Goal: Task Accomplishment & Management: Complete application form

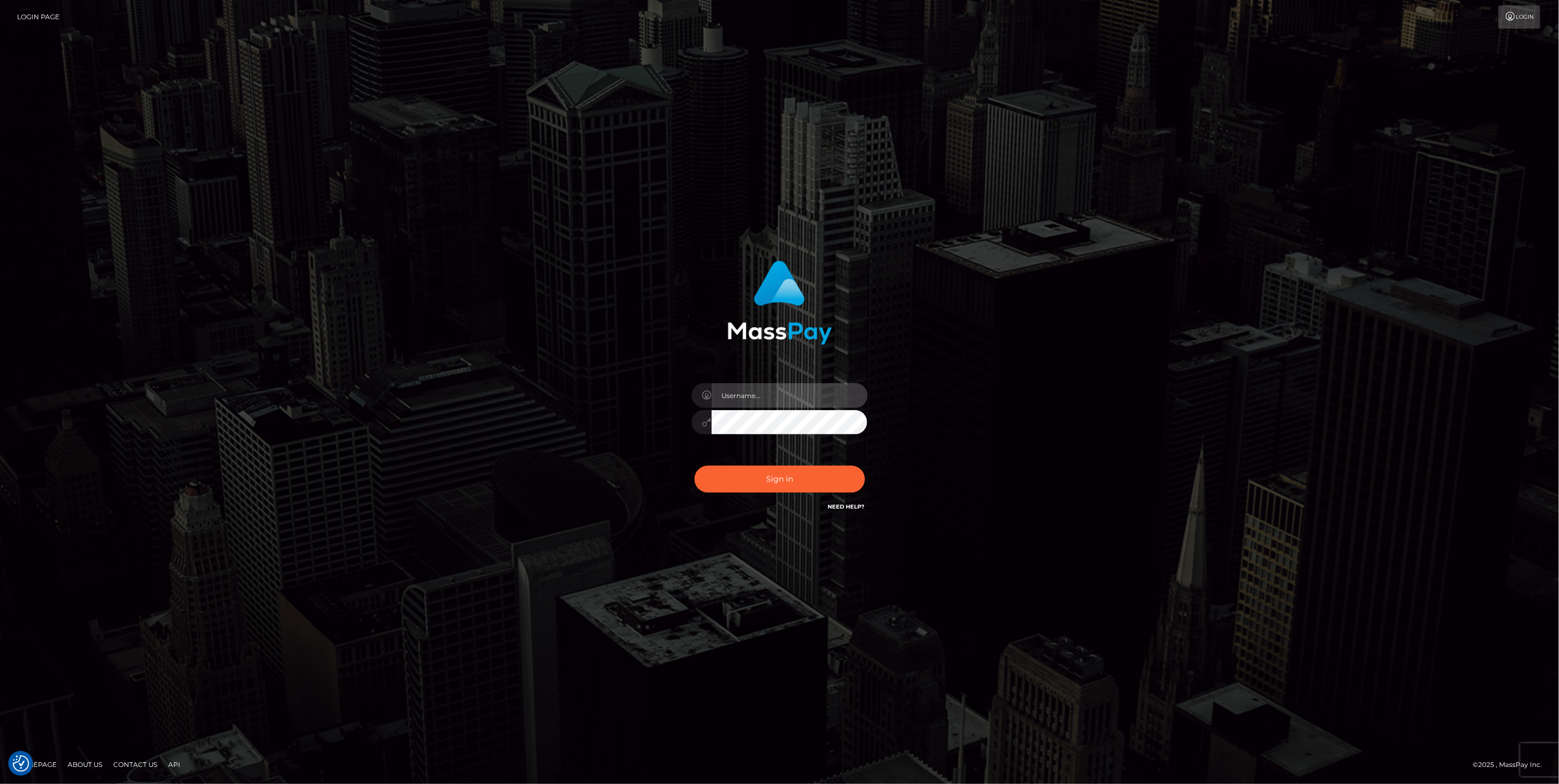
type input "jlo"
click at [774, 488] on button "Sign in" at bounding box center [780, 479] width 171 height 27
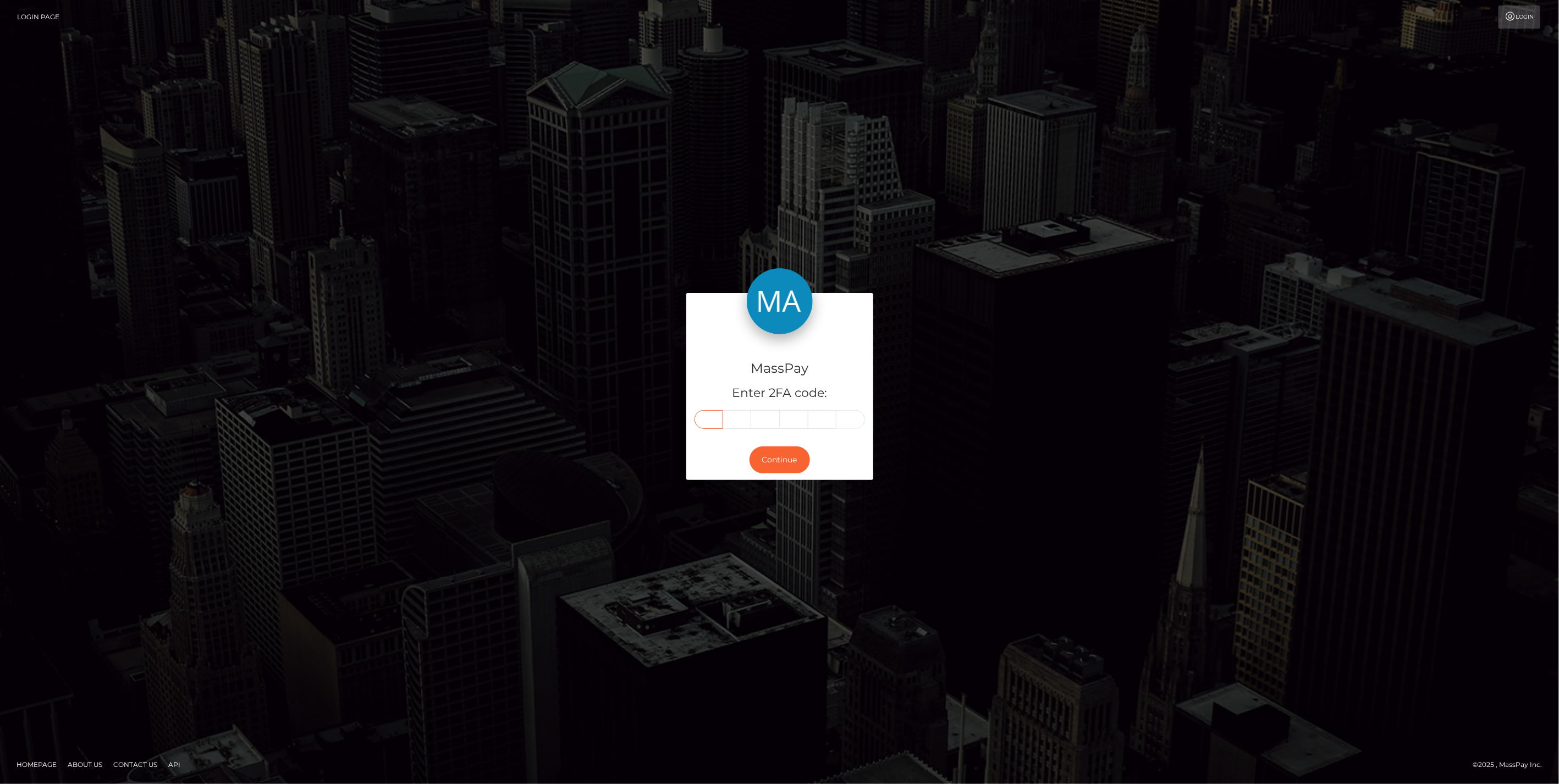
paste input "4"
type input "4"
type input "6"
type input "1"
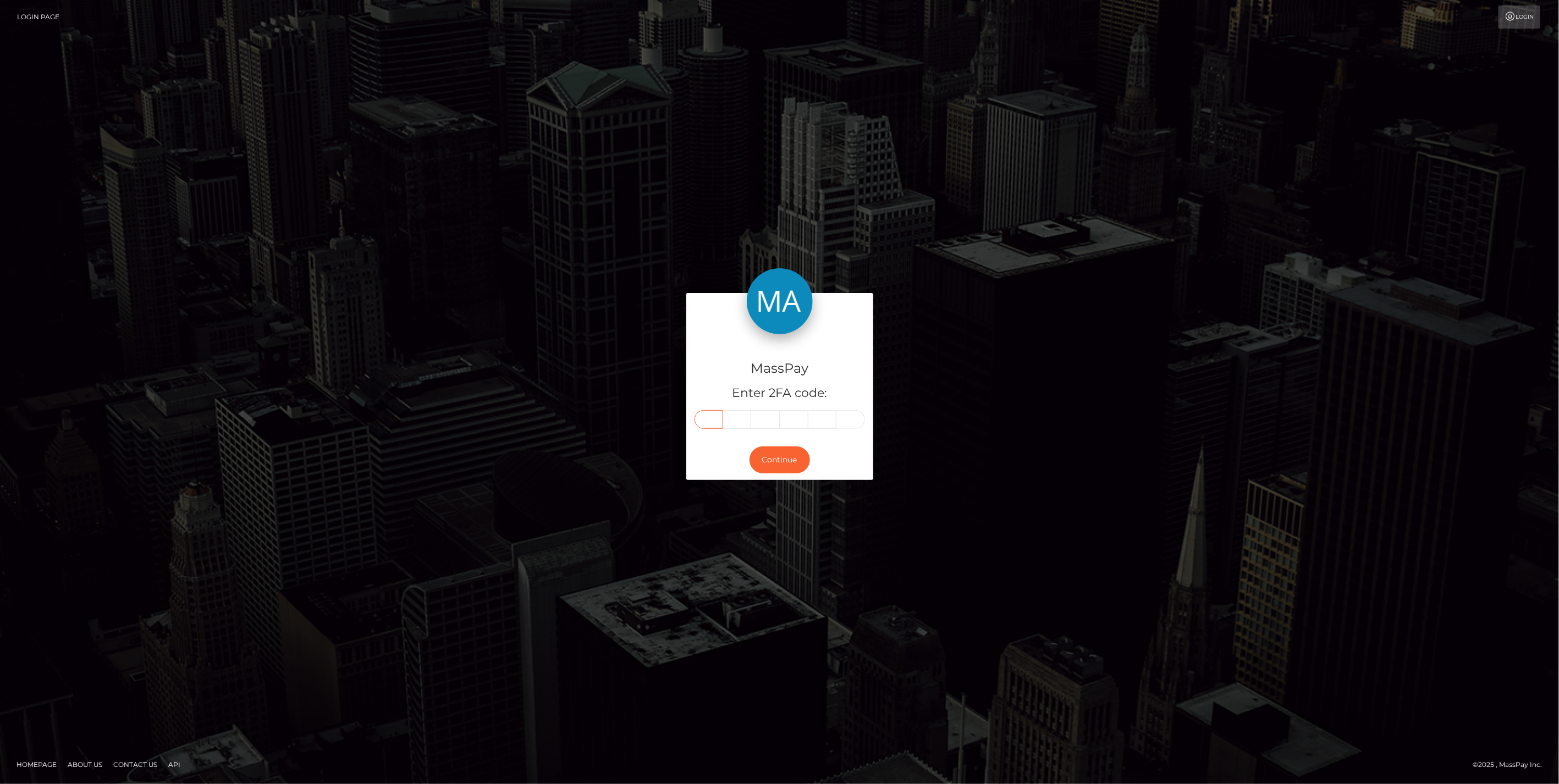
type input "8"
type input "4"
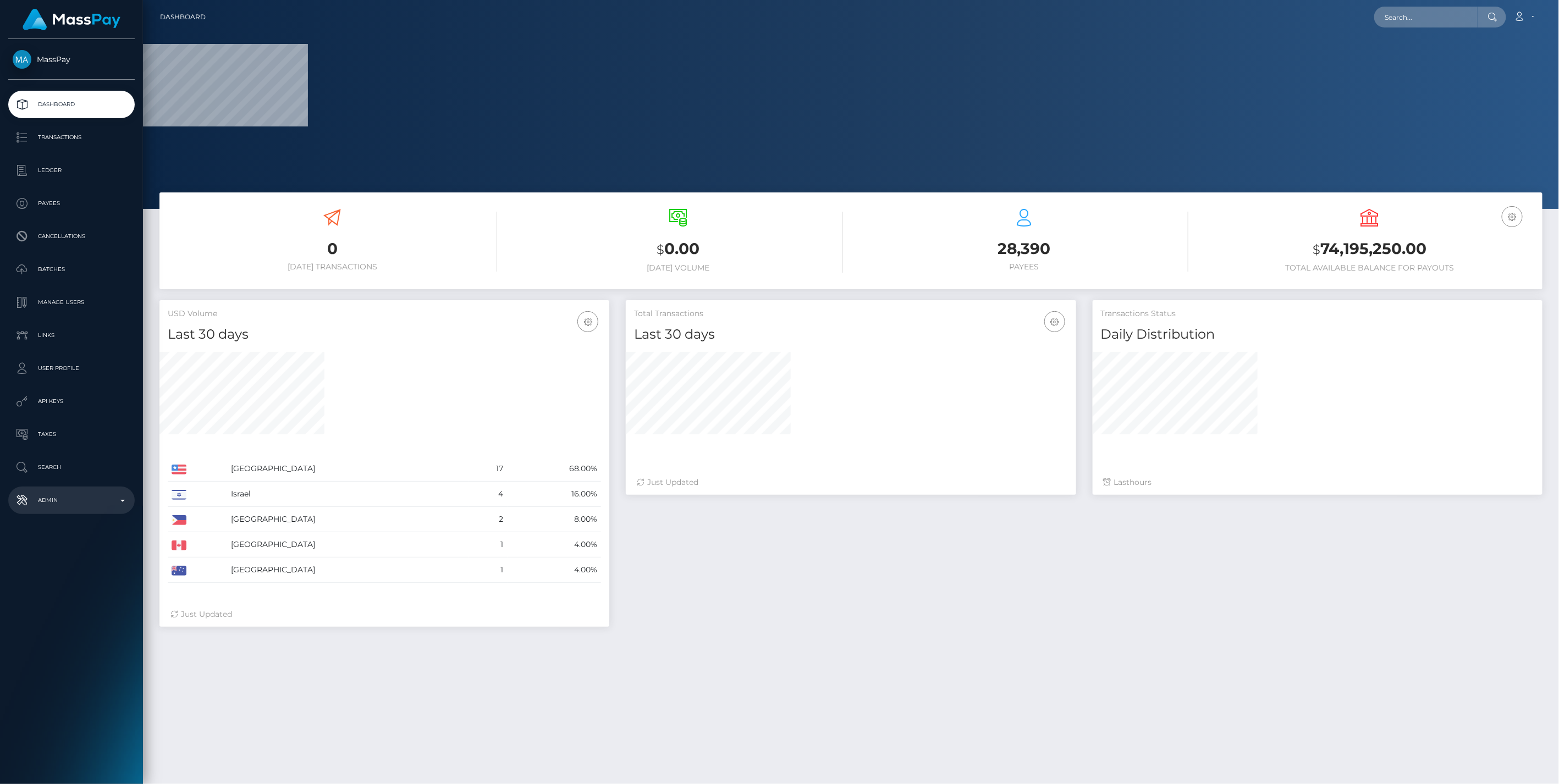
click at [124, 500] on b at bounding box center [123, 501] width 5 height 2
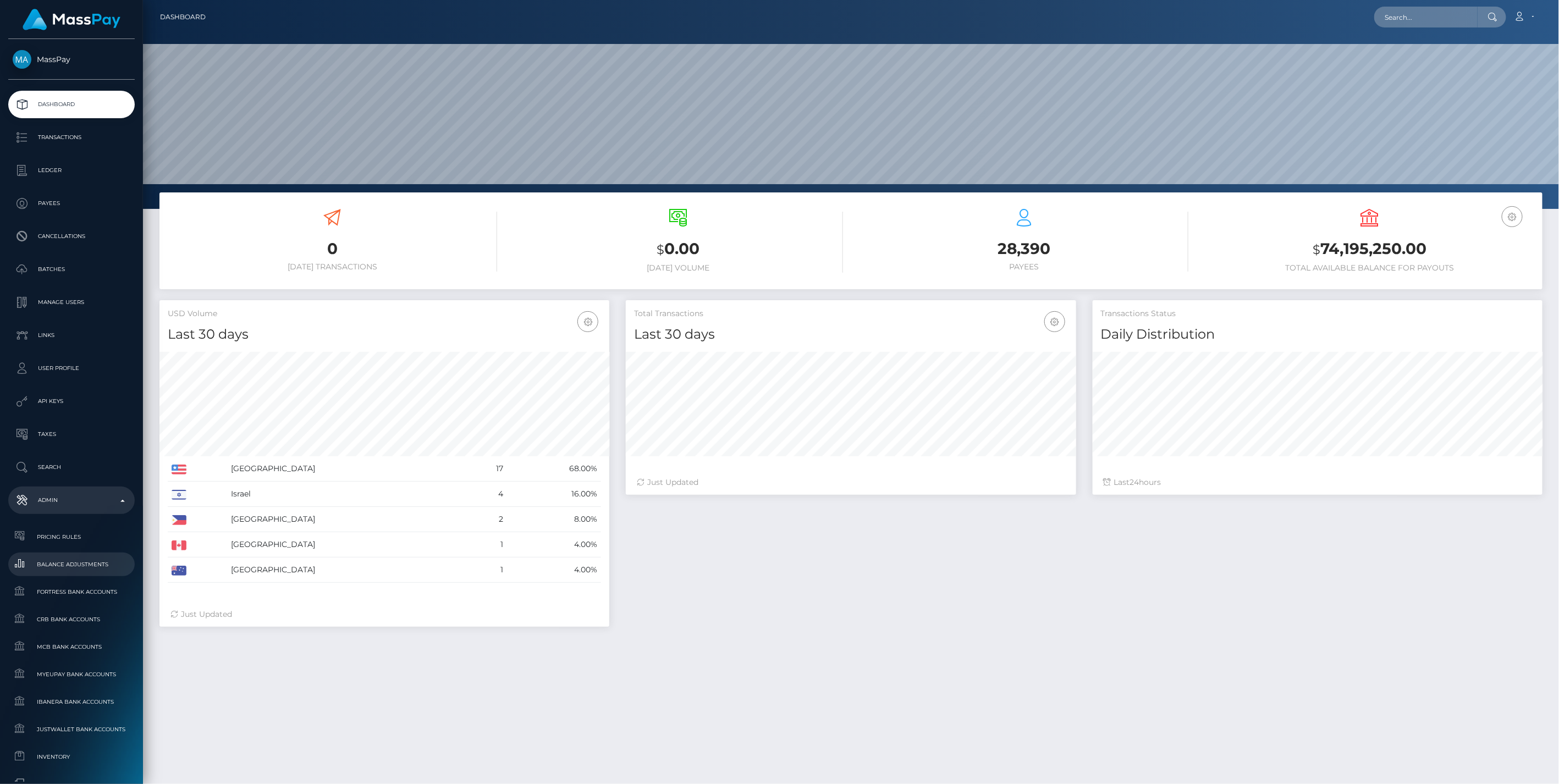
scroll to position [195, 450]
click at [87, 561] on span "Balance Adjustments" at bounding box center [72, 564] width 118 height 13
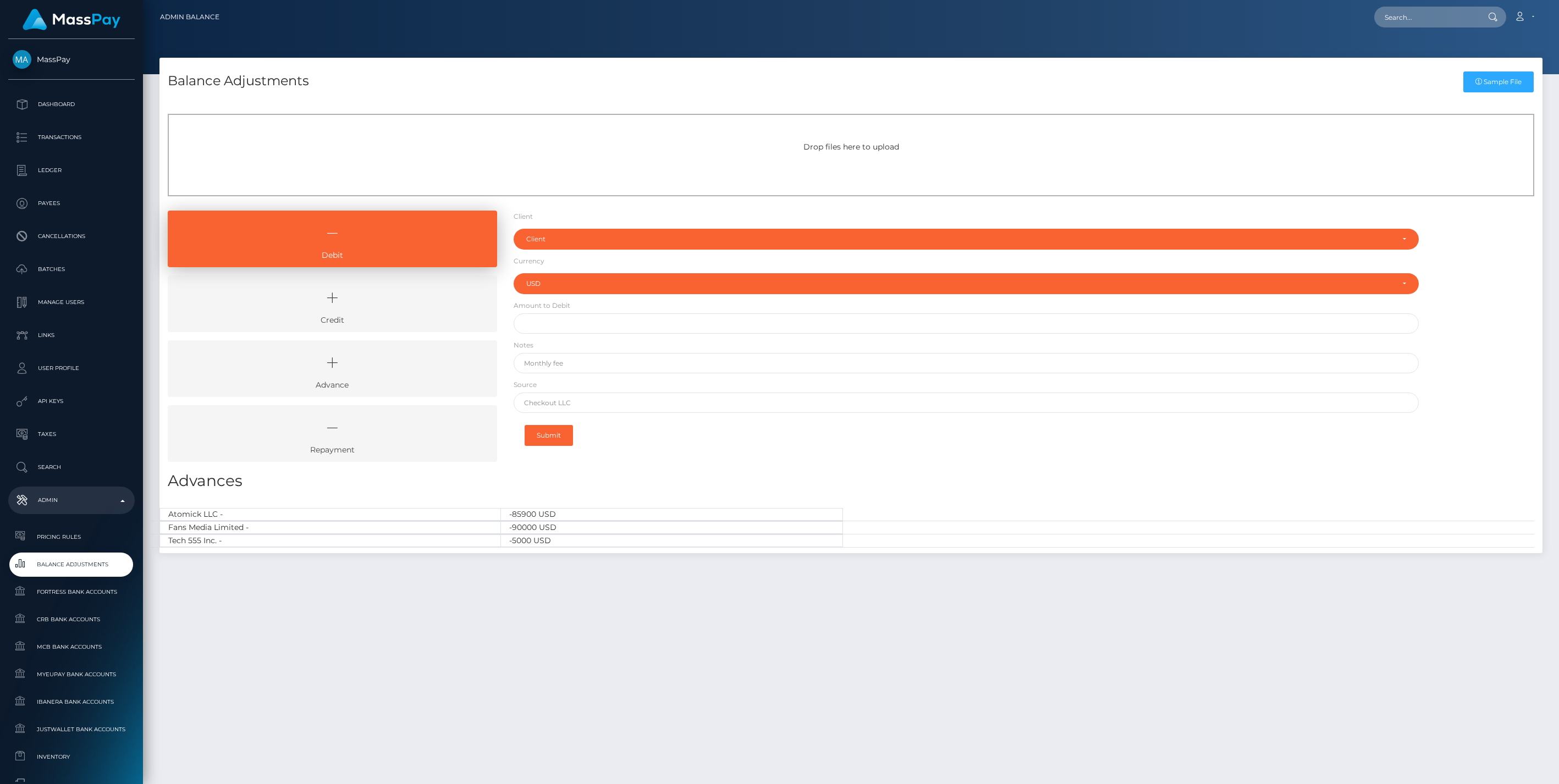
select select "USD"
click at [386, 309] on icon at bounding box center [332, 298] width 304 height 33
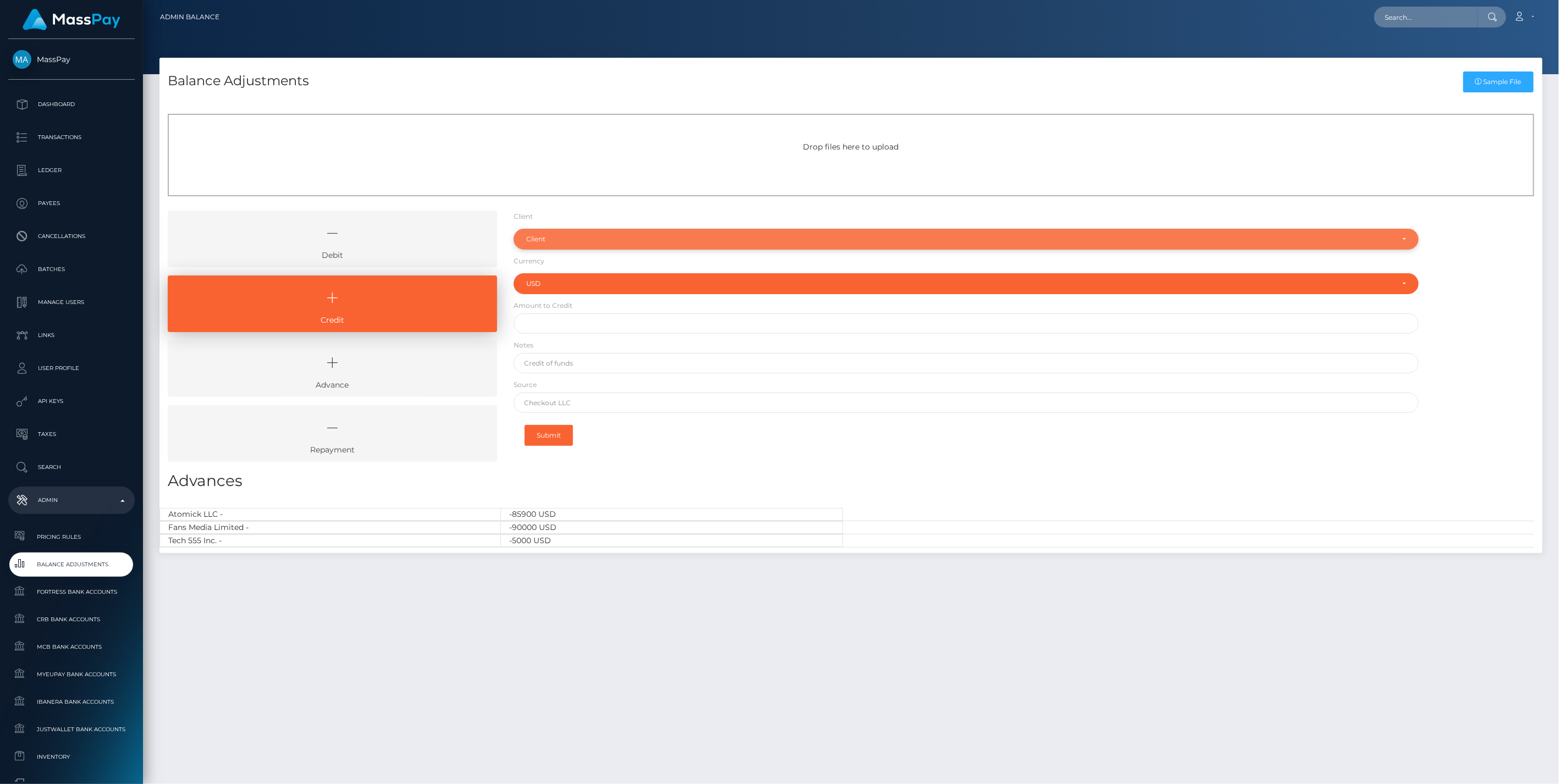
click at [569, 233] on div "Client" at bounding box center [967, 239] width 906 height 21
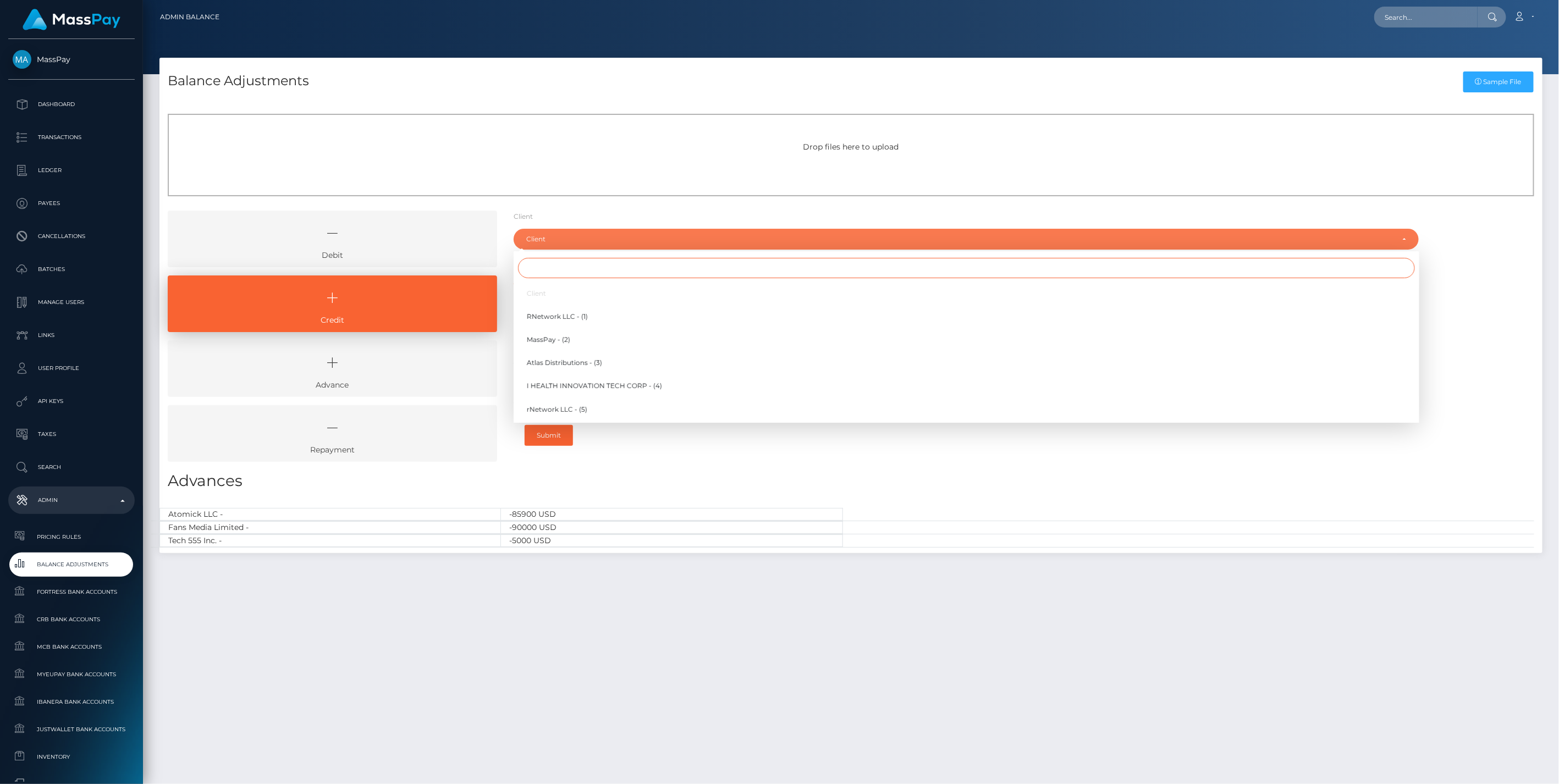
click at [543, 274] on input "Search" at bounding box center [967, 268] width 897 height 20
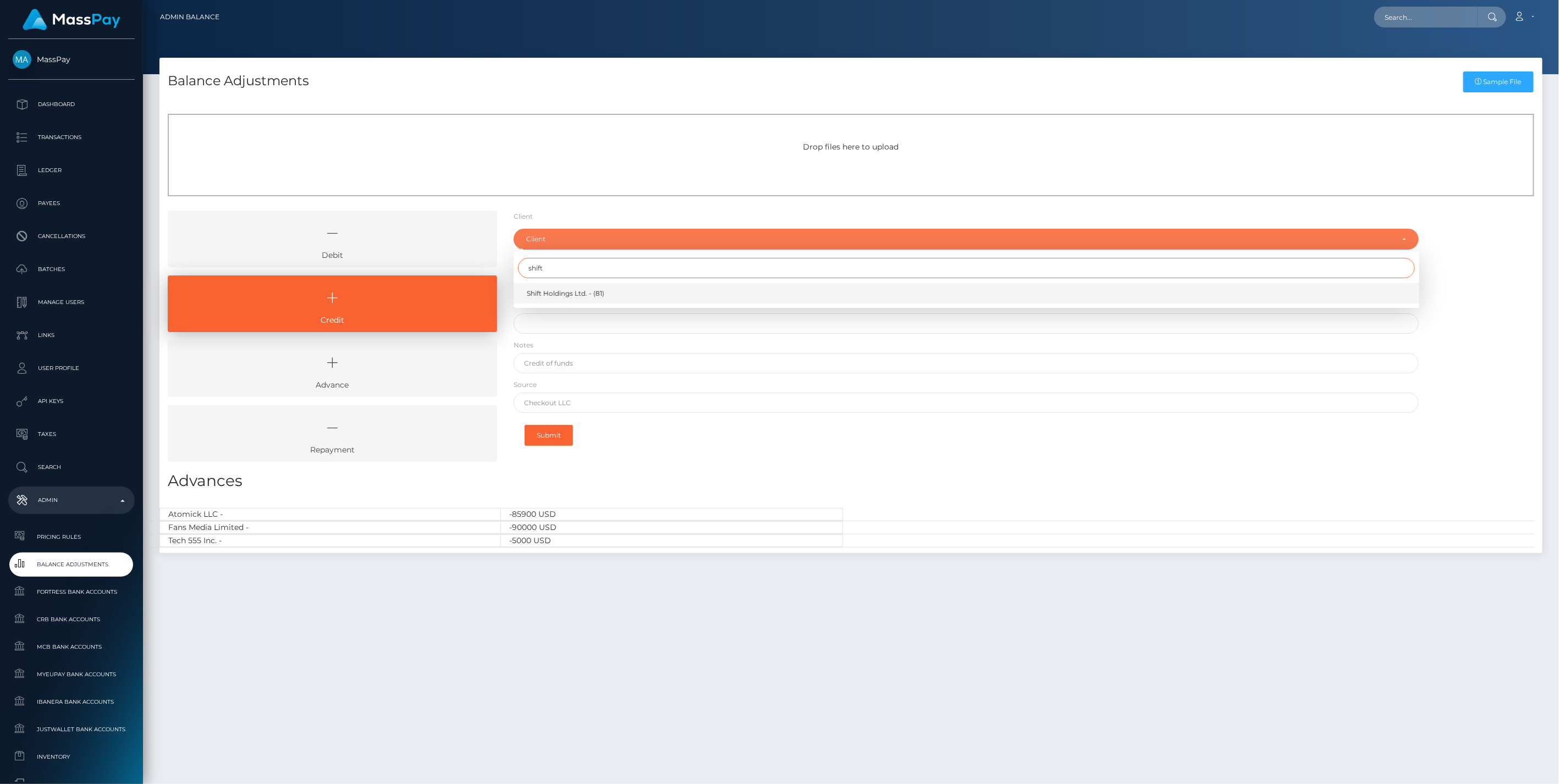
type input "shift"
click at [564, 291] on span "Shift Holdings Ltd. - (81)" at bounding box center [565, 294] width 78 height 10
select select "81"
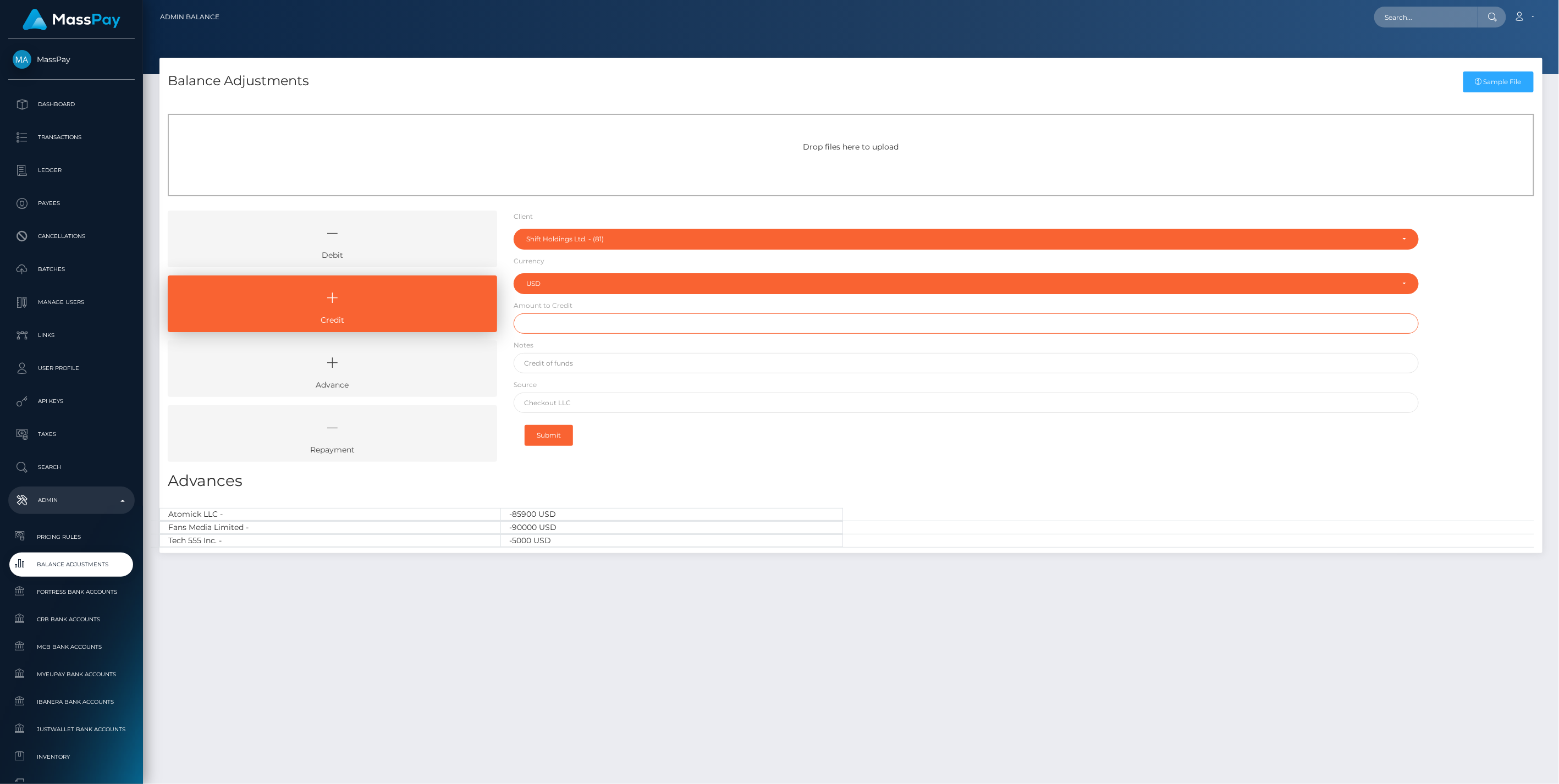
click at [556, 324] on input "text" at bounding box center [967, 323] width 906 height 20
type input "$500,000.00"
click at [555, 355] on input "text" at bounding box center [967, 363] width 906 height 20
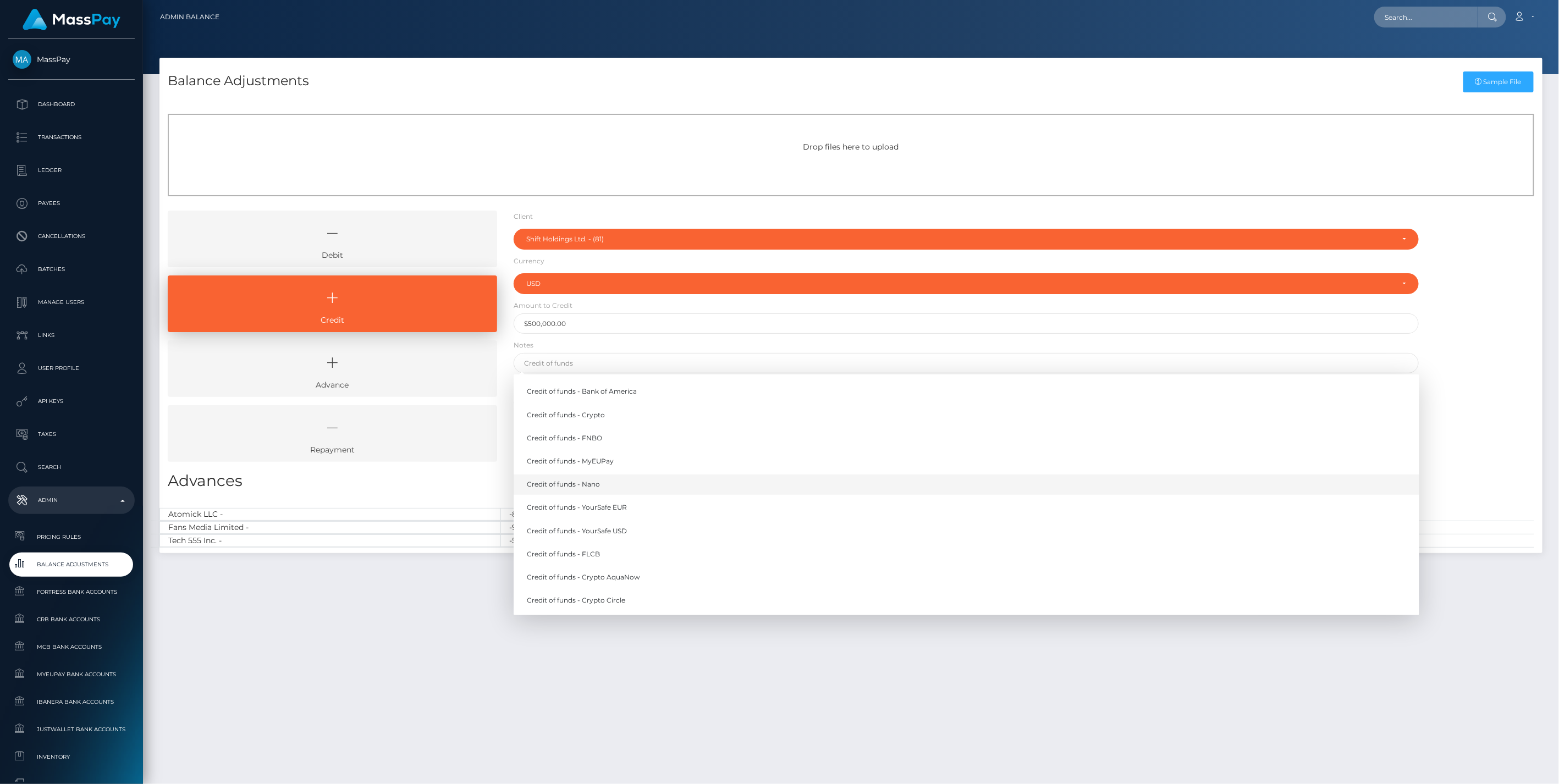
click at [595, 484] on link "Credit of funds - Nano" at bounding box center [967, 484] width 906 height 20
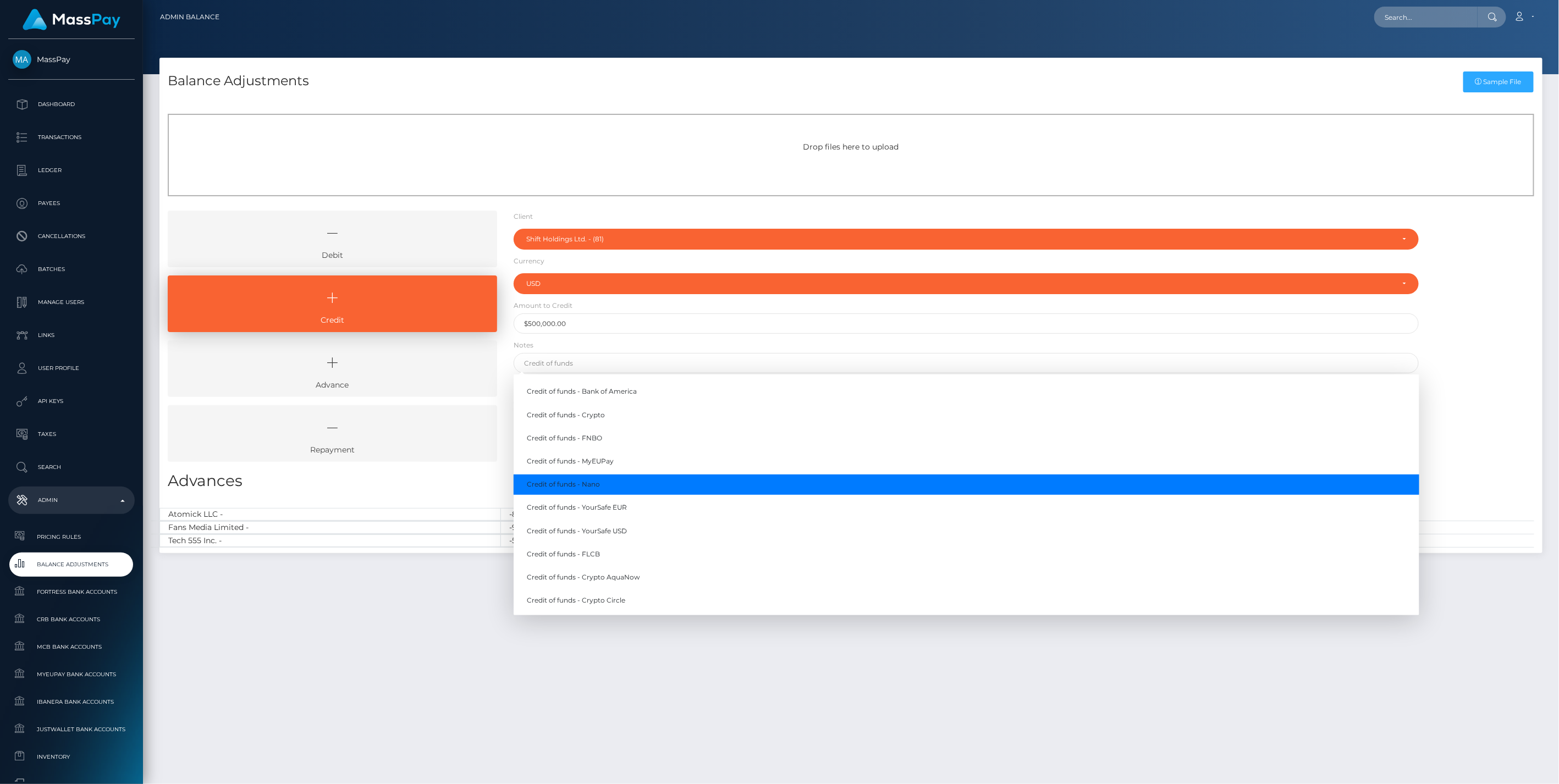
type input "Credit of funds - Nano"
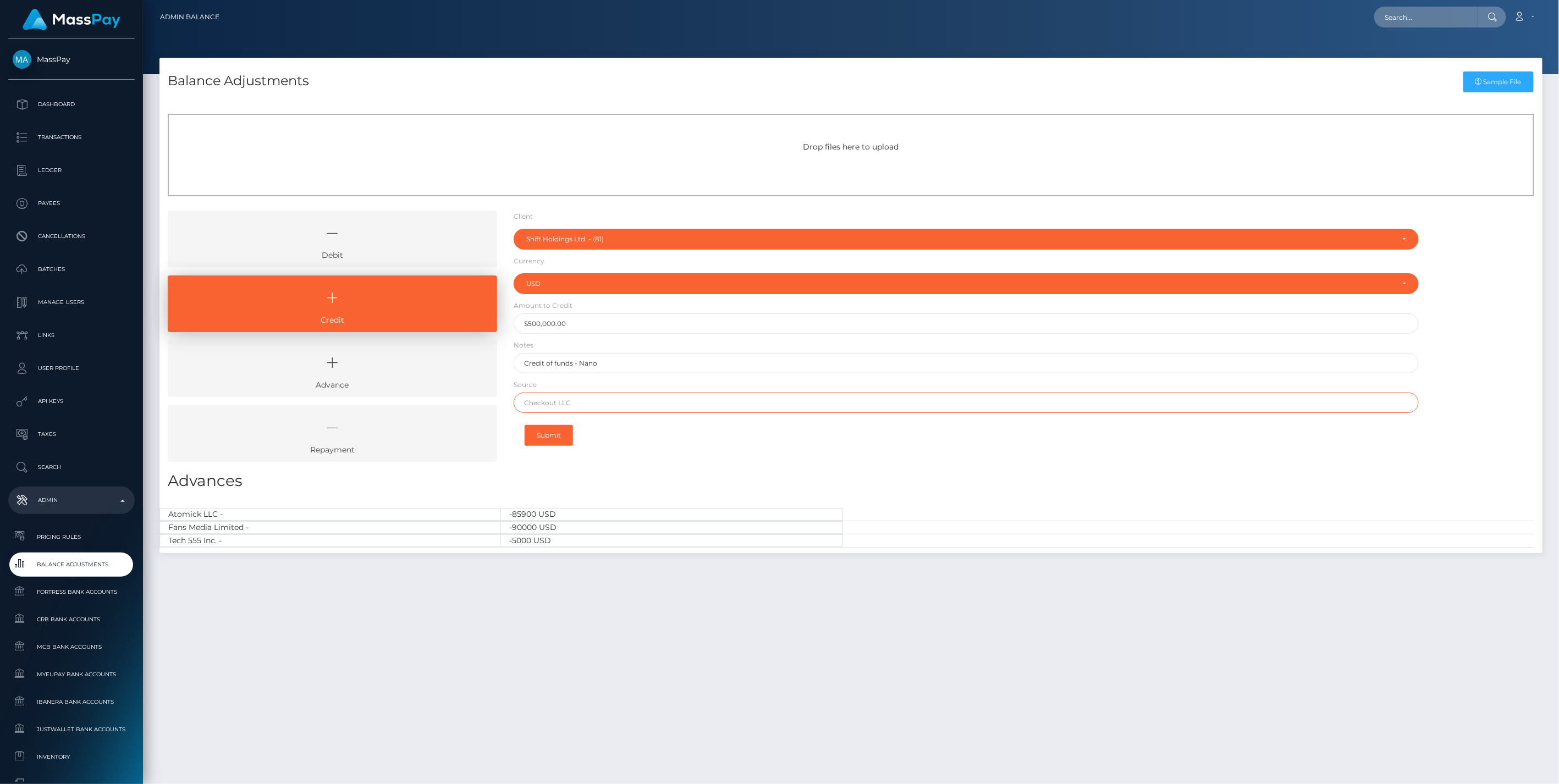
click at [575, 405] on input "text" at bounding box center [967, 402] width 906 height 20
type input "Nano"
click at [558, 435] on button "Submit" at bounding box center [549, 435] width 48 height 21
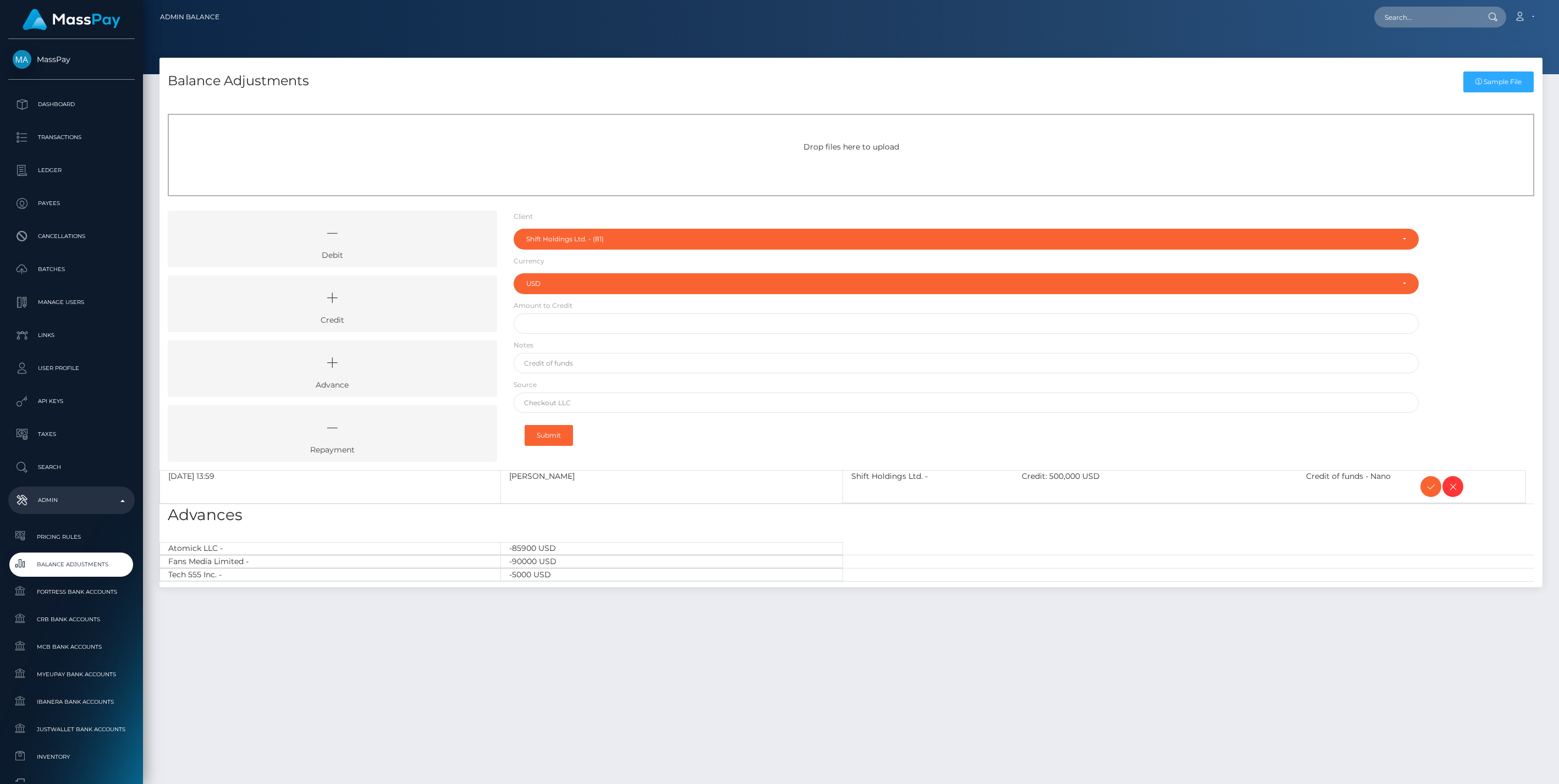
select select "81"
select select "USD"
click at [386, 303] on icon at bounding box center [332, 298] width 304 height 33
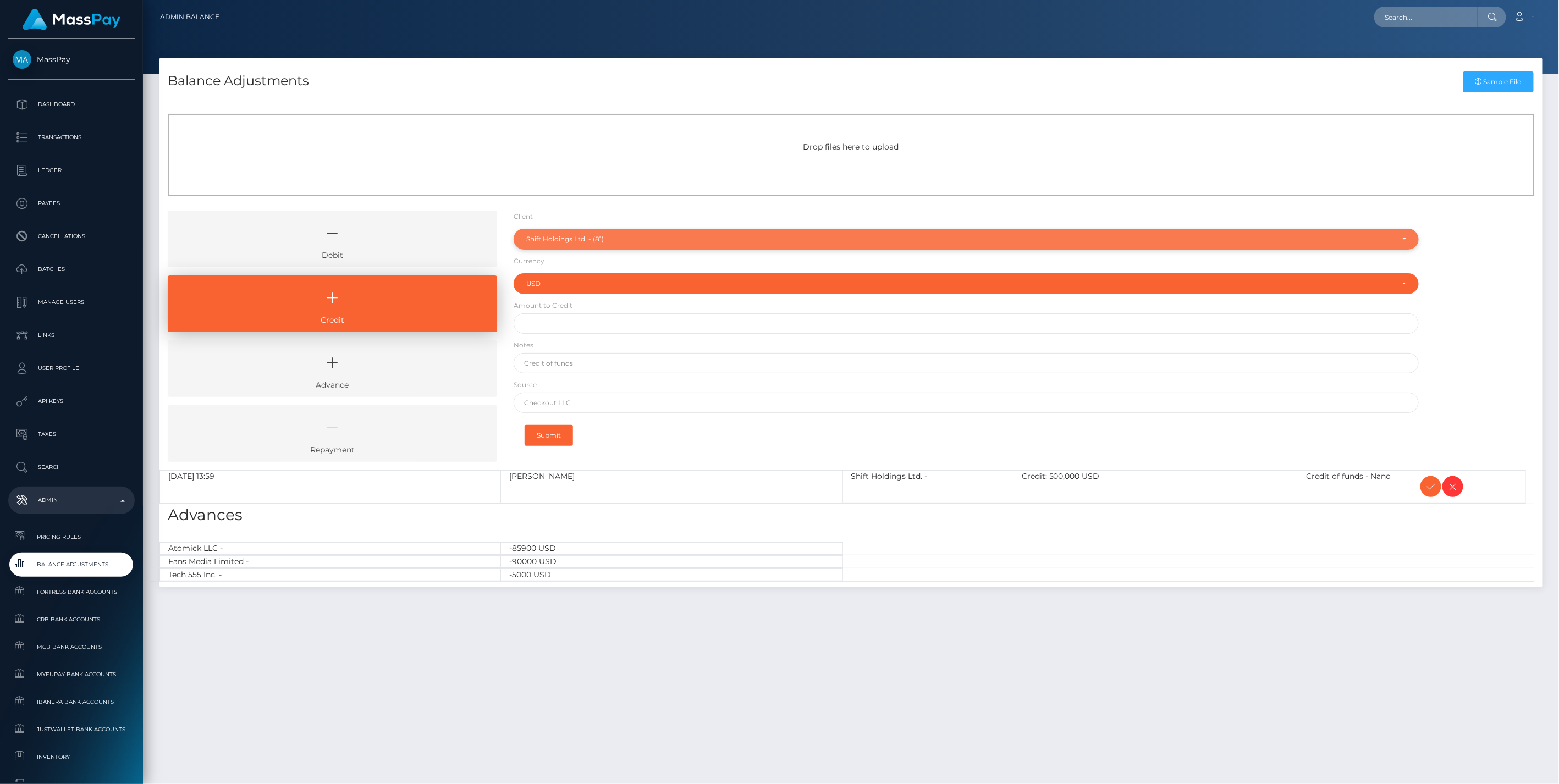
click at [561, 236] on div "Shift Holdings Ltd. - (81)" at bounding box center [961, 239] width 868 height 9
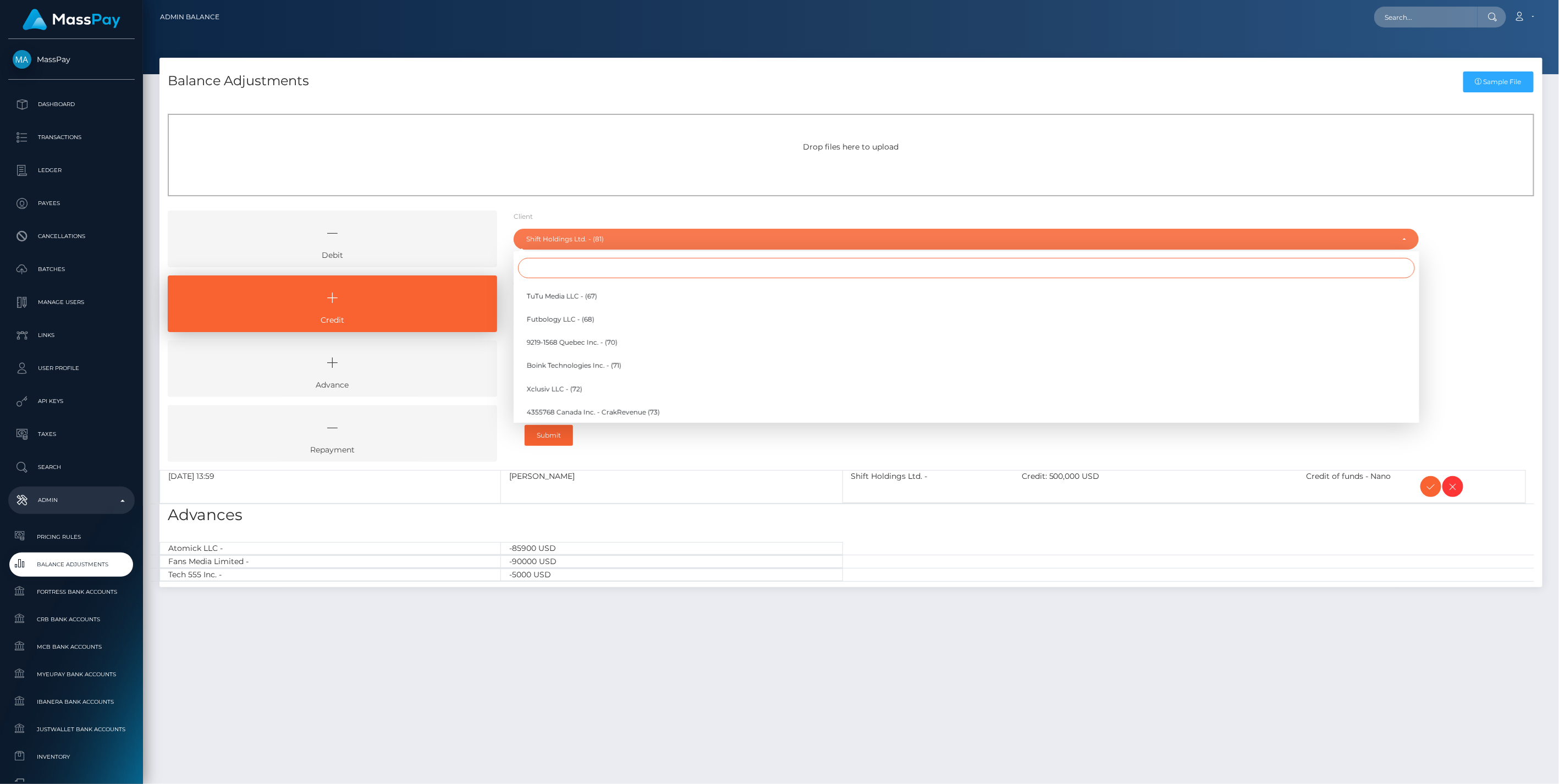
click at [557, 271] on input "Search" at bounding box center [967, 268] width 897 height 20
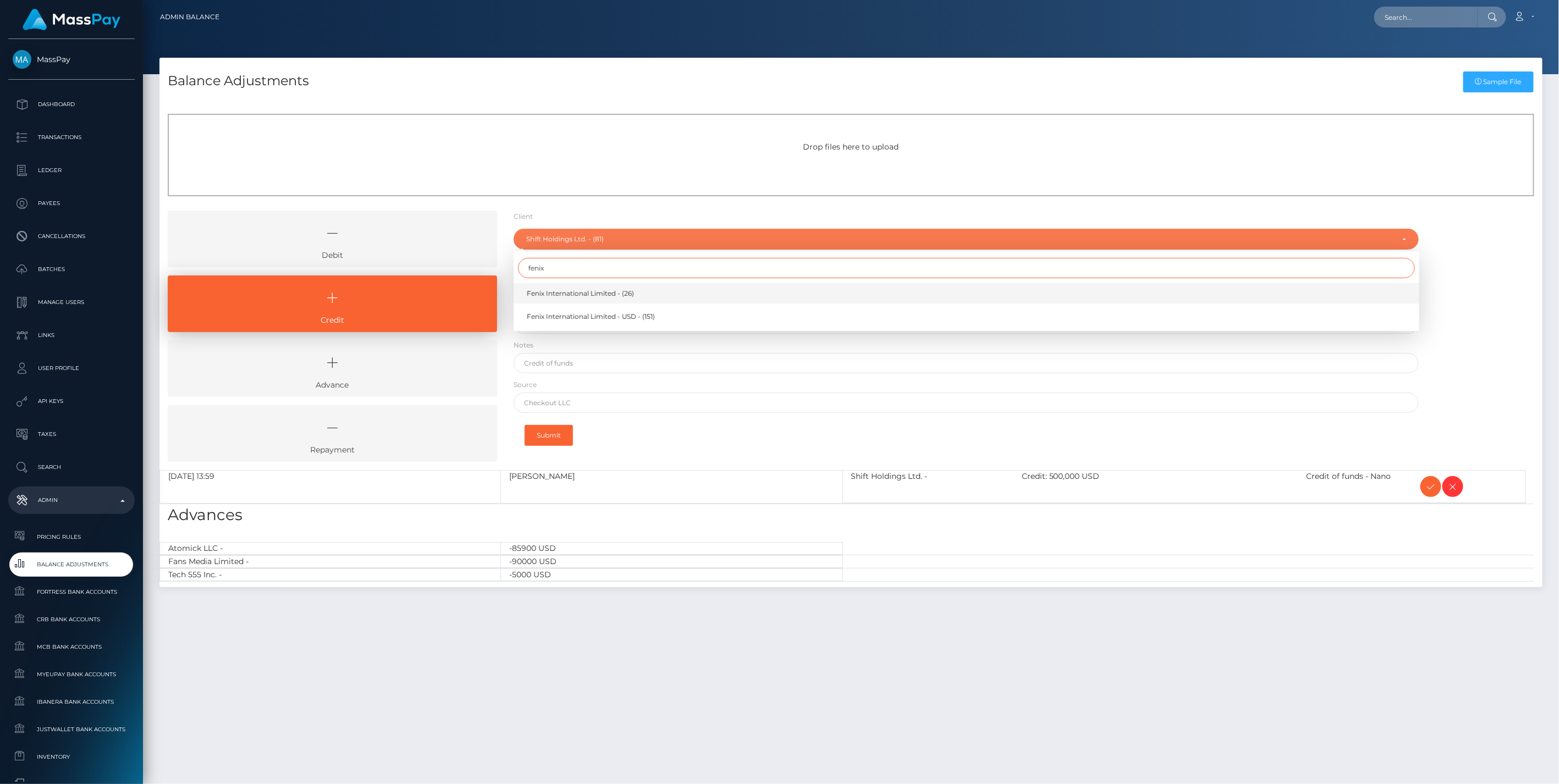
type input "fenix"
click at [570, 290] on span "Fenix International Limited - (26)" at bounding box center [580, 294] width 107 height 10
select select "26"
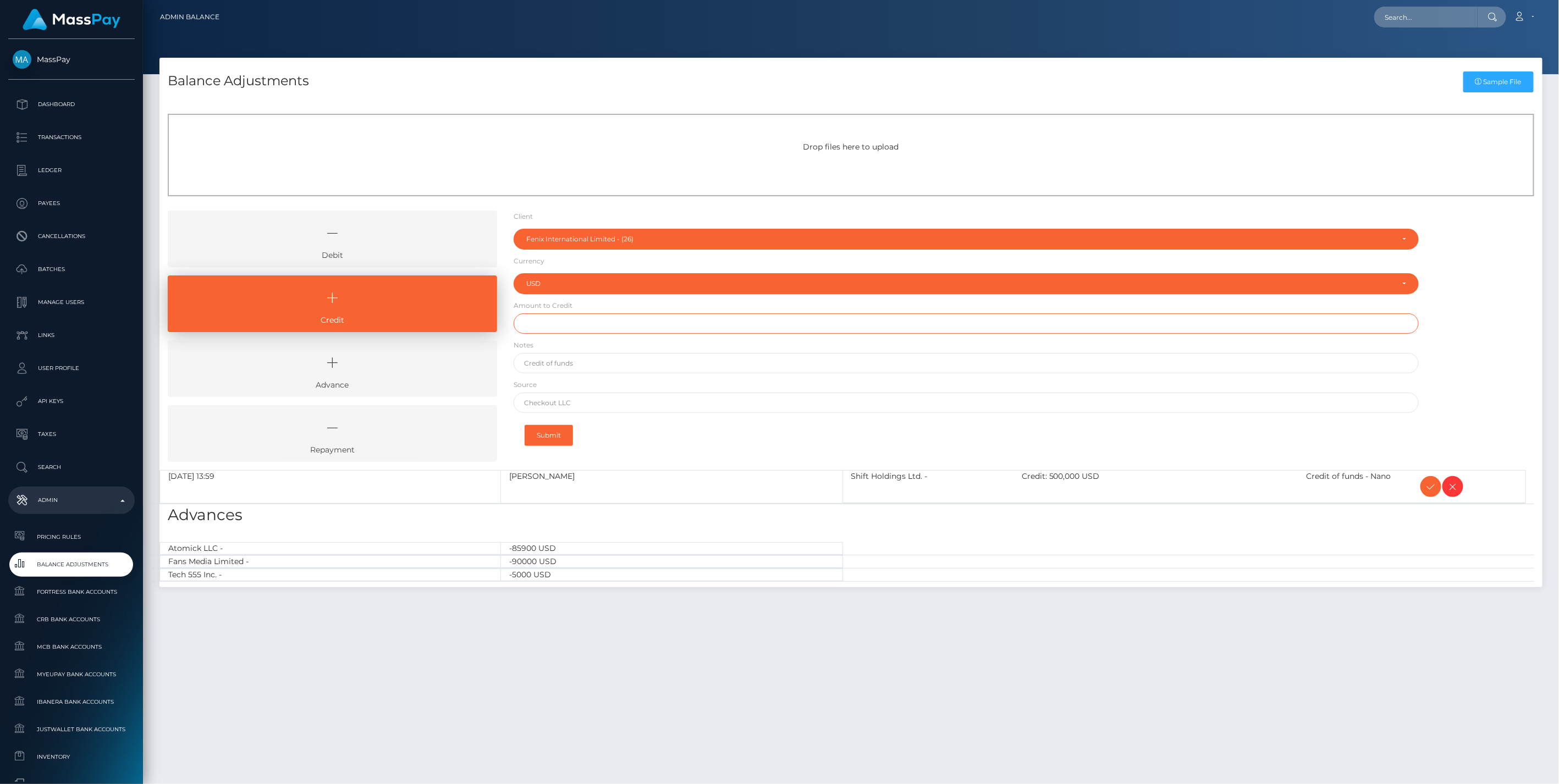
click at [567, 329] on input "text" at bounding box center [967, 323] width 906 height 20
type input "$4,000,000.00"
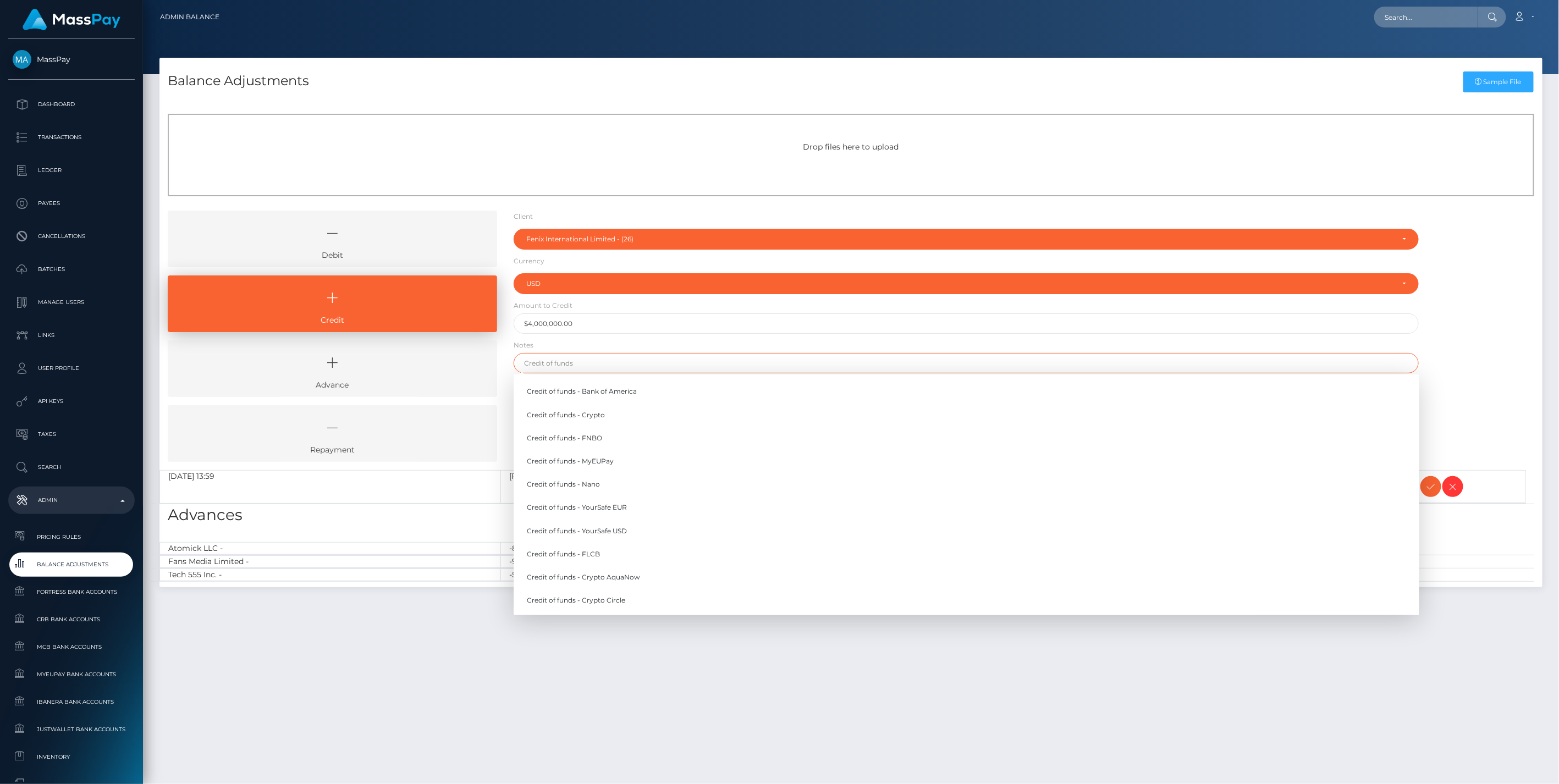
click at [572, 359] on input "text" at bounding box center [967, 363] width 906 height 20
click at [595, 486] on link "Credit of funds - Nano" at bounding box center [967, 484] width 906 height 20
type input "Credit of funds - Nano"
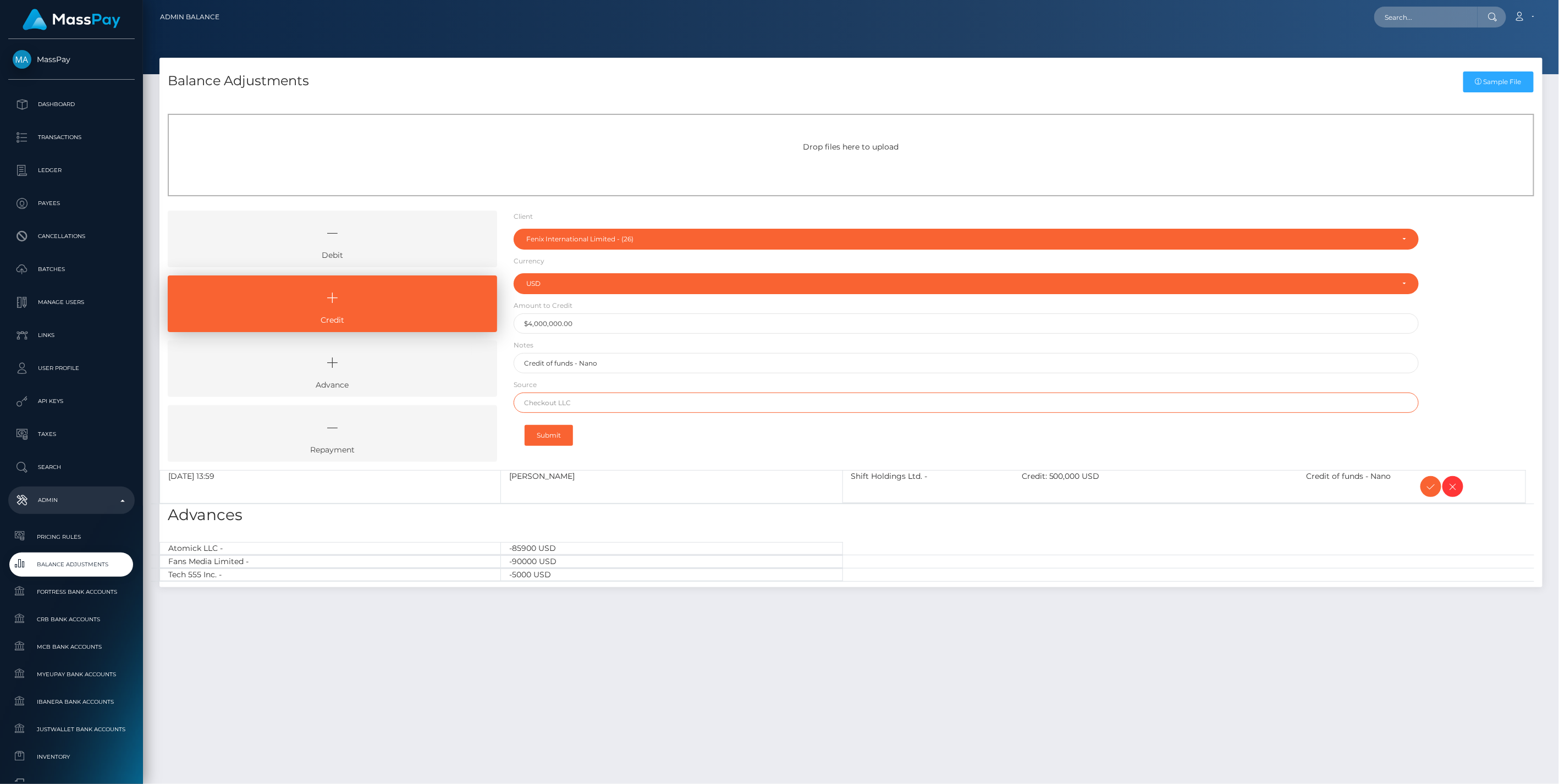
click at [571, 395] on input "text" at bounding box center [967, 402] width 906 height 20
type input "Nano"
click at [545, 433] on button "Submit" at bounding box center [549, 435] width 48 height 21
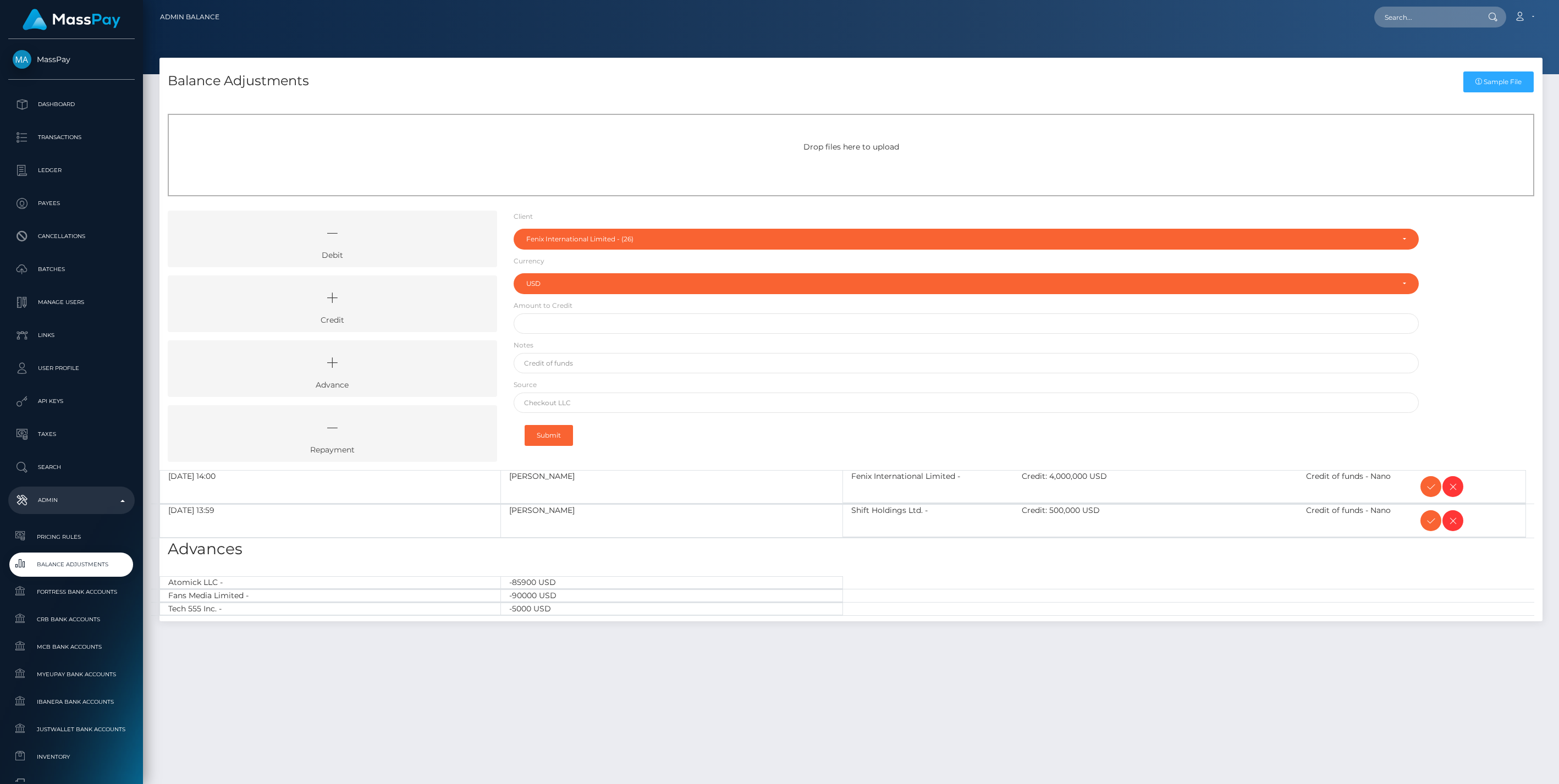
select select "26"
select select "USD"
click at [1431, 490] on icon at bounding box center [1431, 487] width 13 height 14
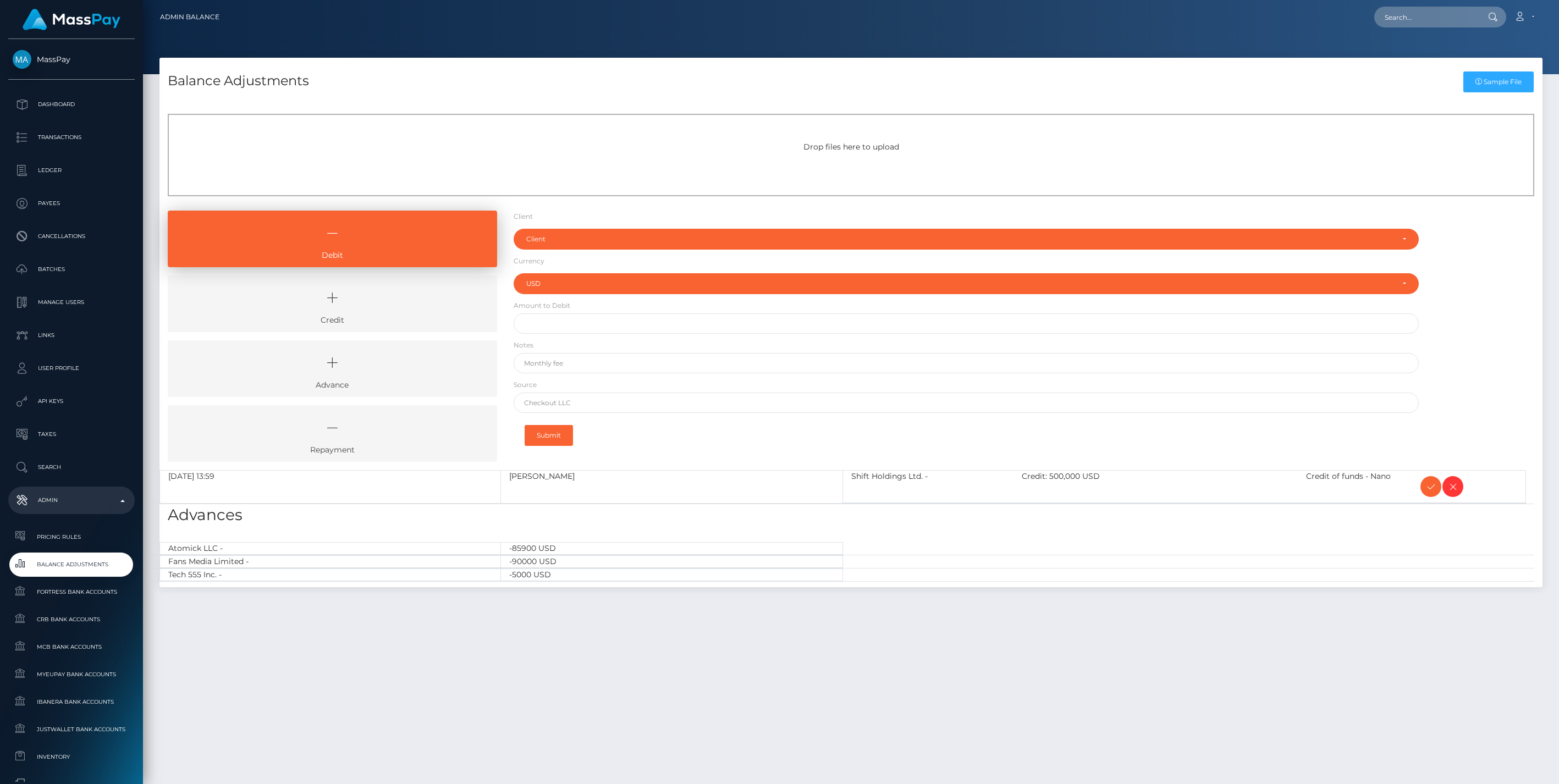
select select "USD"
click at [1425, 485] on icon at bounding box center [1431, 487] width 13 height 14
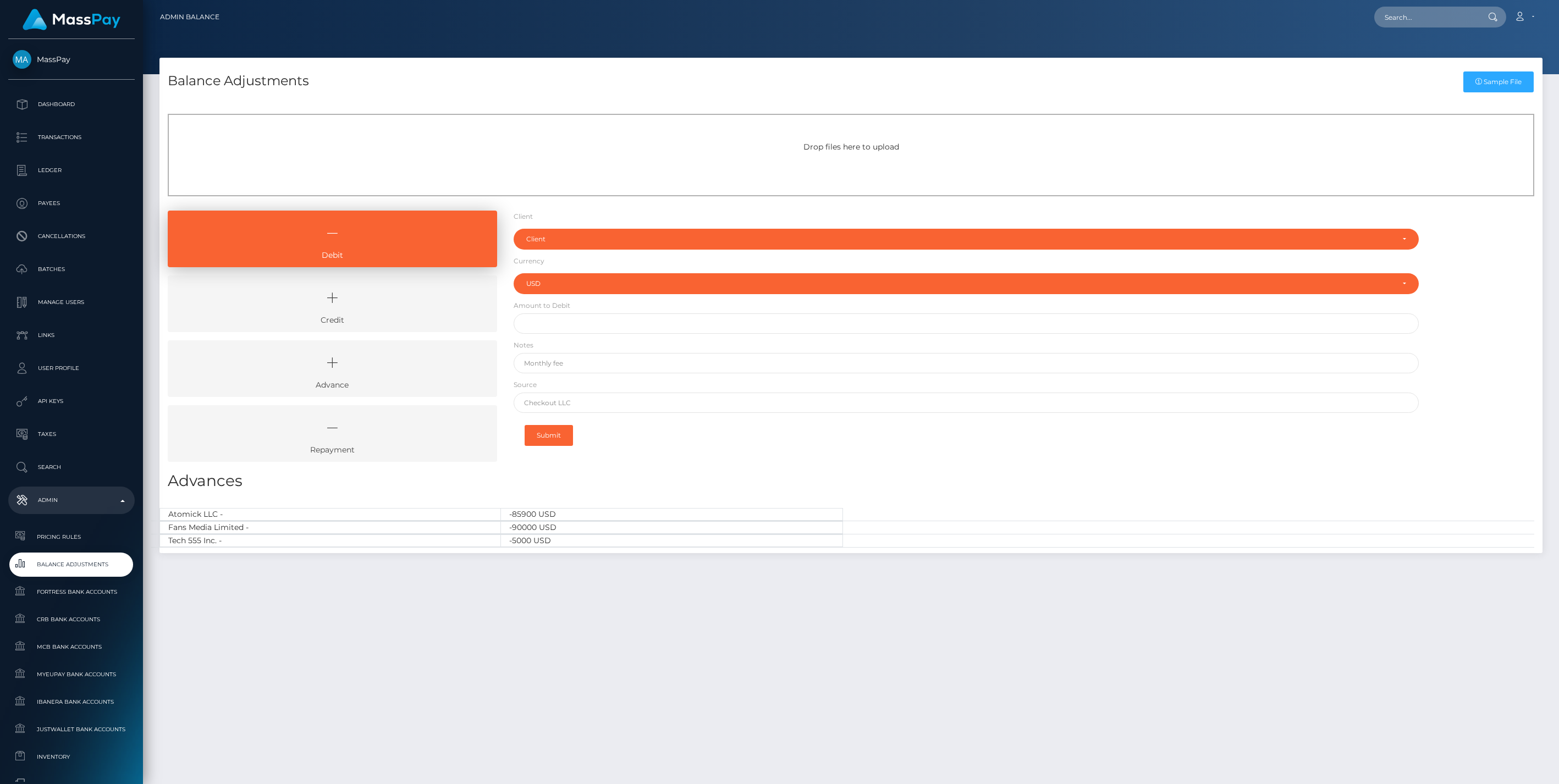
select select "USD"
click at [361, 306] on icon at bounding box center [332, 298] width 304 height 33
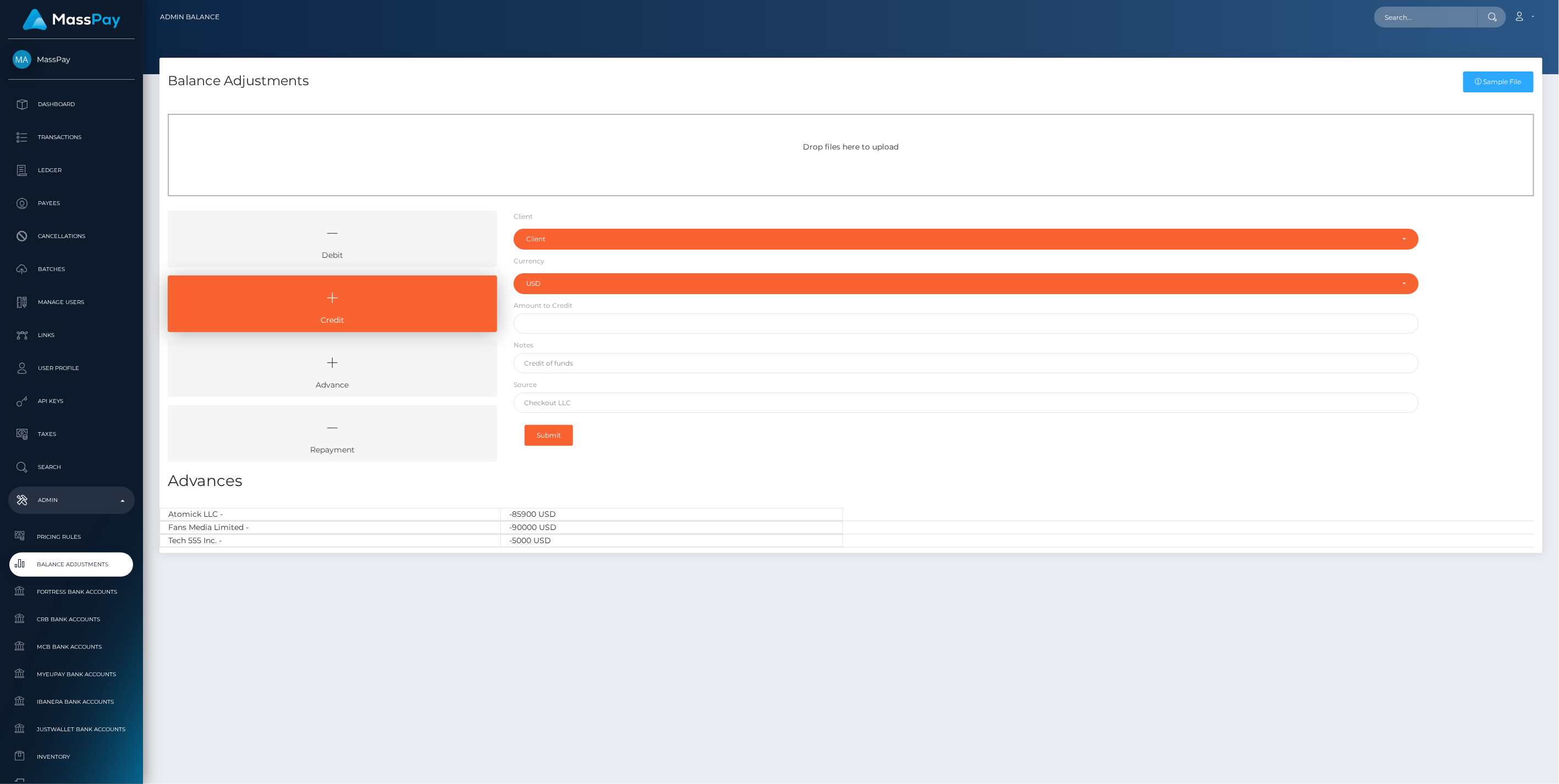
click at [350, 371] on icon at bounding box center [332, 363] width 304 height 33
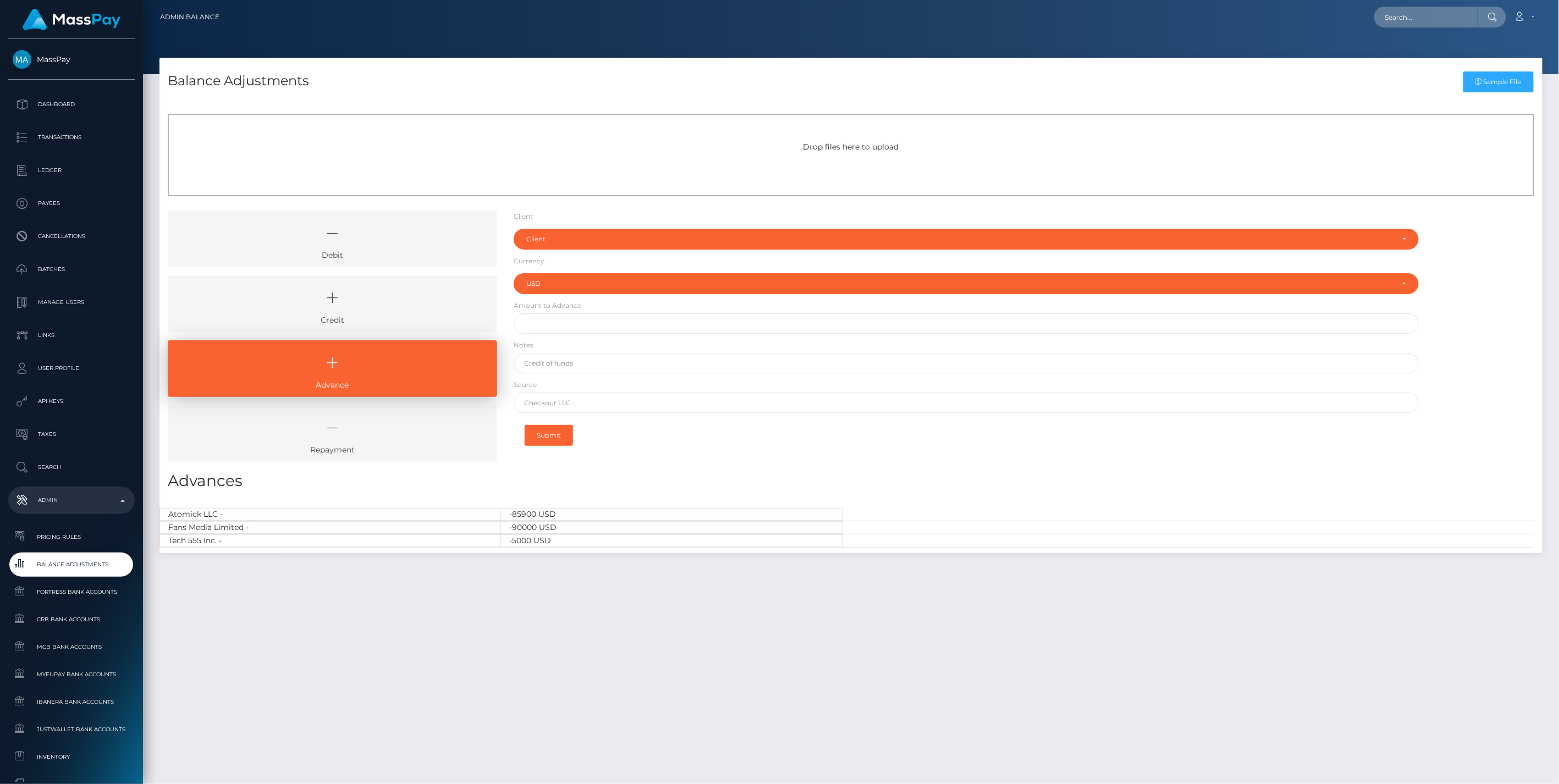
click at [356, 299] on icon at bounding box center [332, 298] width 304 height 33
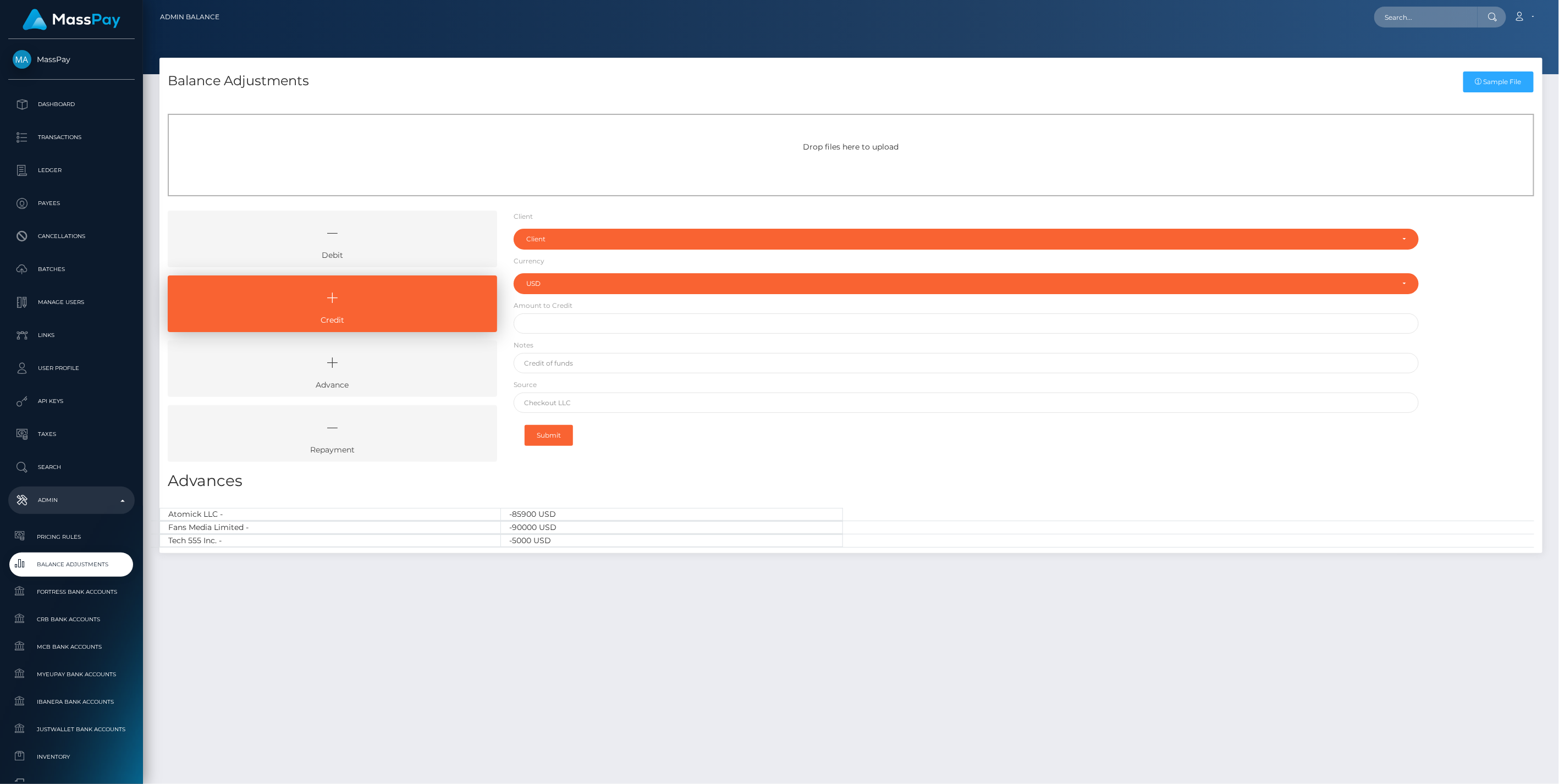
click at [425, 238] on icon at bounding box center [332, 233] width 304 height 33
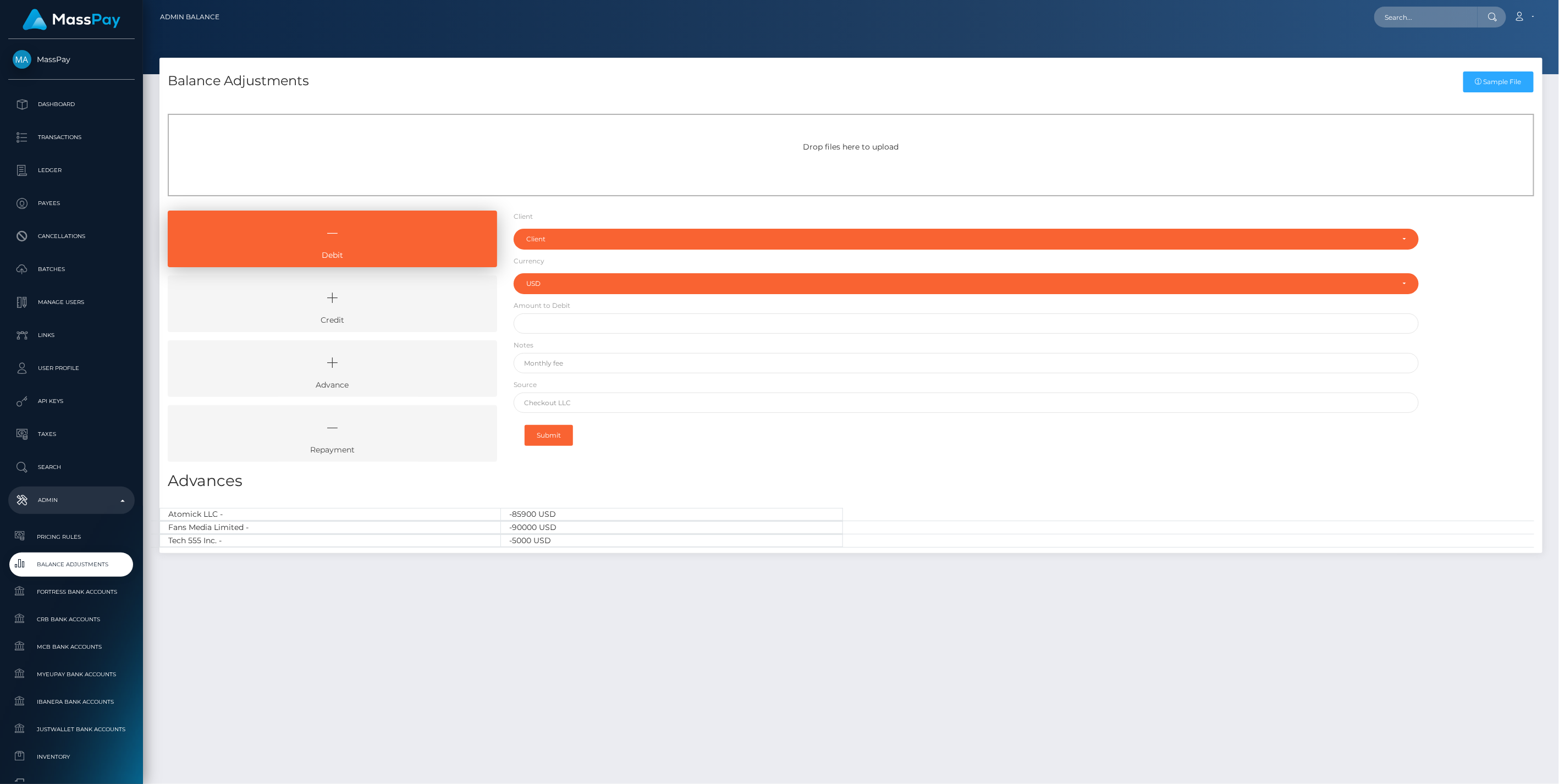
click at [387, 317] on link "Credit" at bounding box center [332, 303] width 330 height 57
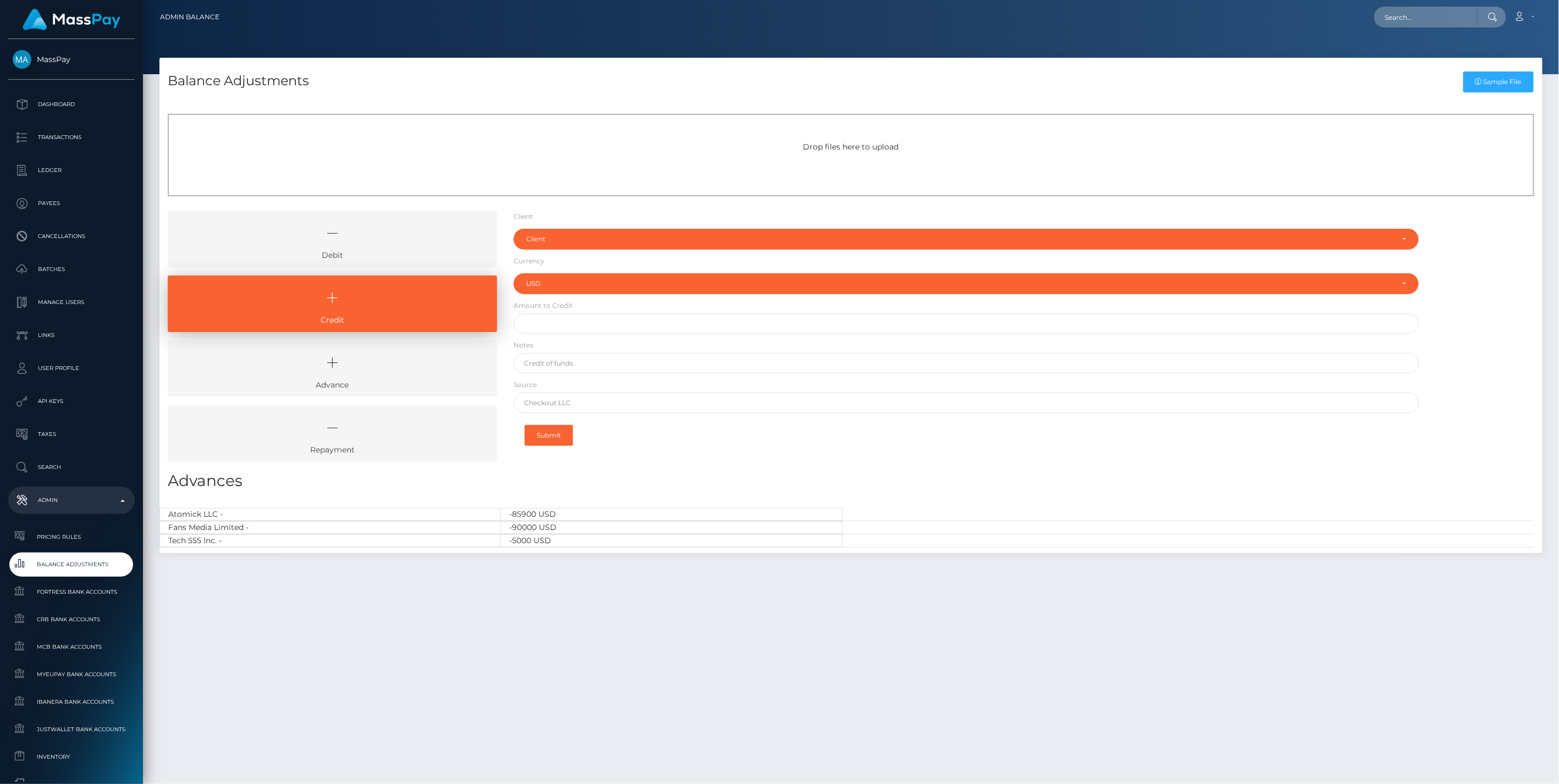
click at [433, 246] on icon at bounding box center [332, 233] width 304 height 33
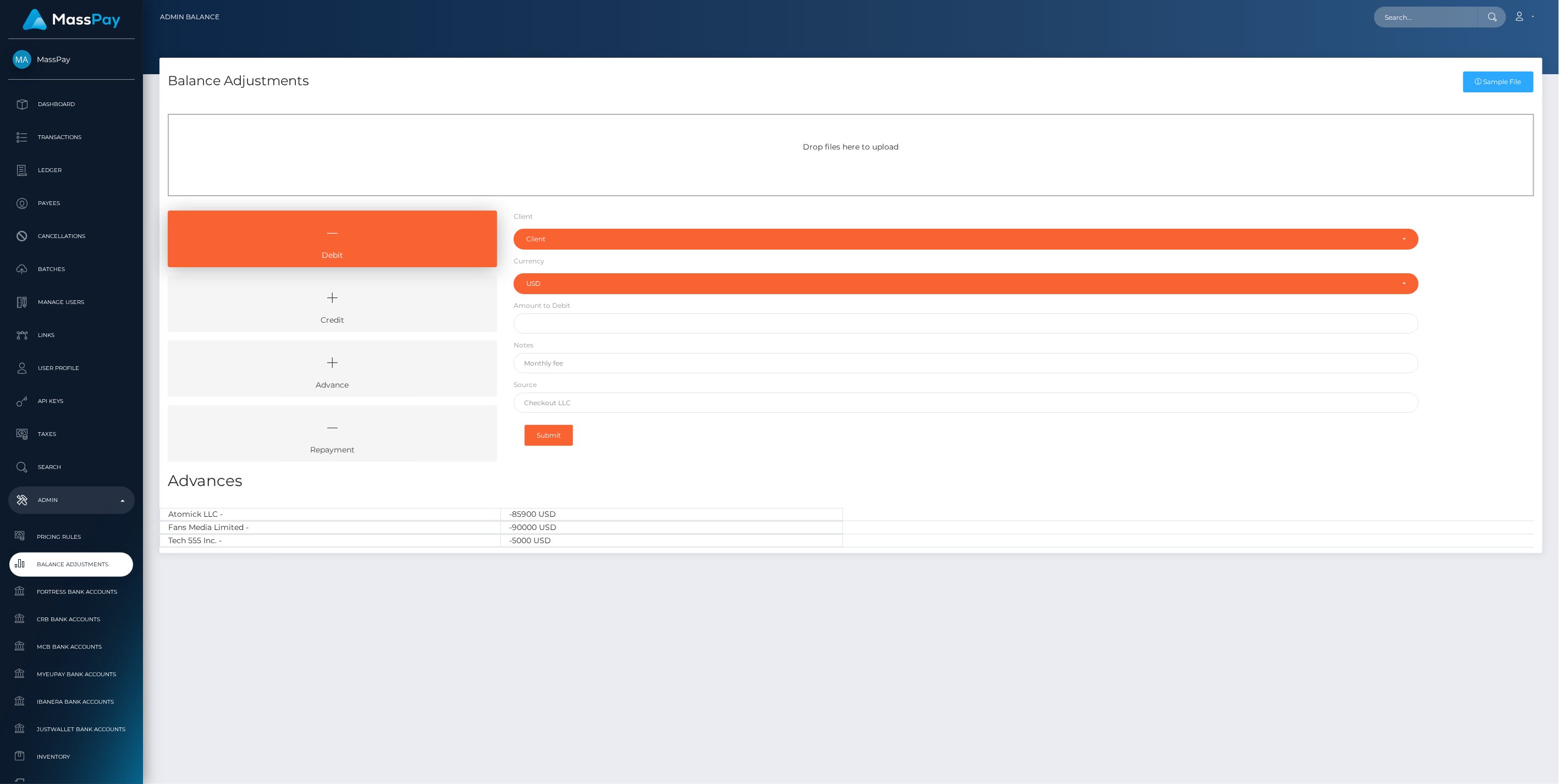
click at [397, 315] on link "Credit" at bounding box center [332, 303] width 330 height 57
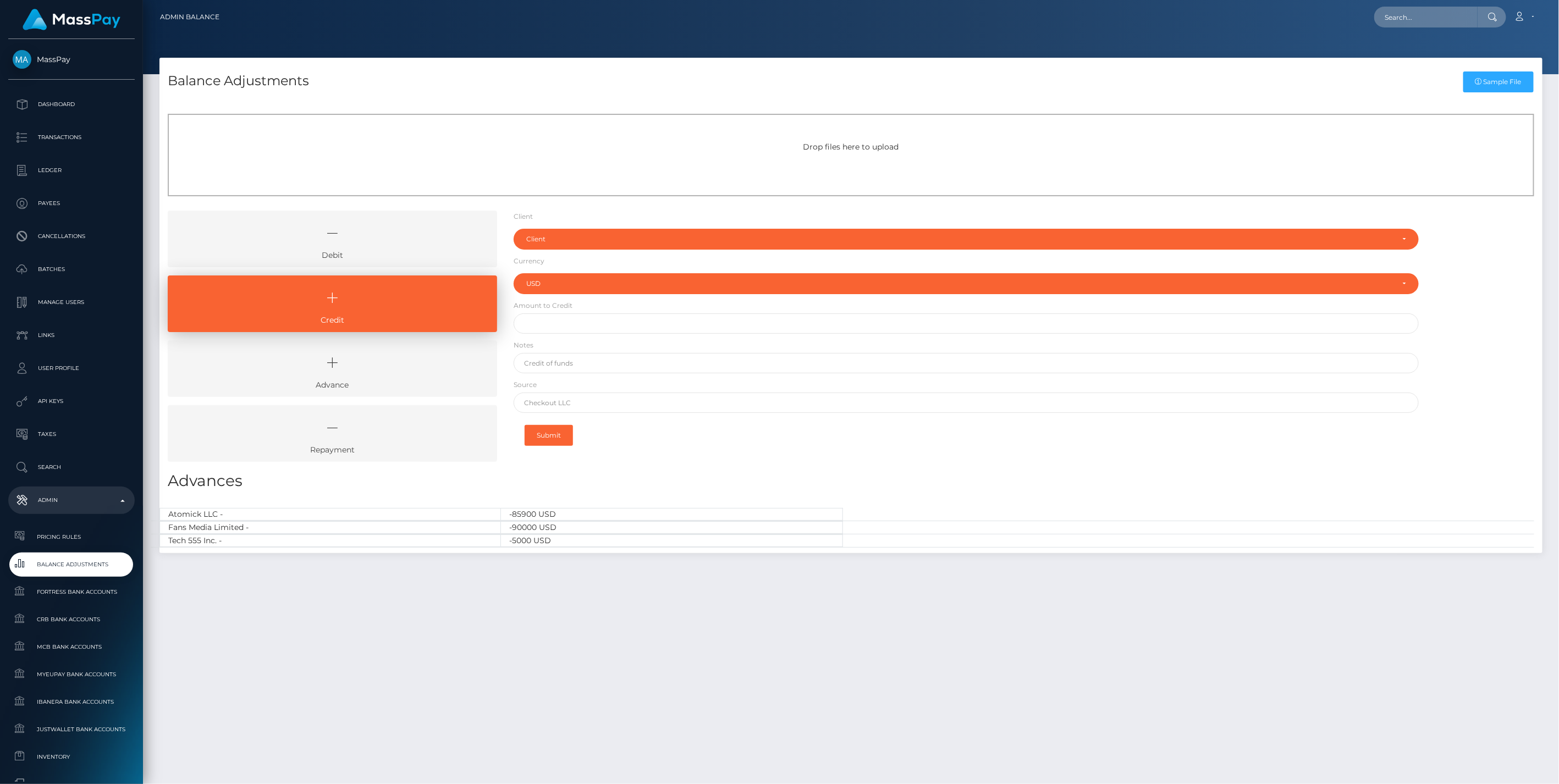
drag, startPoint x: 378, startPoint y: 243, endPoint x: 382, endPoint y: 254, distance: 11.7
click at [378, 243] on icon at bounding box center [332, 233] width 304 height 33
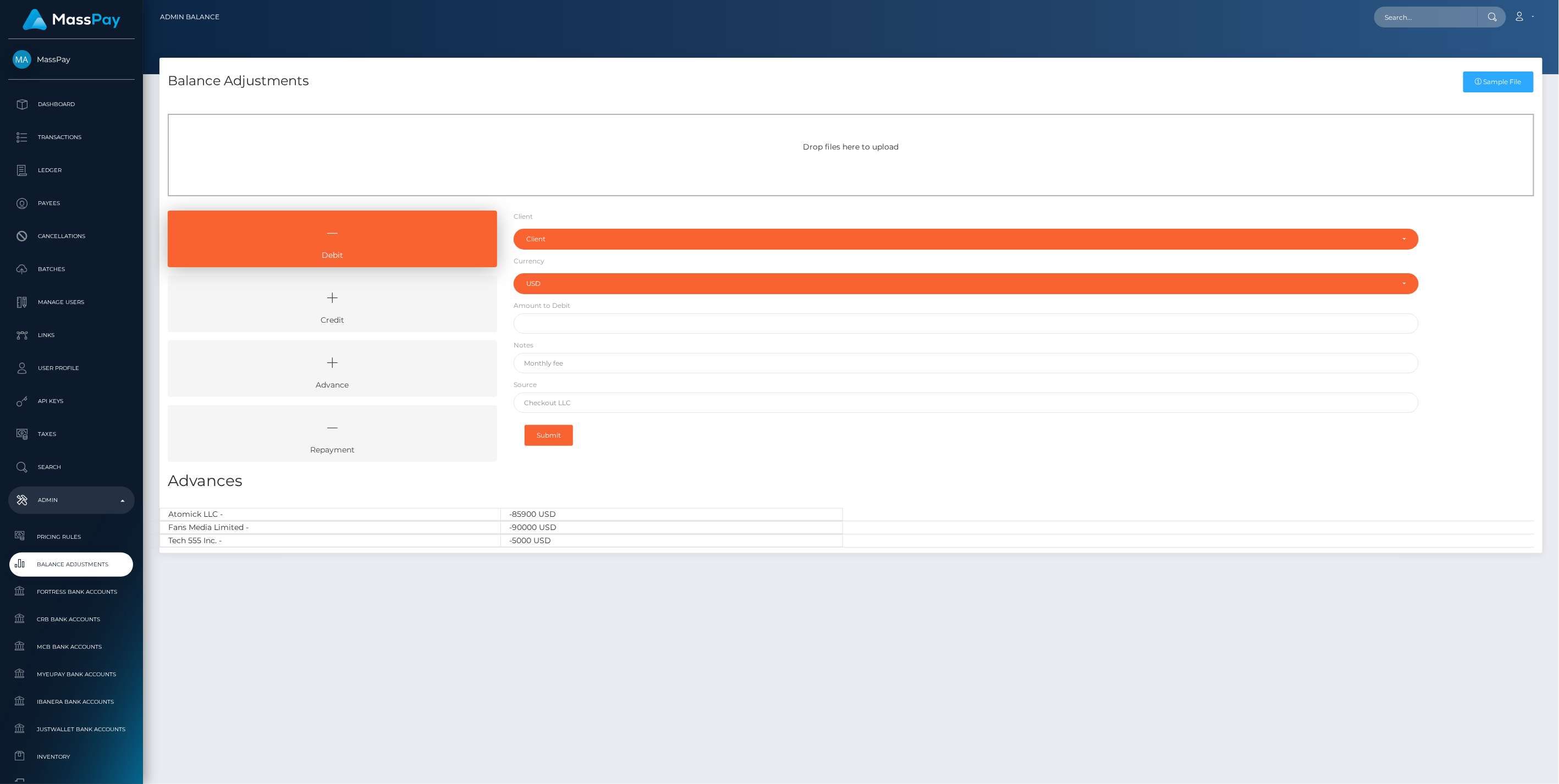
click at [391, 319] on link "Credit" at bounding box center [332, 303] width 330 height 57
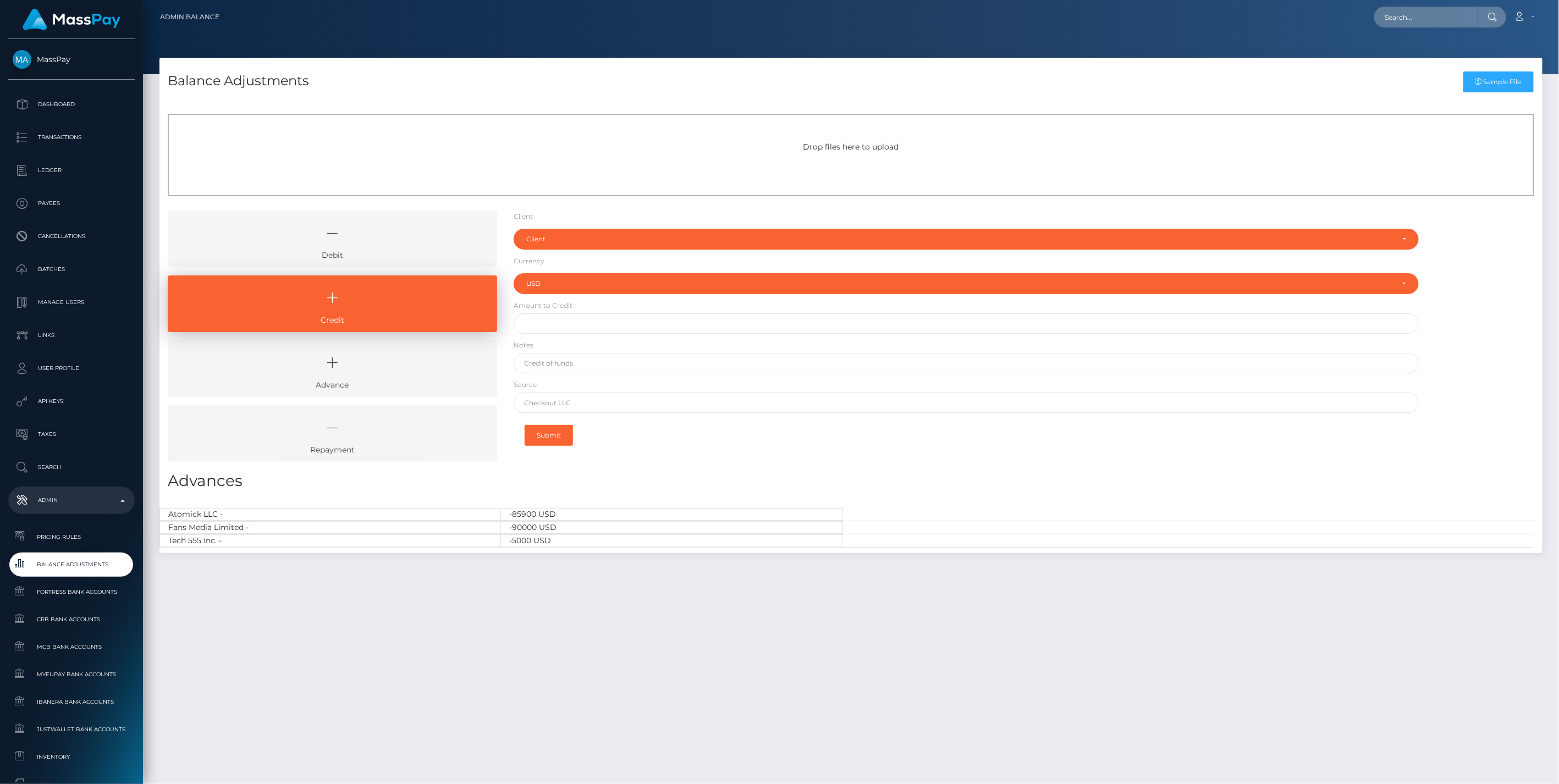
drag, startPoint x: 378, startPoint y: 251, endPoint x: 384, endPoint y: 281, distance: 30.6
click at [378, 250] on link "Debit" at bounding box center [332, 238] width 330 height 57
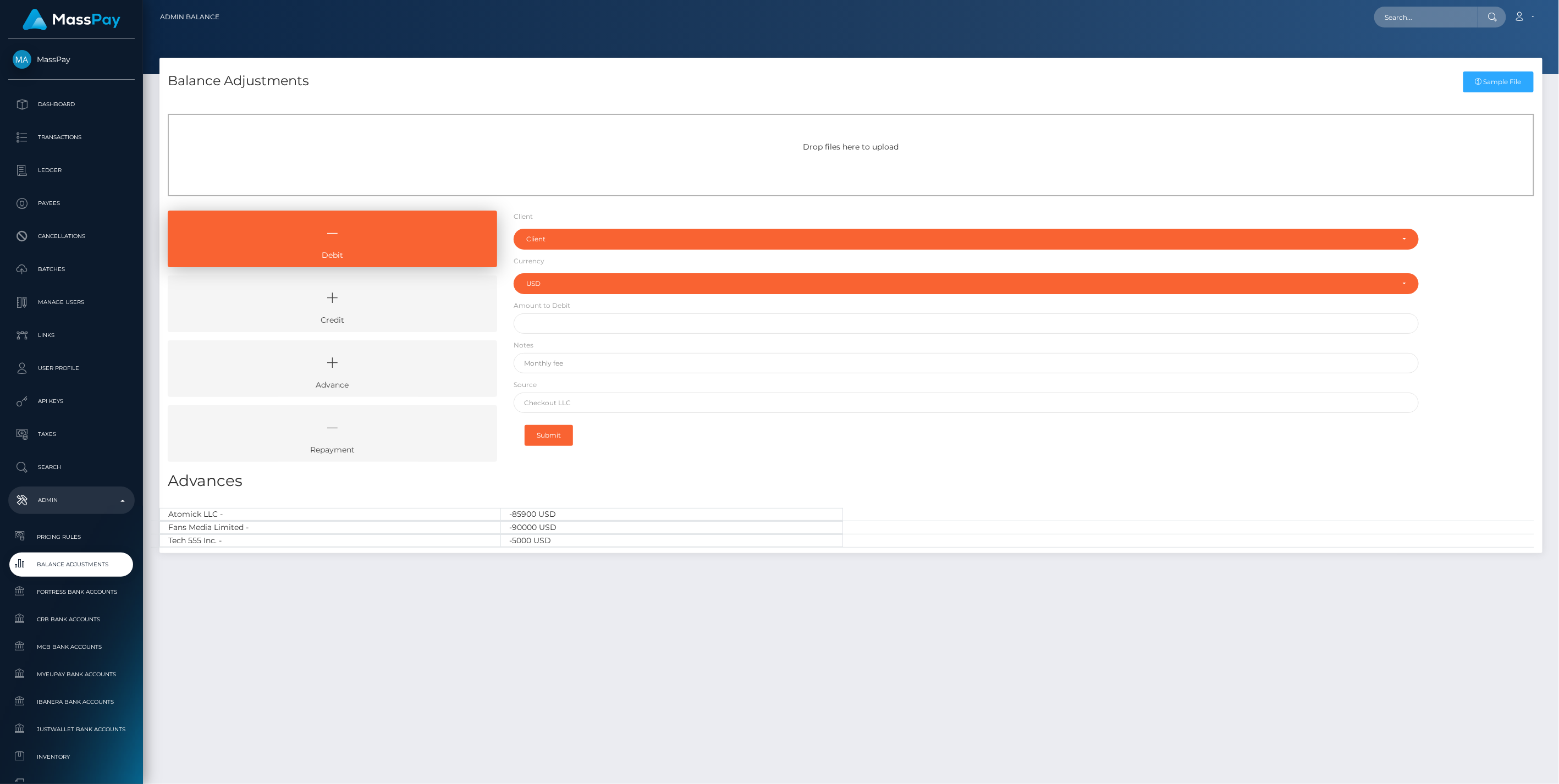
click at [391, 303] on icon at bounding box center [332, 298] width 304 height 33
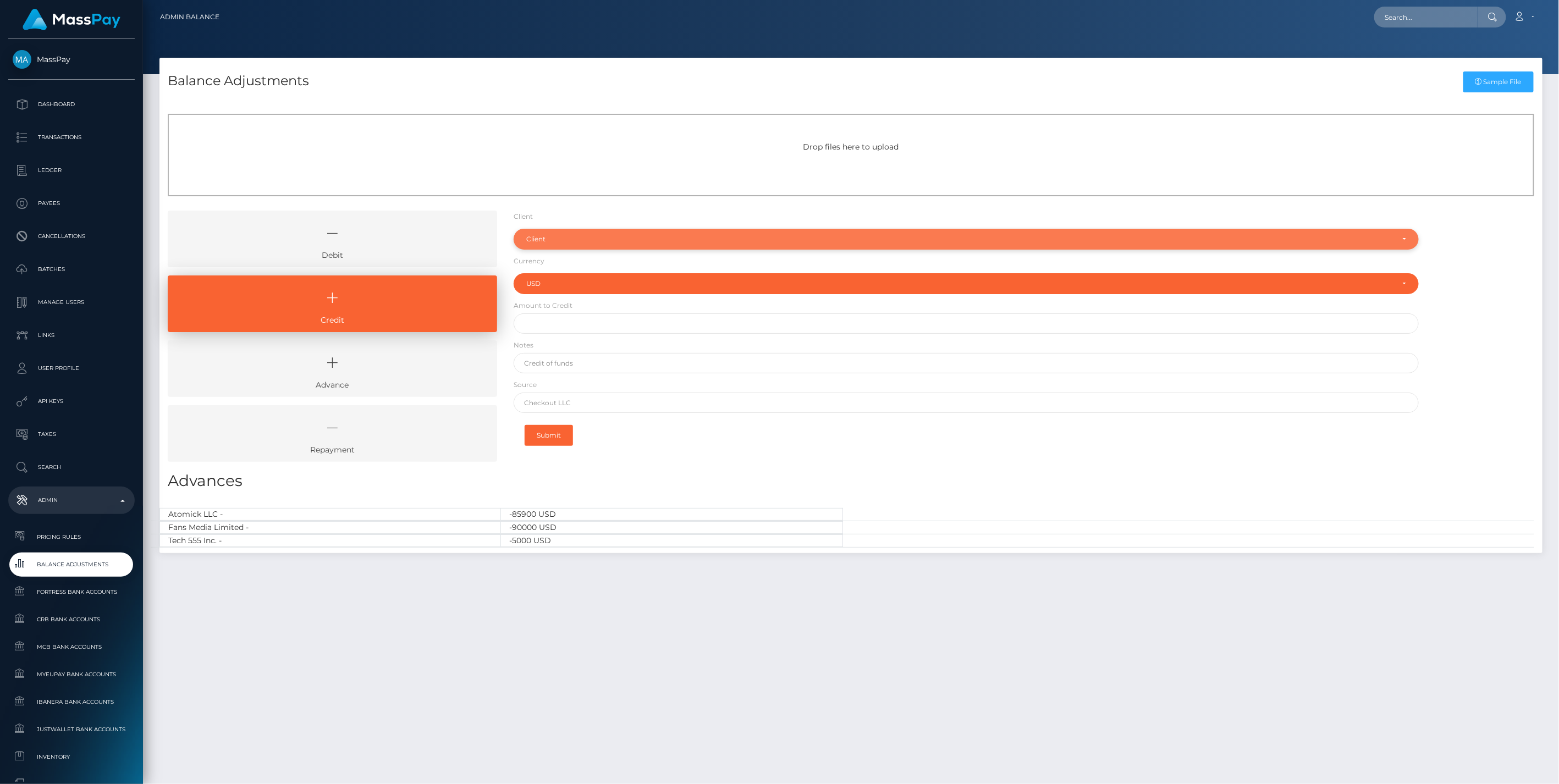
click at [601, 246] on div "Client" at bounding box center [967, 239] width 906 height 21
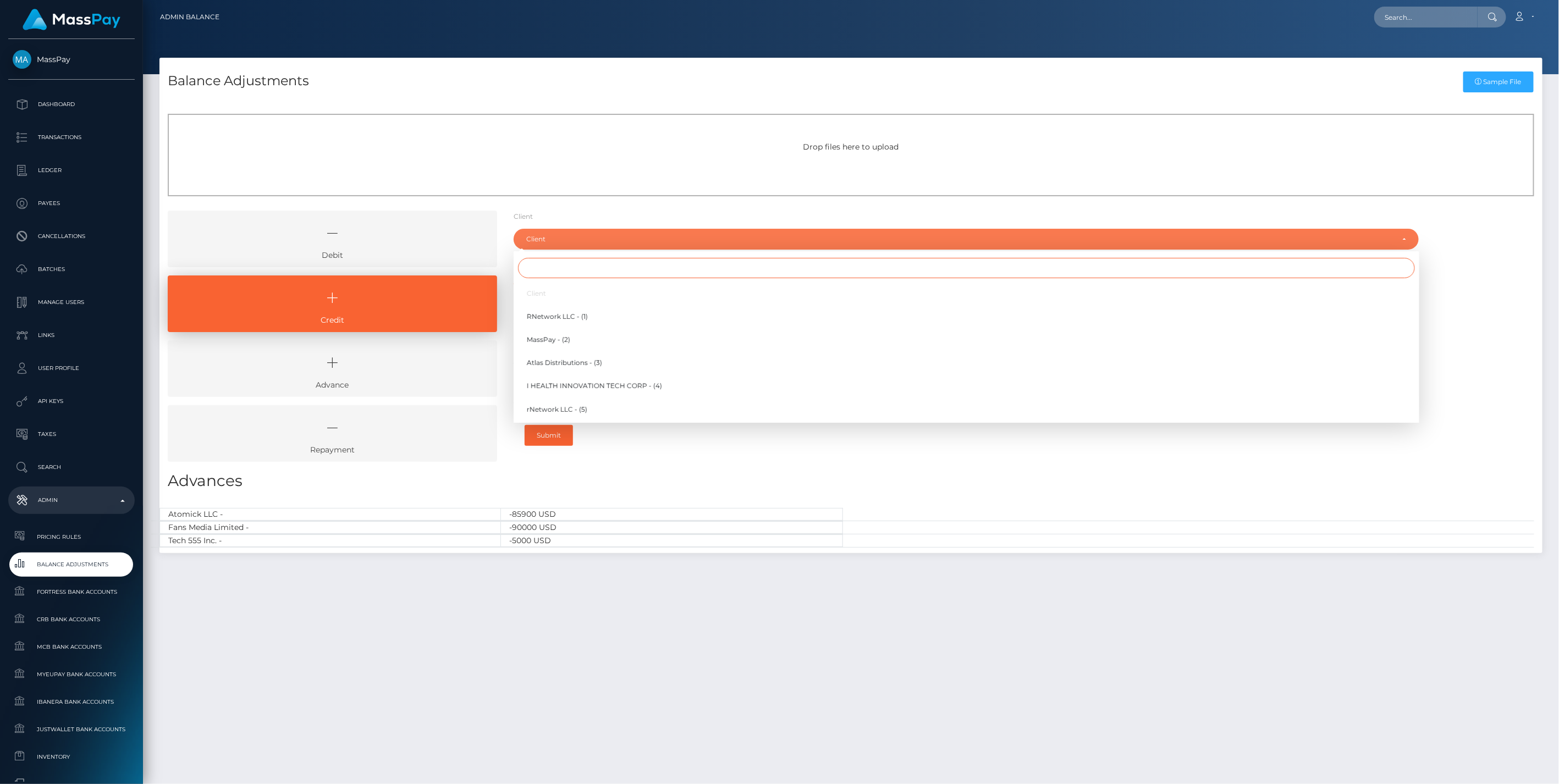
click at [563, 272] on input "Search" at bounding box center [967, 268] width 897 height 20
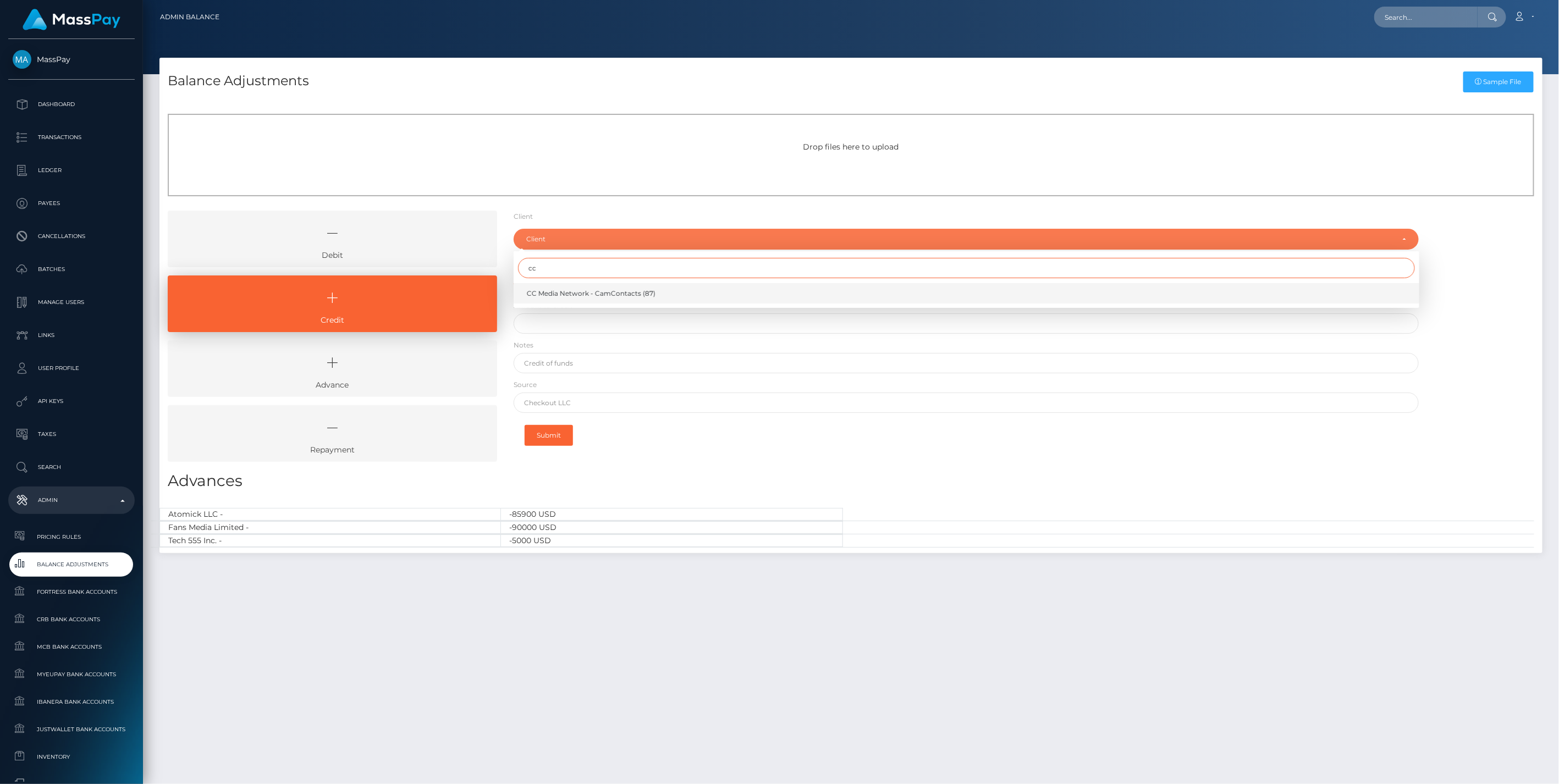
type input "cc"
click at [567, 292] on span "CC Media Network - CamContacts (87)" at bounding box center [591, 294] width 129 height 10
select select "87"
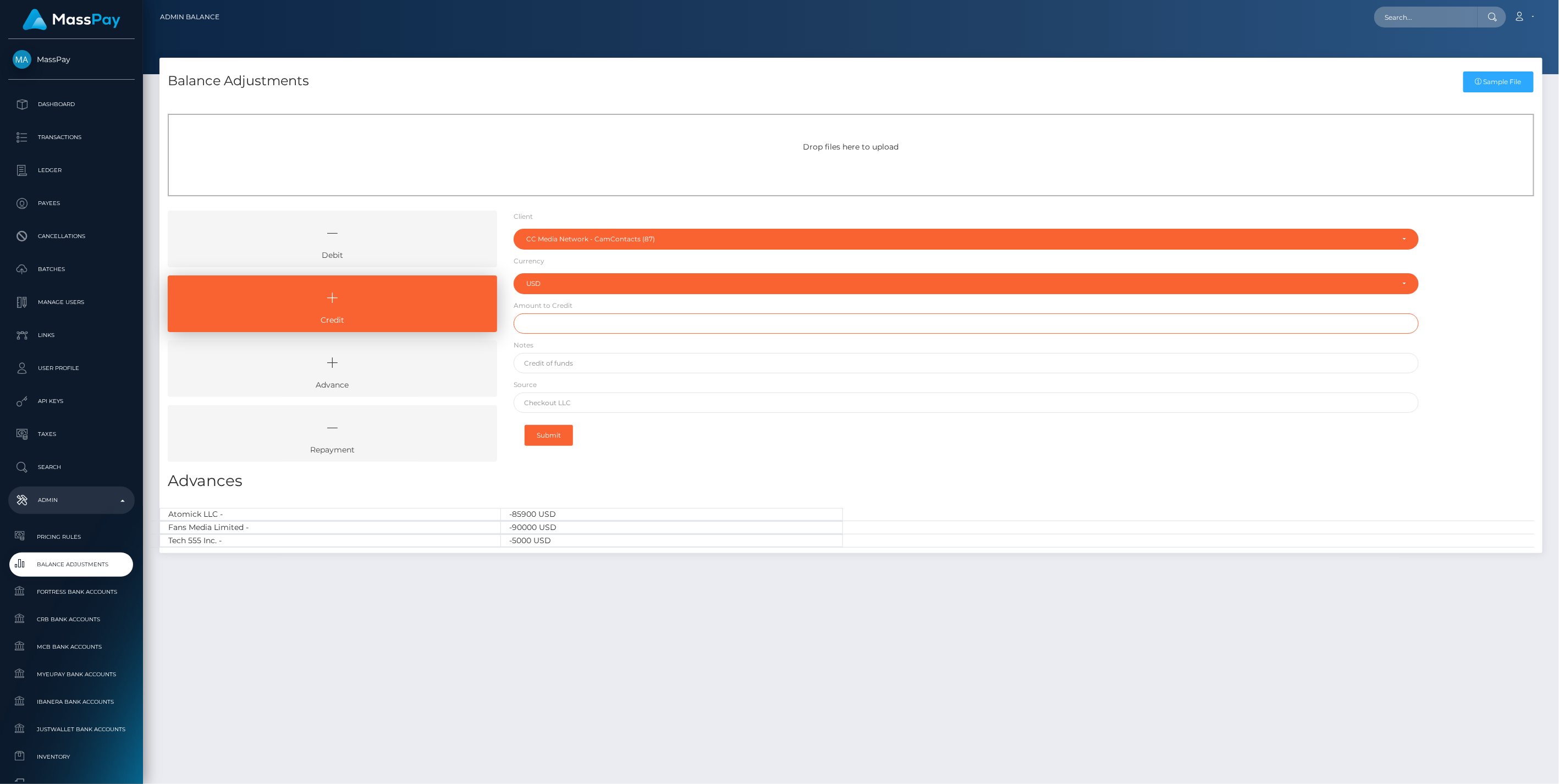
click at [567, 328] on input "text" at bounding box center [967, 323] width 906 height 20
type input "$500.00"
click at [574, 360] on input "text" at bounding box center [967, 363] width 906 height 20
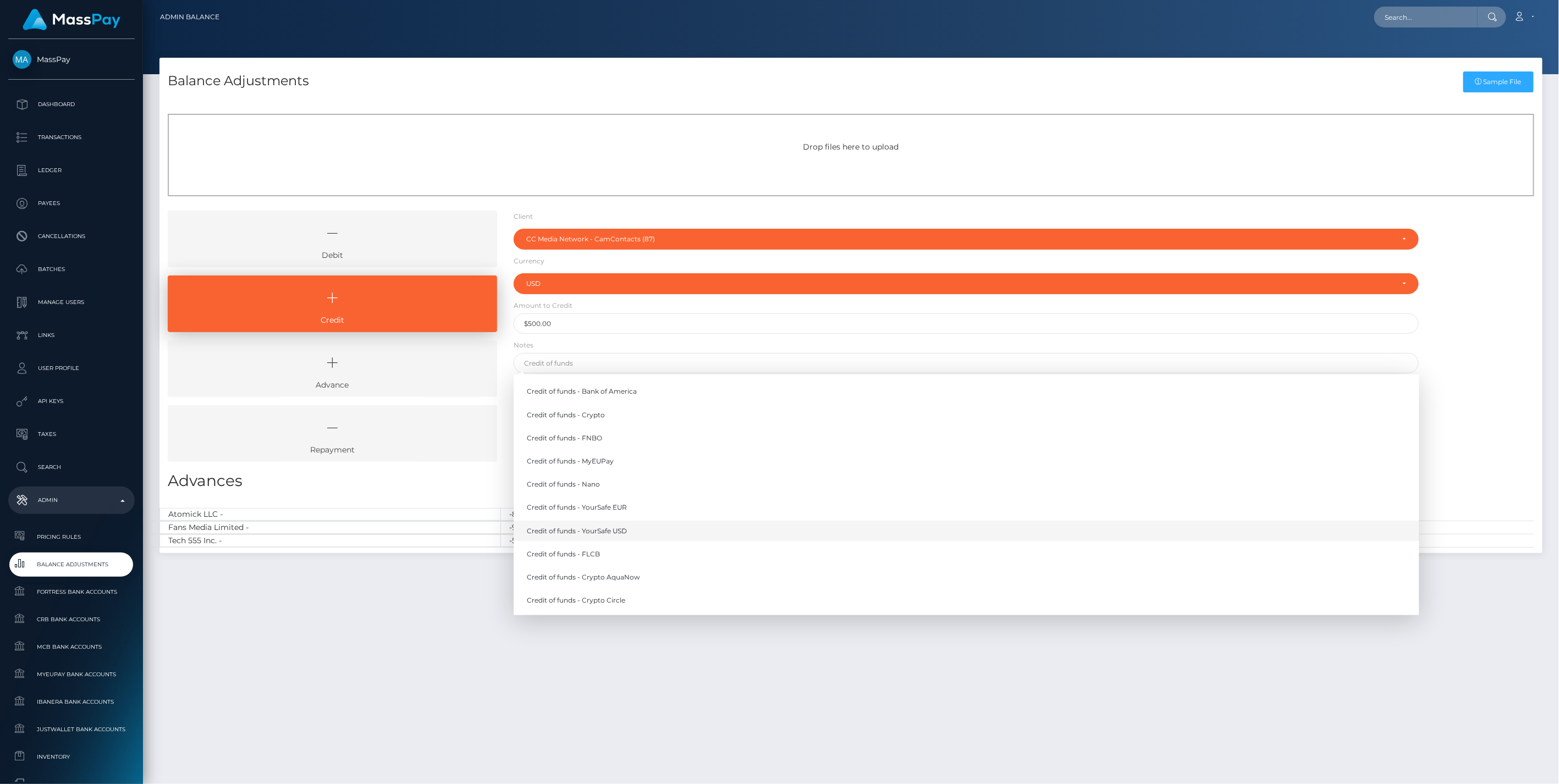
click at [606, 526] on link "Credit of funds - YourSafe USD" at bounding box center [967, 530] width 906 height 20
type input "Credit of funds - YourSafe USD"
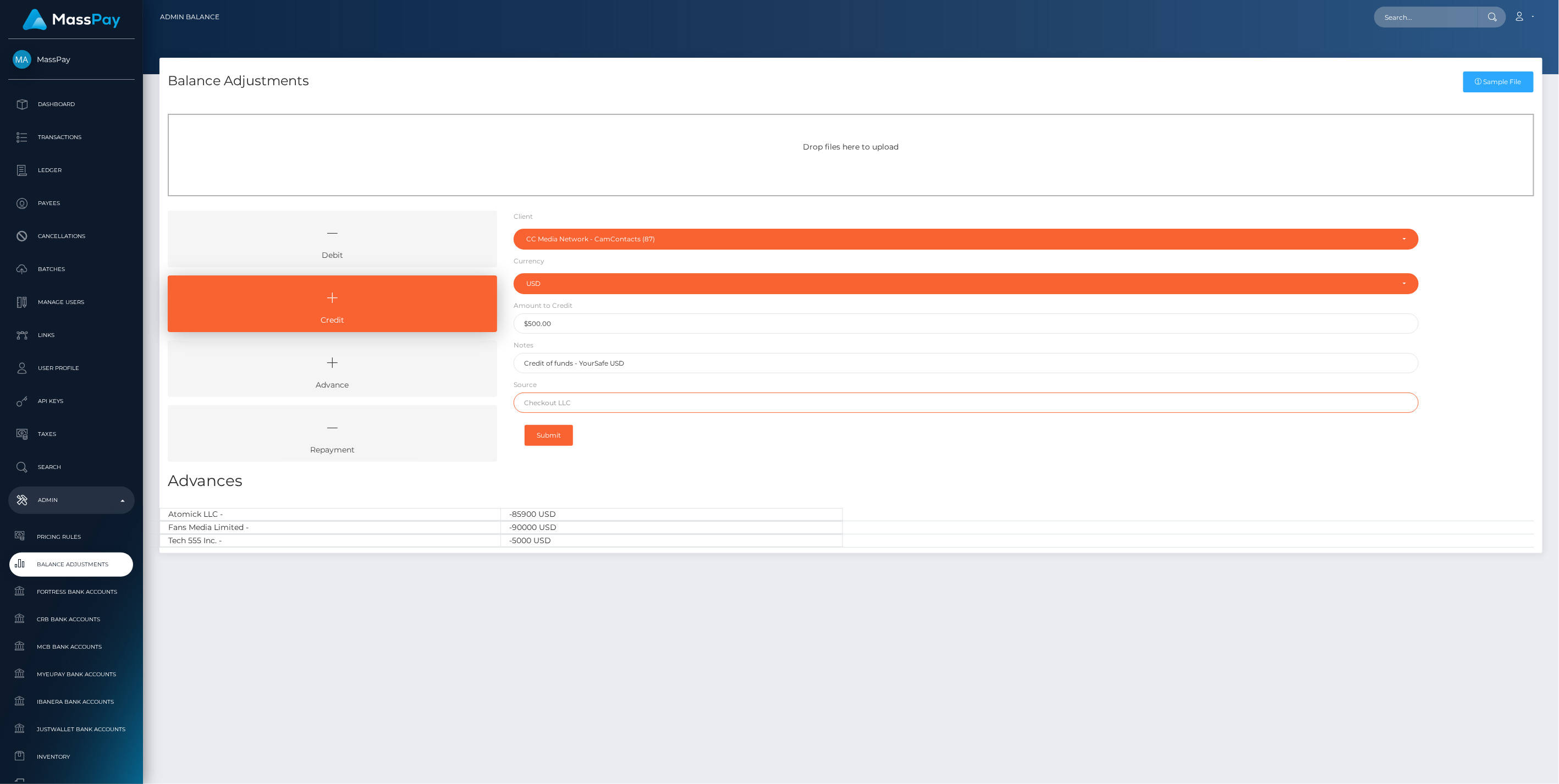
click at [571, 398] on input "text" at bounding box center [967, 402] width 906 height 20
paste input "Bivial AG"
type input "Bivial AG"
click at [553, 435] on button "Submit" at bounding box center [549, 435] width 48 height 21
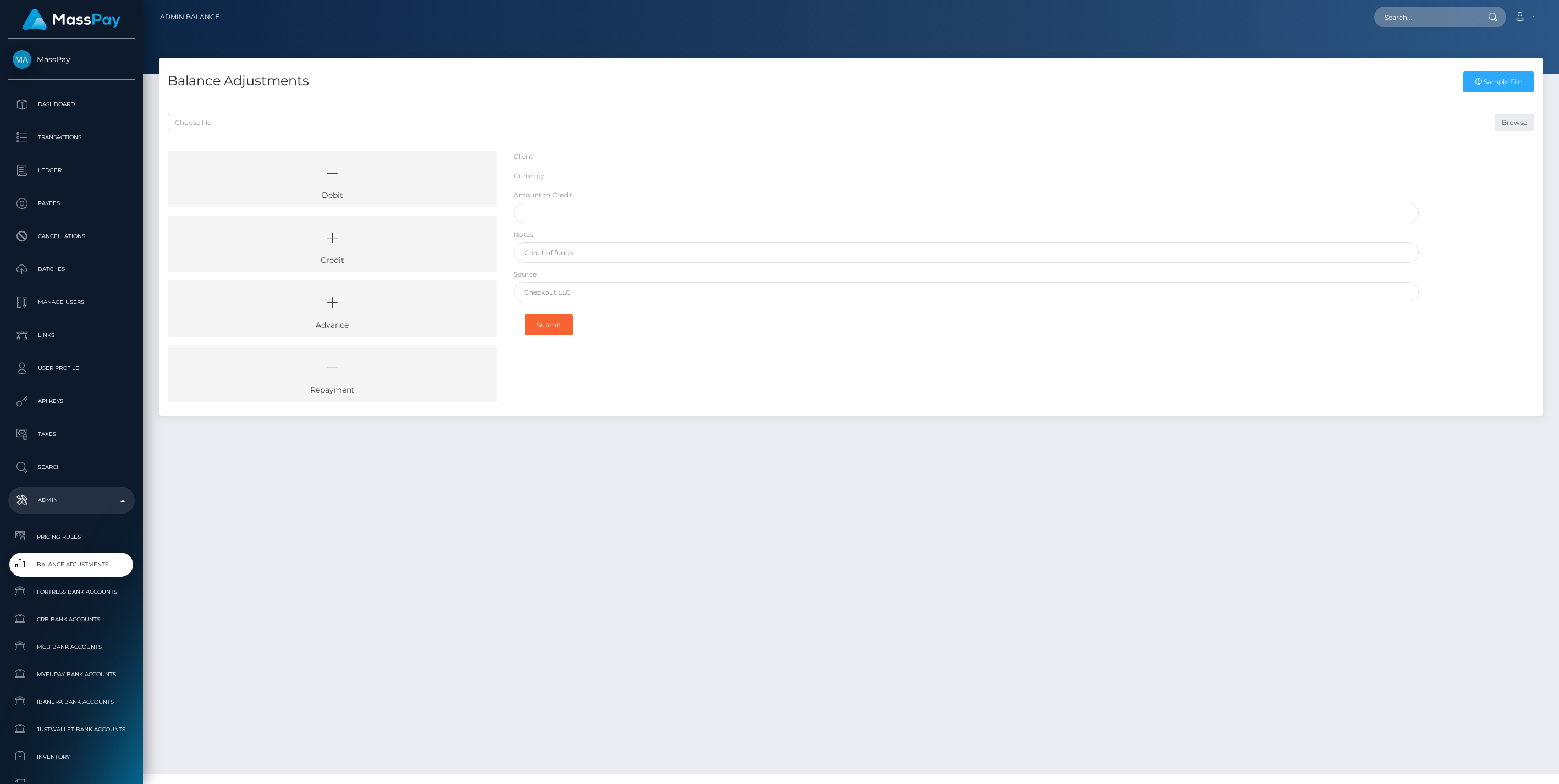
select select "87"
select select "USD"
select select
select select "87"
select select "USD"
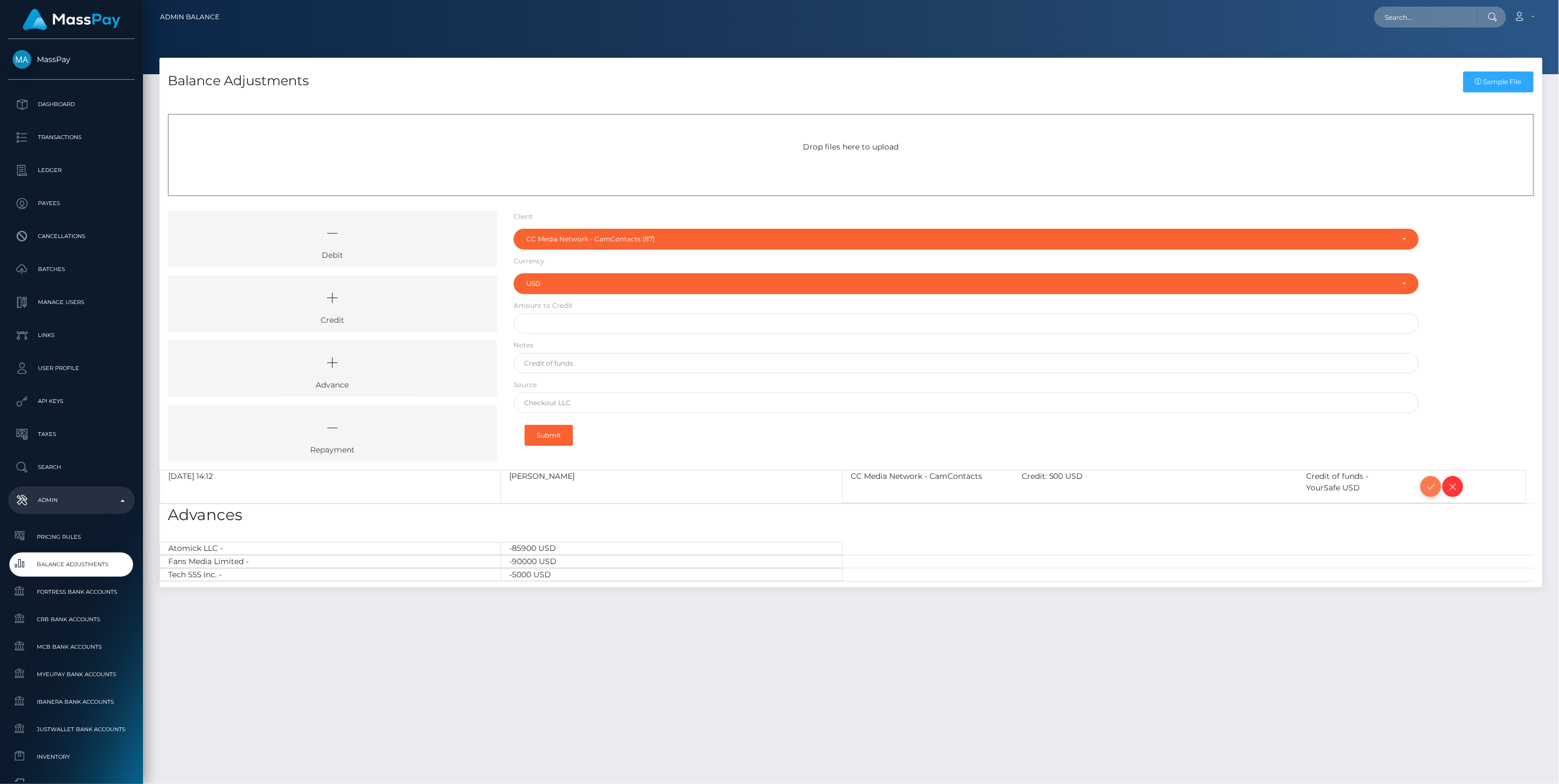
click at [1428, 488] on icon at bounding box center [1431, 487] width 13 height 14
type input "$"
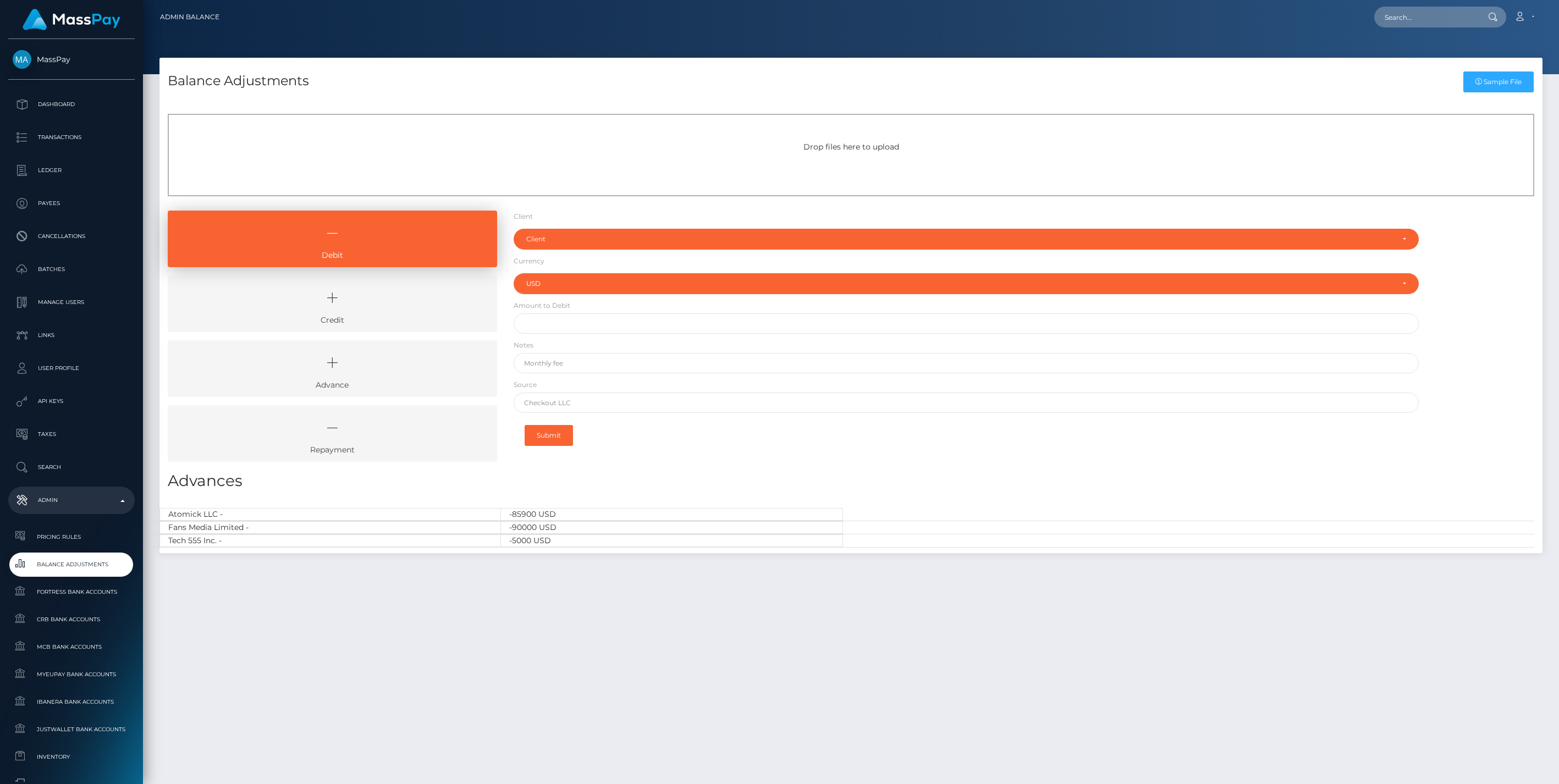
select select "USD"
click at [407, 312] on icon at bounding box center [332, 298] width 304 height 33
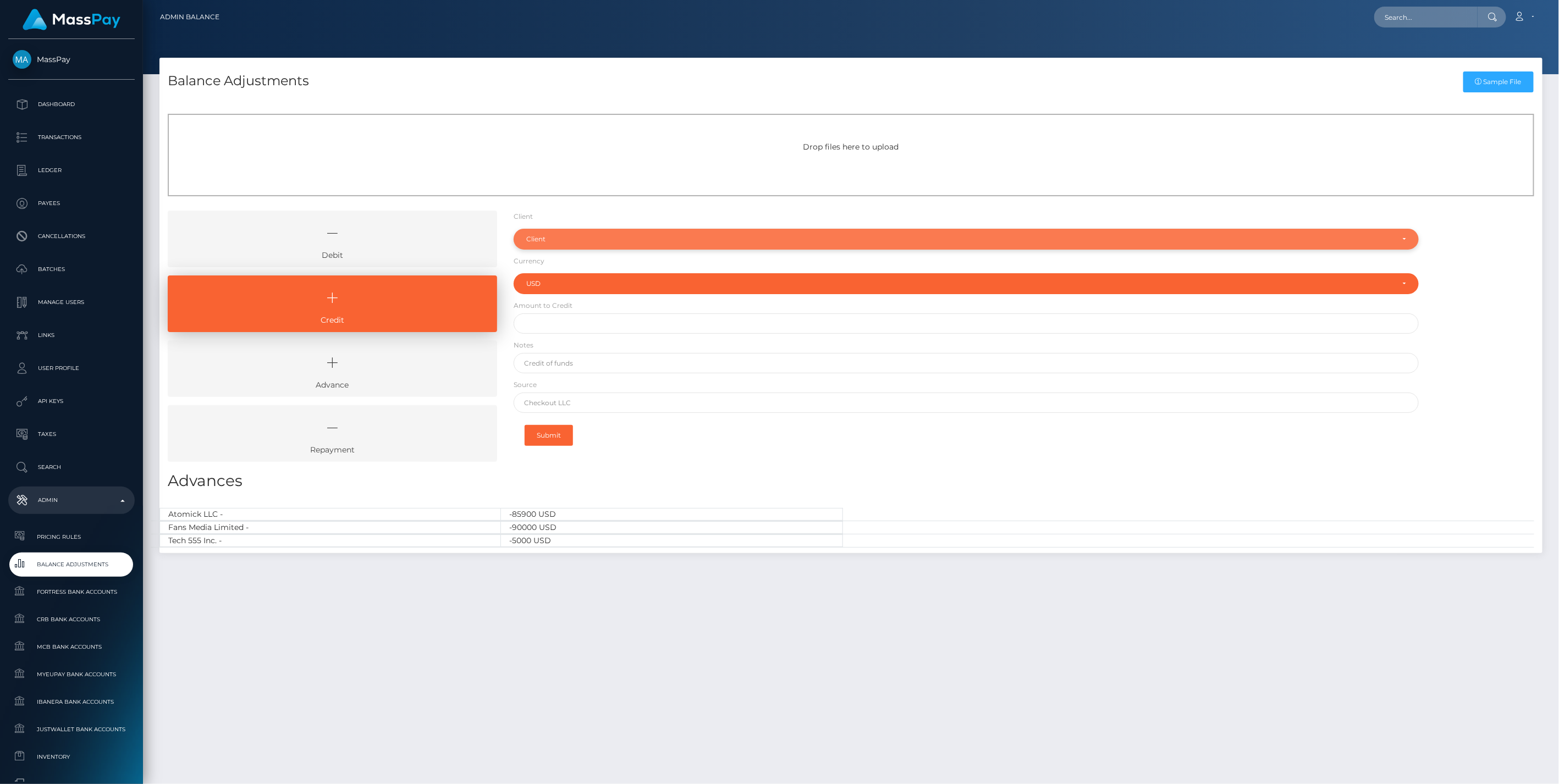
click at [549, 235] on div "Client" at bounding box center [961, 239] width 868 height 9
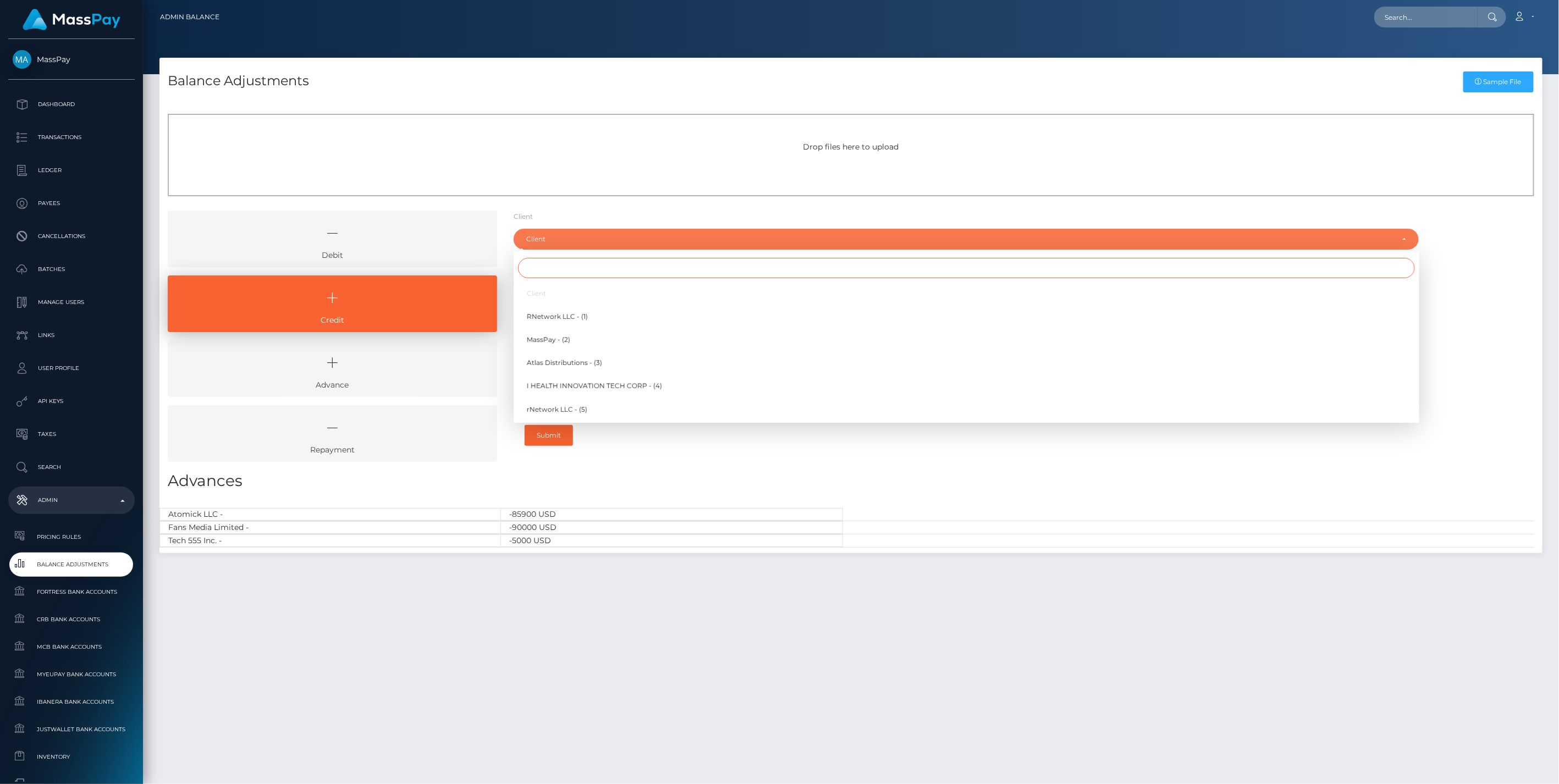
click at [554, 264] on input "Search" at bounding box center [967, 268] width 897 height 20
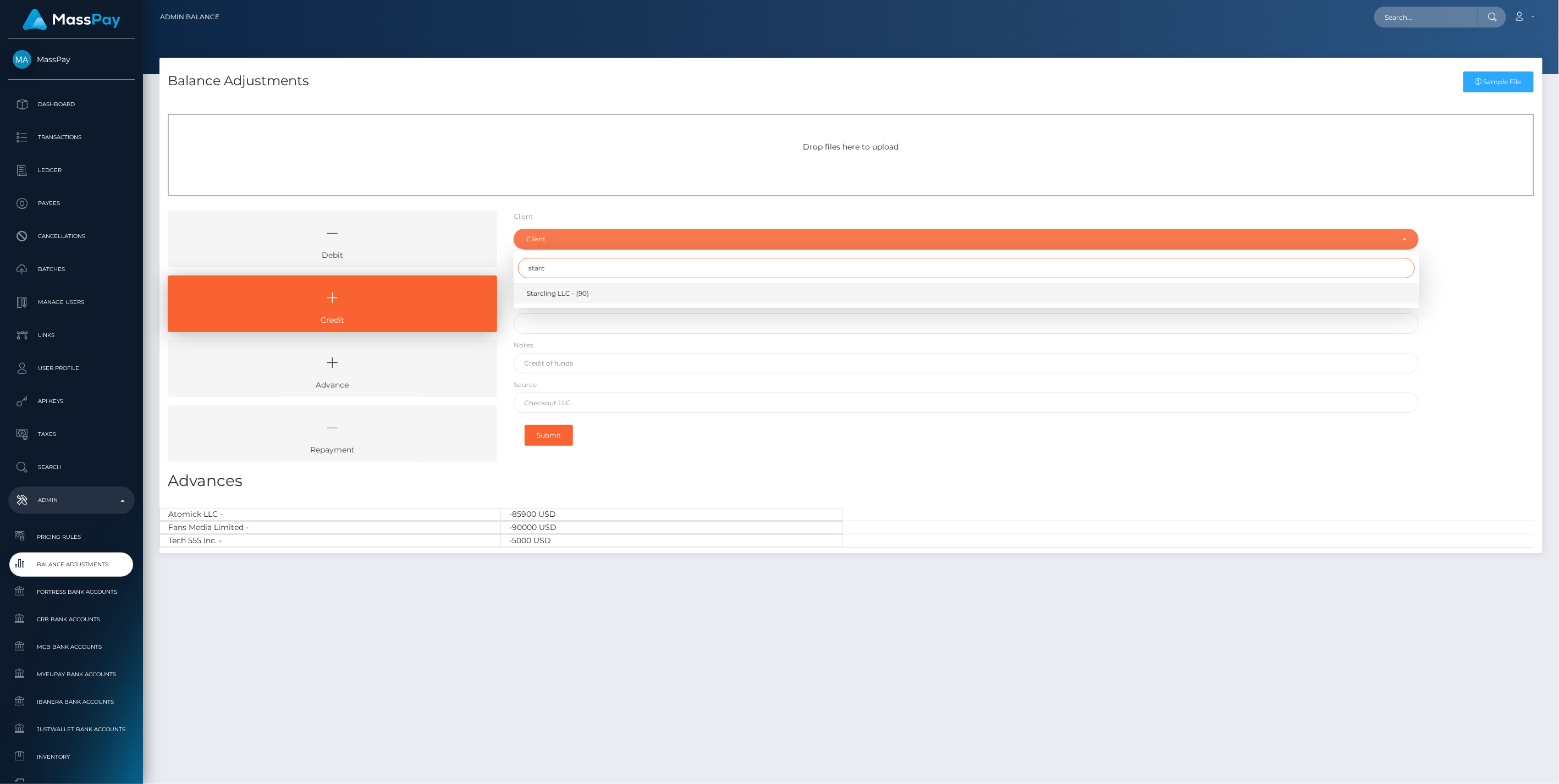
type input "starc"
click at [562, 291] on span "Starcling LLC - (90)" at bounding box center [558, 294] width 62 height 10
select select "90"
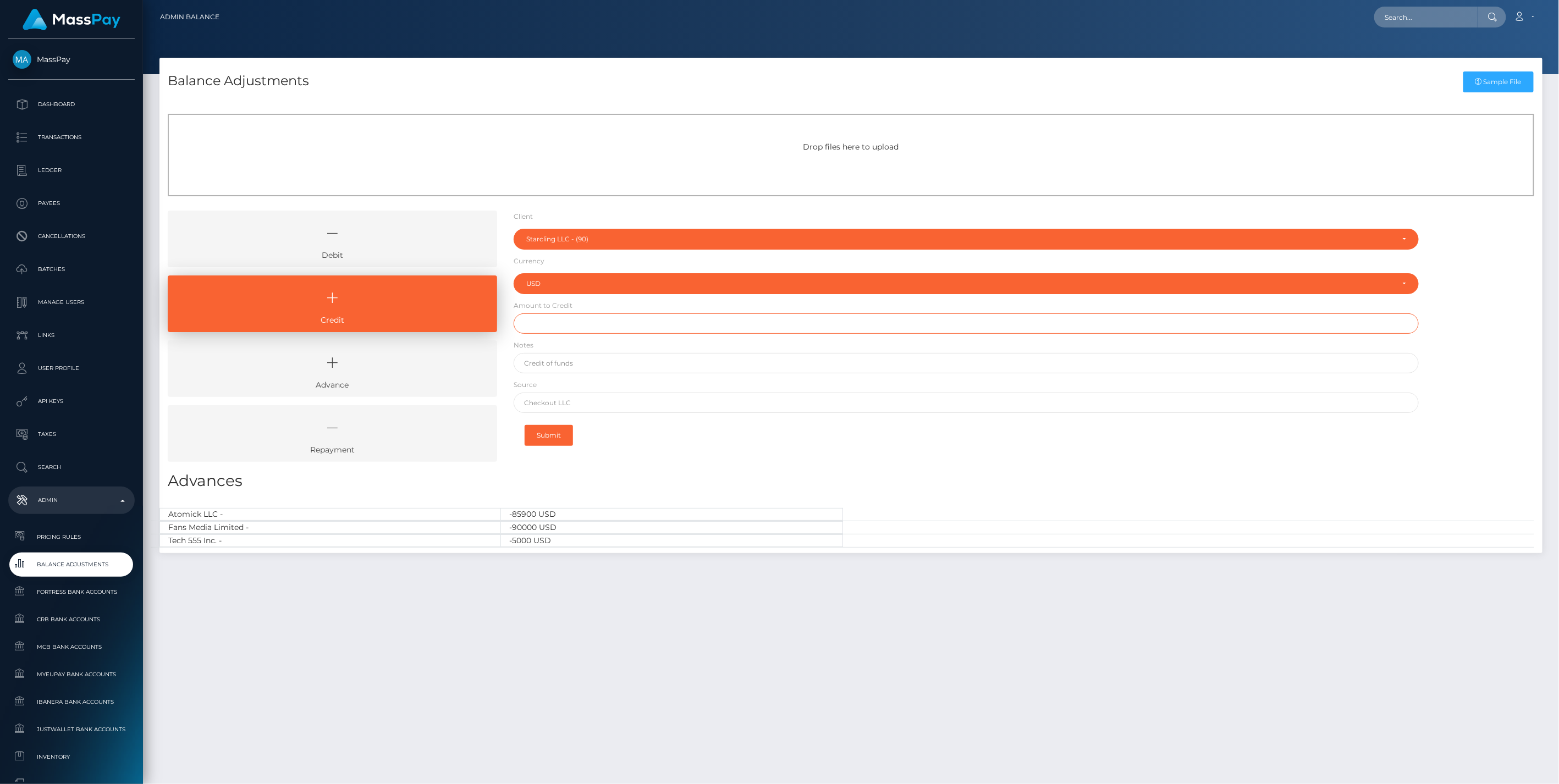
click at [540, 327] on input "text" at bounding box center [967, 323] width 906 height 20
type input "$90,000.00"
click at [576, 366] on input "text" at bounding box center [967, 363] width 906 height 20
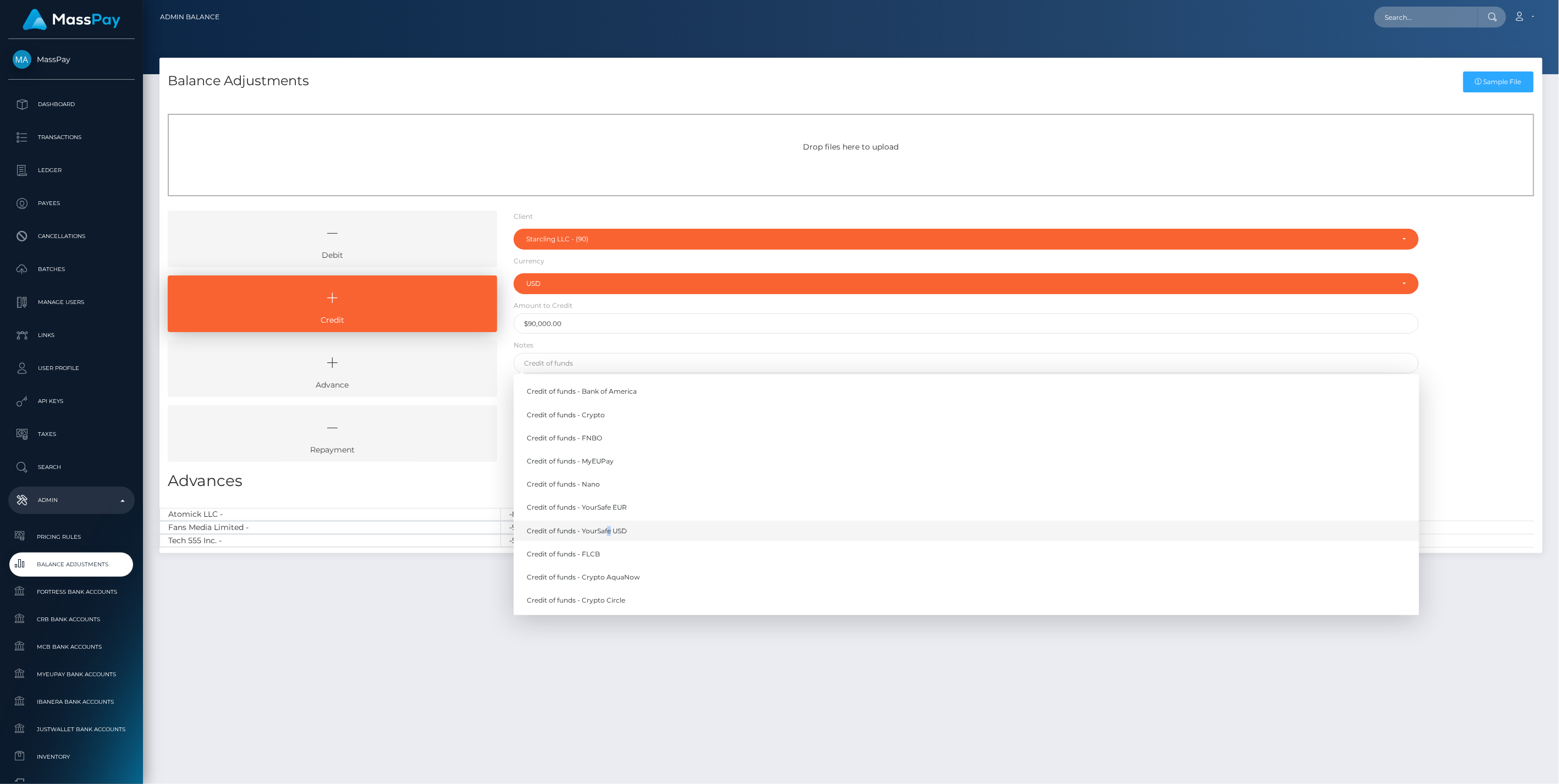
click at [608, 528] on link "Credit of funds - YourSafe USD" at bounding box center [967, 530] width 906 height 20
type input "Credit of funds - YourSafe USD"
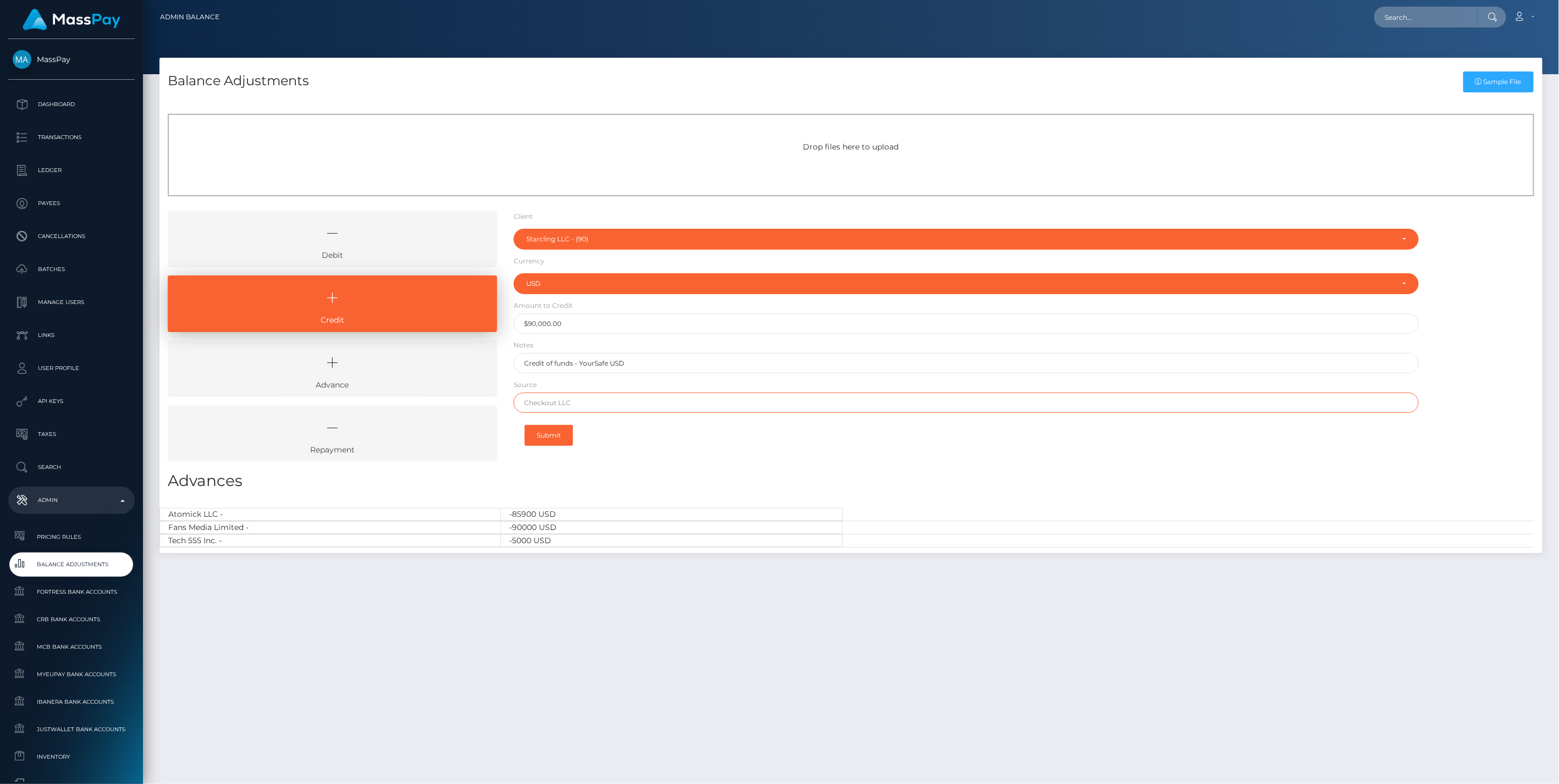
click at [598, 410] on input "text" at bounding box center [967, 402] width 906 height 20
type input "Chase"
click at [551, 435] on button "Submit" at bounding box center [549, 435] width 48 height 21
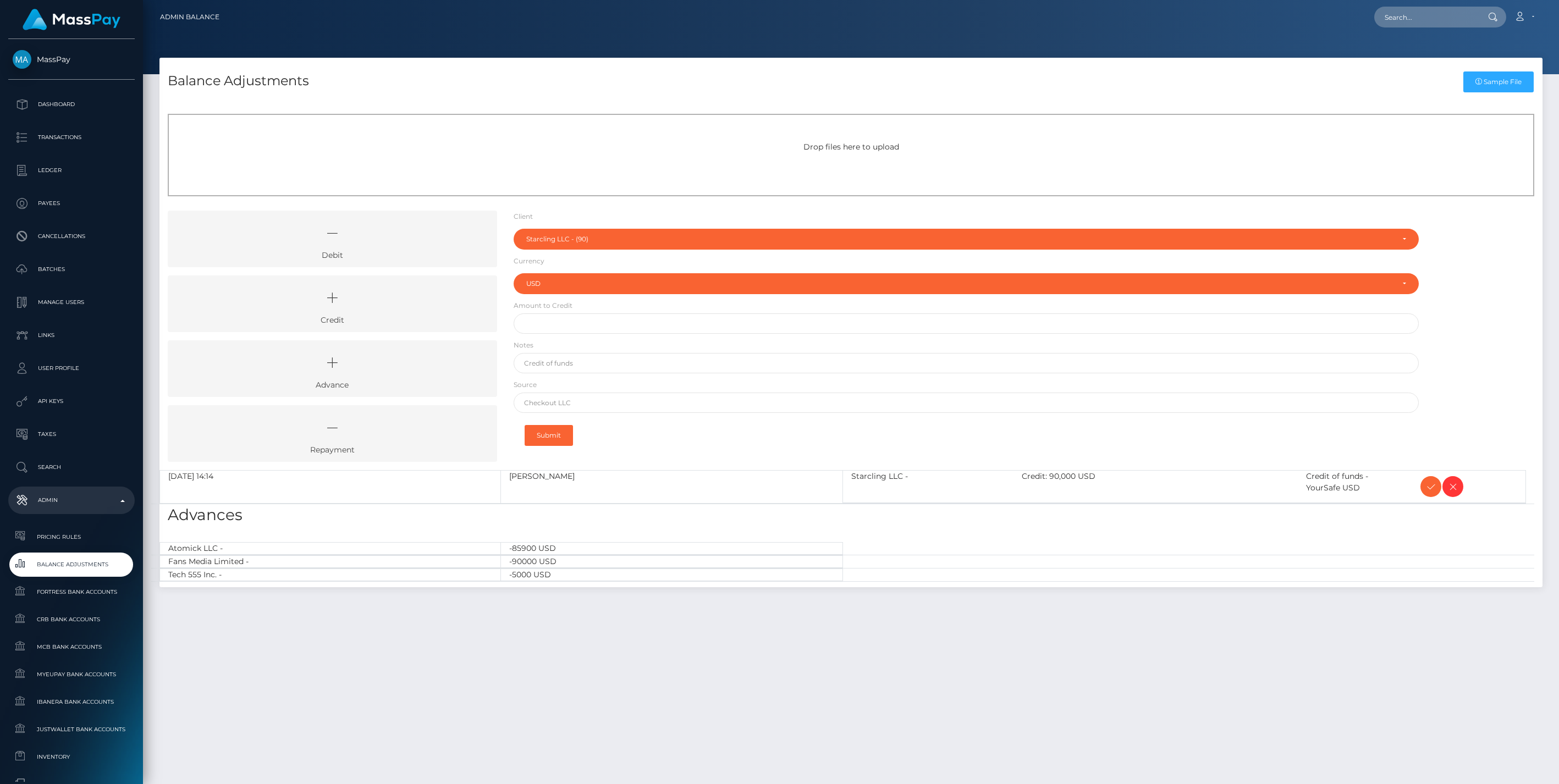
select select "90"
select select "USD"
click at [1431, 486] on icon at bounding box center [1431, 487] width 13 height 14
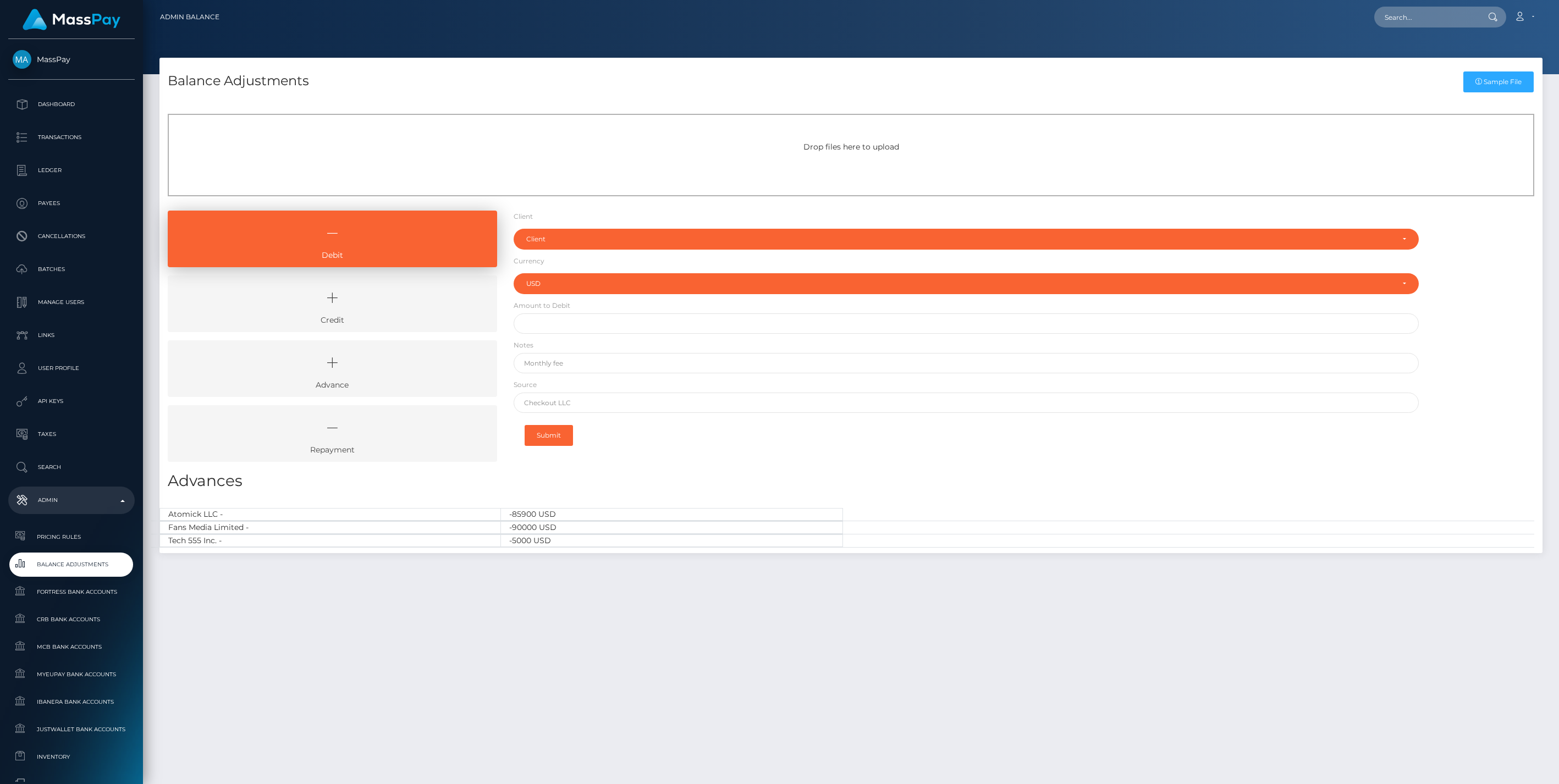
select select "USD"
click at [376, 315] on link "Credit" at bounding box center [332, 303] width 330 height 57
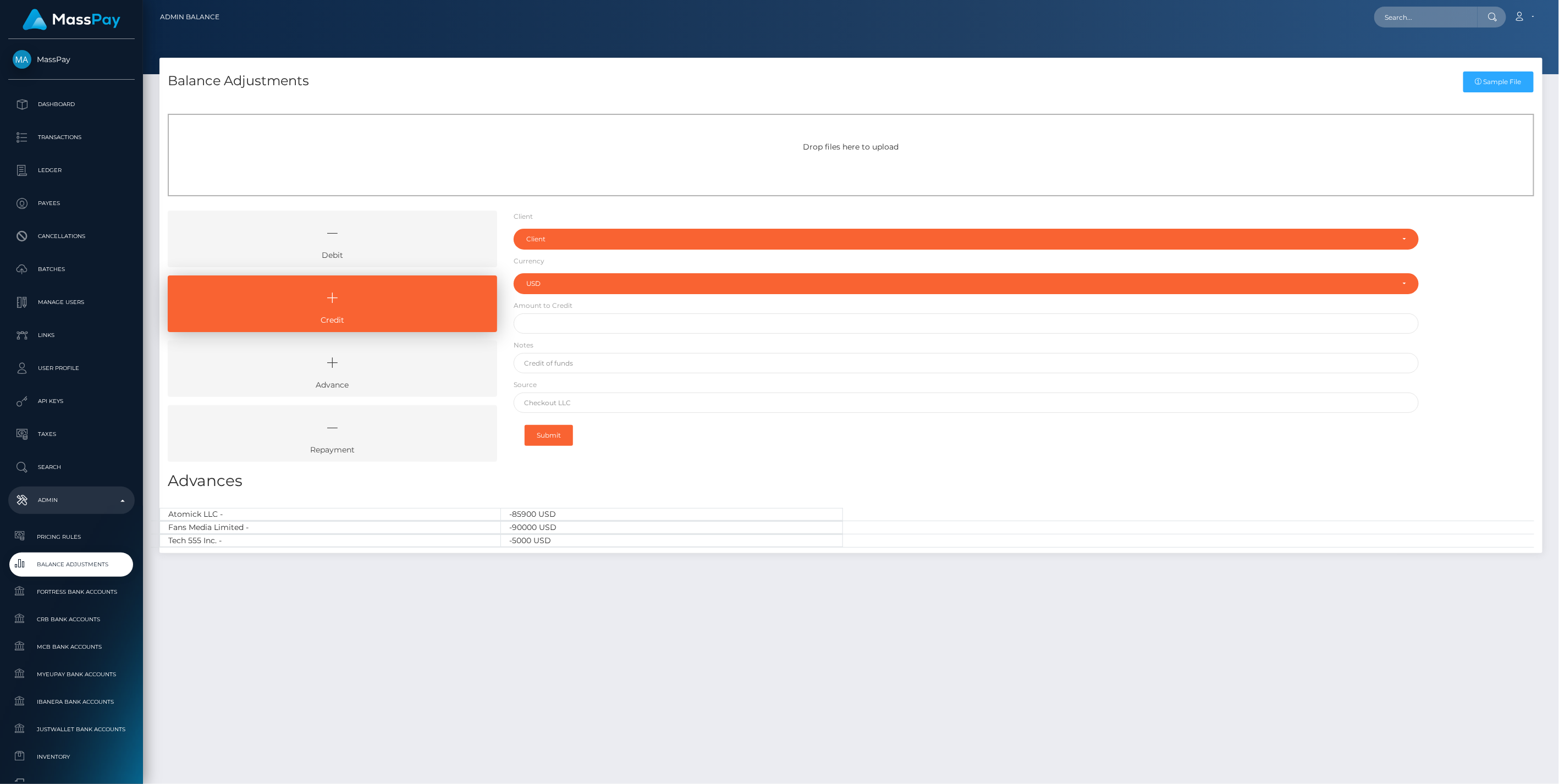
click at [364, 244] on icon at bounding box center [332, 233] width 304 height 33
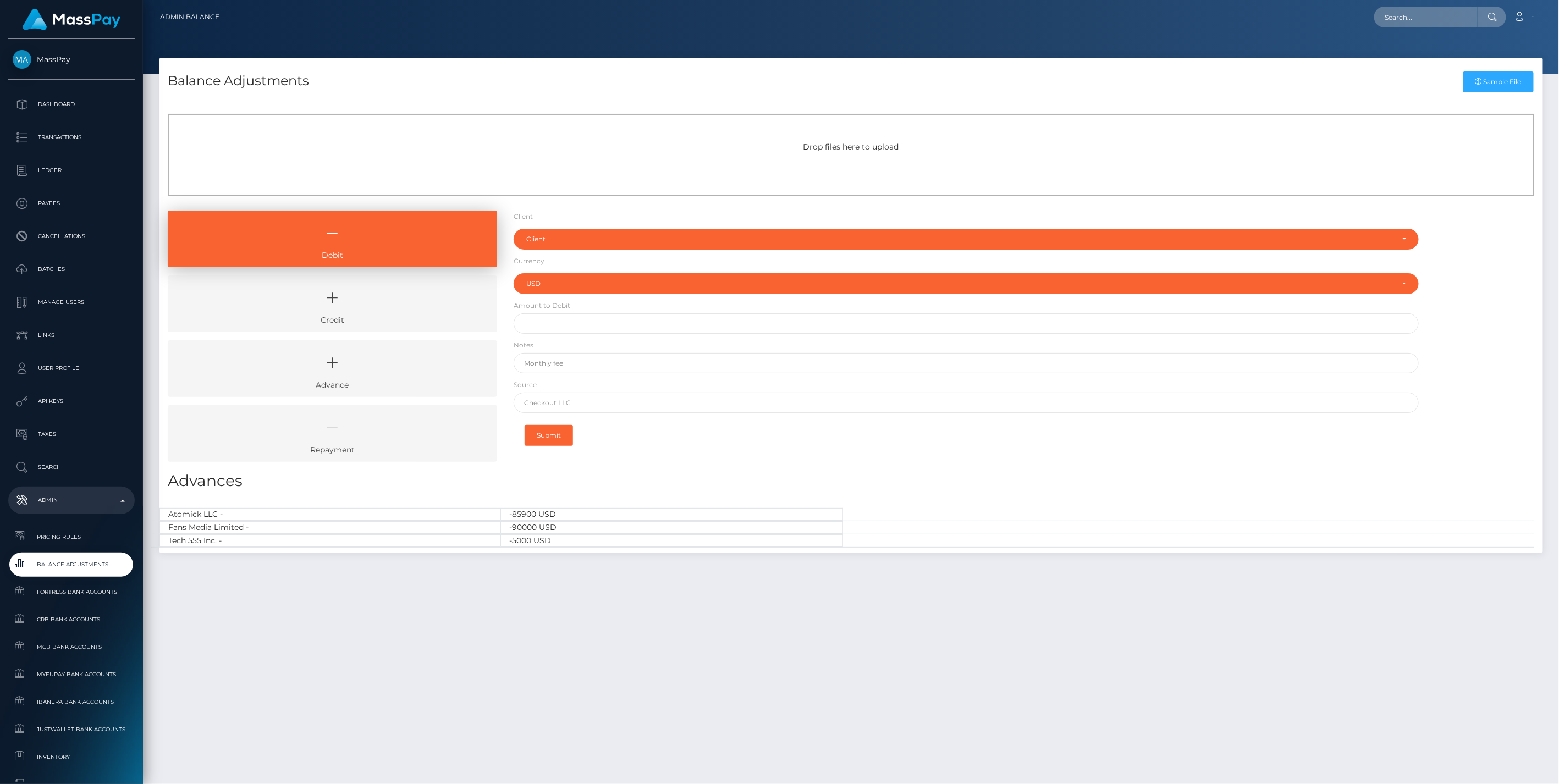
click at [372, 321] on link "Credit" at bounding box center [332, 303] width 330 height 57
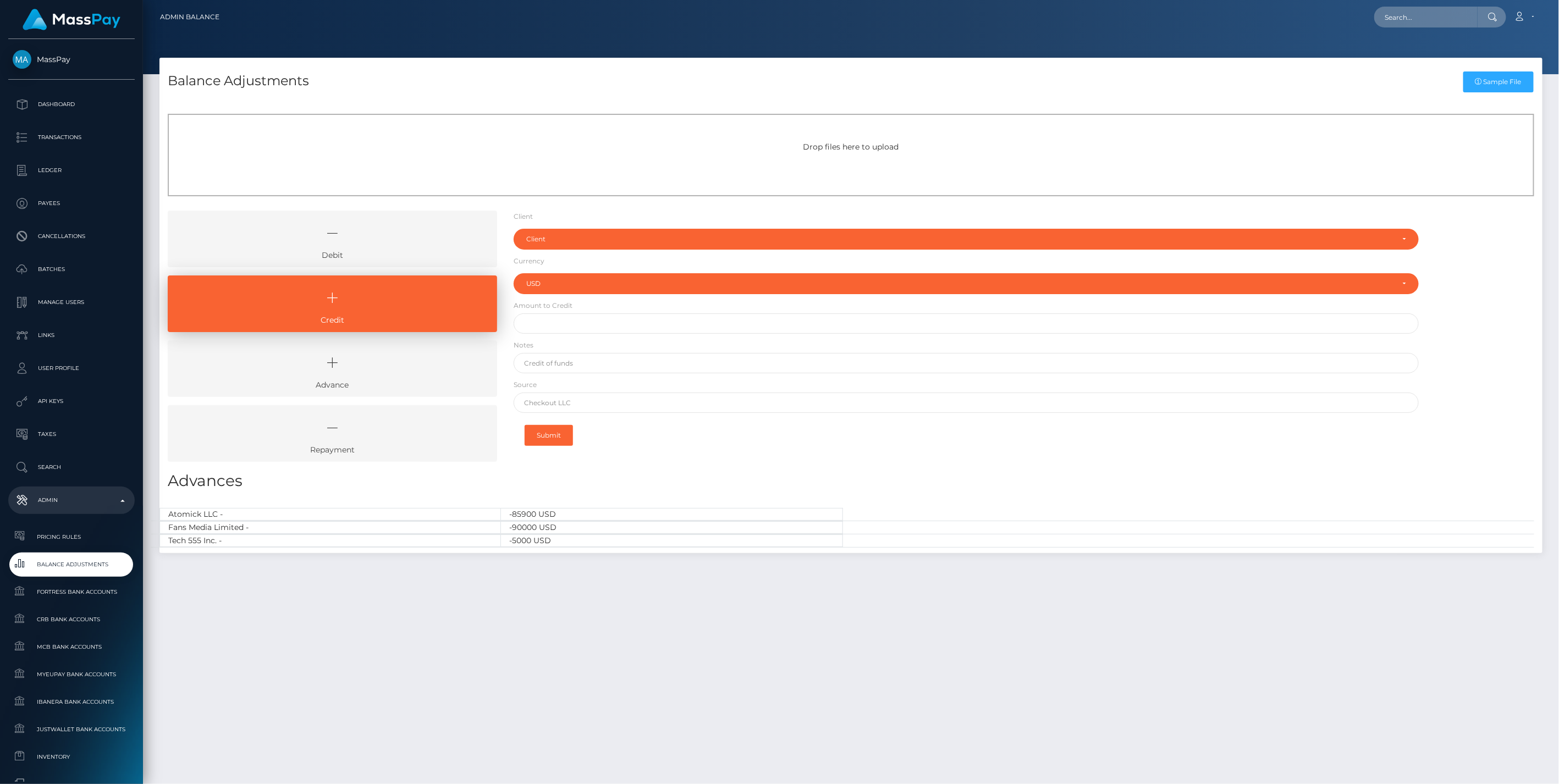
drag, startPoint x: 408, startPoint y: 244, endPoint x: 408, endPoint y: 254, distance: 10.0
click at [408, 244] on icon at bounding box center [332, 233] width 304 height 33
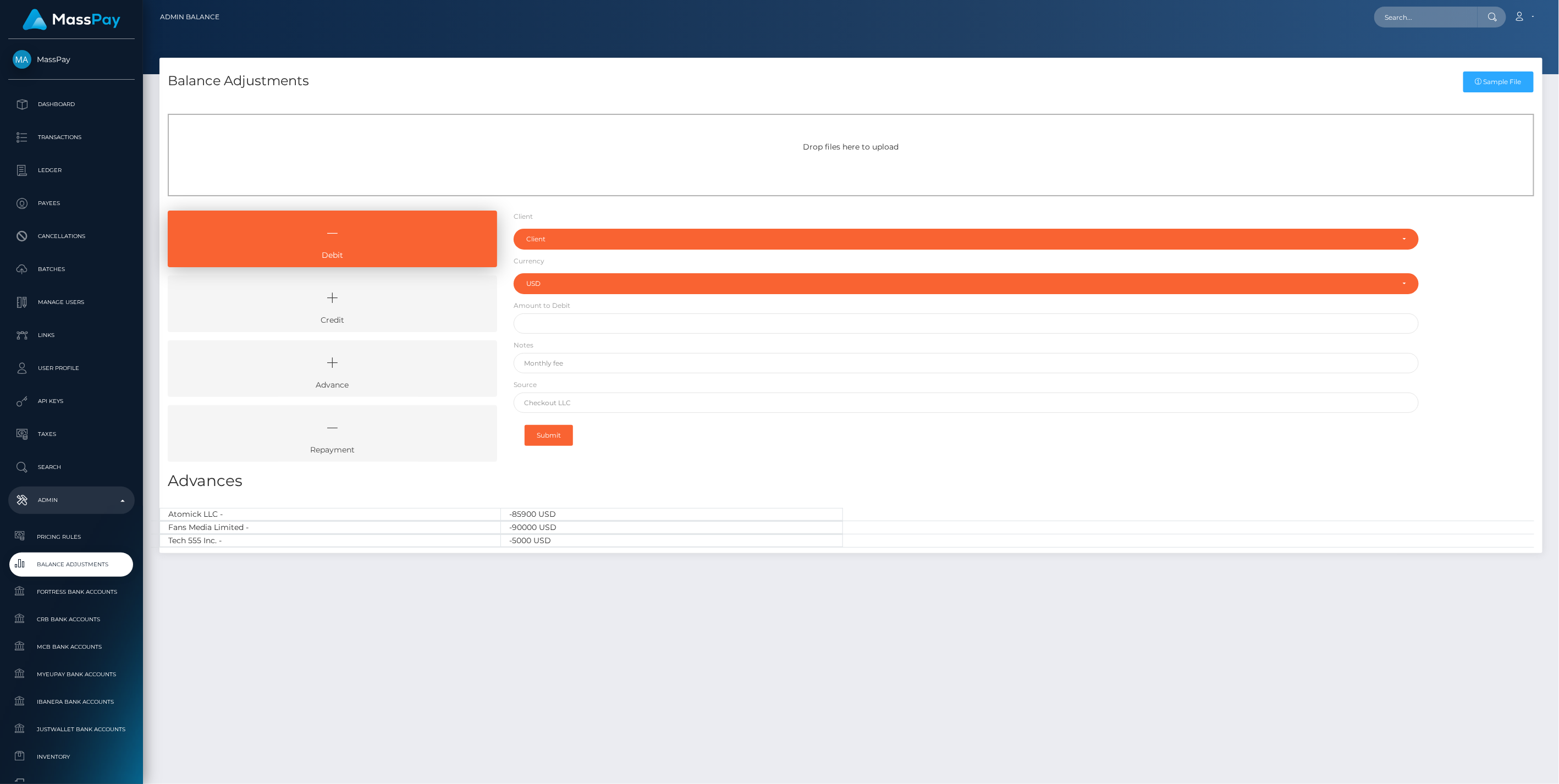
click at [413, 324] on link "Credit" at bounding box center [332, 303] width 330 height 57
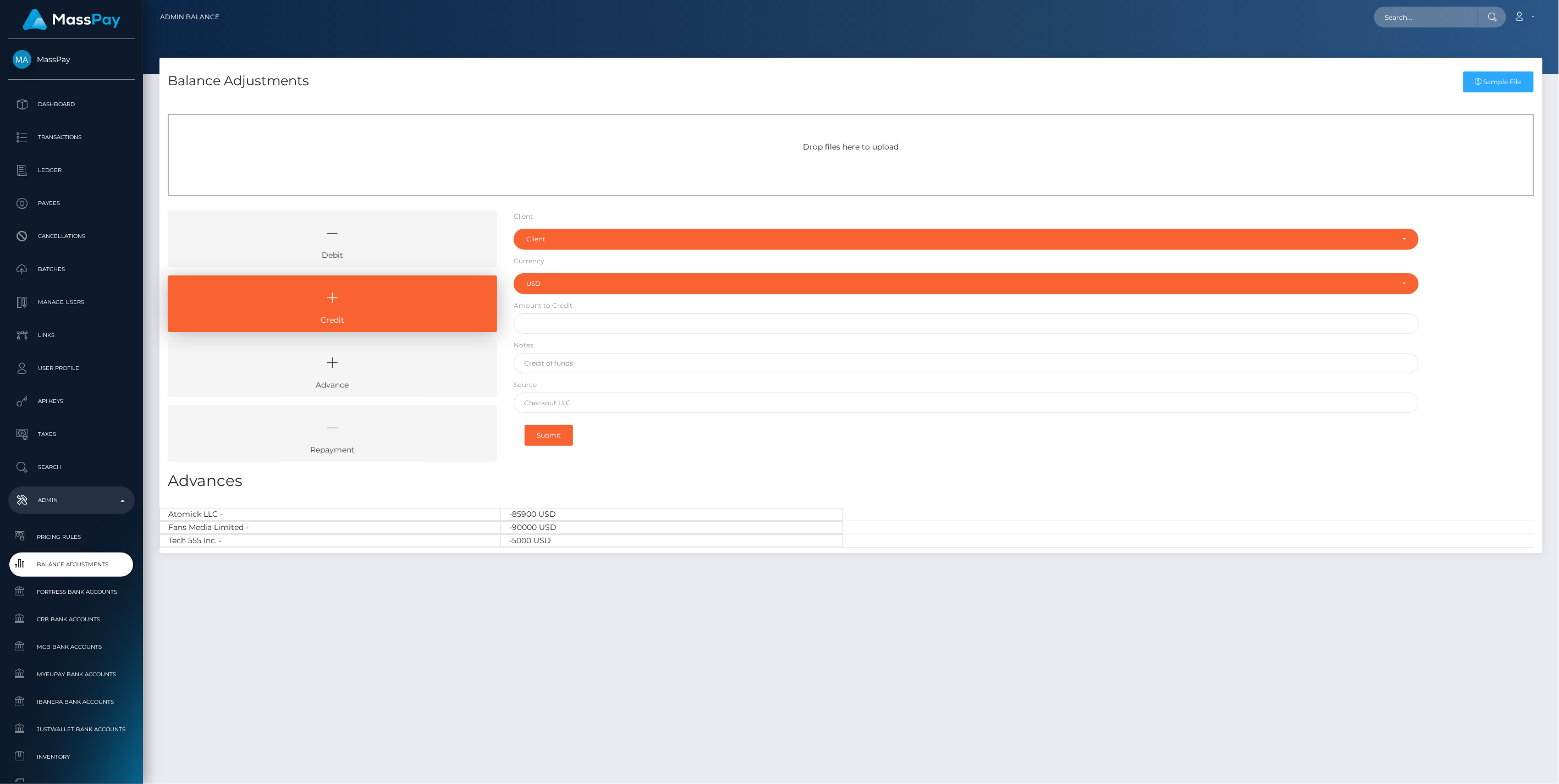
click at [426, 252] on link "Debit" at bounding box center [332, 238] width 330 height 57
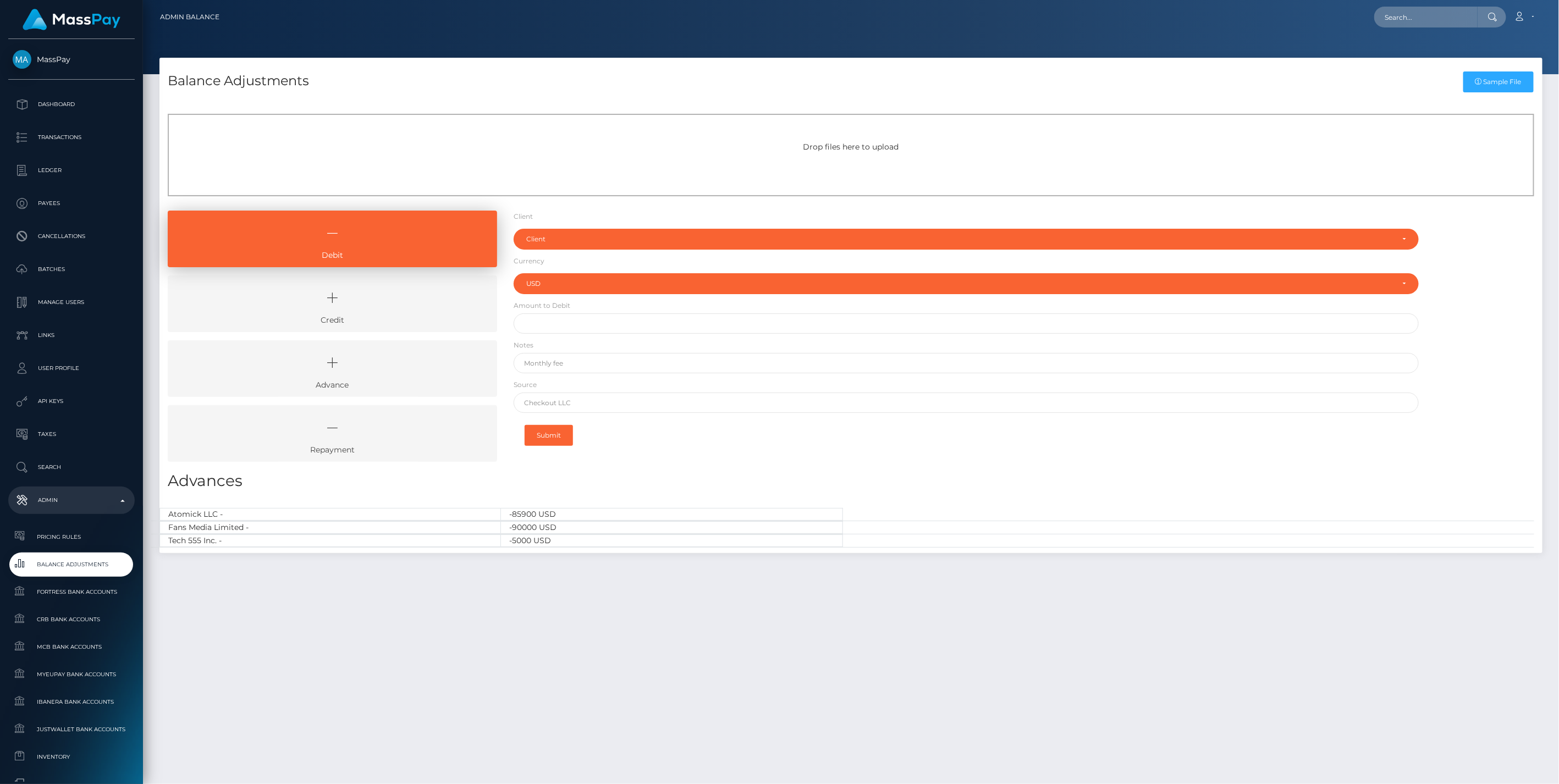
click at [418, 311] on icon at bounding box center [332, 298] width 304 height 33
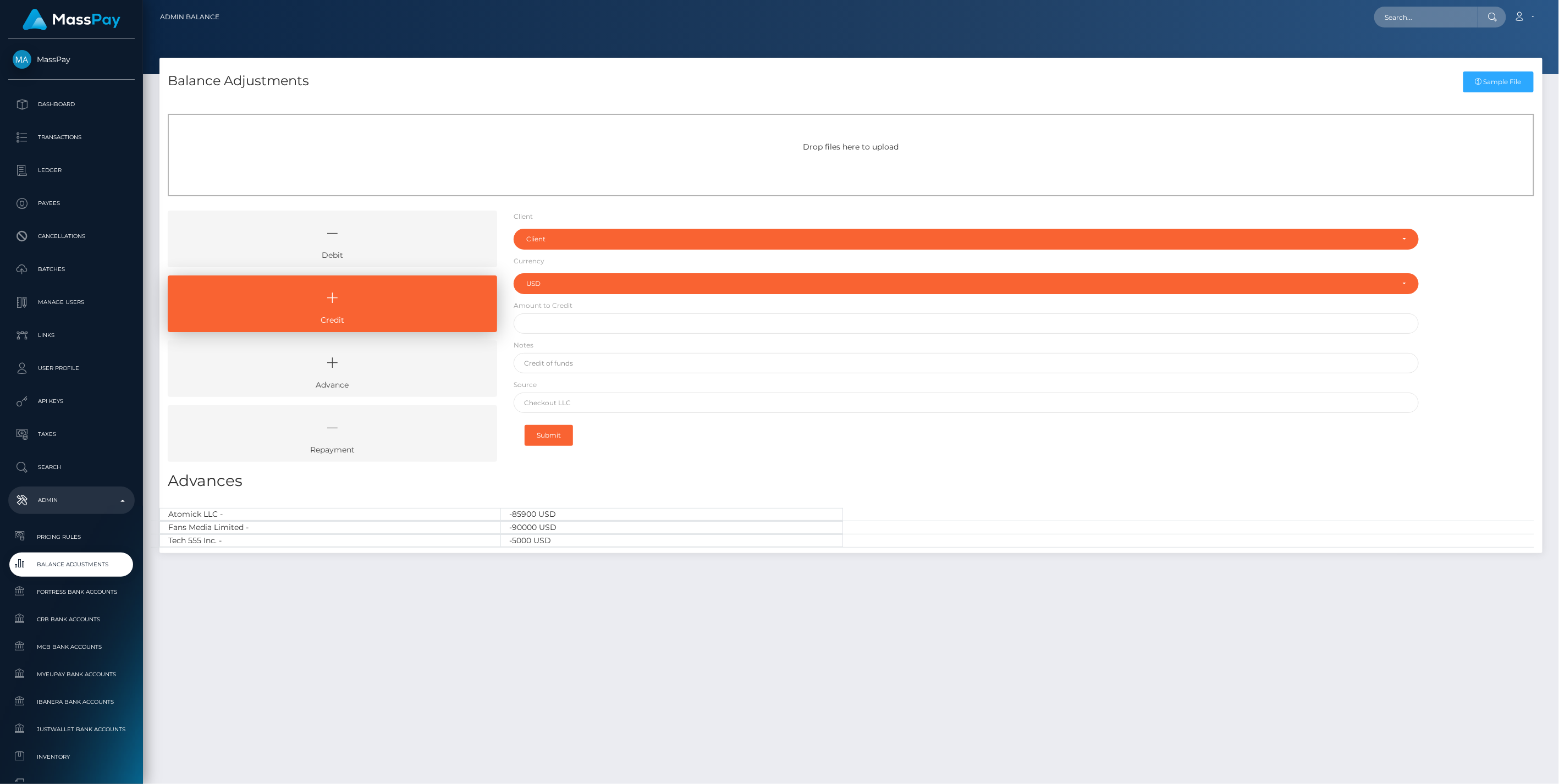
click at [387, 244] on icon at bounding box center [332, 233] width 304 height 33
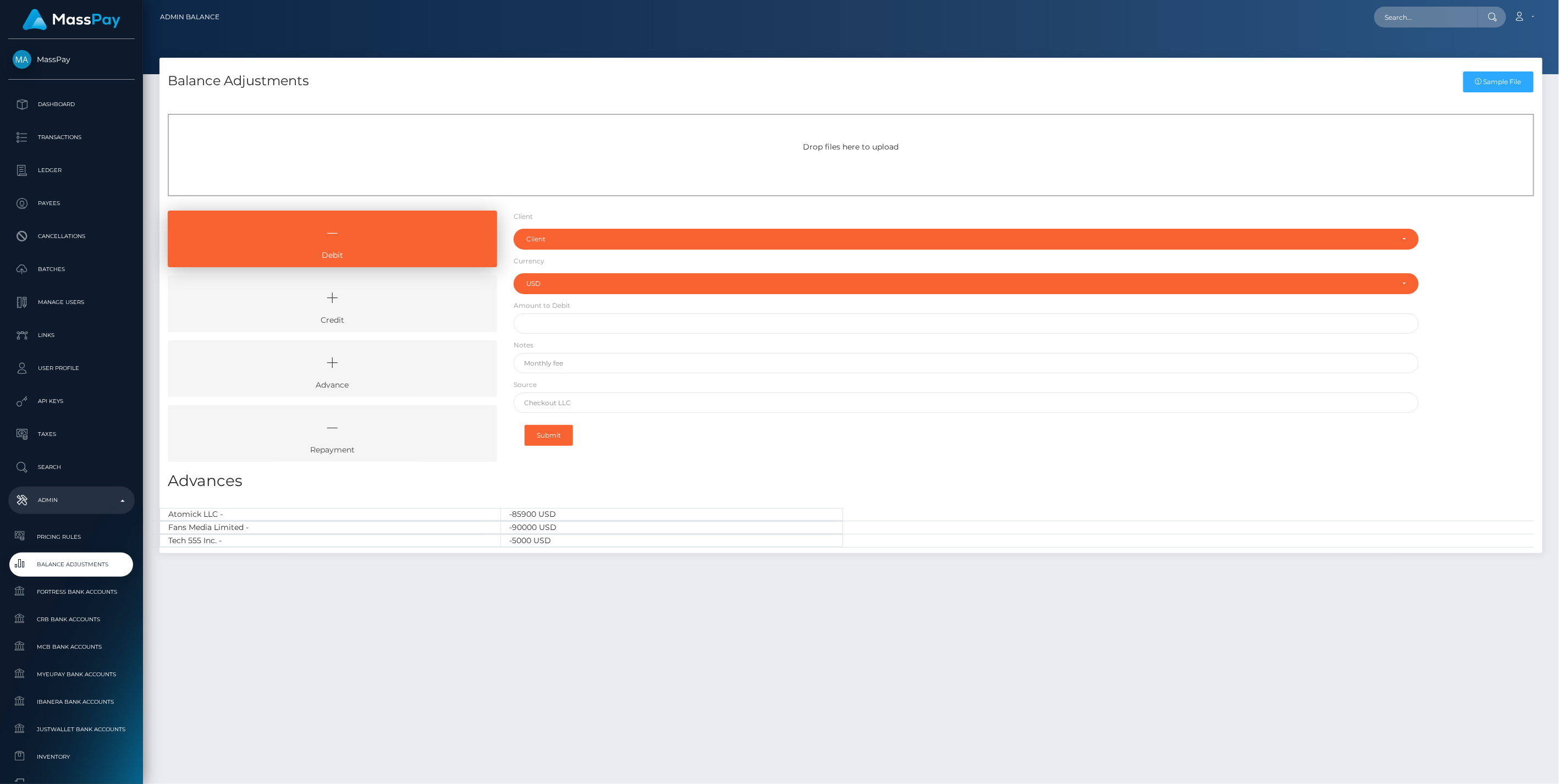
click at [389, 307] on icon at bounding box center [332, 298] width 304 height 33
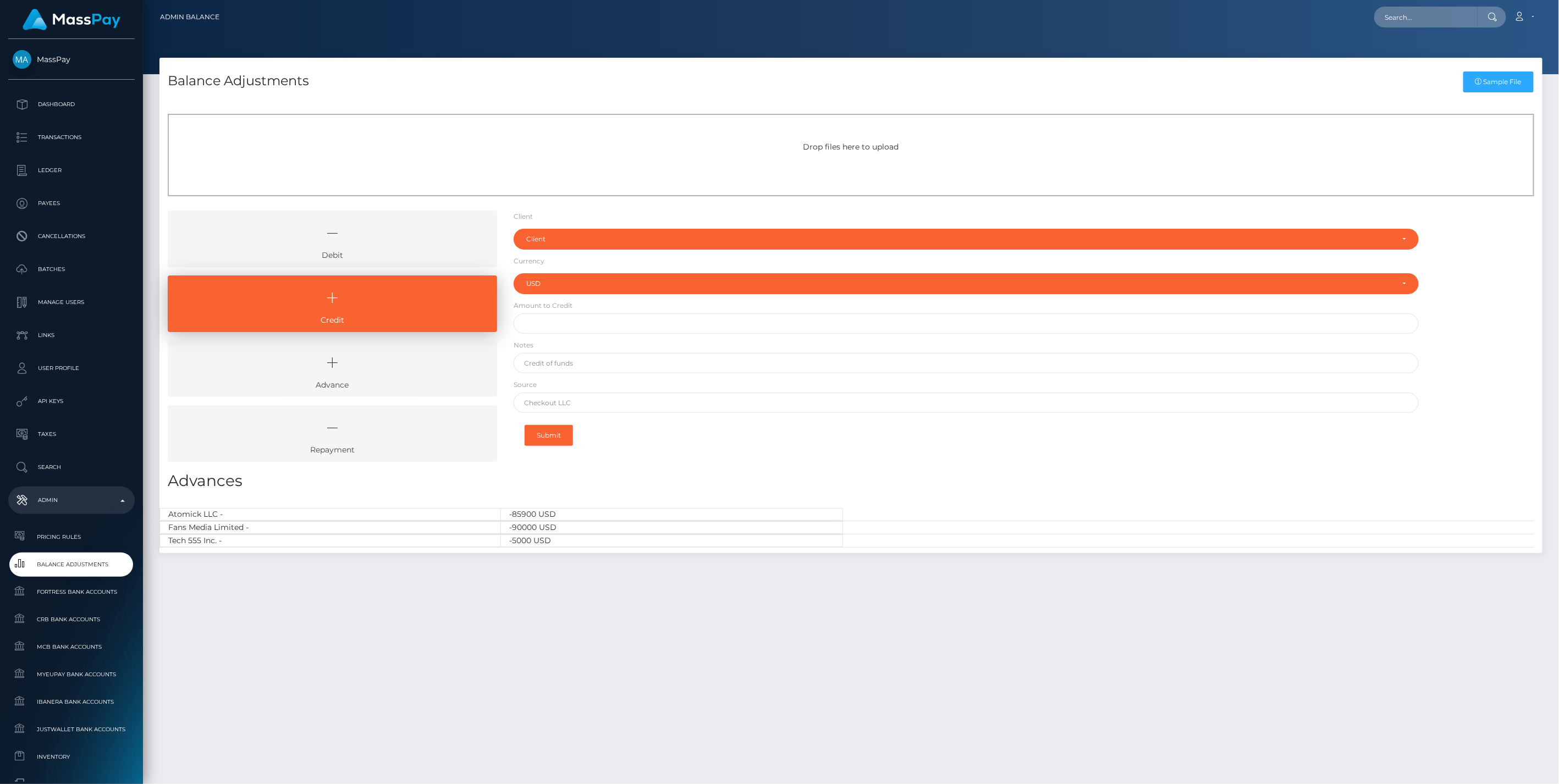
click at [348, 253] on link "Debit" at bounding box center [332, 238] width 330 height 57
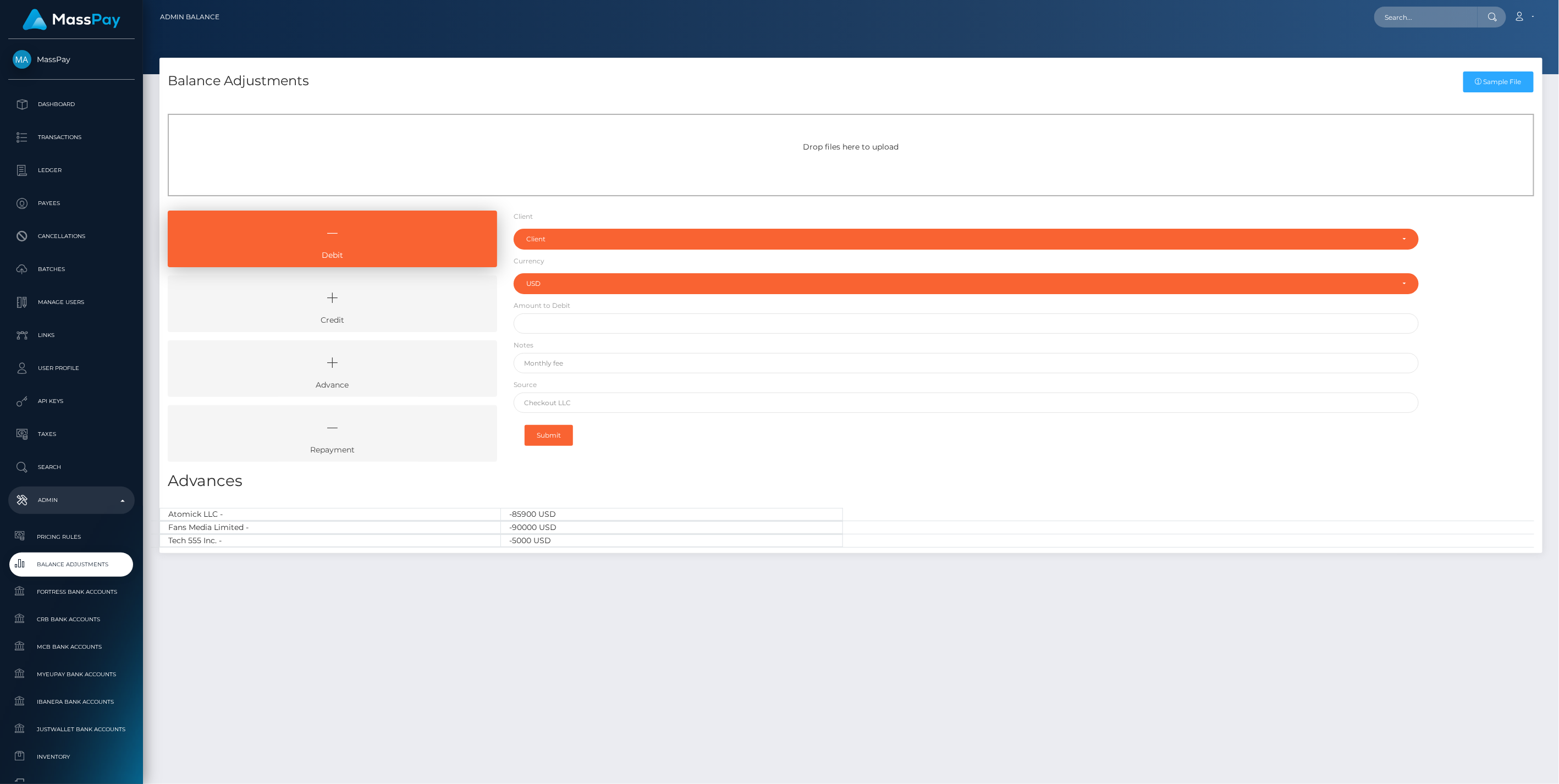
click at [367, 299] on icon at bounding box center [332, 298] width 304 height 33
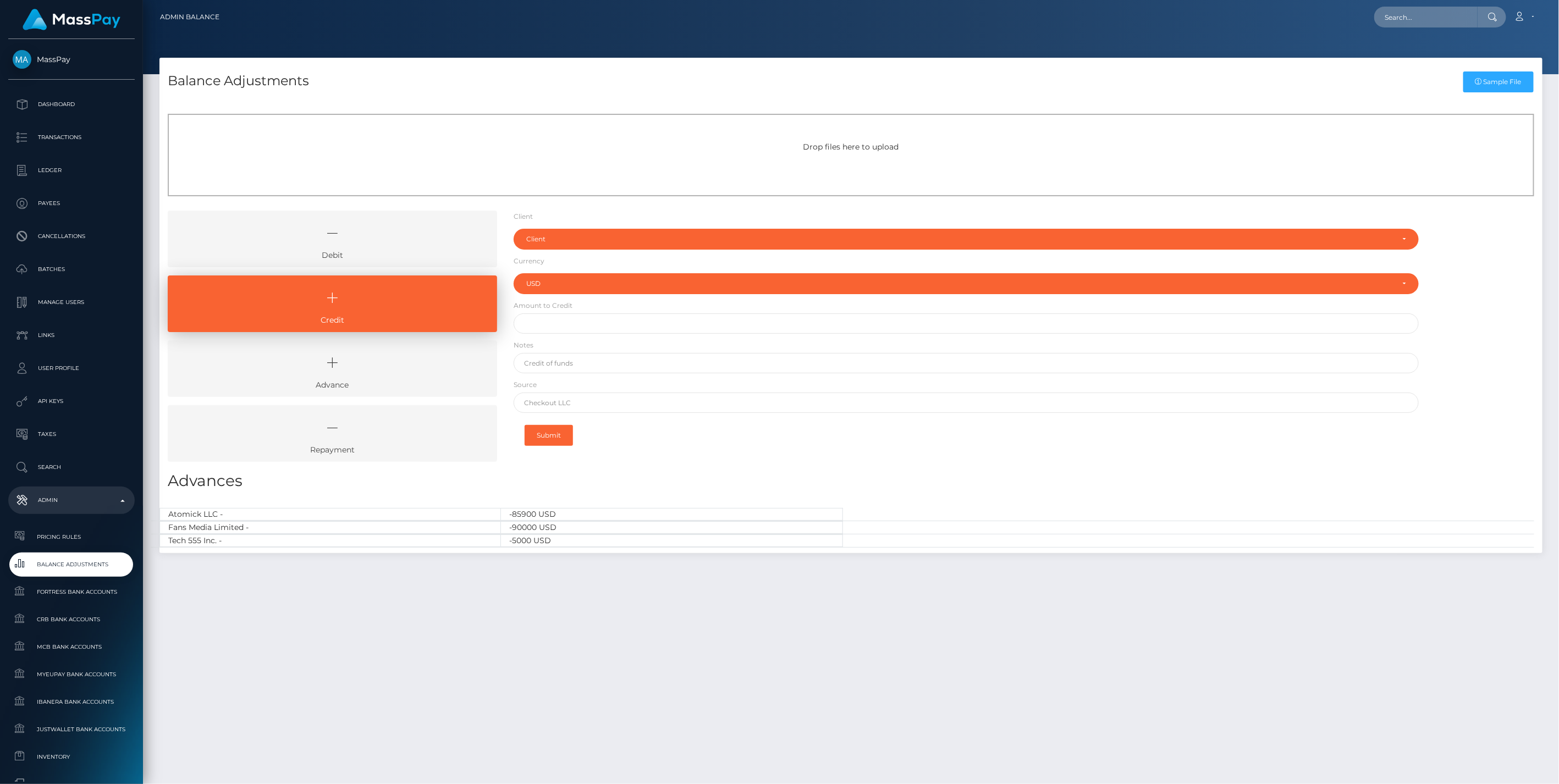
click at [404, 239] on icon at bounding box center [332, 233] width 304 height 33
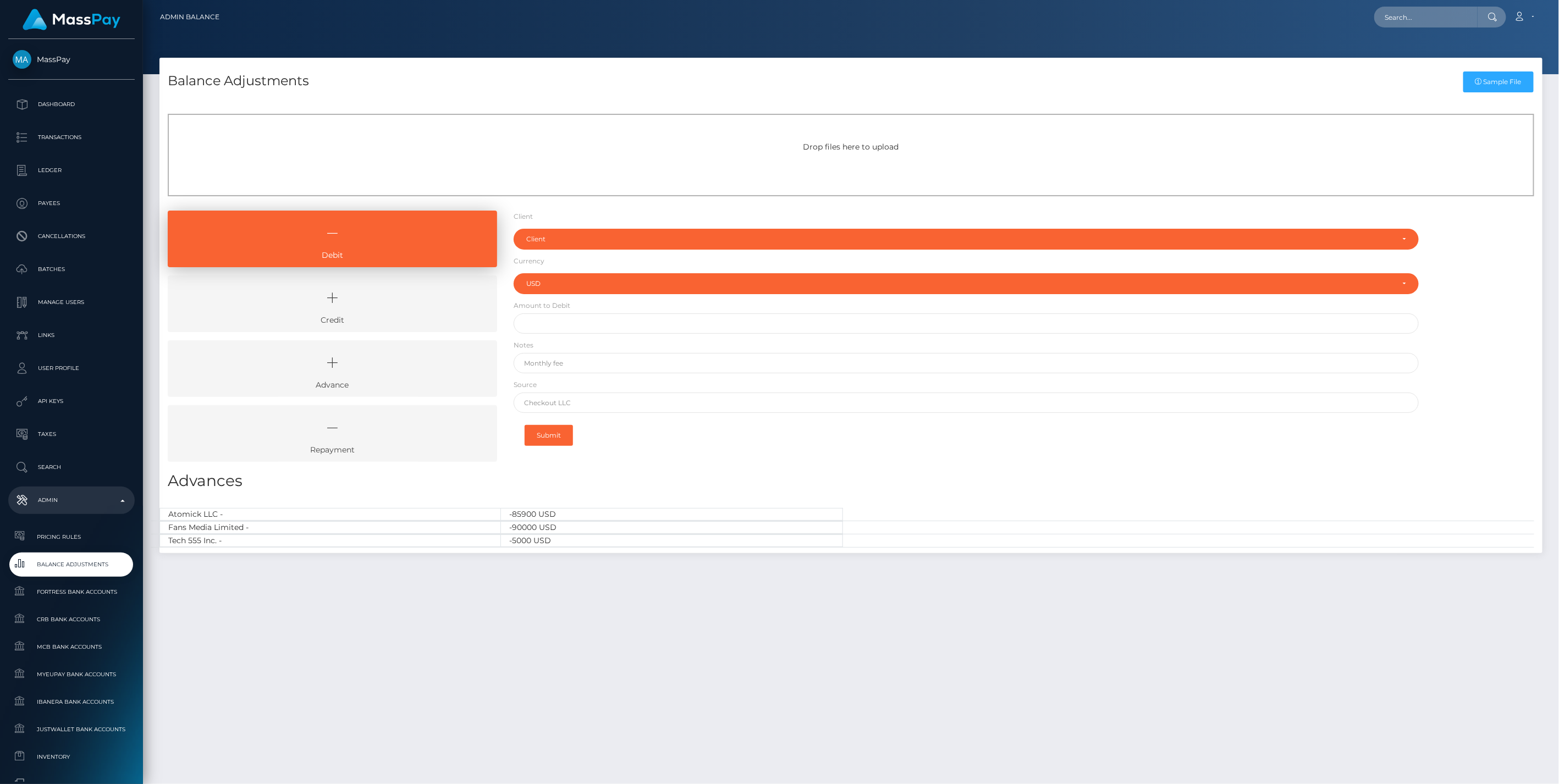
click at [405, 309] on icon at bounding box center [332, 298] width 304 height 33
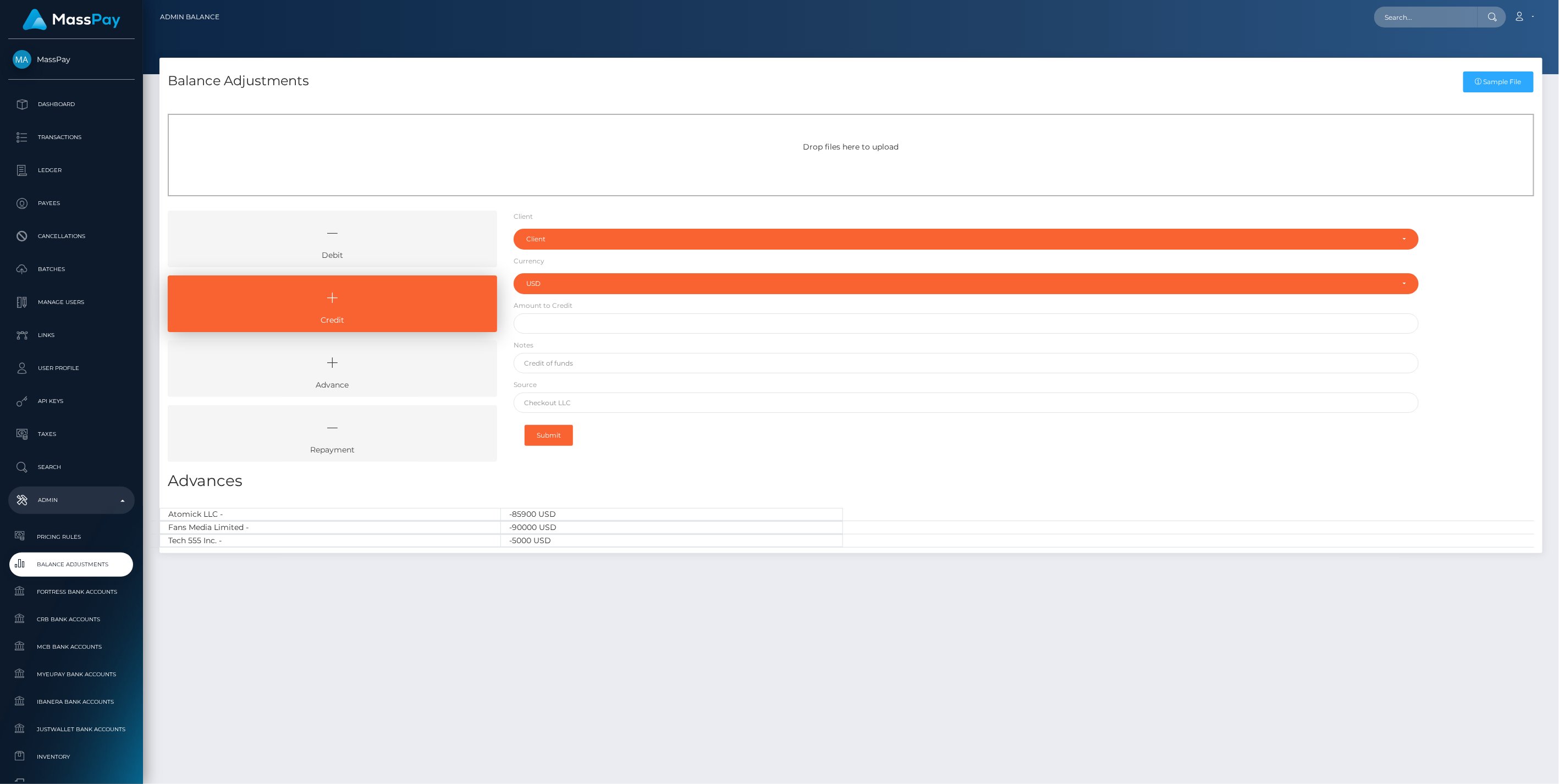
drag, startPoint x: 389, startPoint y: 247, endPoint x: 389, endPoint y: 260, distance: 13.0
click at [389, 247] on icon at bounding box center [332, 233] width 304 height 33
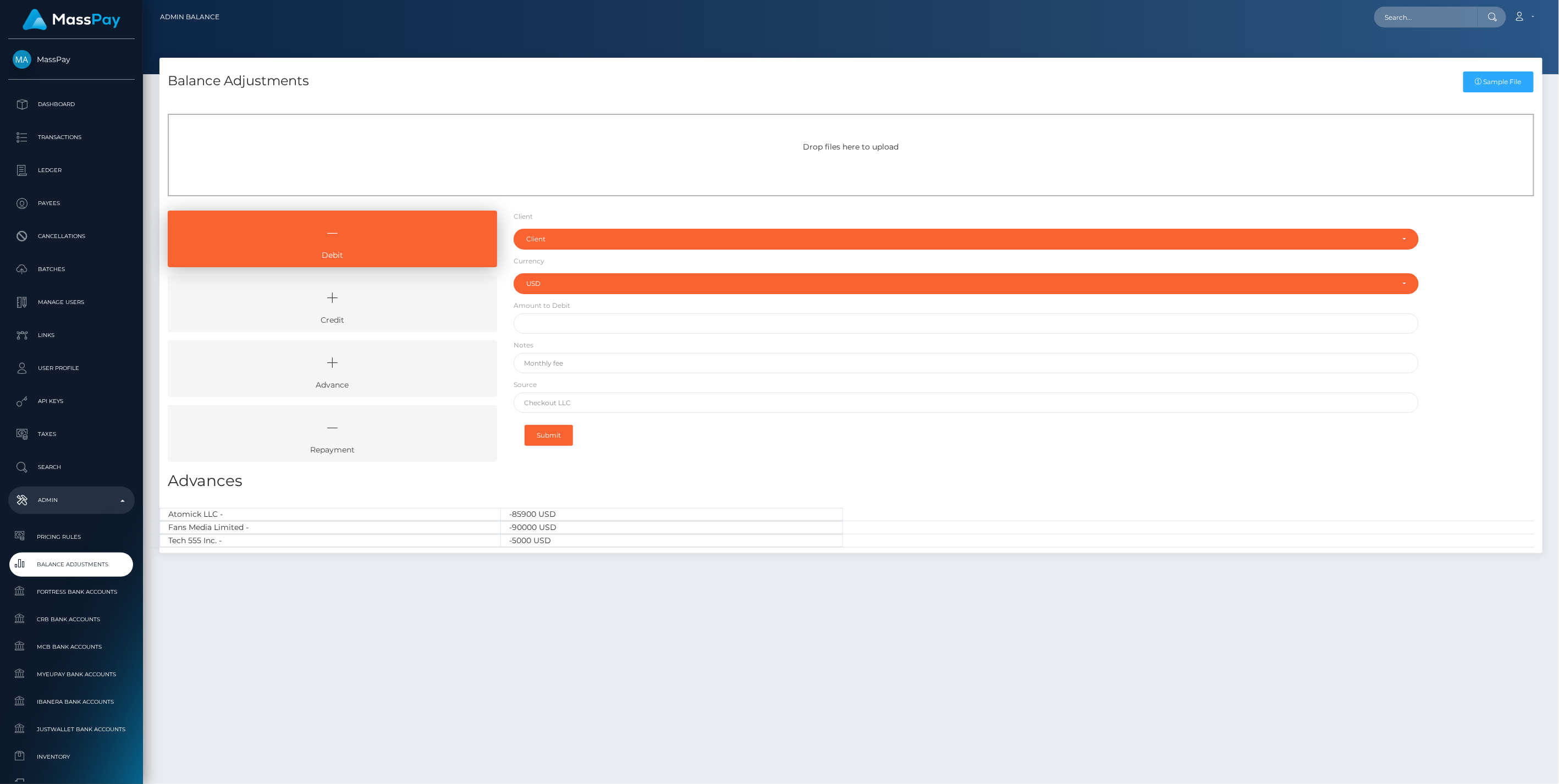
click at [392, 312] on icon at bounding box center [332, 298] width 304 height 33
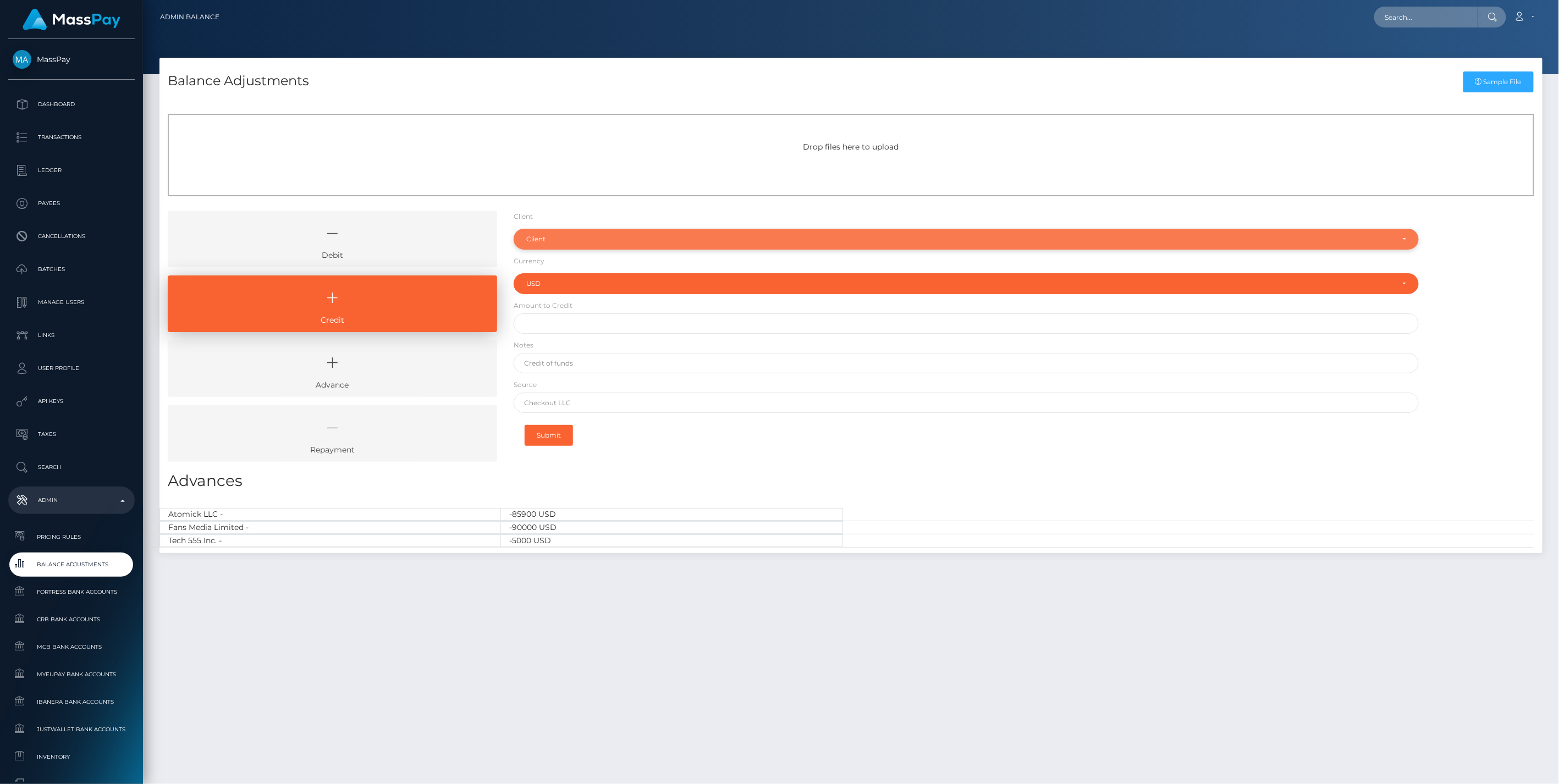
click at [577, 238] on div "Client" at bounding box center [961, 239] width 868 height 9
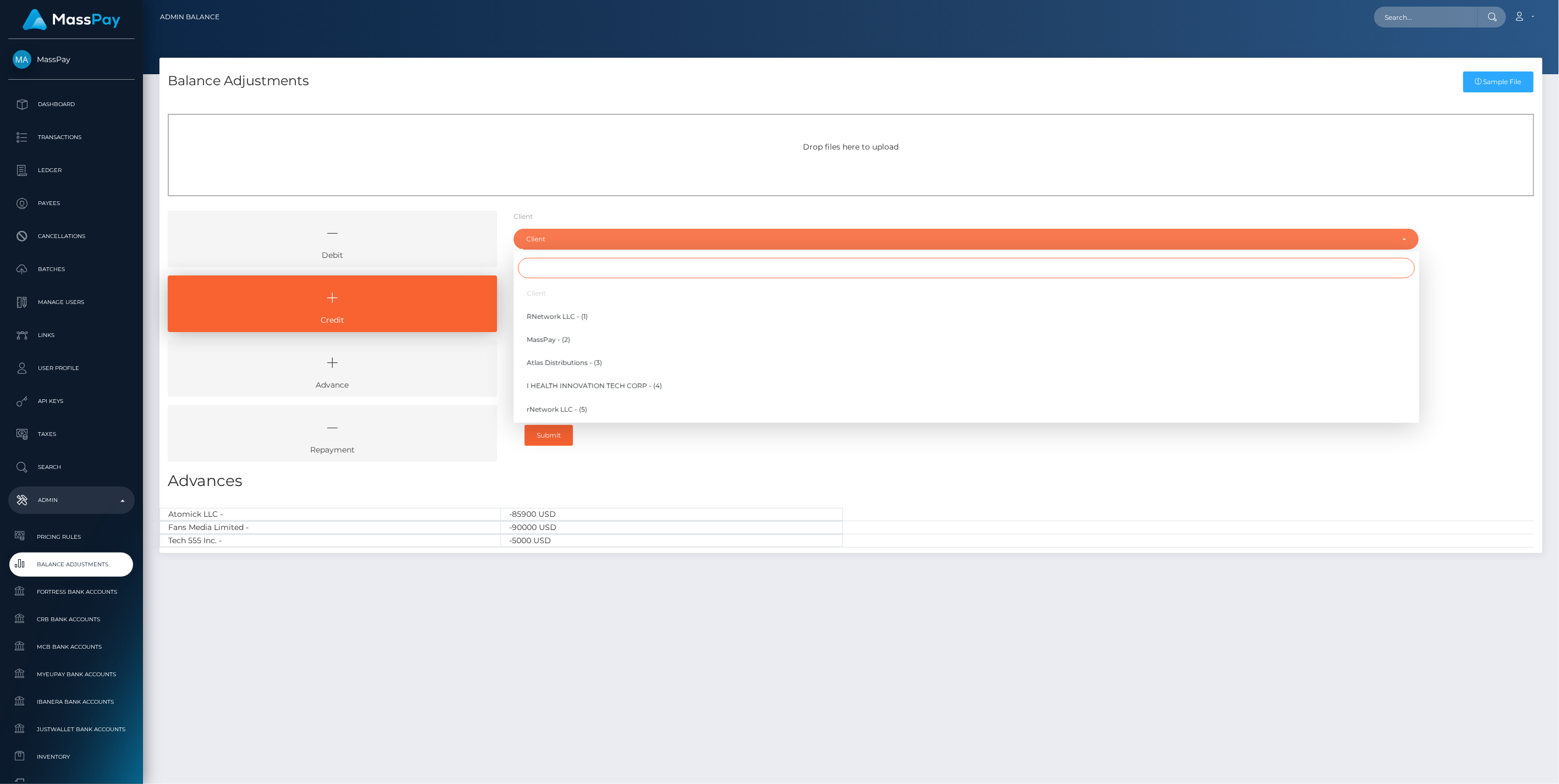
click at [553, 269] on input "Search" at bounding box center [967, 268] width 897 height 20
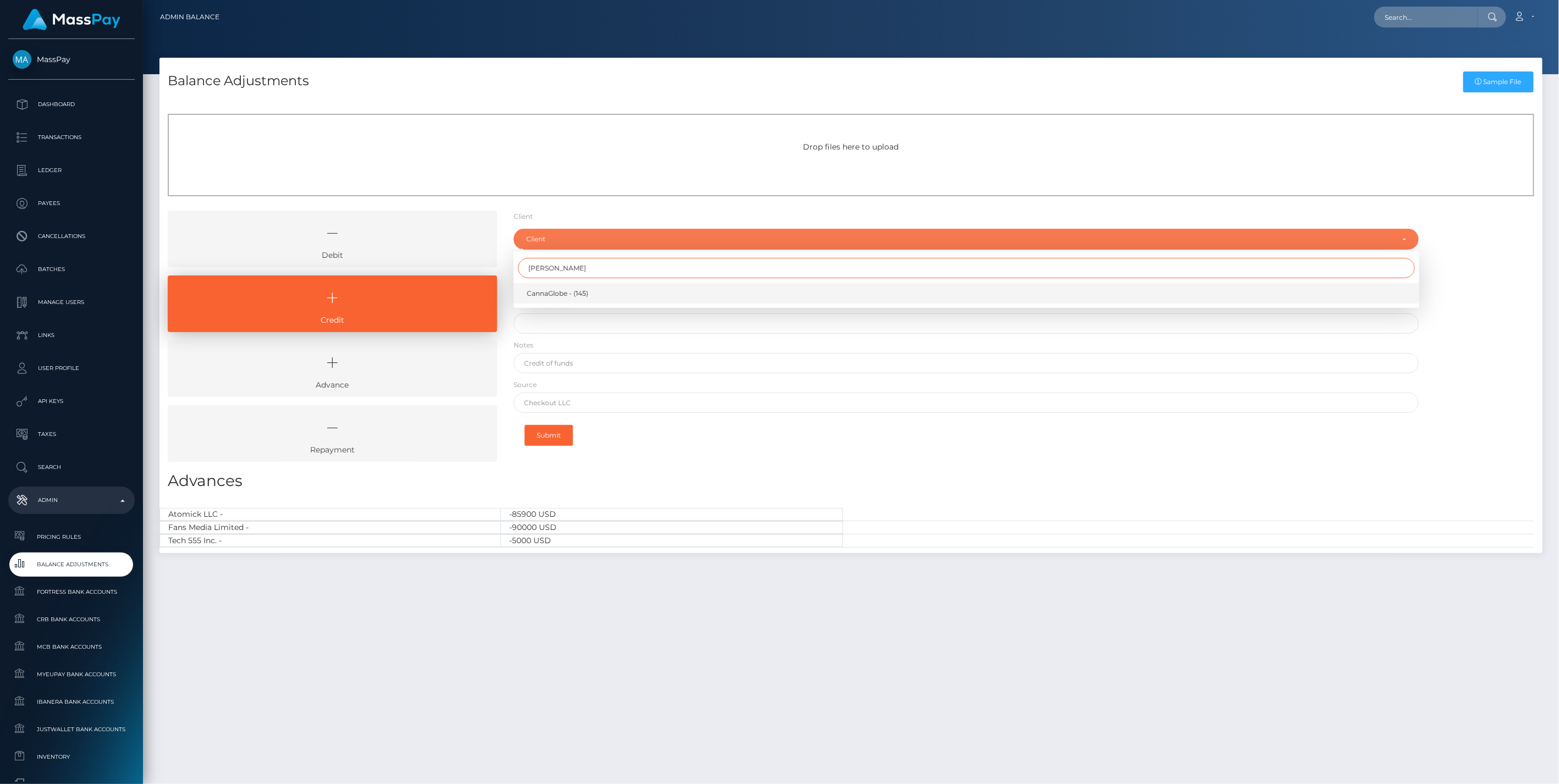
type input "cann"
click at [557, 294] on span "CannaGlobe - (145)" at bounding box center [558, 294] width 62 height 10
select select "145"
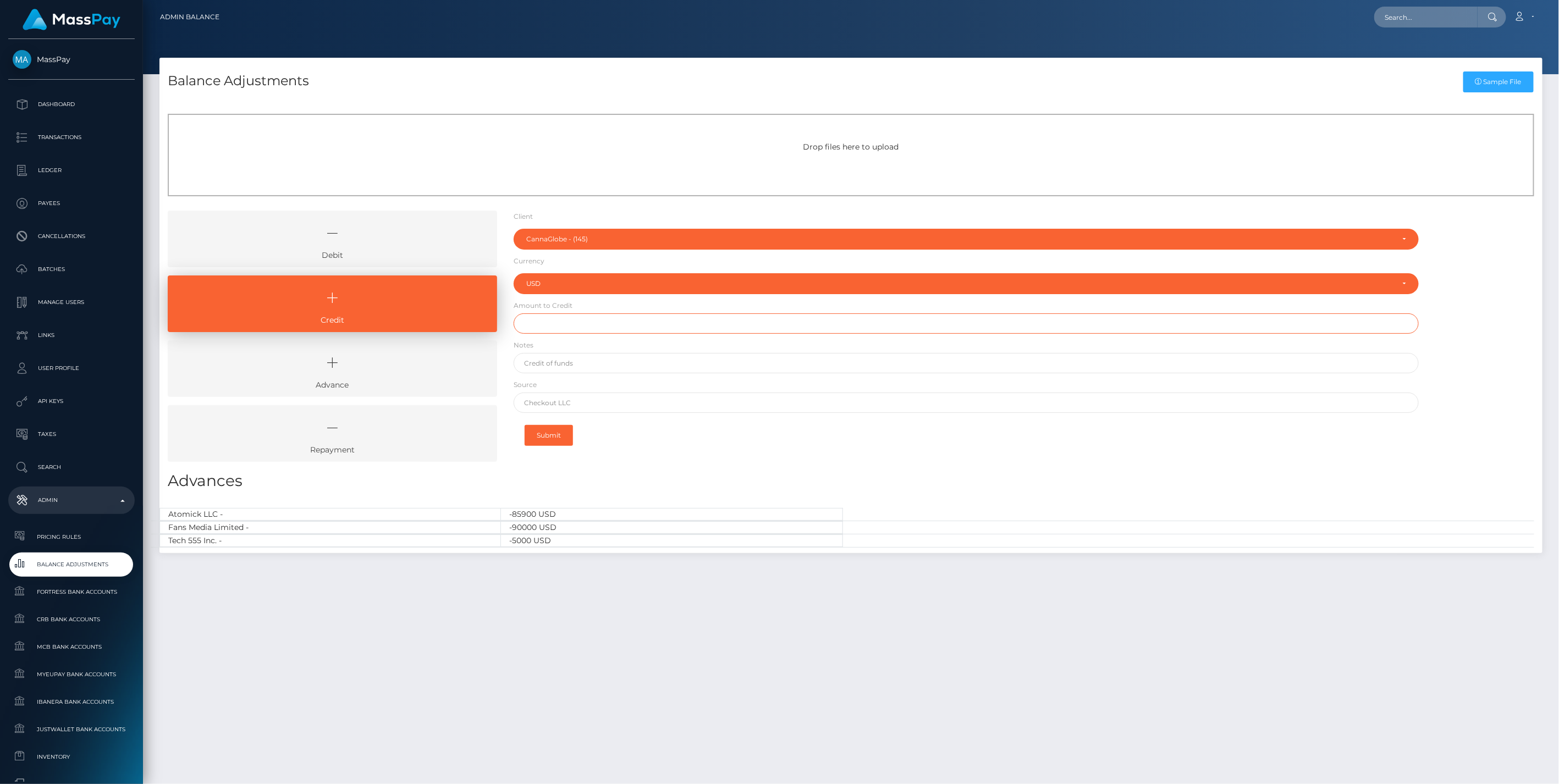
click at [548, 327] on input "text" at bounding box center [967, 323] width 906 height 20
type input "$10,000.00"
click at [568, 364] on input "text" at bounding box center [967, 363] width 906 height 20
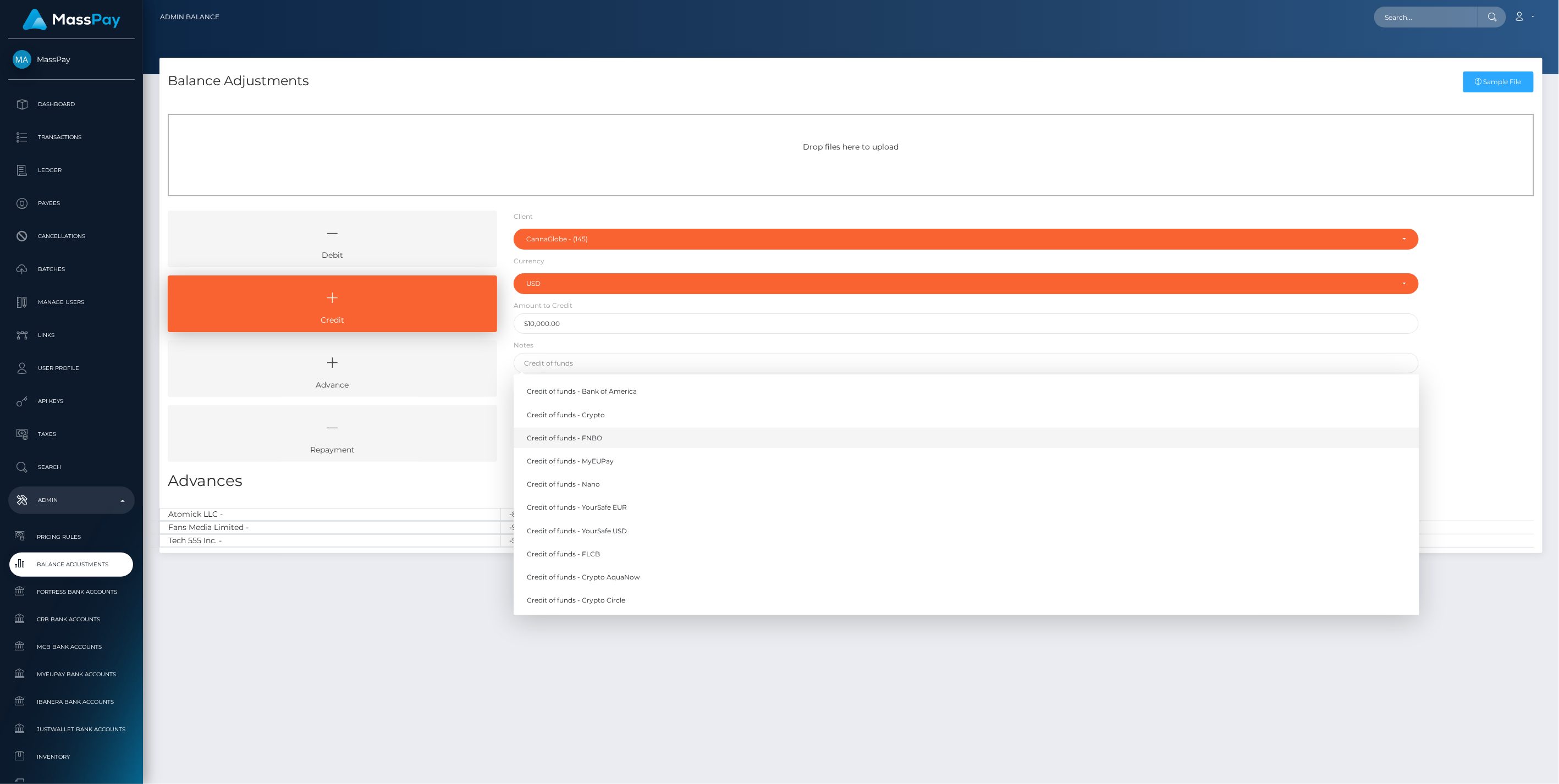
click at [595, 437] on link "Credit of funds - FNBO" at bounding box center [967, 438] width 906 height 20
type input "Credit of funds - FNBO"
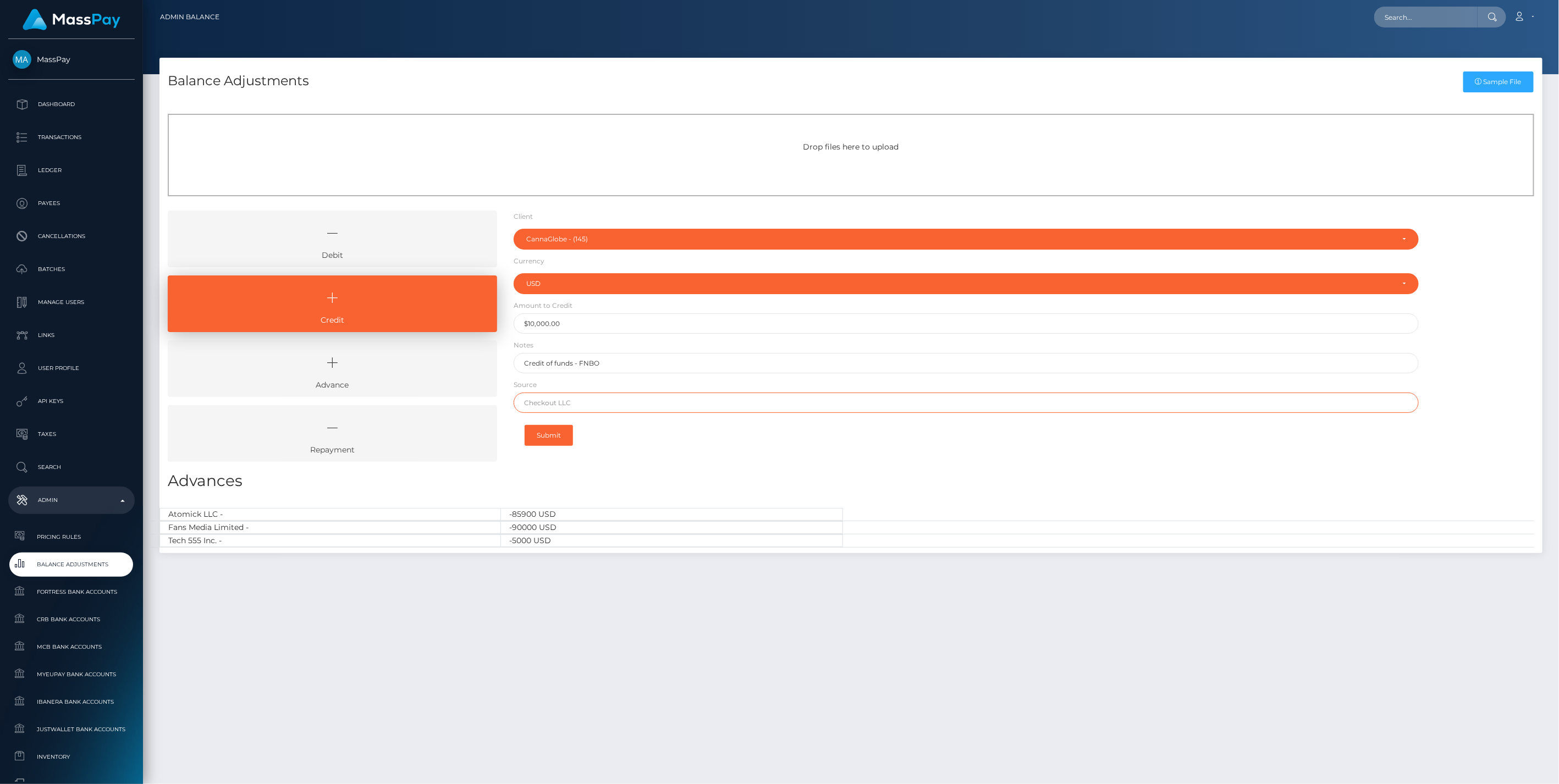
click at [583, 401] on input "text" at bounding box center [967, 402] width 906 height 20
paste input "Amarillo National"
type input "Amarillo National"
click at [561, 435] on button "Submit" at bounding box center [549, 435] width 48 height 21
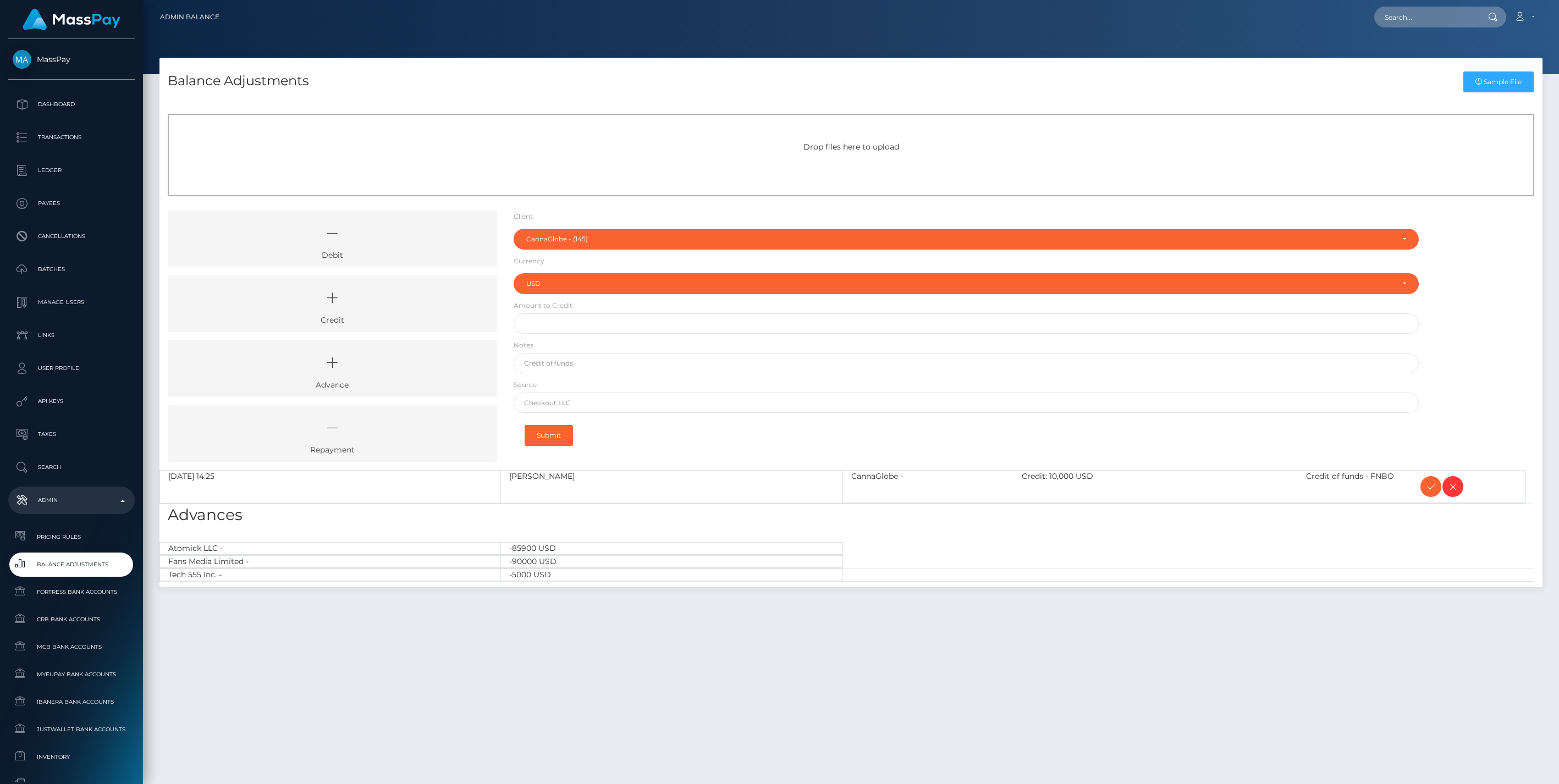
select select "145"
select select "USD"
click at [1431, 483] on icon at bounding box center [1431, 487] width 13 height 14
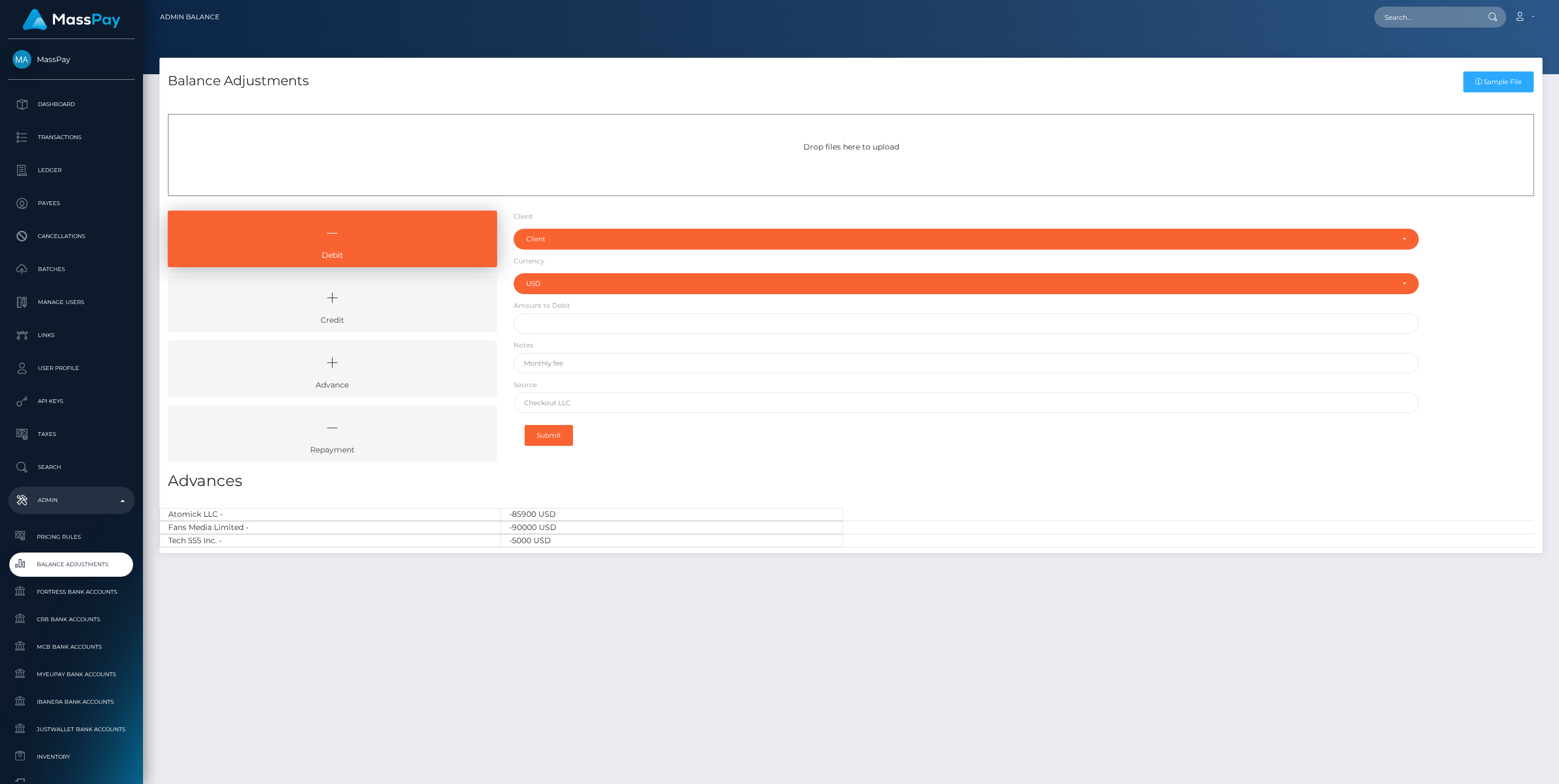
select select "USD"
click at [385, 303] on icon at bounding box center [332, 298] width 304 height 33
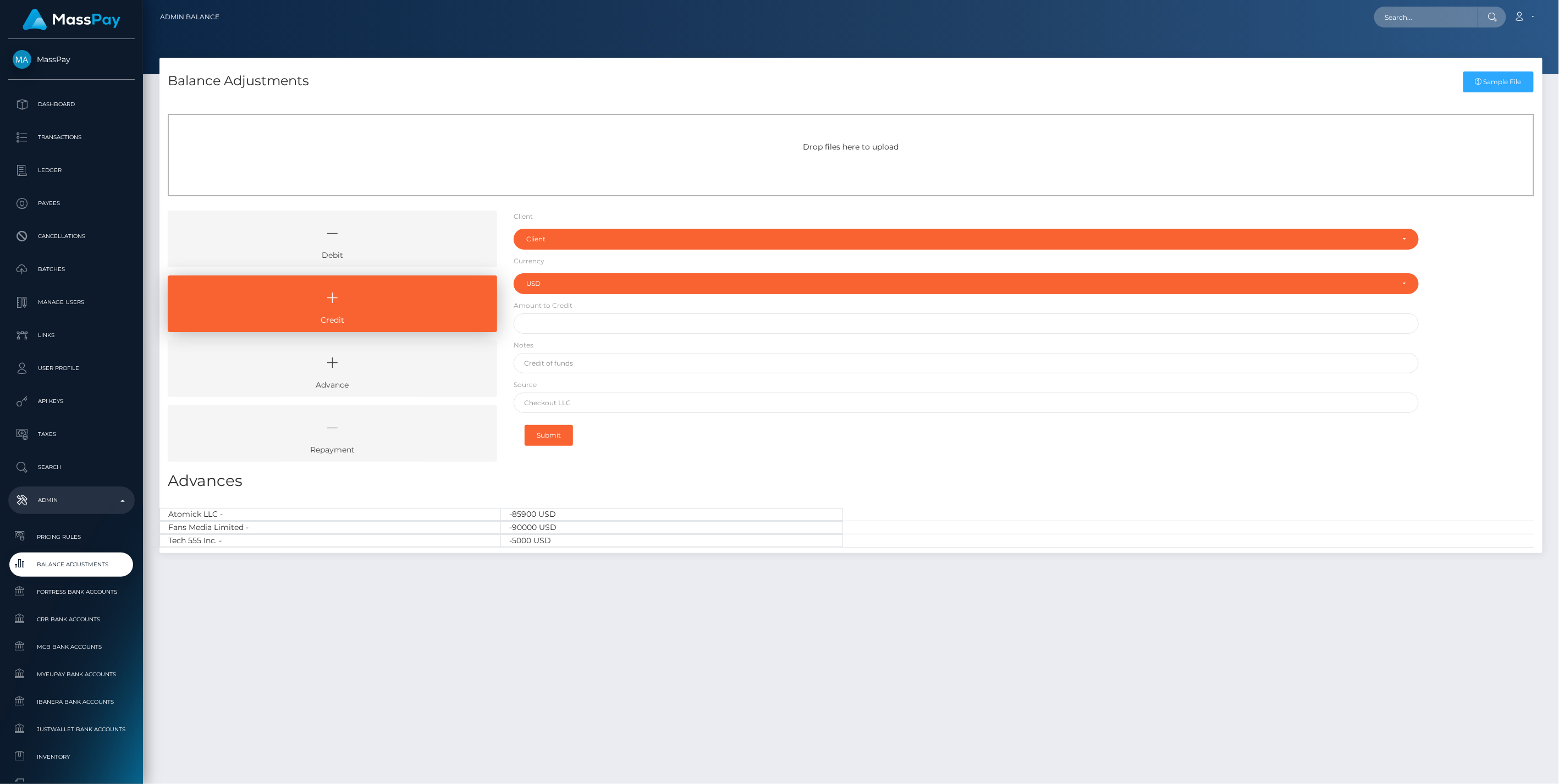
click at [391, 244] on icon at bounding box center [332, 233] width 304 height 33
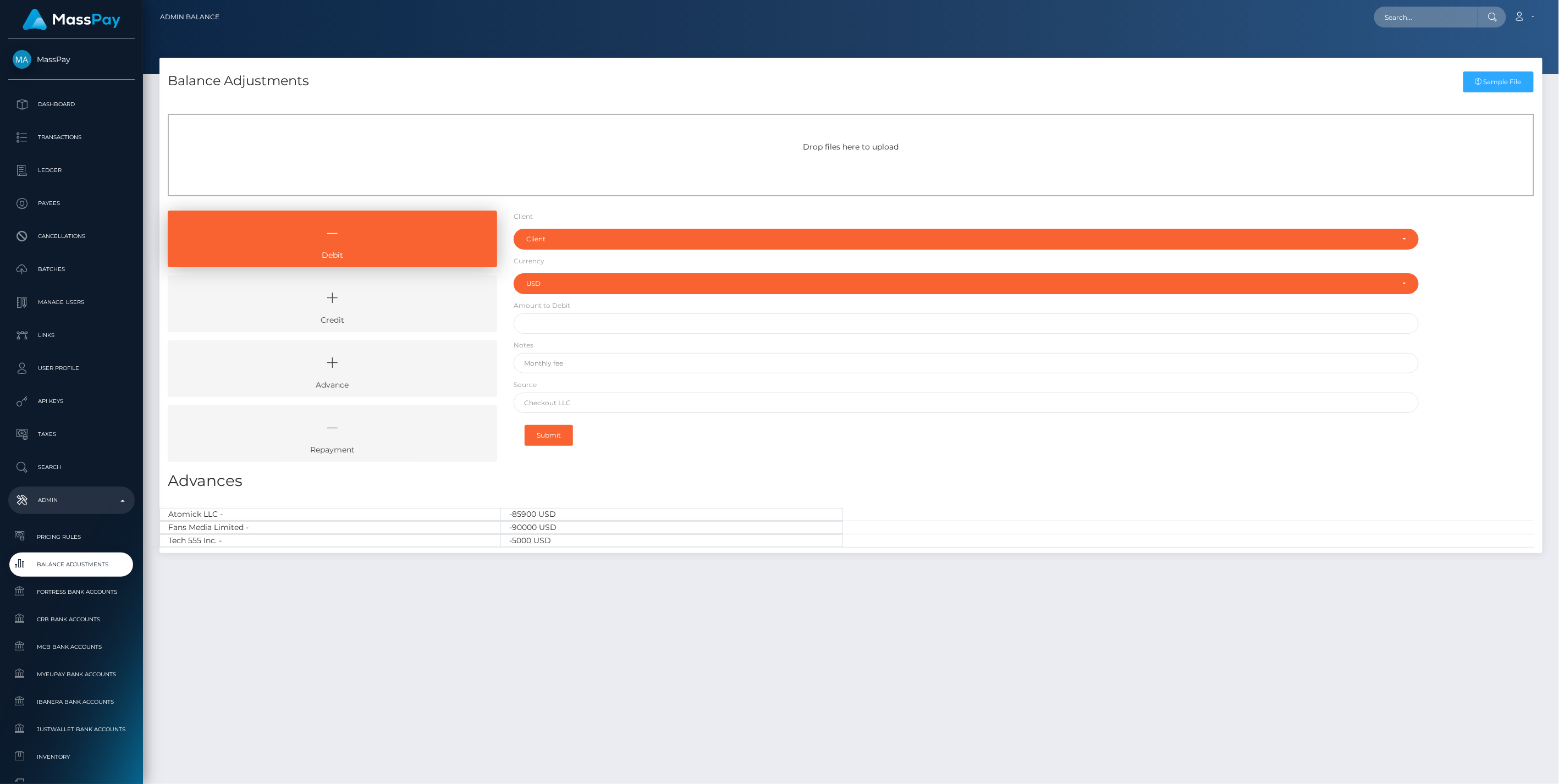
drag, startPoint x: 431, startPoint y: 312, endPoint x: 444, endPoint y: 306, distance: 14.3
click at [431, 312] on icon at bounding box center [332, 298] width 304 height 33
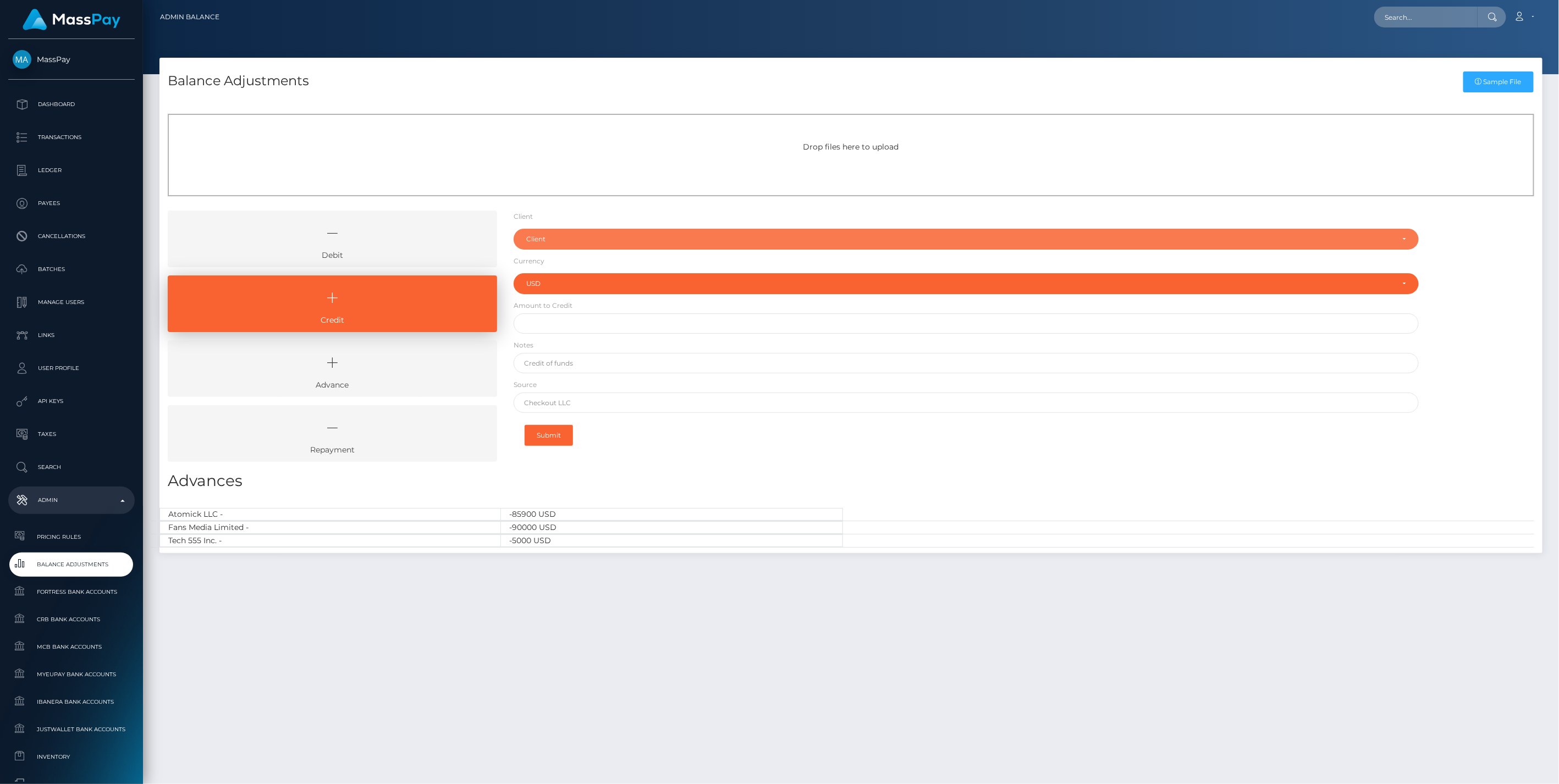
drag, startPoint x: 561, startPoint y: 240, endPoint x: 541, endPoint y: 273, distance: 38.6
click at [561, 241] on div "Client" at bounding box center [961, 239] width 868 height 9
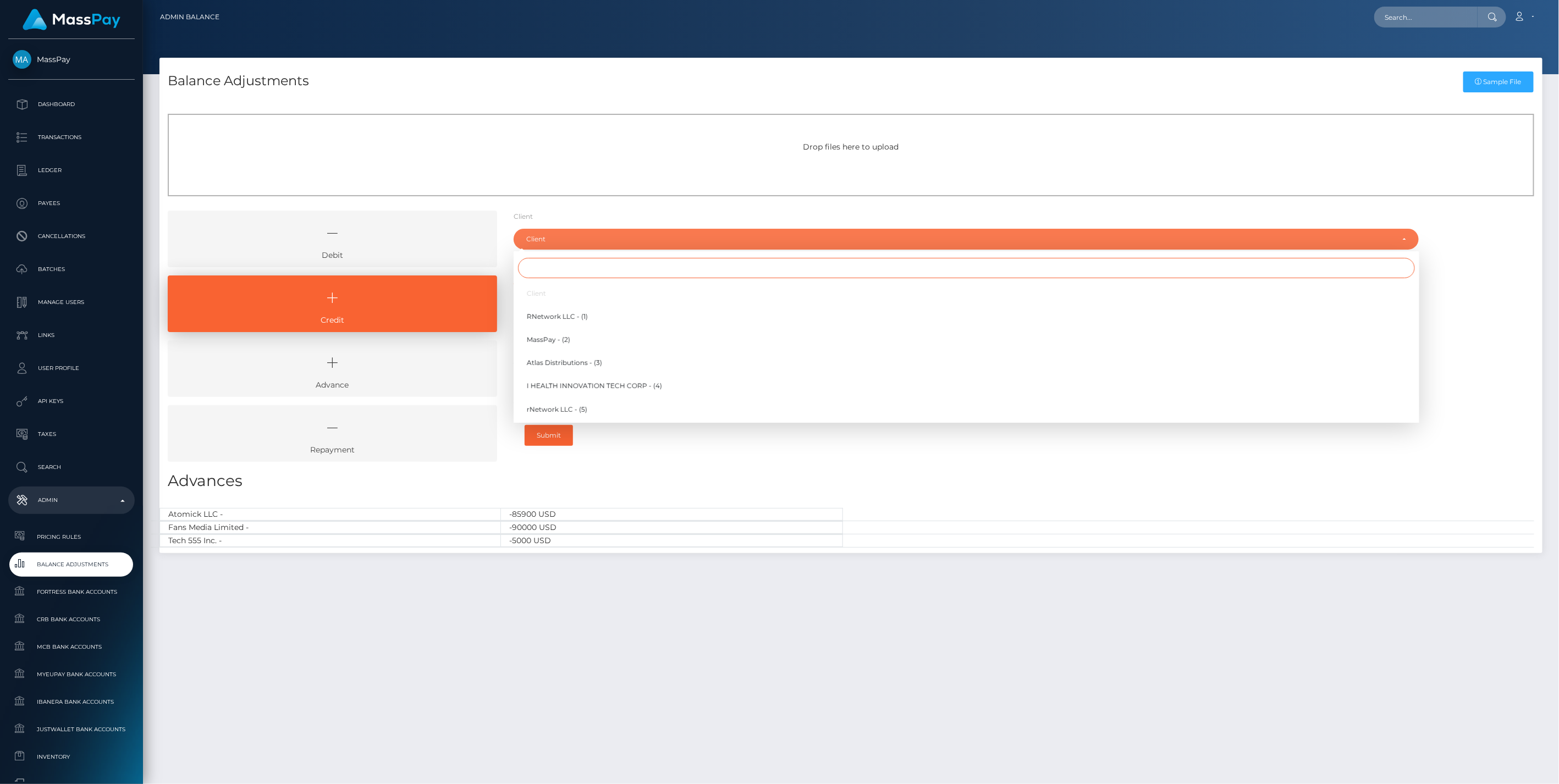
click at [543, 271] on input "Search" at bounding box center [967, 268] width 897 height 20
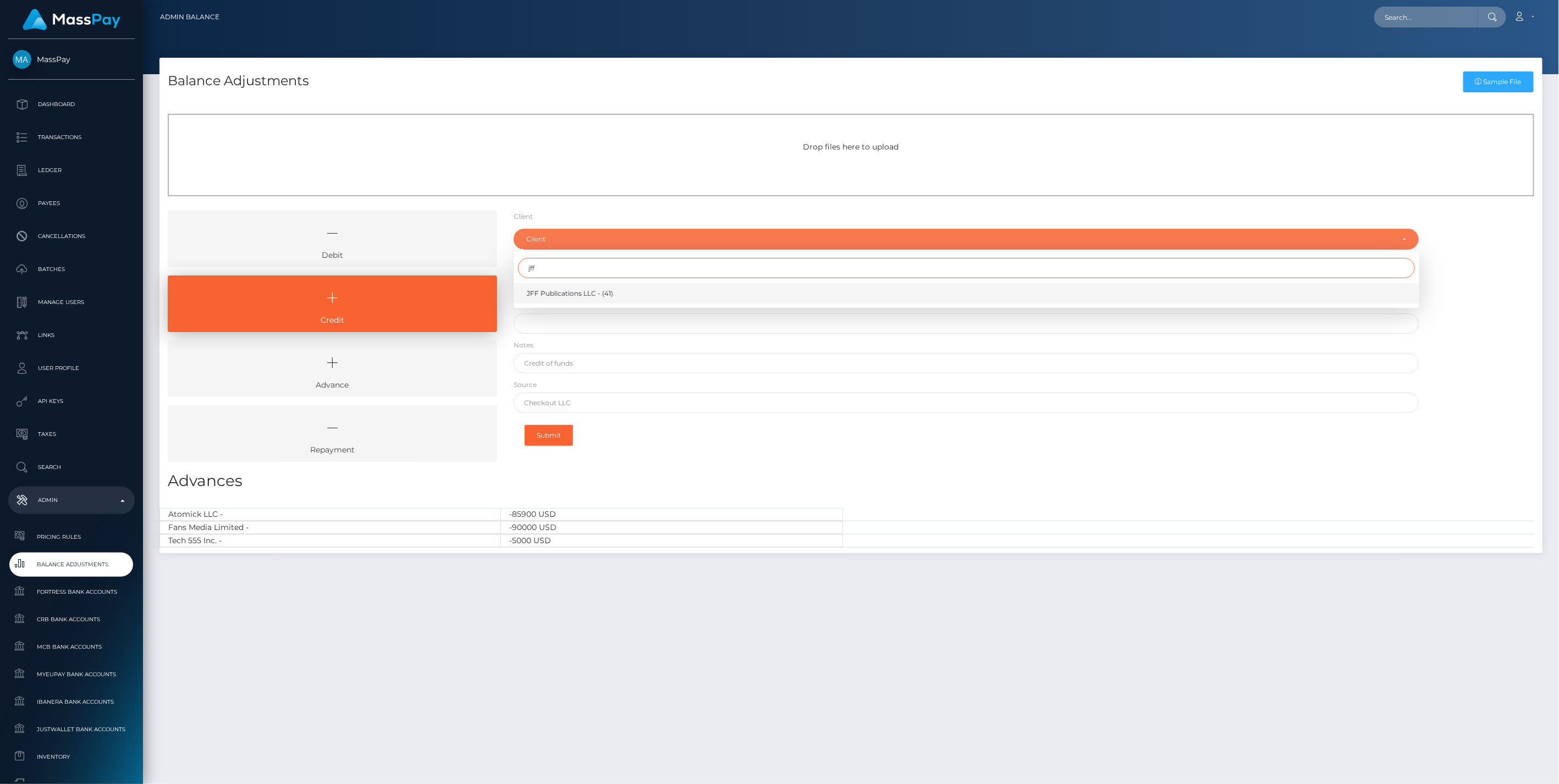
type input "jff"
click at [552, 292] on span "JFF Publications LLC - (41)" at bounding box center [570, 294] width 86 height 10
select select "41"
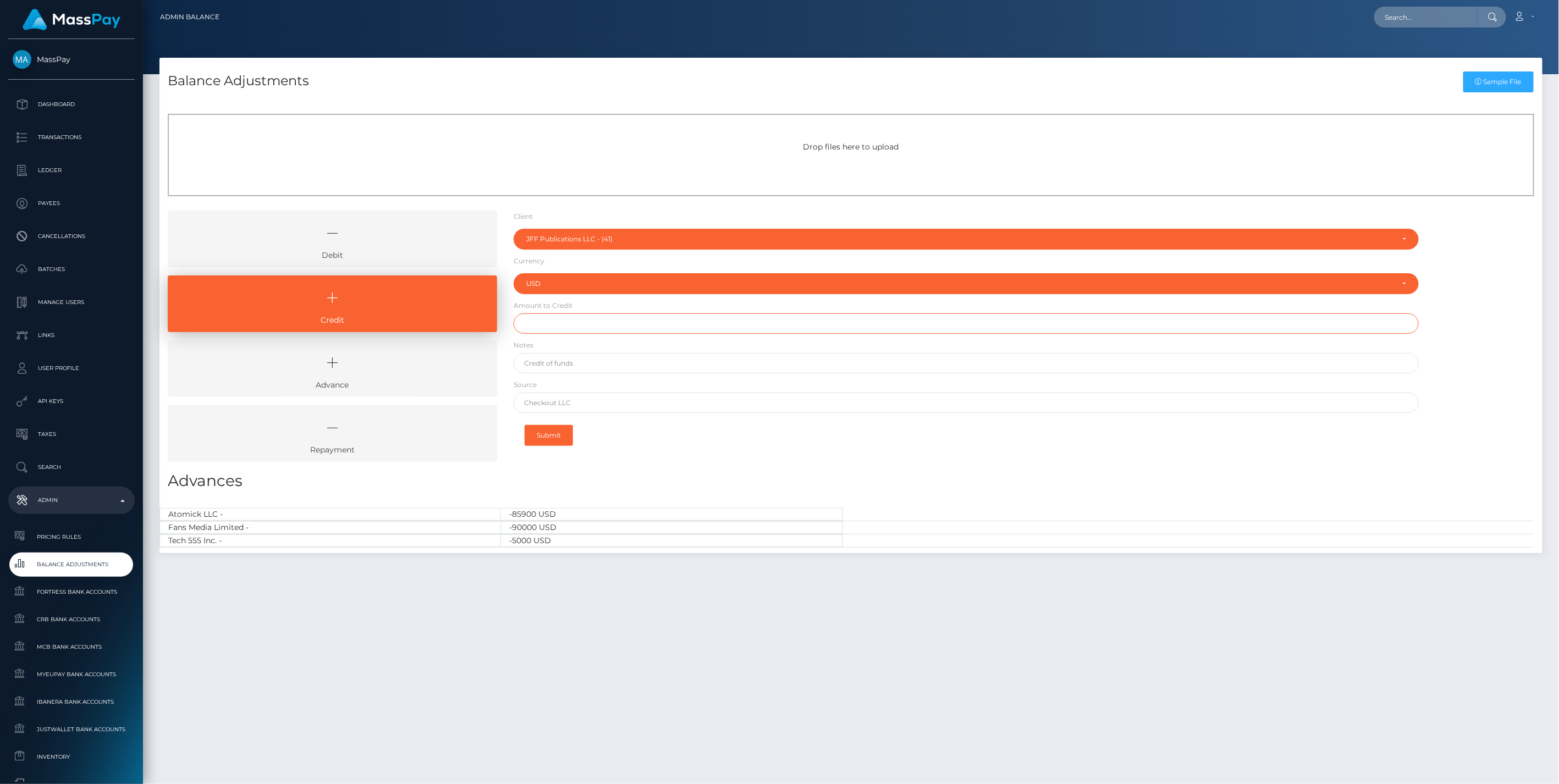
click at [547, 327] on input "text" at bounding box center [967, 323] width 906 height 20
type input "$100,000.00"
click at [575, 366] on input "text" at bounding box center [967, 363] width 906 height 20
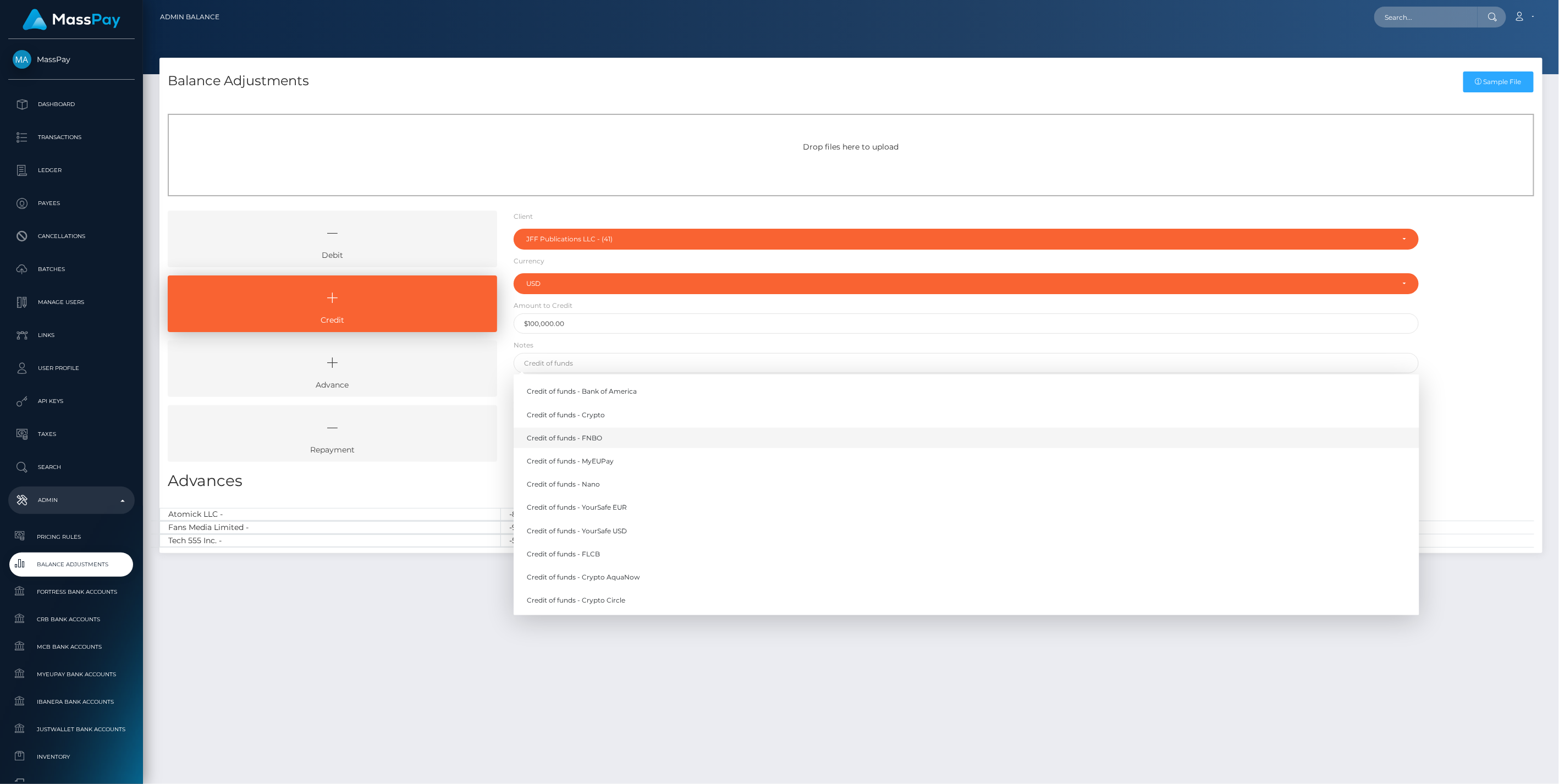
click at [586, 435] on link "Credit of funds - FNBO" at bounding box center [967, 438] width 906 height 20
type input "Credit of funds - FNBO"
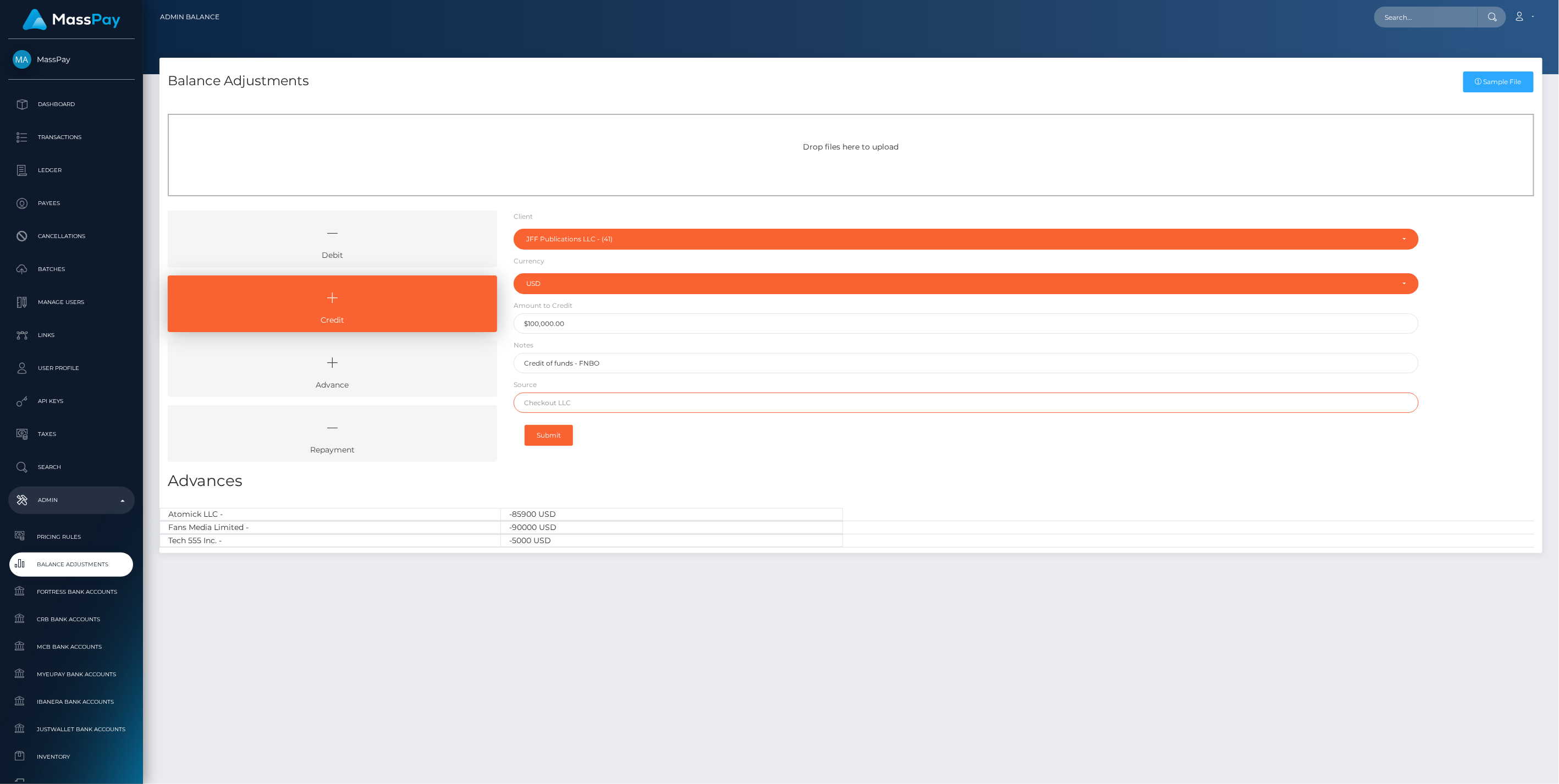
click at [622, 398] on input "text" at bounding box center [967, 402] width 906 height 20
paste input "TD BANK"
type input "TD BANK"
click at [558, 432] on button "Submit" at bounding box center [549, 435] width 48 height 21
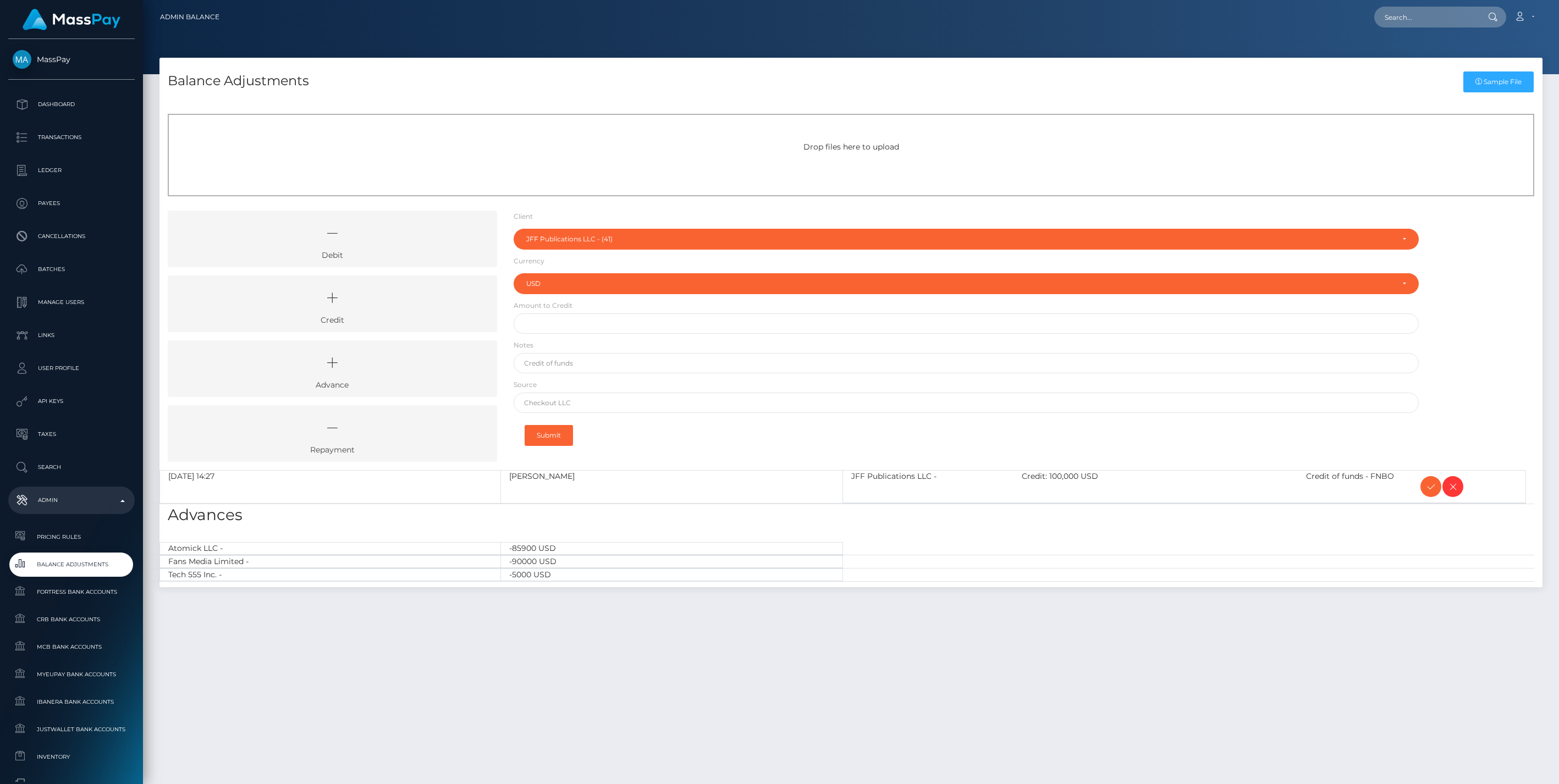
select select "41"
select select "USD"
click at [1428, 488] on icon at bounding box center [1431, 487] width 13 height 14
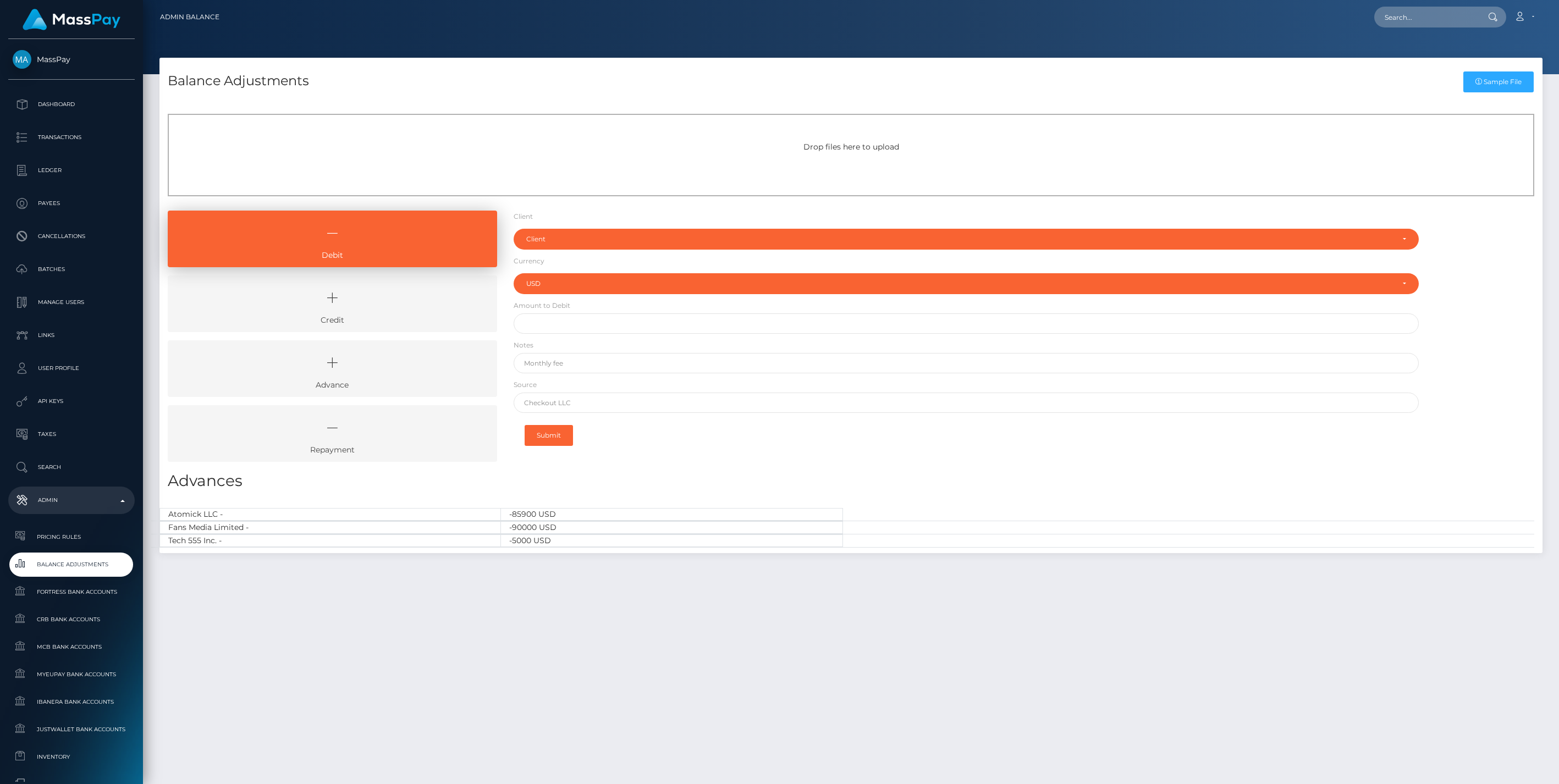
select select "USD"
click at [369, 321] on link "Credit" at bounding box center [332, 303] width 330 height 57
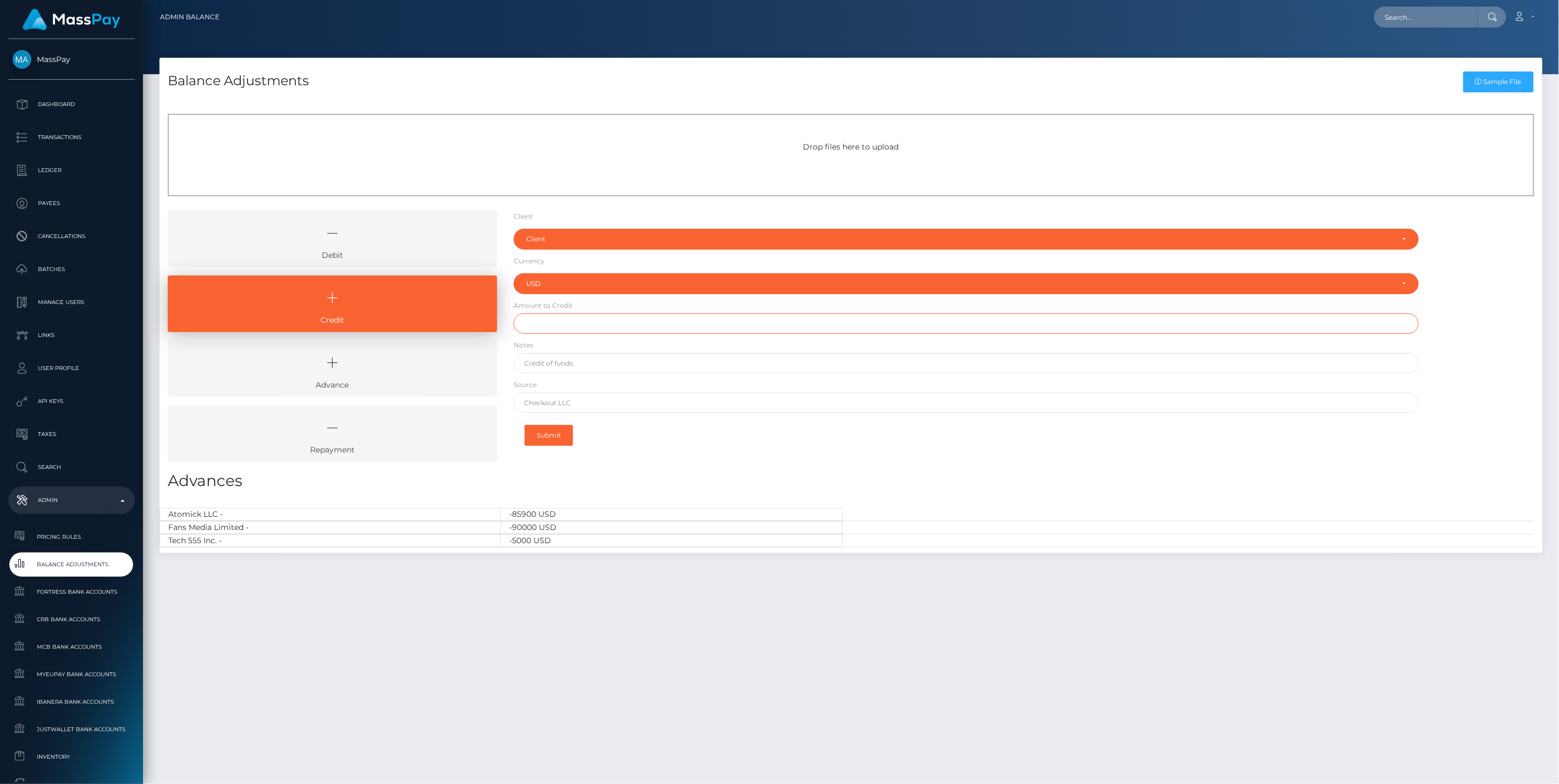
click at [560, 324] on input "text" at bounding box center [967, 323] width 906 height 20
type input "$721.59"
click at [584, 365] on input "text" at bounding box center [967, 363] width 906 height 20
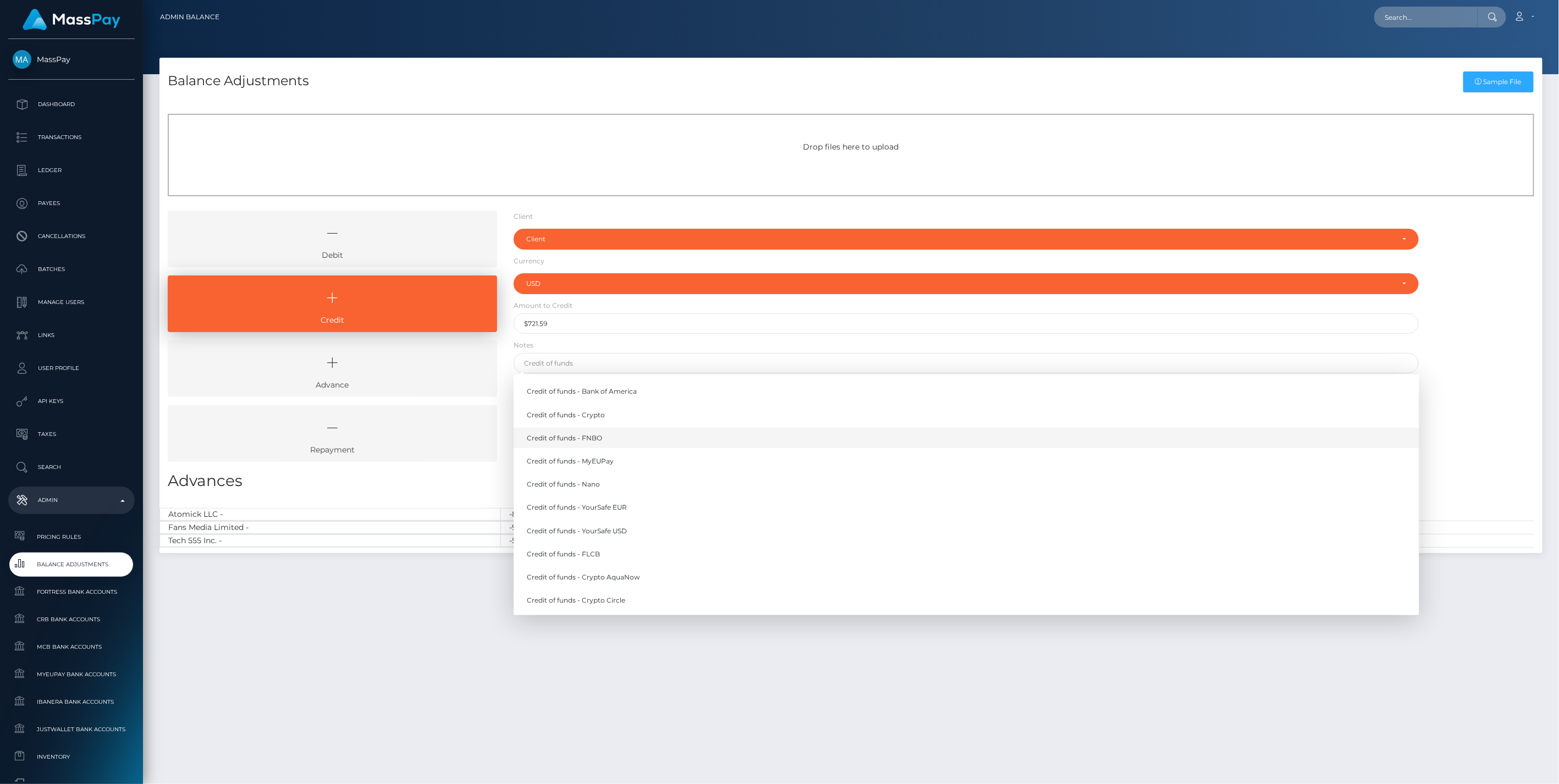
click at [611, 441] on link "Credit of funds - FNBO" at bounding box center [967, 438] width 906 height 20
type input "Credit of funds - FNBO"
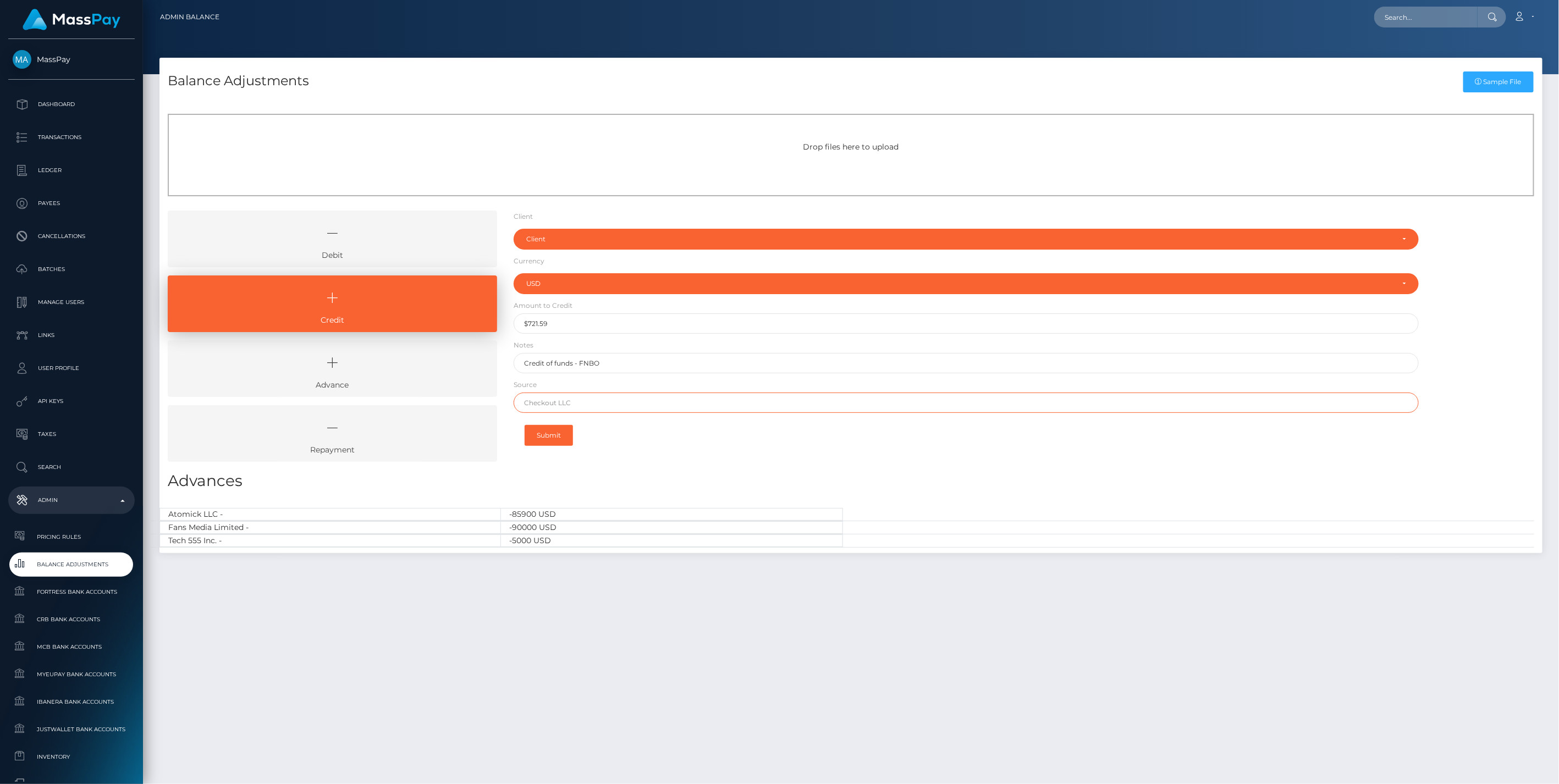
click at [570, 401] on input "text" at bounding box center [967, 402] width 906 height 20
paste input "Greater Nevada Credit Union"
type input "Greater Nevada Credit Union"
click at [542, 234] on div "Client" at bounding box center [967, 239] width 906 height 21
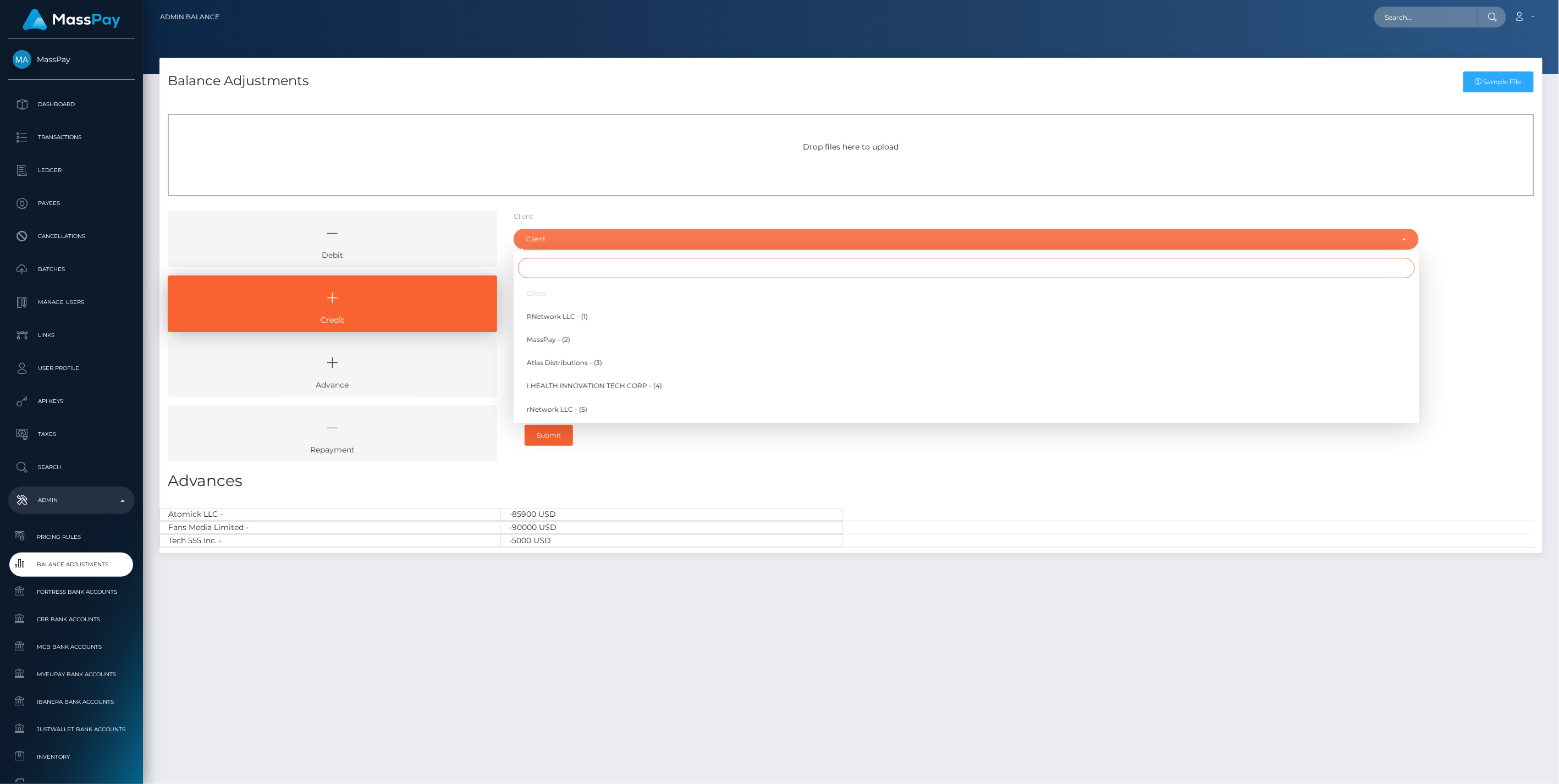
click at [563, 274] on input "Search" at bounding box center [967, 268] width 897 height 20
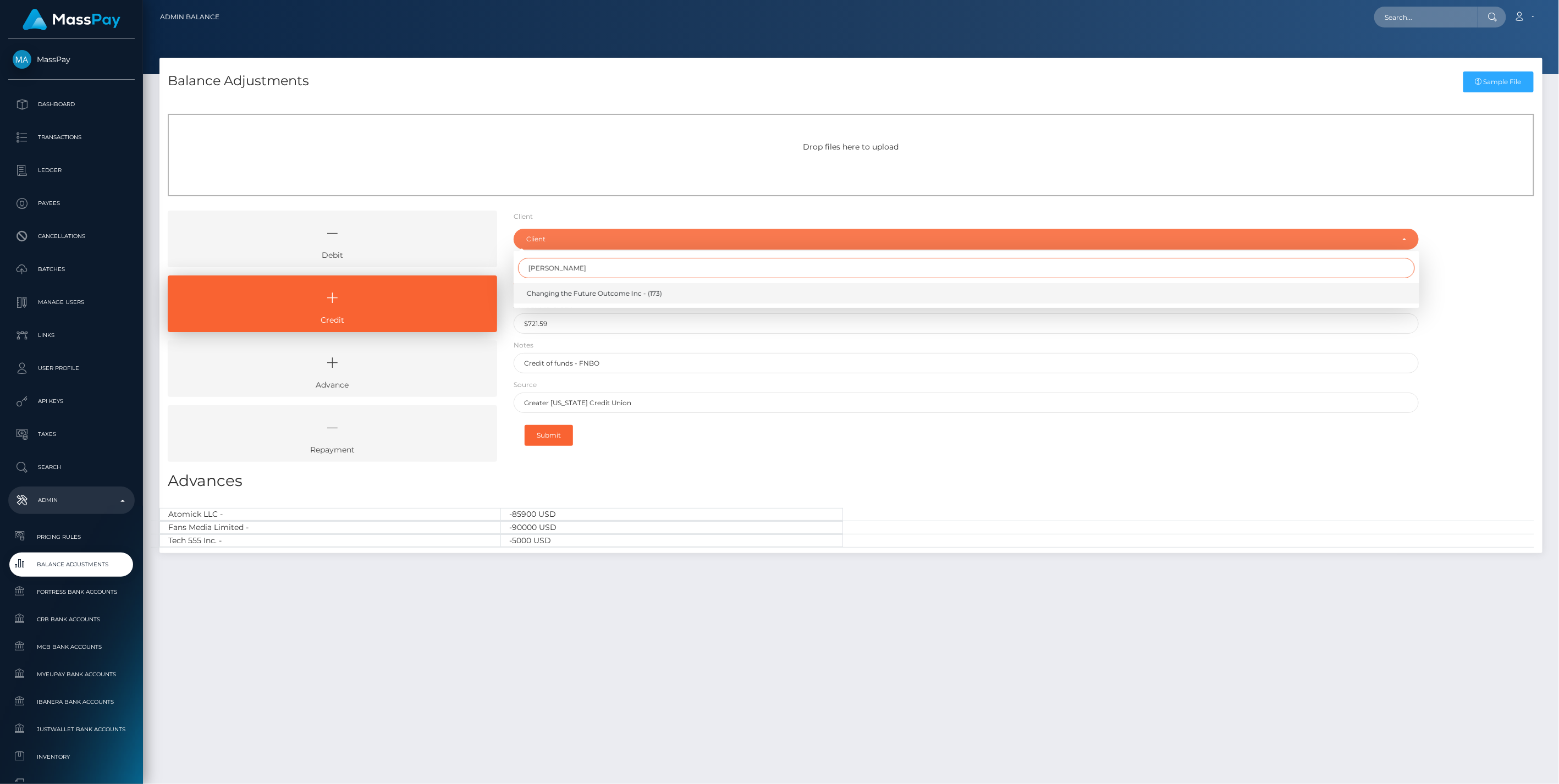
type input "chang"
click at [577, 294] on span "Changing the Future Outcome Inc - (173)" at bounding box center [594, 294] width 135 height 10
select select "173"
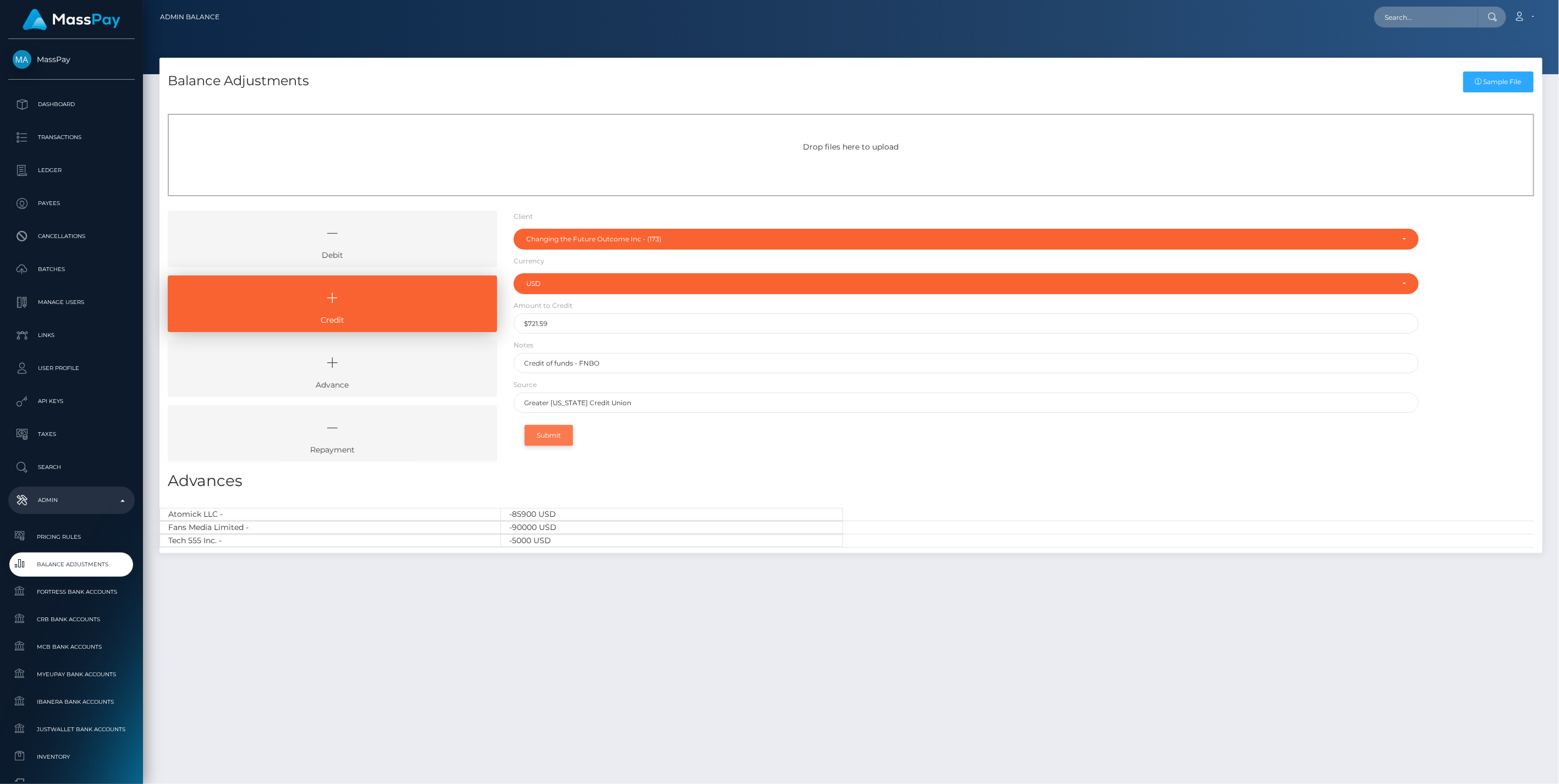
click at [557, 441] on button "Submit" at bounding box center [549, 435] width 48 height 21
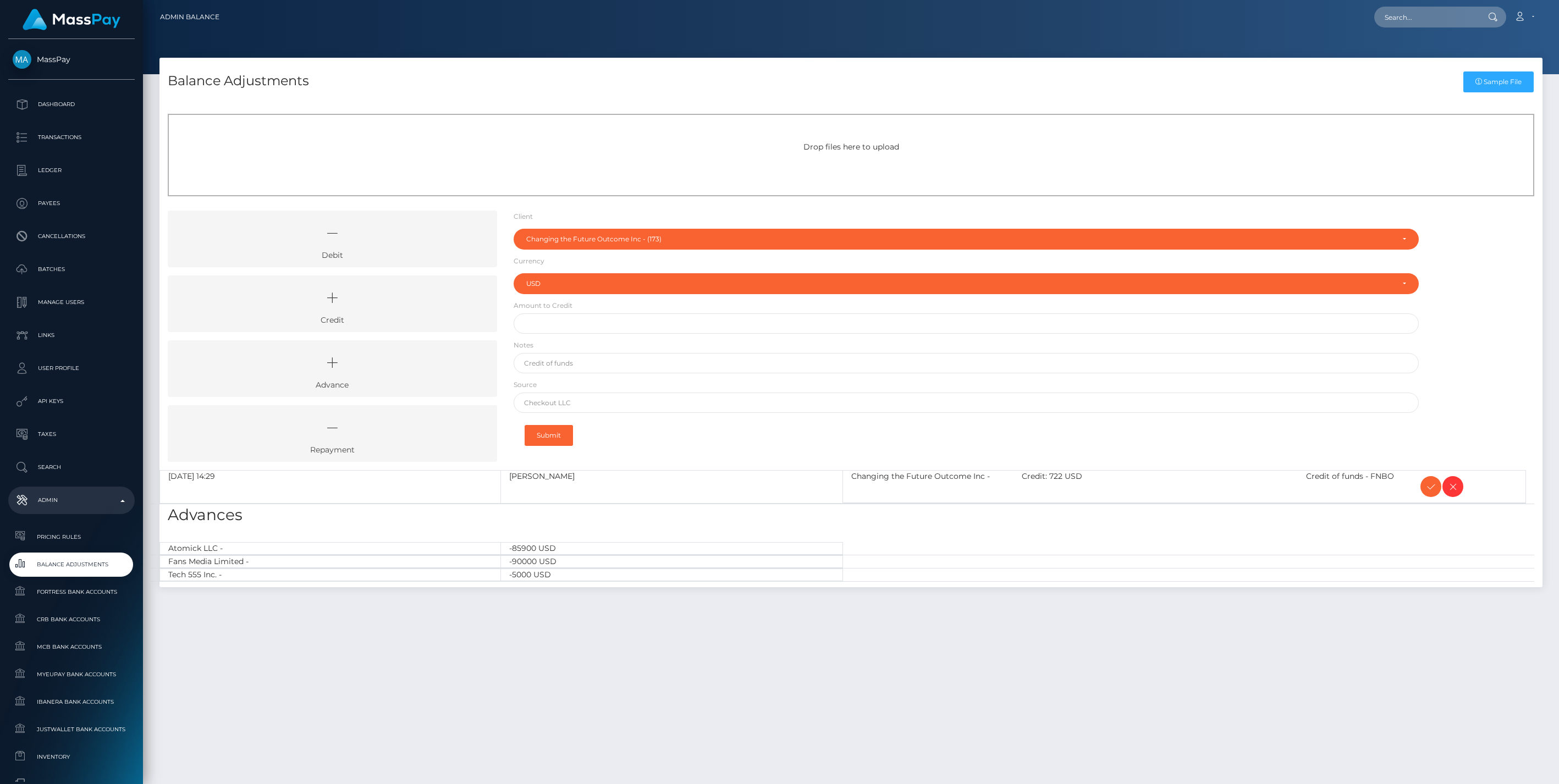
select select "173"
select select "USD"
click at [1428, 488] on icon at bounding box center [1431, 487] width 13 height 14
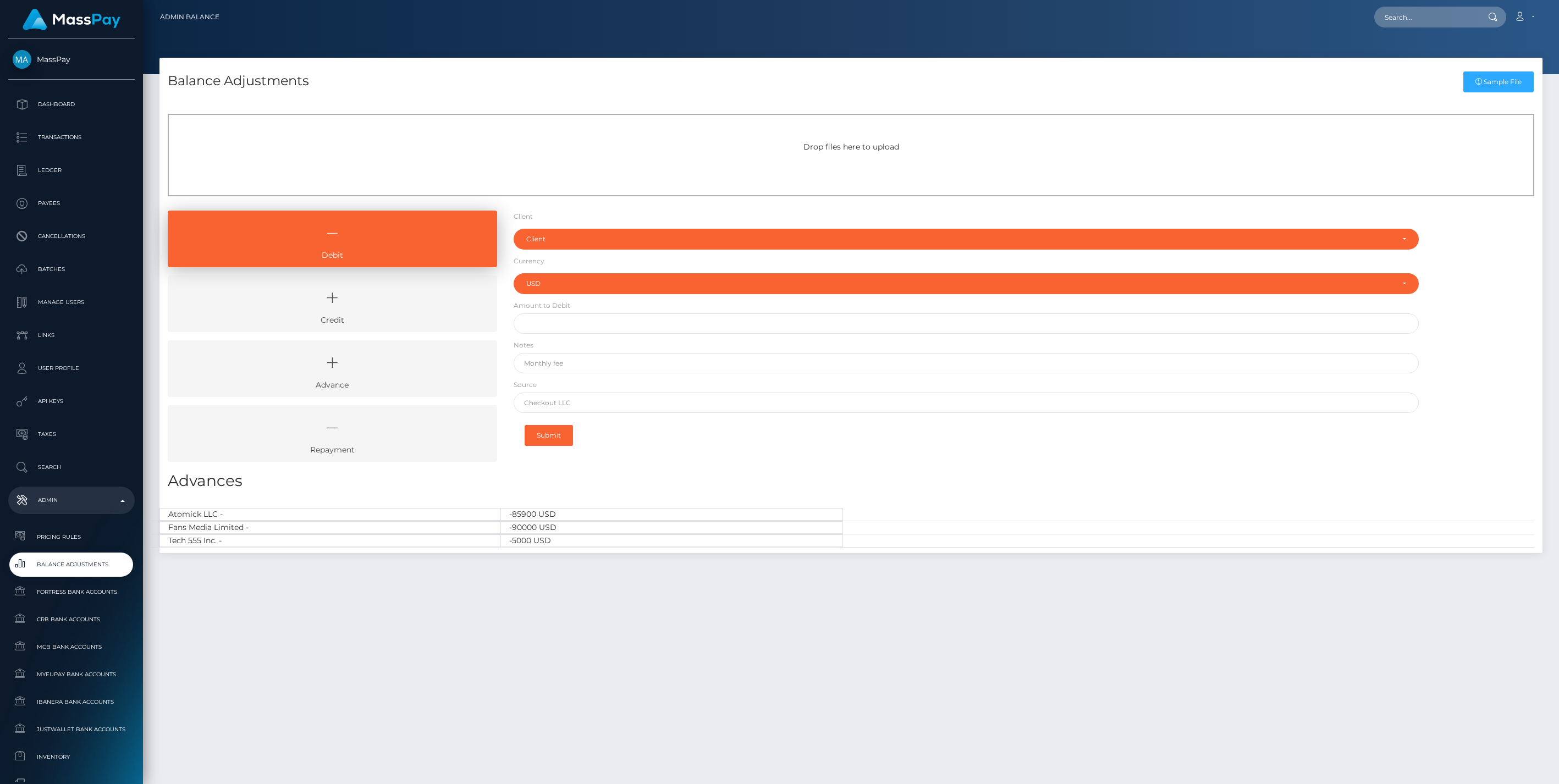
select select "USD"
drag, startPoint x: 334, startPoint y: 307, endPoint x: 438, endPoint y: 290, distance: 105.4
click at [334, 307] on icon at bounding box center [332, 298] width 304 height 33
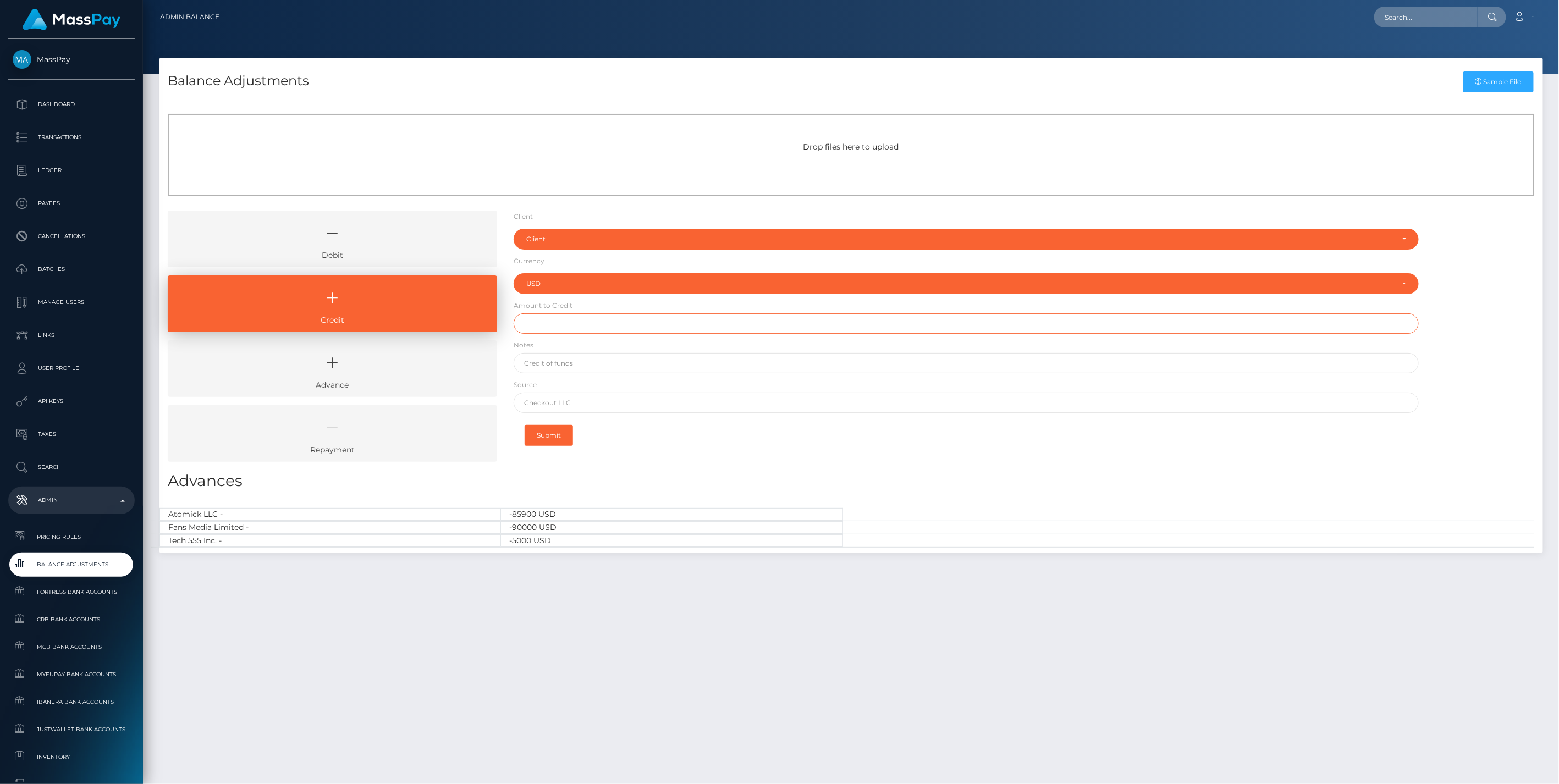
click at [559, 324] on input "text" at bounding box center [967, 323] width 906 height 20
type input "$10,000.00"
click at [573, 362] on input "text" at bounding box center [967, 363] width 906 height 20
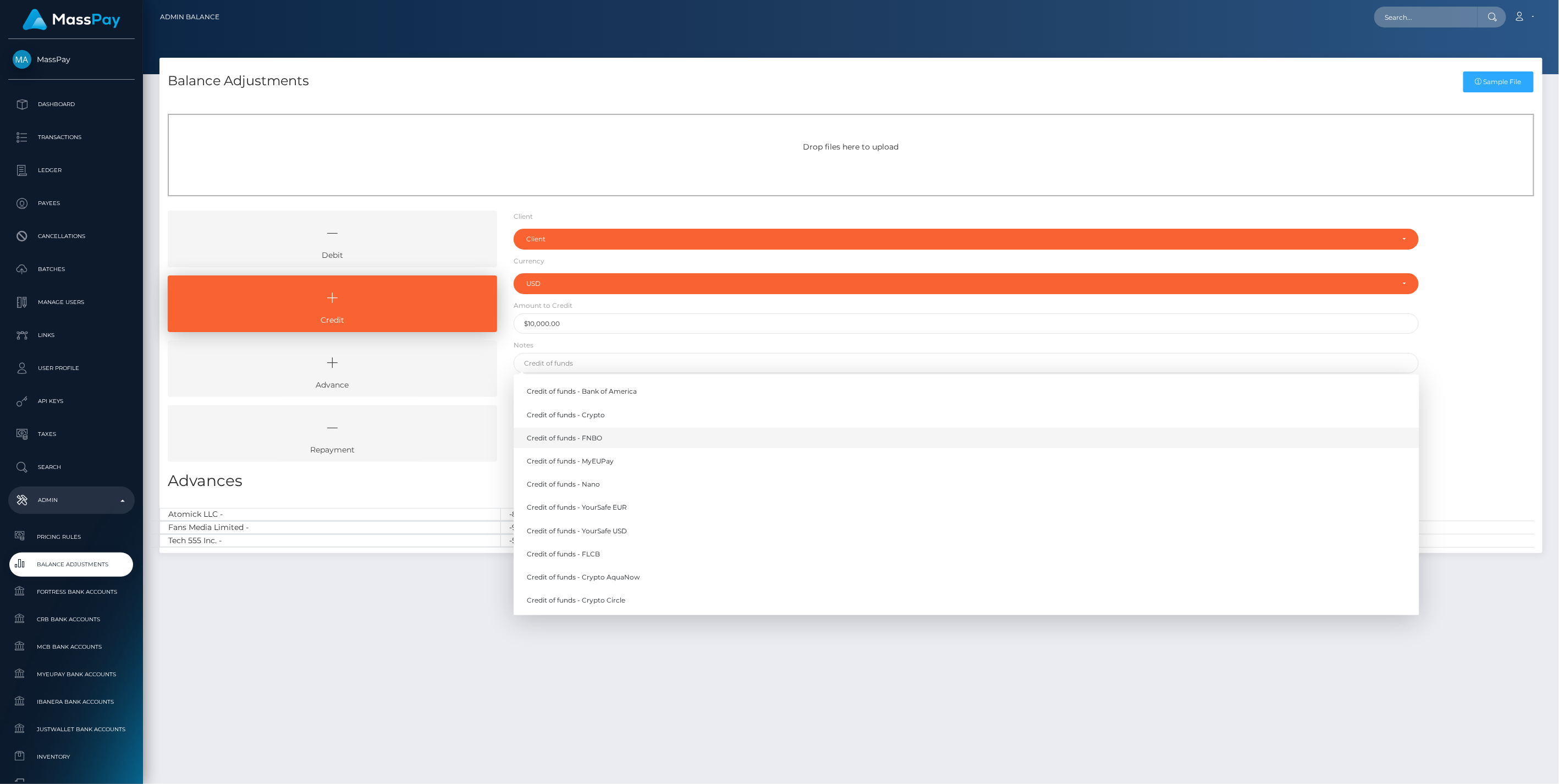
click at [579, 435] on link "Credit of funds - FNBO" at bounding box center [967, 438] width 906 height 20
type input "Credit of funds - FNBO"
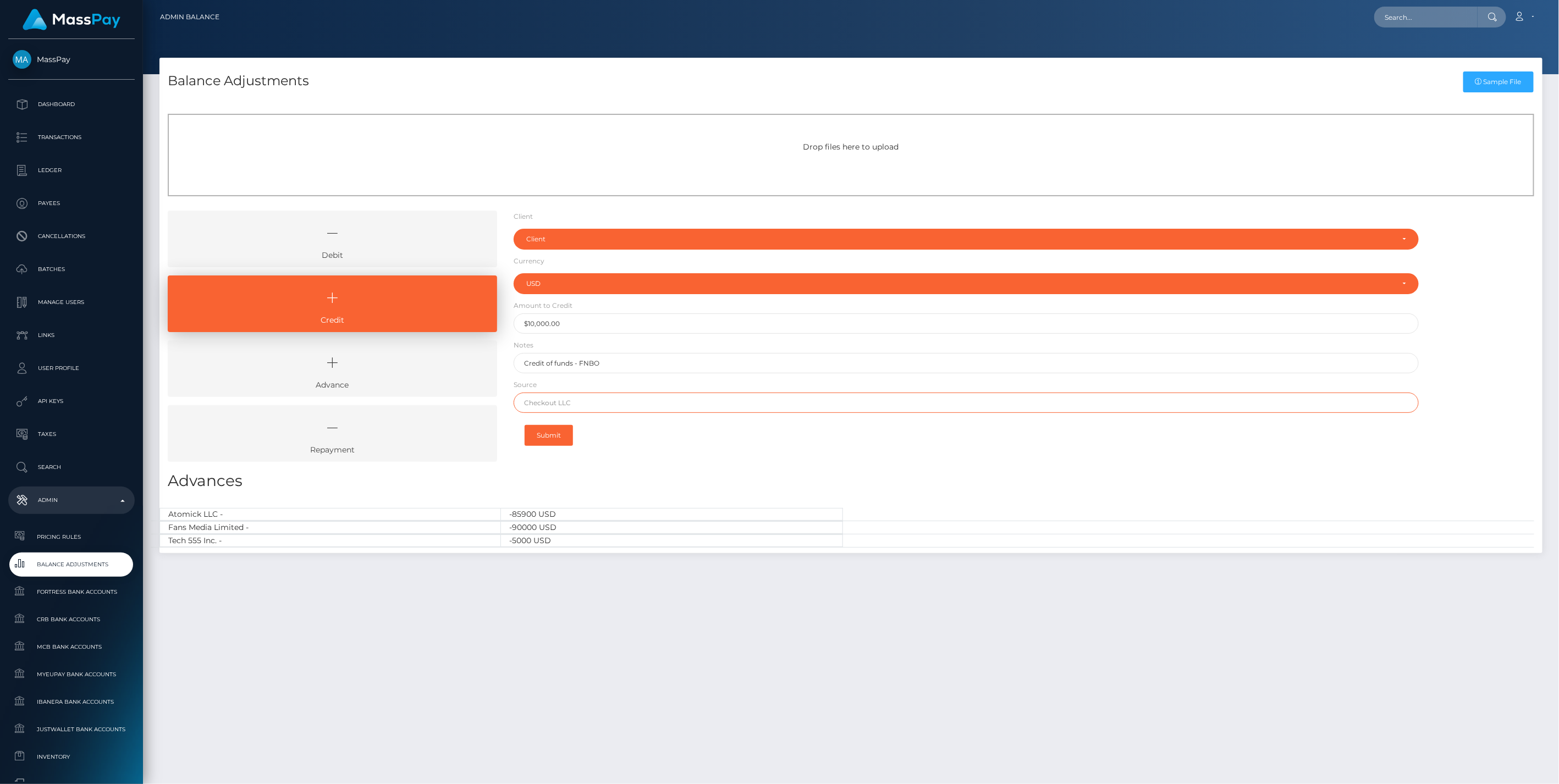
click at [558, 406] on input "text" at bounding box center [967, 402] width 906 height 20
paste input "BANK OF AMERICA"
type input "BANK OF AMERICA"
click at [569, 236] on div "Client" at bounding box center [961, 239] width 868 height 9
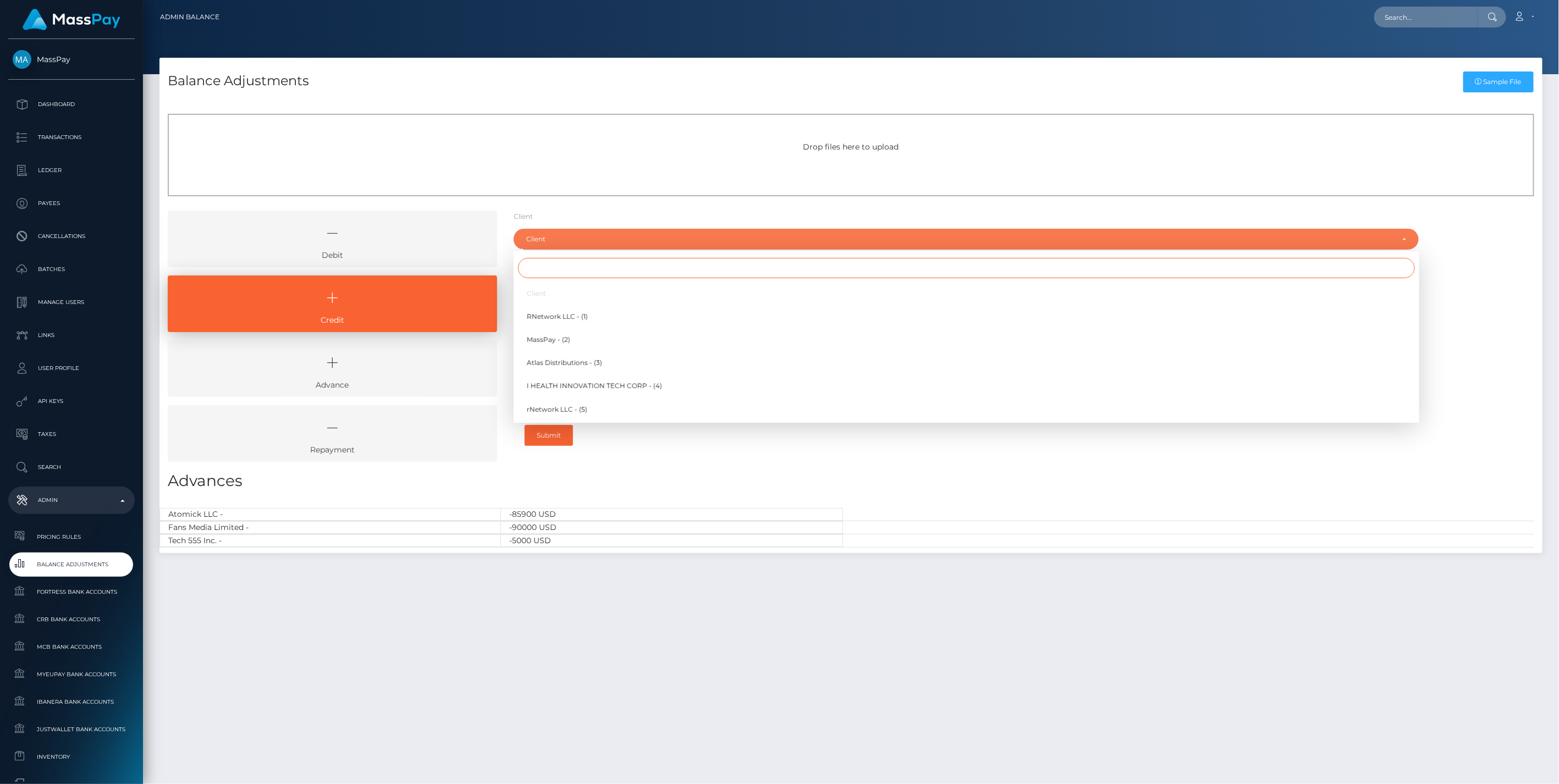
click at [546, 273] on input "Search" at bounding box center [967, 268] width 897 height 20
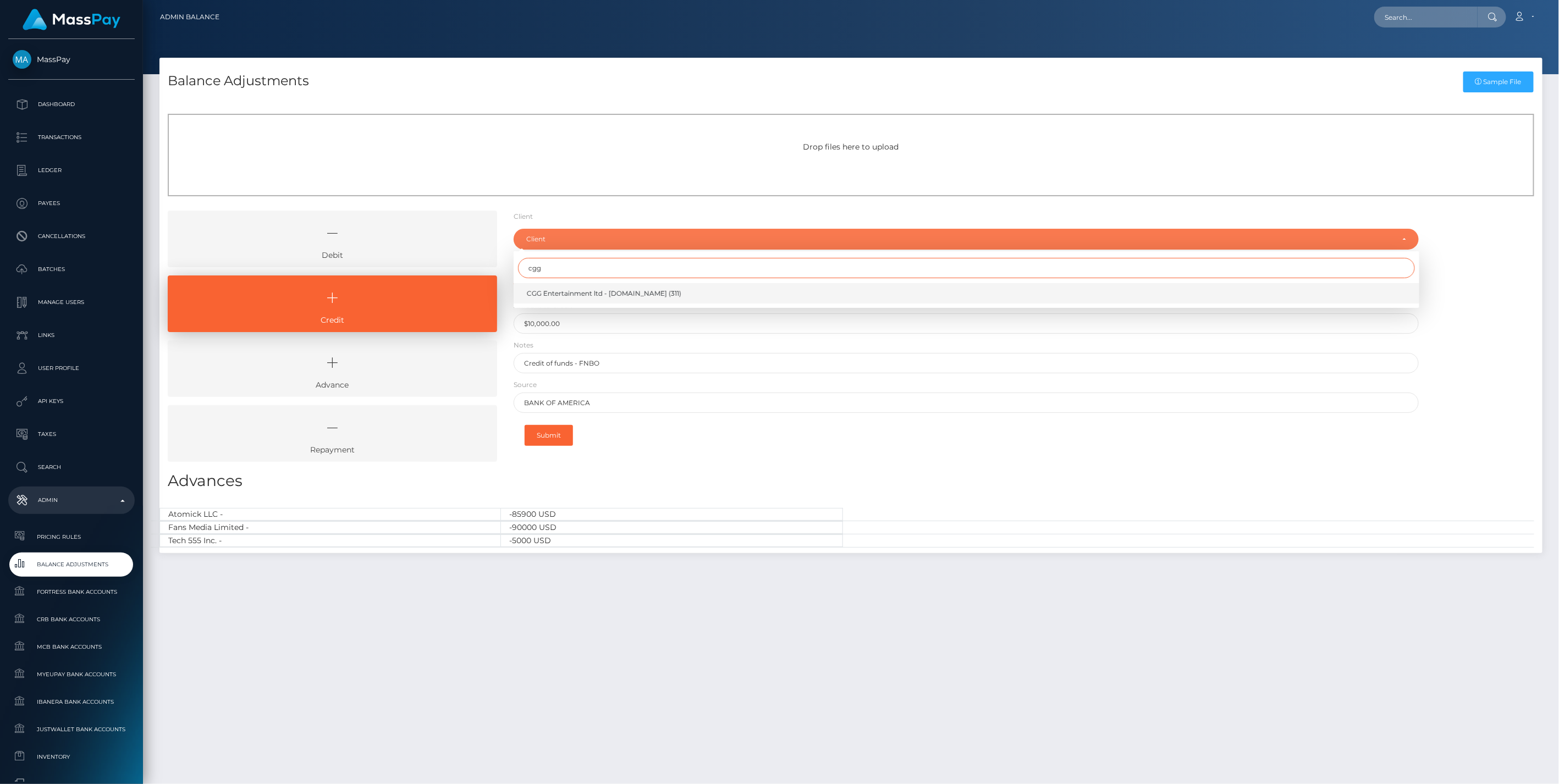
type input "cgg"
click at [567, 290] on span "CGG Entertainment ltd - [DOMAIN_NAME] (311)" at bounding box center [604, 294] width 155 height 10
select select "311"
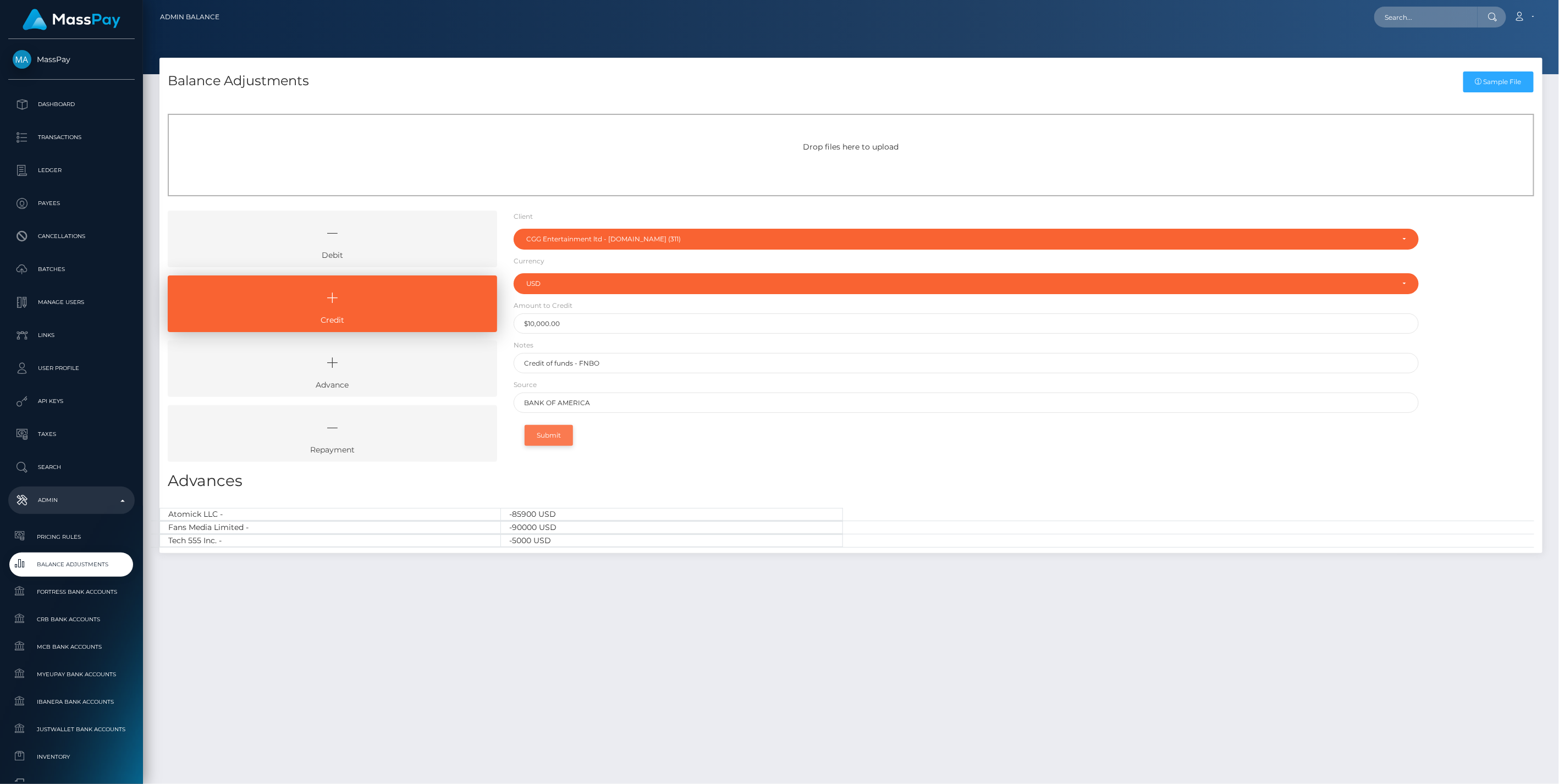
click at [557, 435] on button "Submit" at bounding box center [549, 435] width 48 height 21
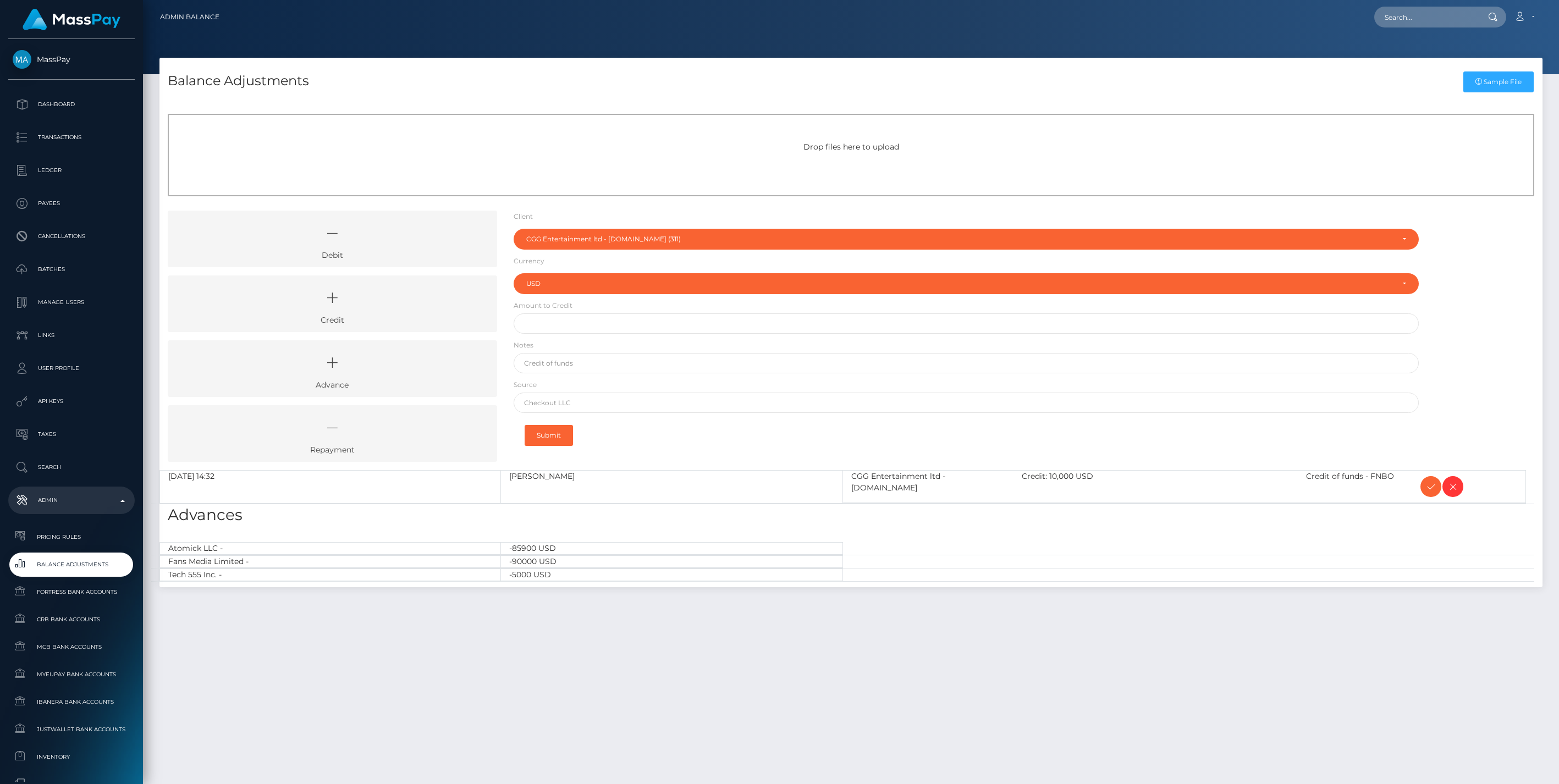
select select "311"
select select "USD"
click at [1431, 486] on icon at bounding box center [1431, 487] width 13 height 14
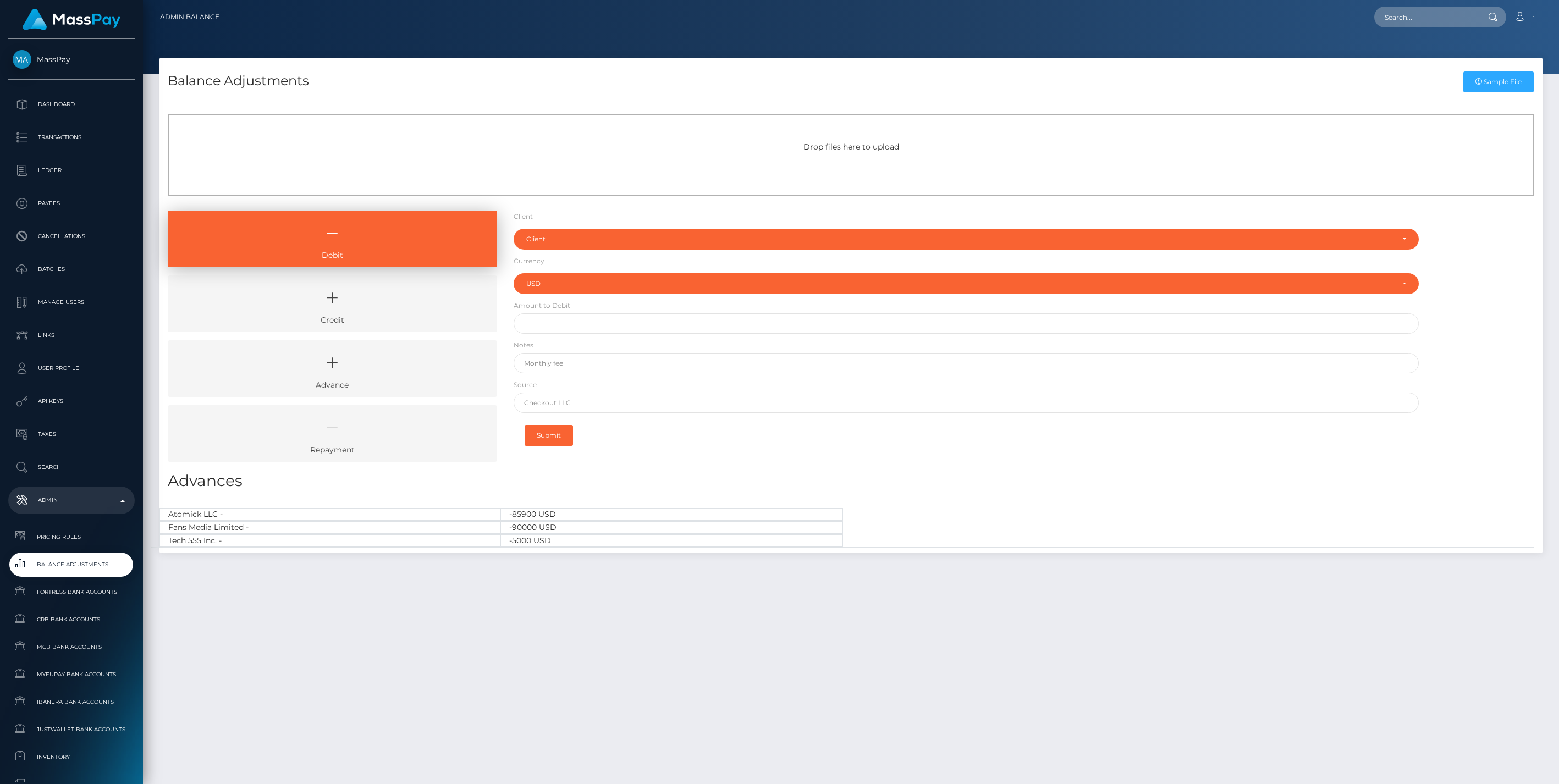
select select "USD"
click at [409, 316] on link "Credit" at bounding box center [332, 303] width 330 height 57
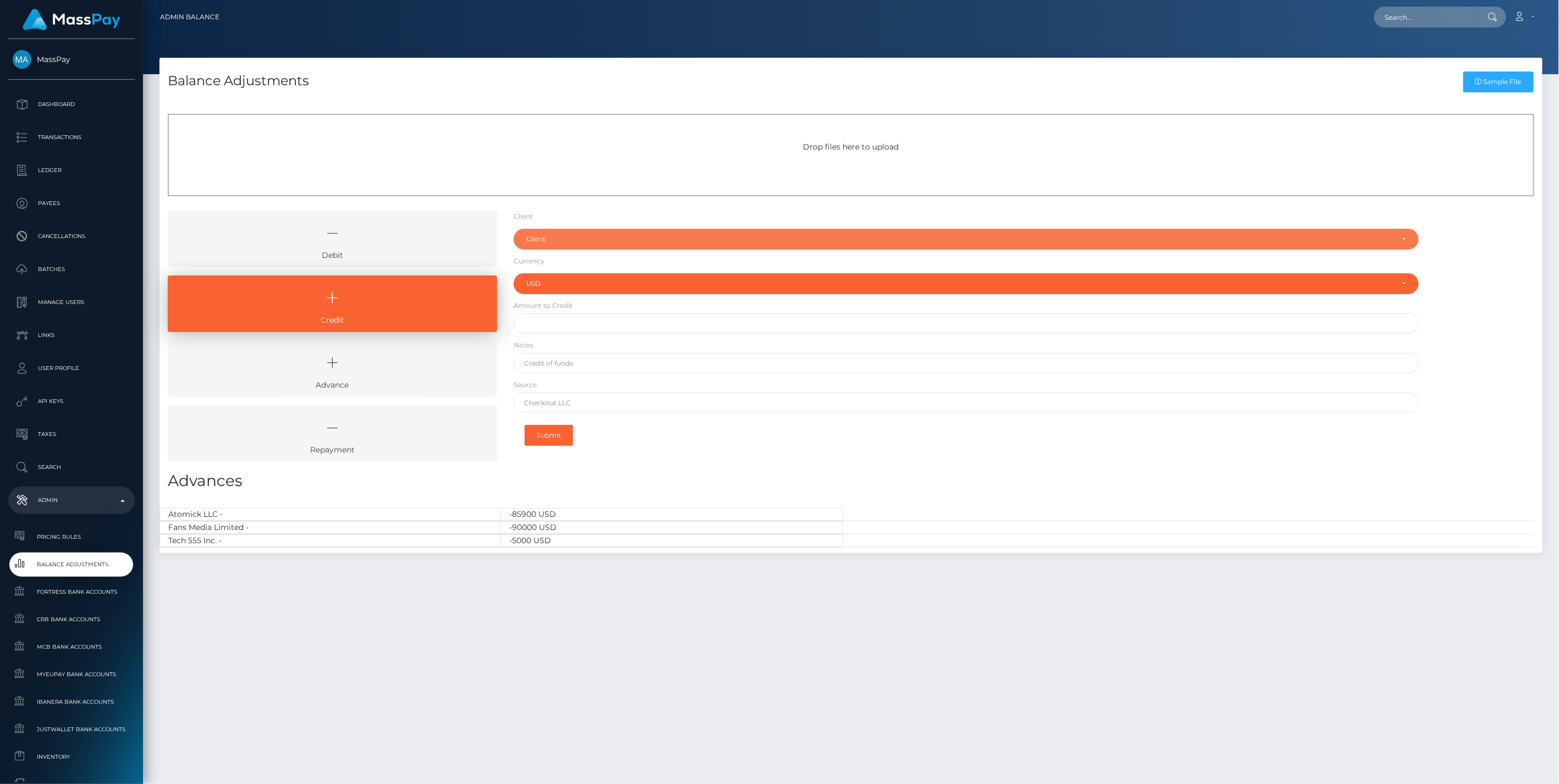
drag, startPoint x: 558, startPoint y: 246, endPoint x: 553, endPoint y: 257, distance: 12.1
click at [558, 246] on div "Client" at bounding box center [967, 239] width 906 height 21
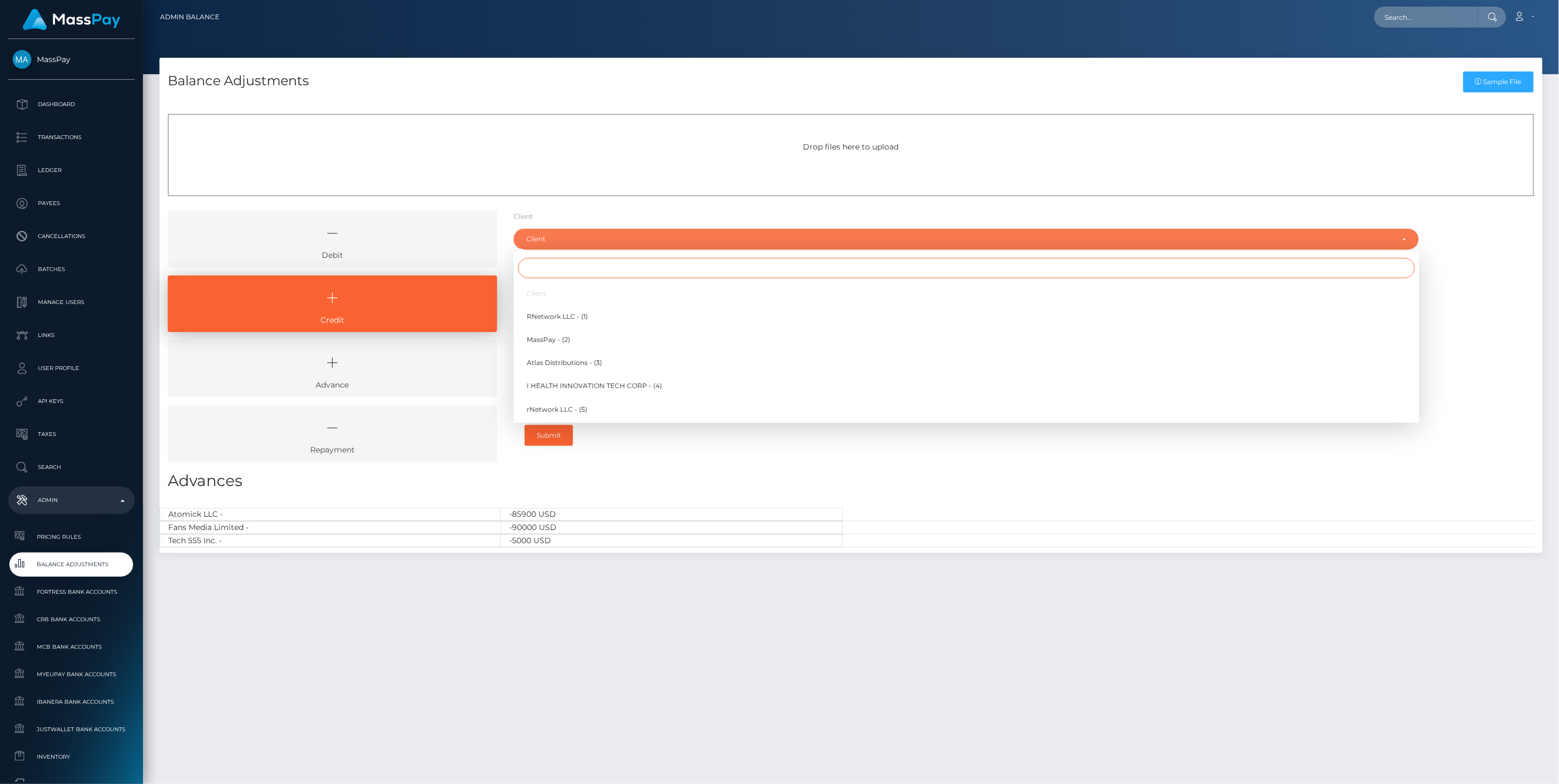
click at [545, 268] on input "Search" at bounding box center [967, 268] width 897 height 20
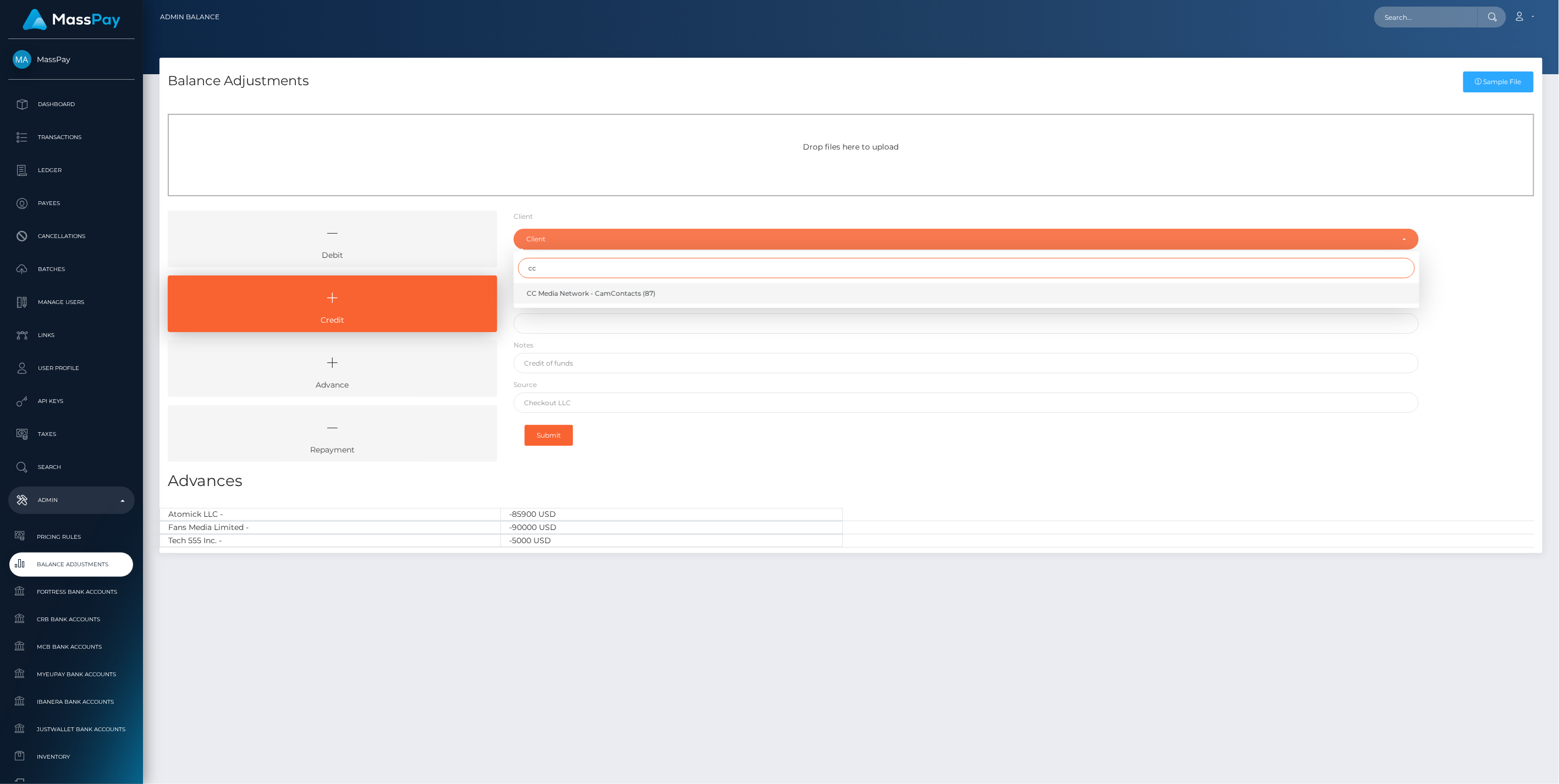
type input "cc"
click at [555, 297] on span "CC Media Network - CamContacts (87)" at bounding box center [591, 294] width 129 height 10
select select "87"
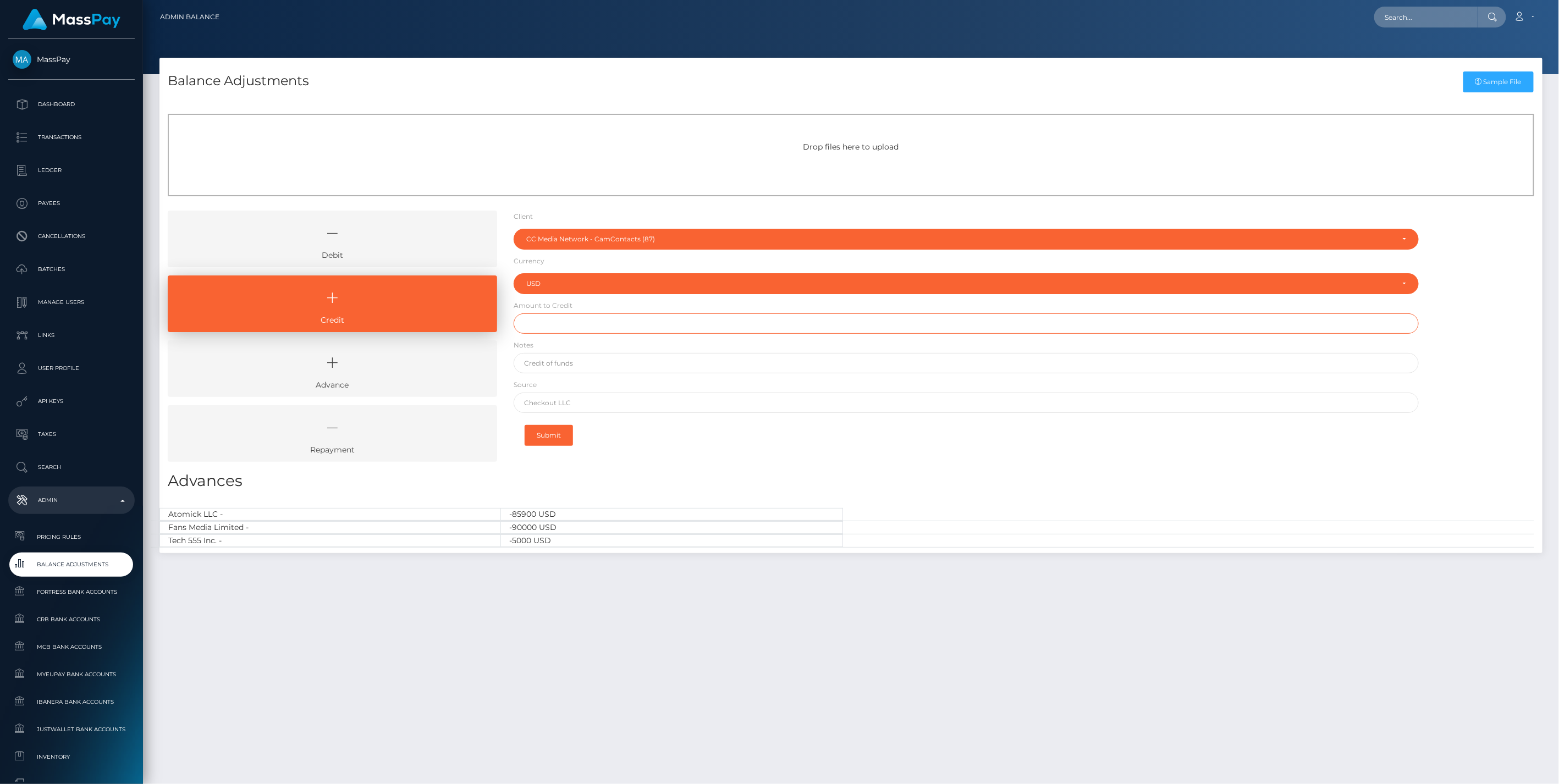
click at [552, 332] on input "text" at bounding box center [967, 323] width 906 height 20
type input "$100,000.00"
click at [595, 358] on input "text" at bounding box center [967, 363] width 906 height 20
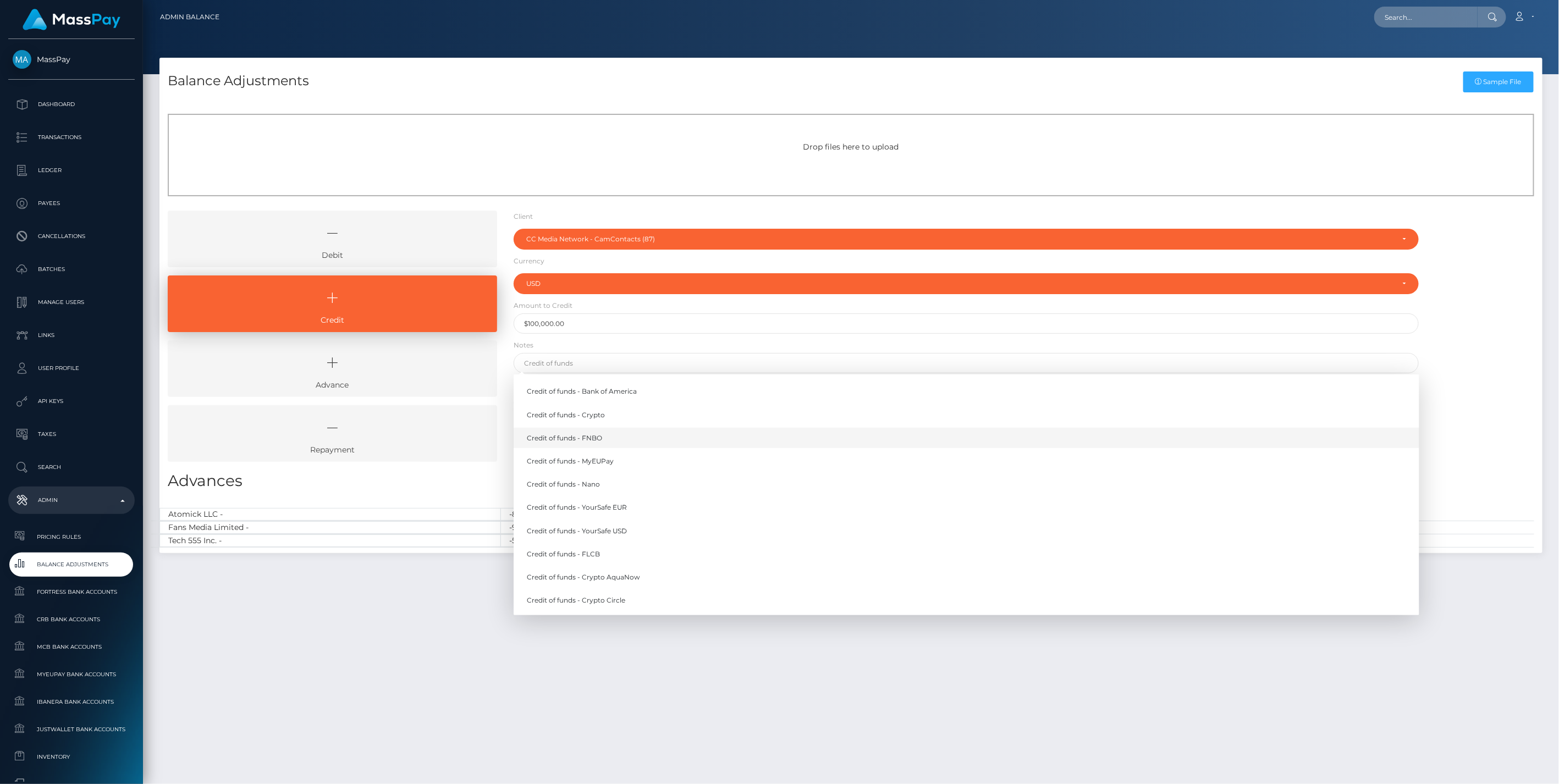
click at [615, 438] on link "Credit of funds - FNBO" at bounding box center [967, 438] width 906 height 20
type input "Credit of funds - FNBO"
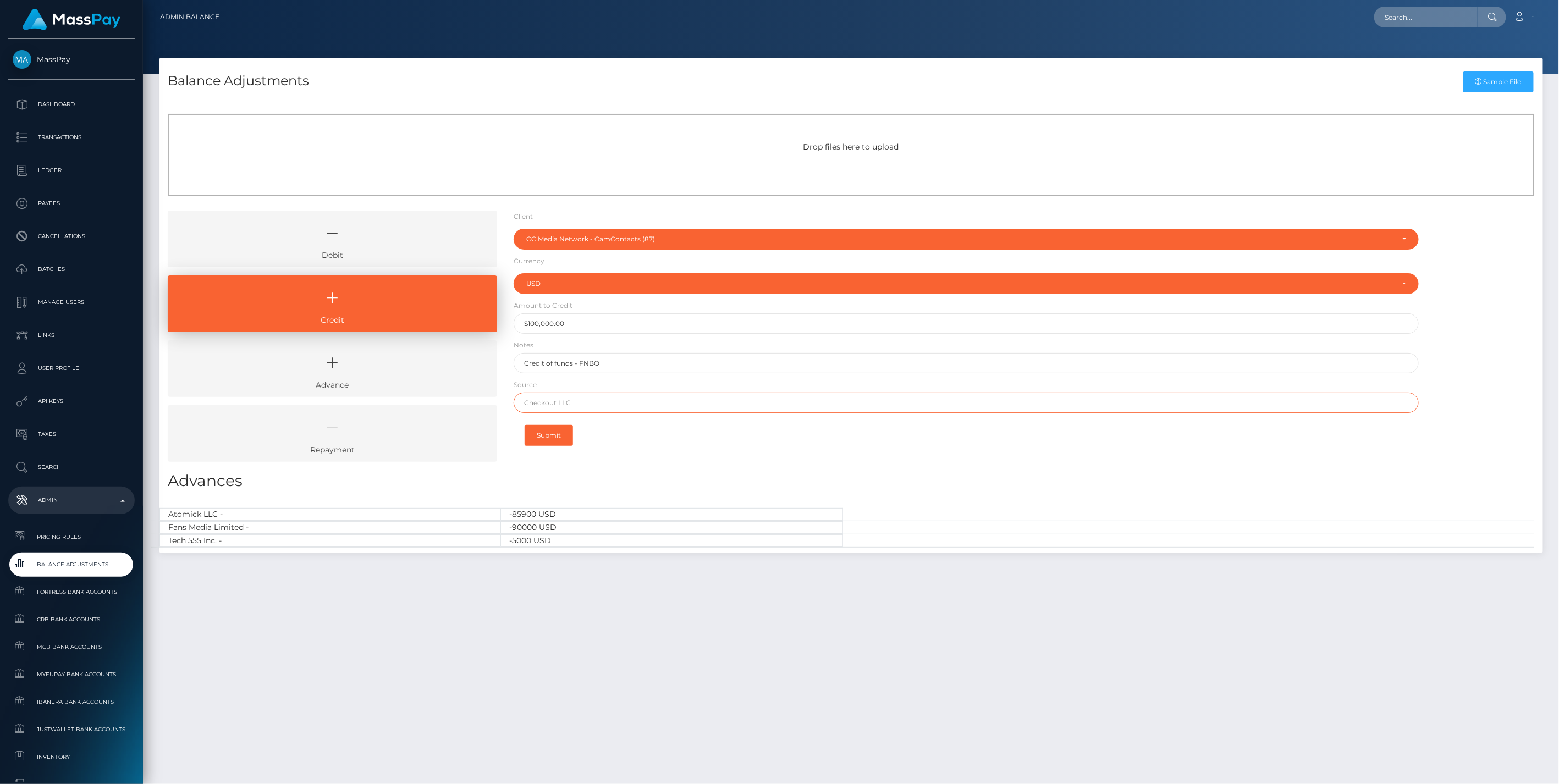
click at [573, 403] on input "text" at bounding box center [967, 402] width 906 height 20
paste input "Bivial AG"
type input "Bivial AG"
click at [547, 433] on button "Submit" at bounding box center [549, 435] width 48 height 21
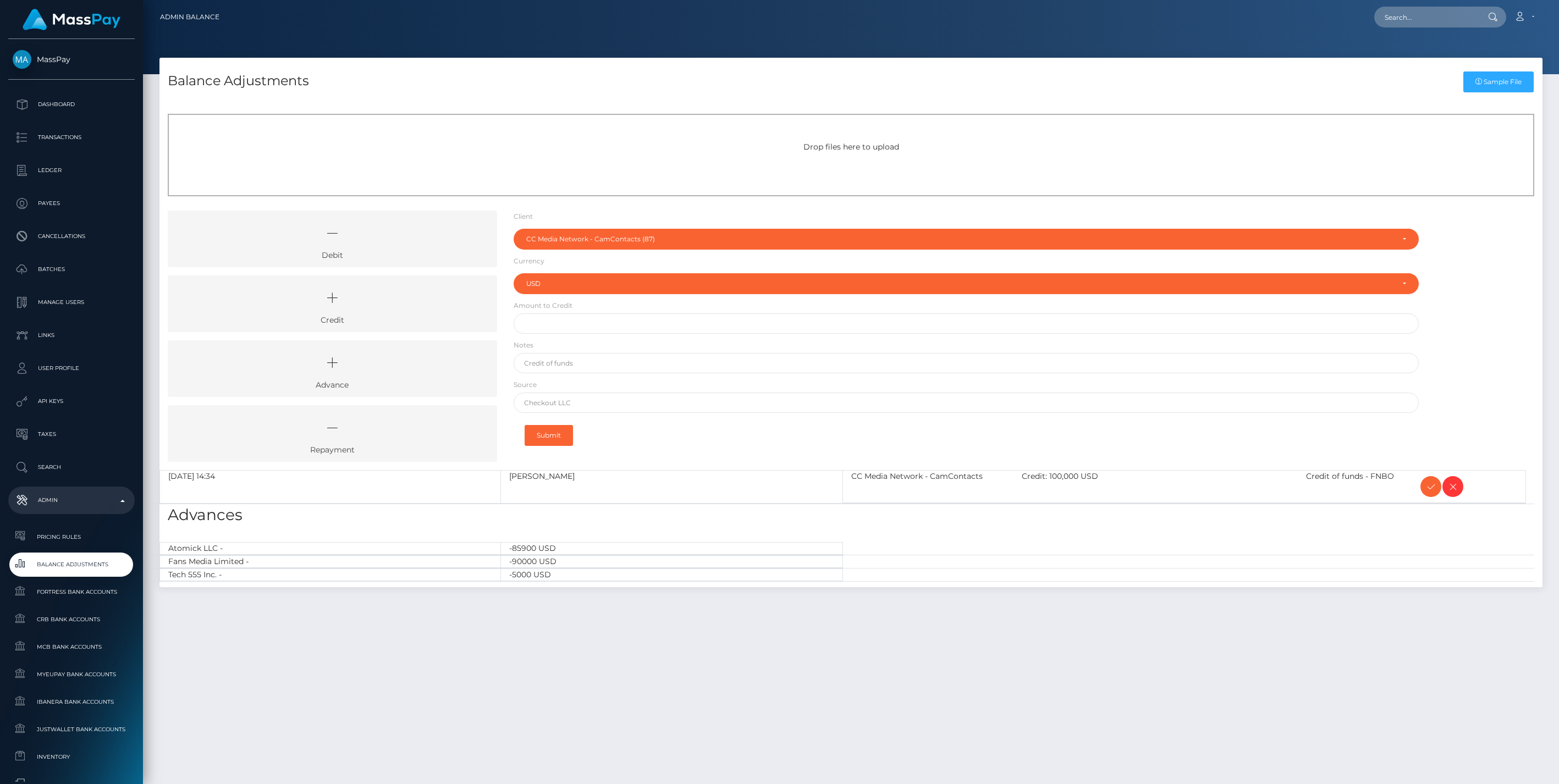
select select "87"
select select "USD"
click at [1431, 490] on icon at bounding box center [1431, 487] width 13 height 14
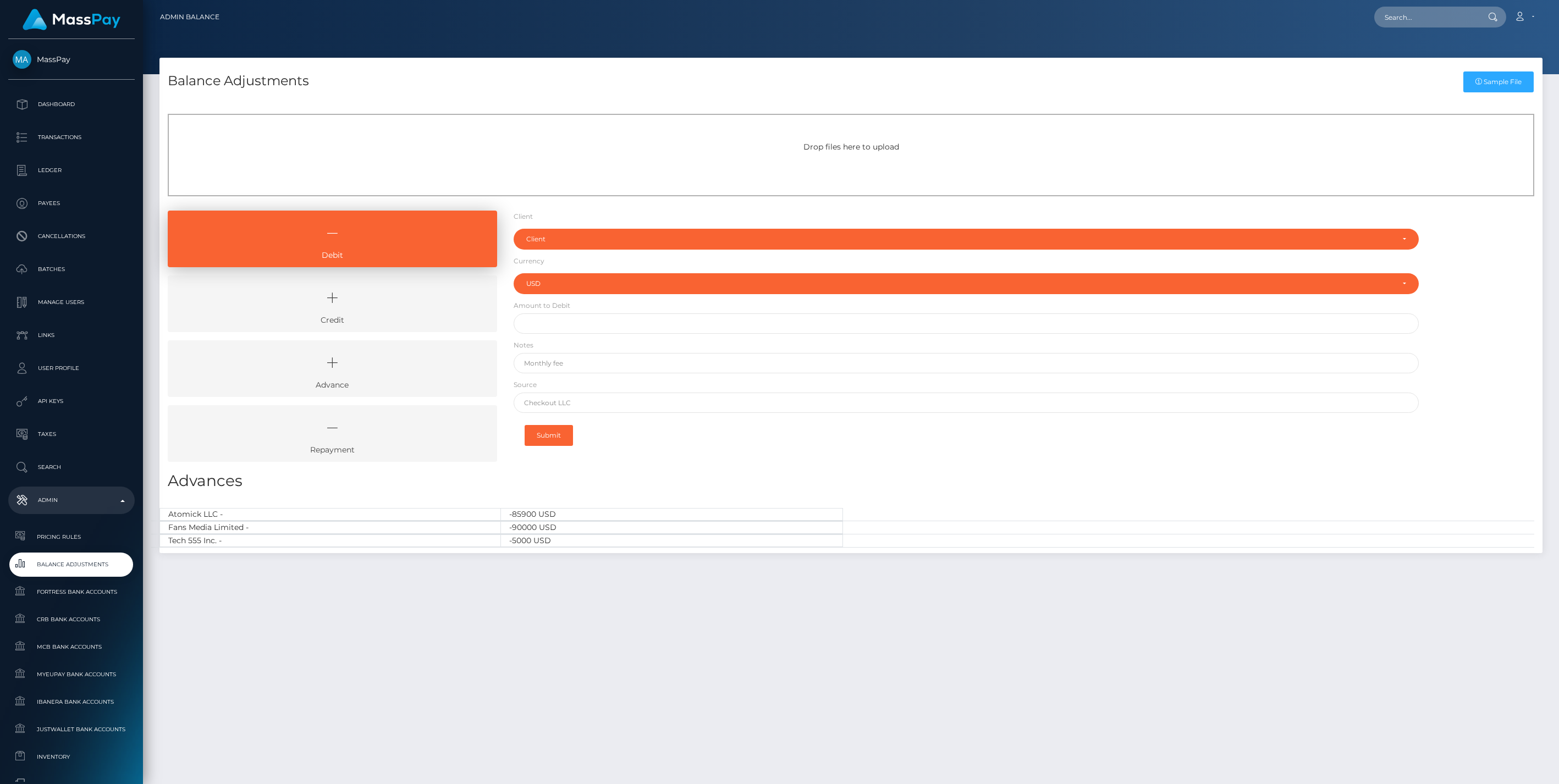
select select "USD"
drag, startPoint x: 346, startPoint y: 310, endPoint x: 359, endPoint y: 303, distance: 14.8
click at [346, 310] on icon at bounding box center [332, 298] width 304 height 33
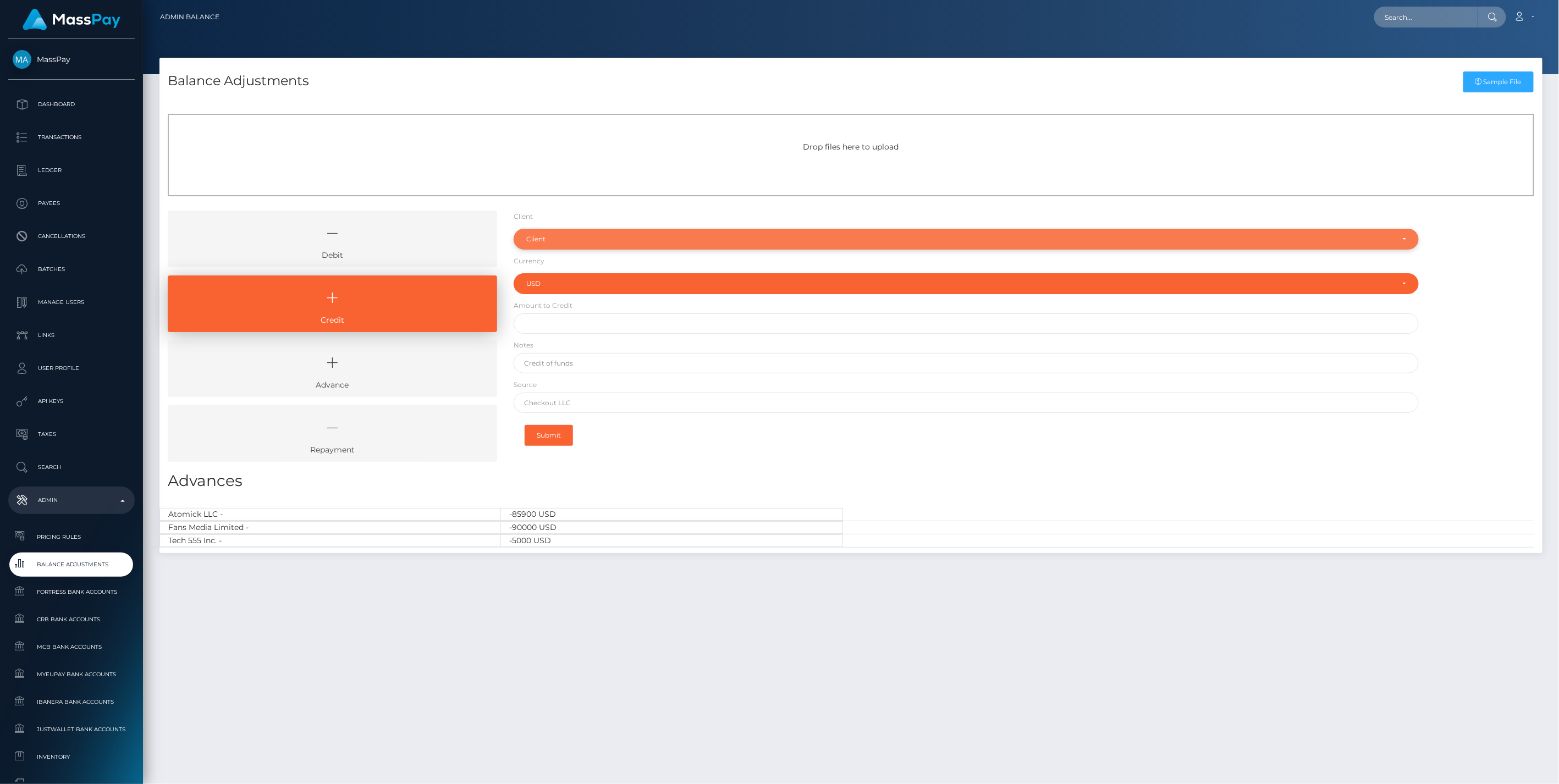
click at [543, 244] on div "Client" at bounding box center [967, 239] width 906 height 21
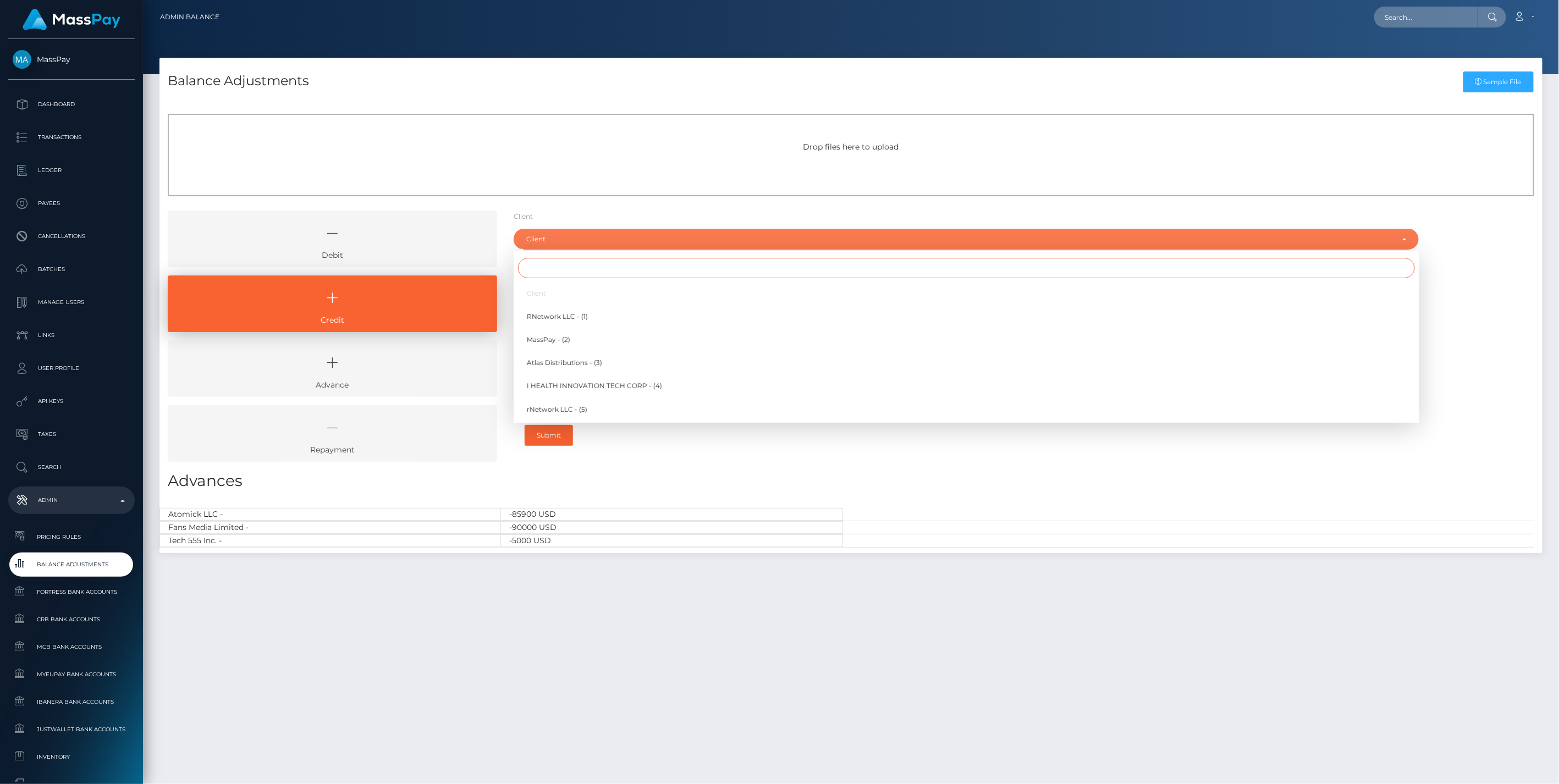
click at [550, 272] on input "Search" at bounding box center [967, 268] width 897 height 20
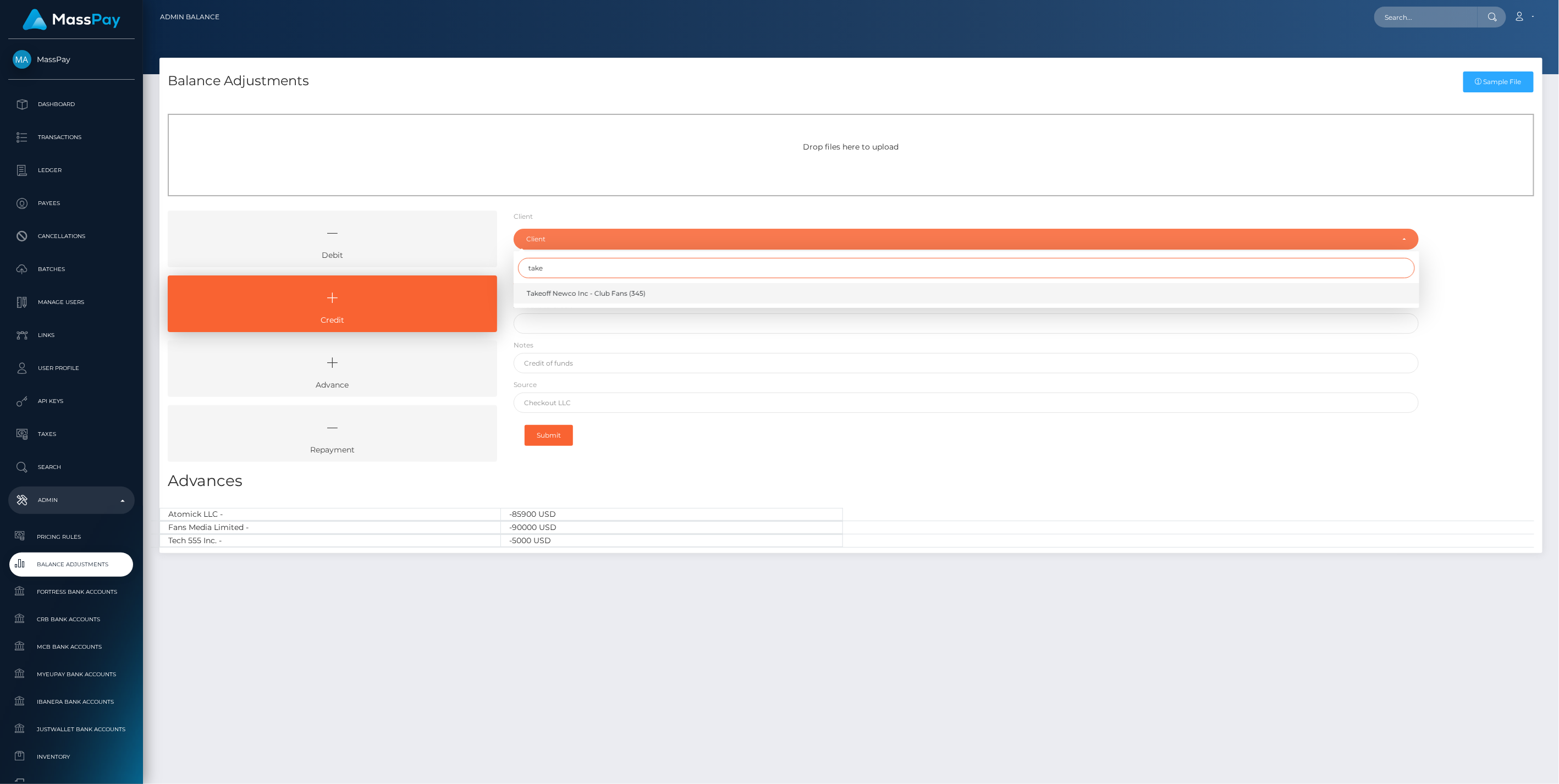
type input "take"
click at [573, 294] on span "Takeoff Newco Inc - Club Fans (345)" at bounding box center [586, 294] width 118 height 10
select select "345"
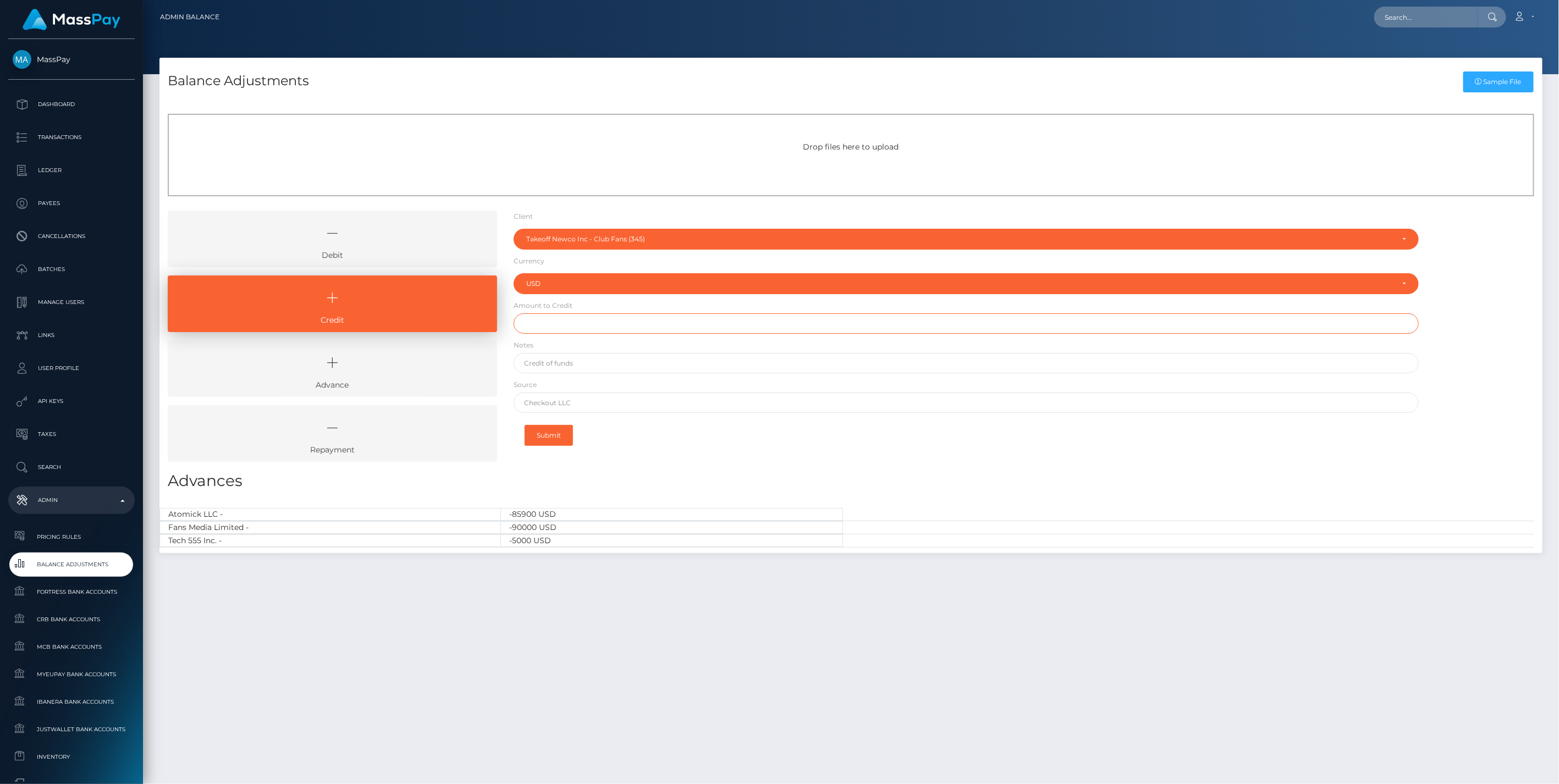
click at [555, 326] on input "text" at bounding box center [967, 323] width 906 height 20
paste input "3,422.39"
type input "$3,422.39"
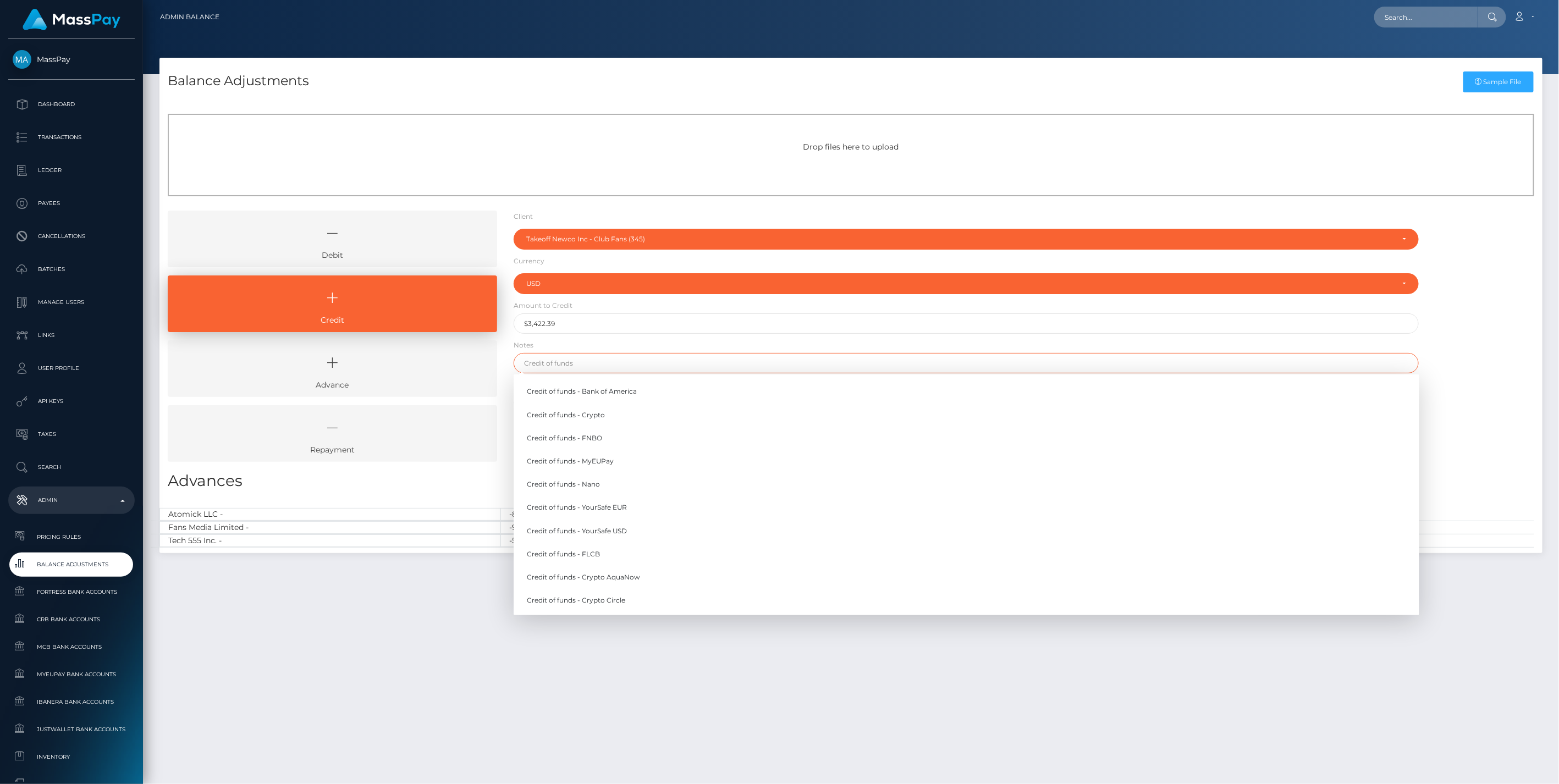
click at [584, 366] on input "text" at bounding box center [967, 363] width 906 height 20
click at [589, 435] on link "Credit of funds - FNBO" at bounding box center [967, 438] width 906 height 20
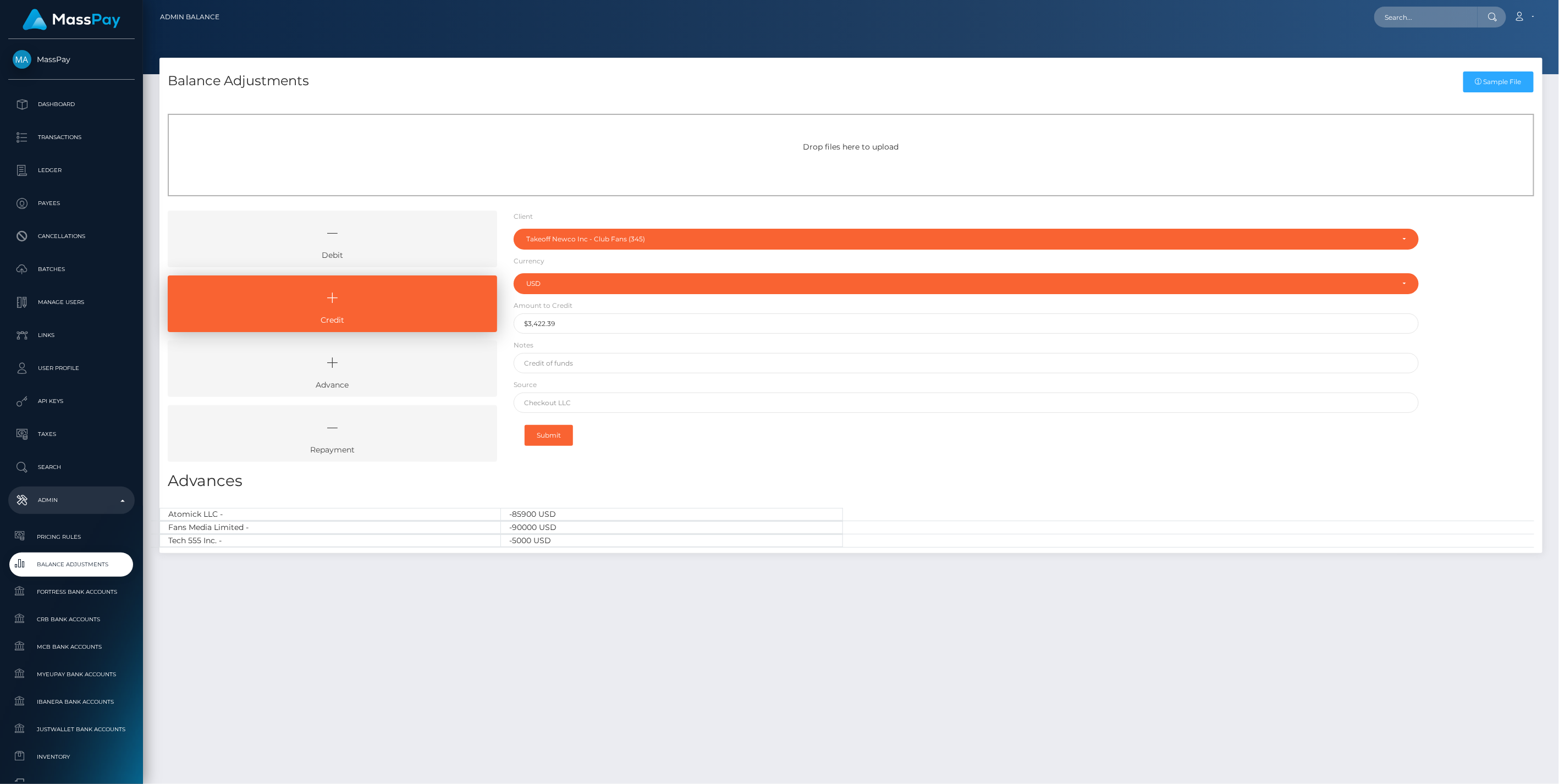
type input "Credit of funds - FNBO"
click at [554, 404] on input "text" at bounding box center [967, 402] width 906 height 20
paste input "Column N.A. Brex"
type input "Column N.A. Brex"
click at [545, 435] on button "Submit" at bounding box center [549, 435] width 48 height 21
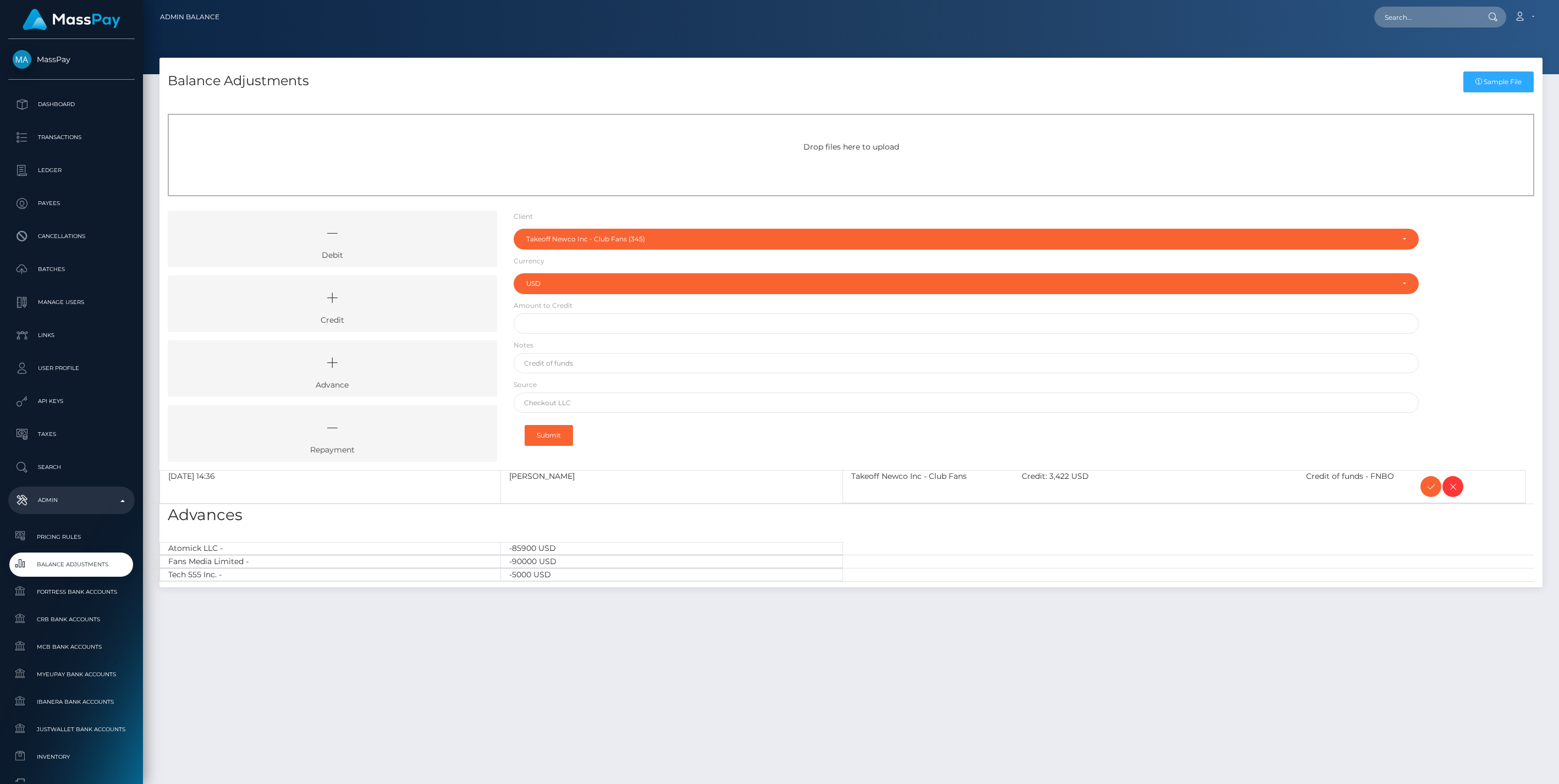
select select "345"
select select "USD"
click at [1427, 483] on icon at bounding box center [1431, 487] width 13 height 14
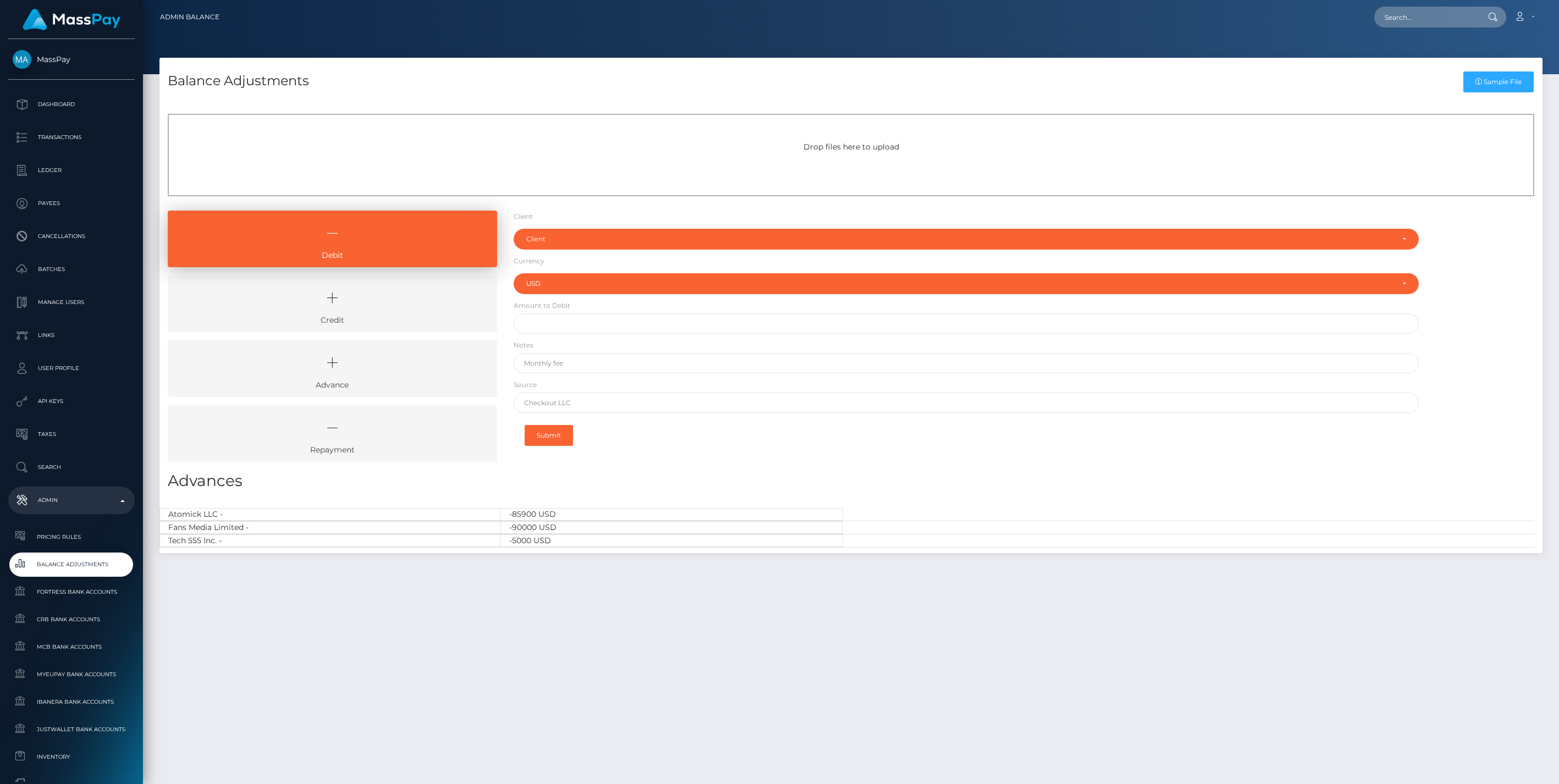
select select "USD"
click at [372, 294] on icon at bounding box center [332, 298] width 304 height 33
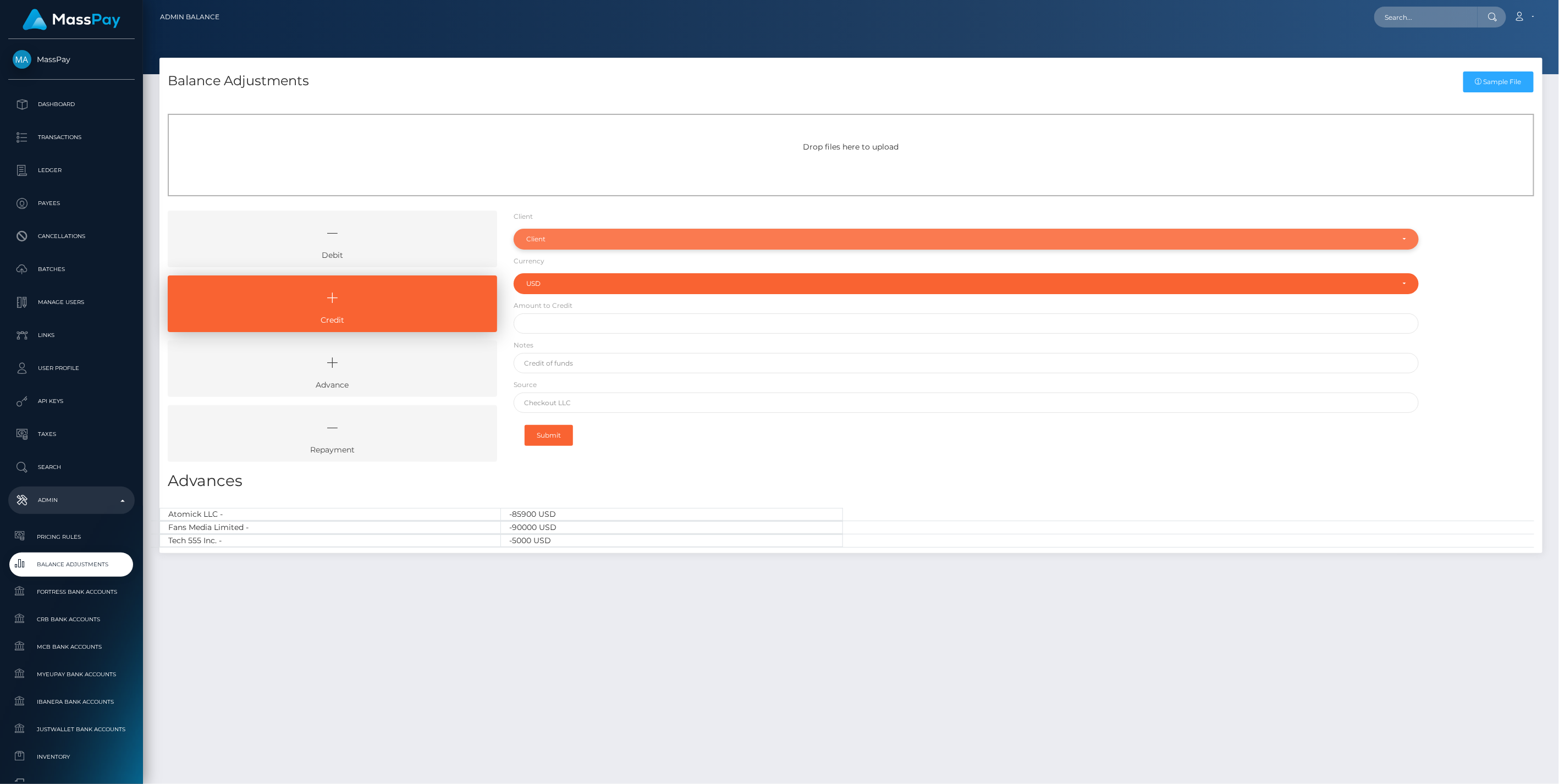
click at [543, 238] on div "Client" at bounding box center [961, 239] width 868 height 9
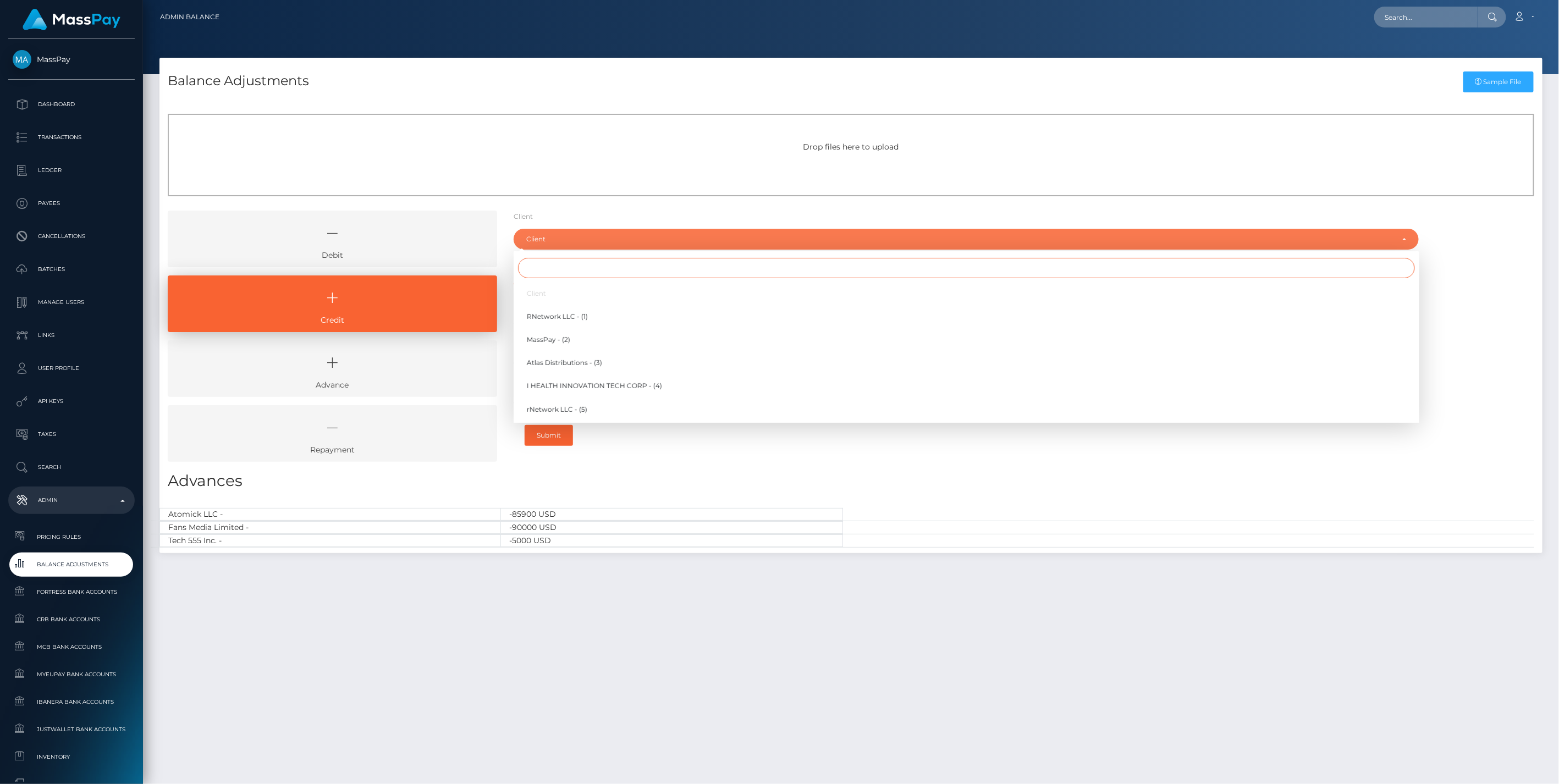
click at [553, 270] on input "Search" at bounding box center [967, 268] width 897 height 20
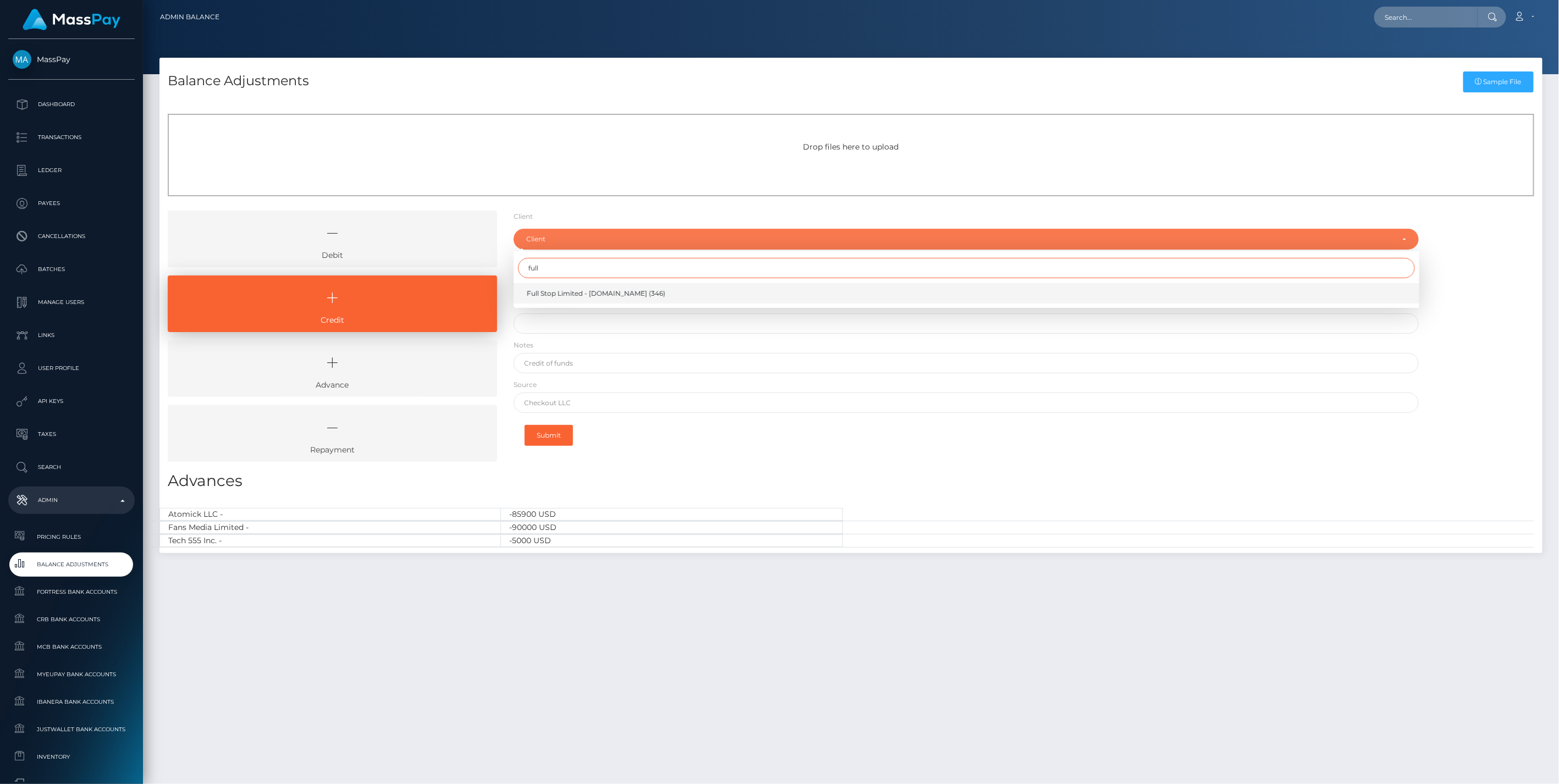
type input "full"
click at [570, 292] on span "Full Stop Limited - [DOMAIN_NAME] (346)" at bounding box center [596, 294] width 139 height 10
select select "346"
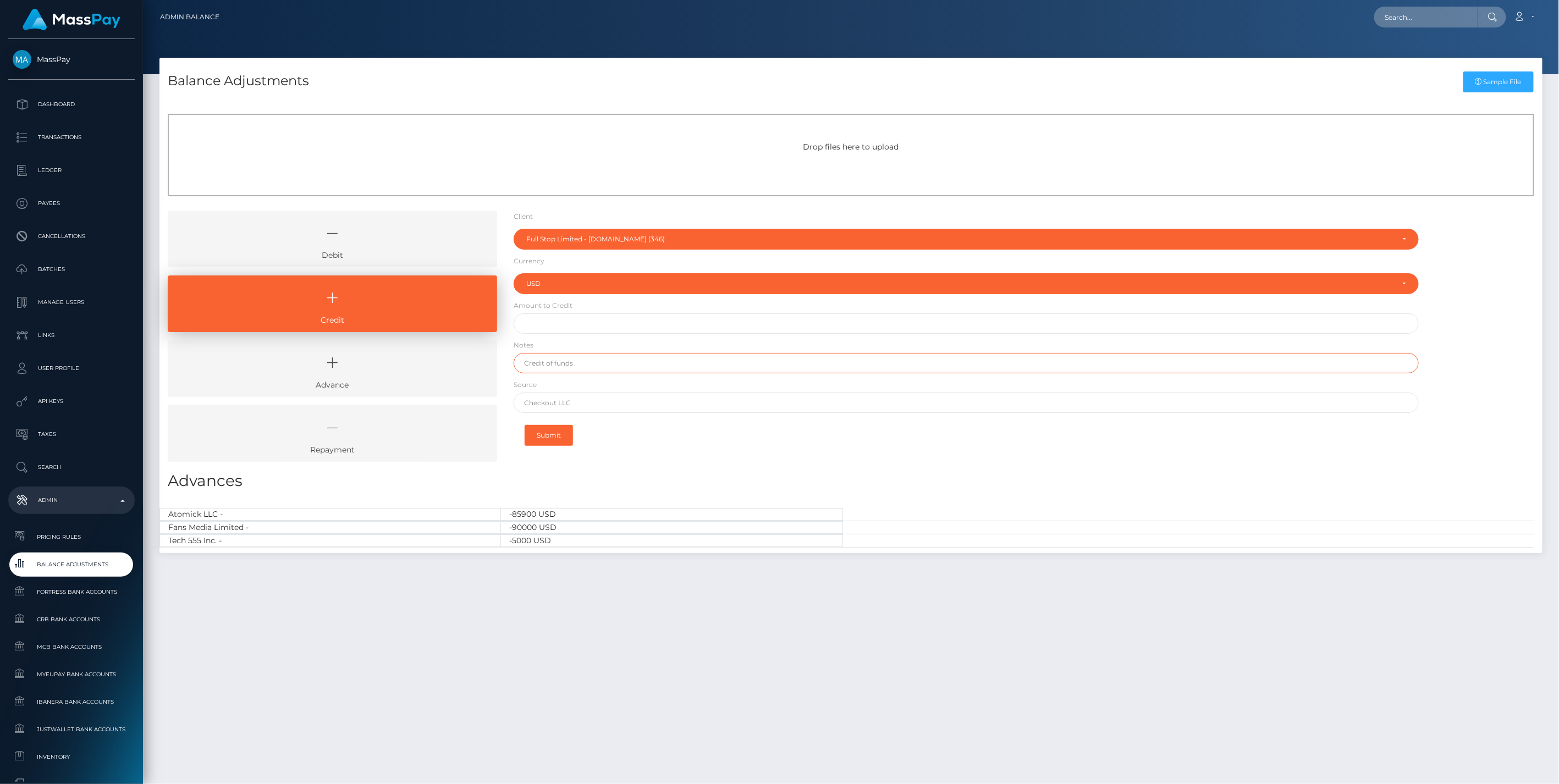
click at [552, 366] on input "text" at bounding box center [967, 363] width 906 height 20
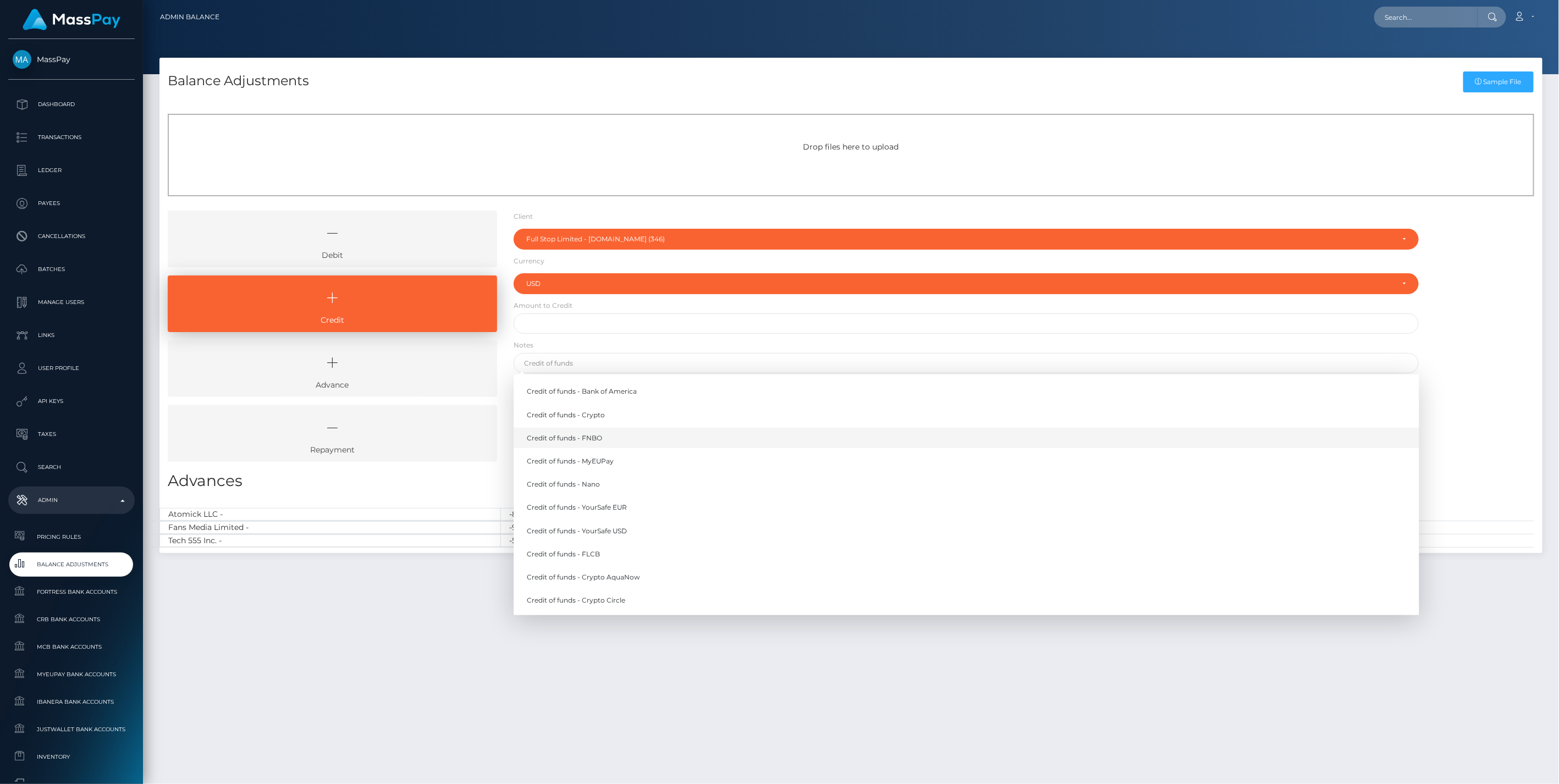
click at [580, 441] on link "Credit of funds - FNBO" at bounding box center [967, 438] width 906 height 20
type input "Credit of funds - FNBO"
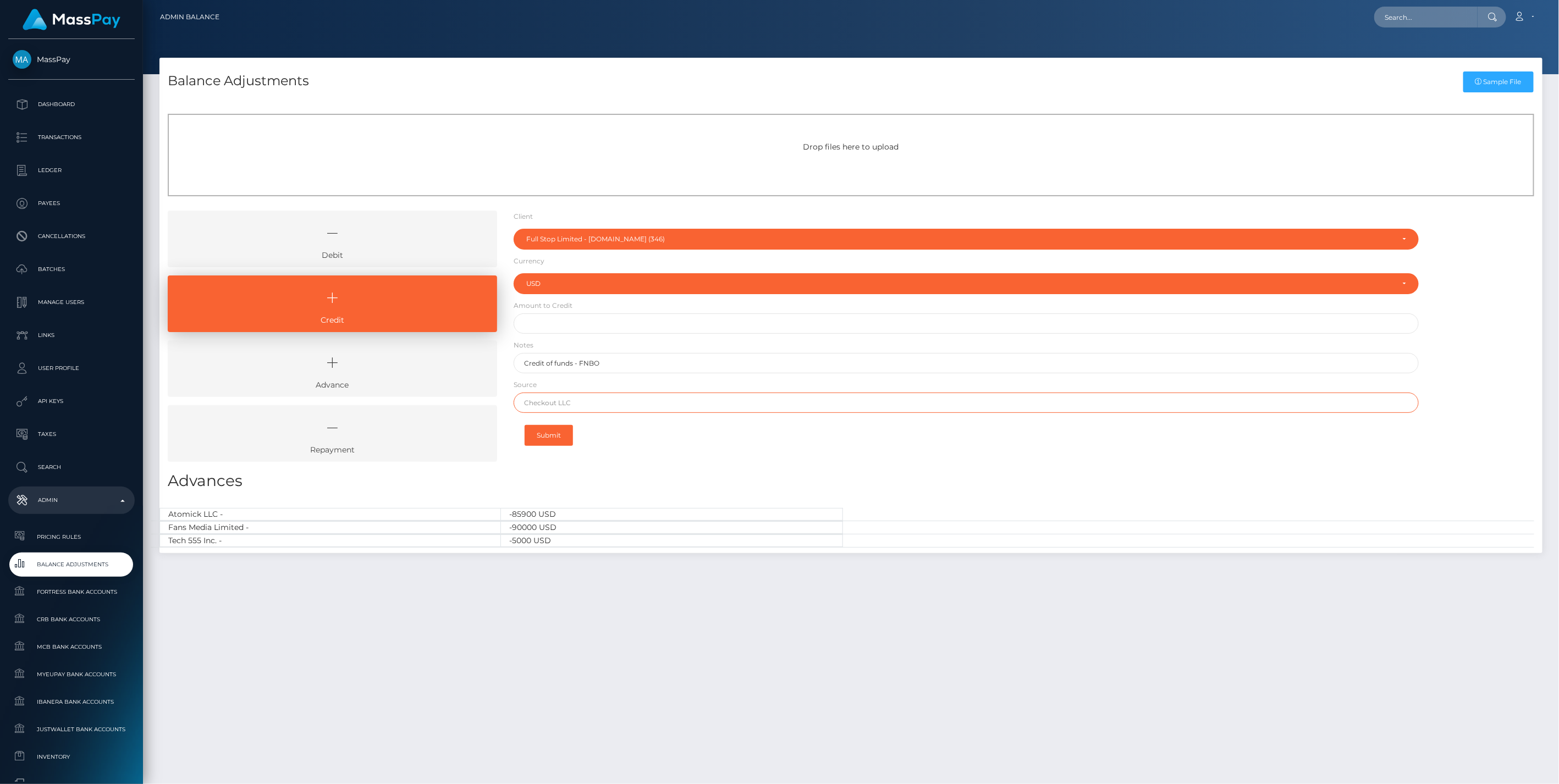
click at [560, 404] on input "text" at bounding box center [967, 402] width 906 height 20
paste input "IFX PAYMENTS"
type input "IFX PAYMENTS"
click at [552, 320] on input "text" at bounding box center [967, 323] width 906 height 20
paste input "149,980.00"
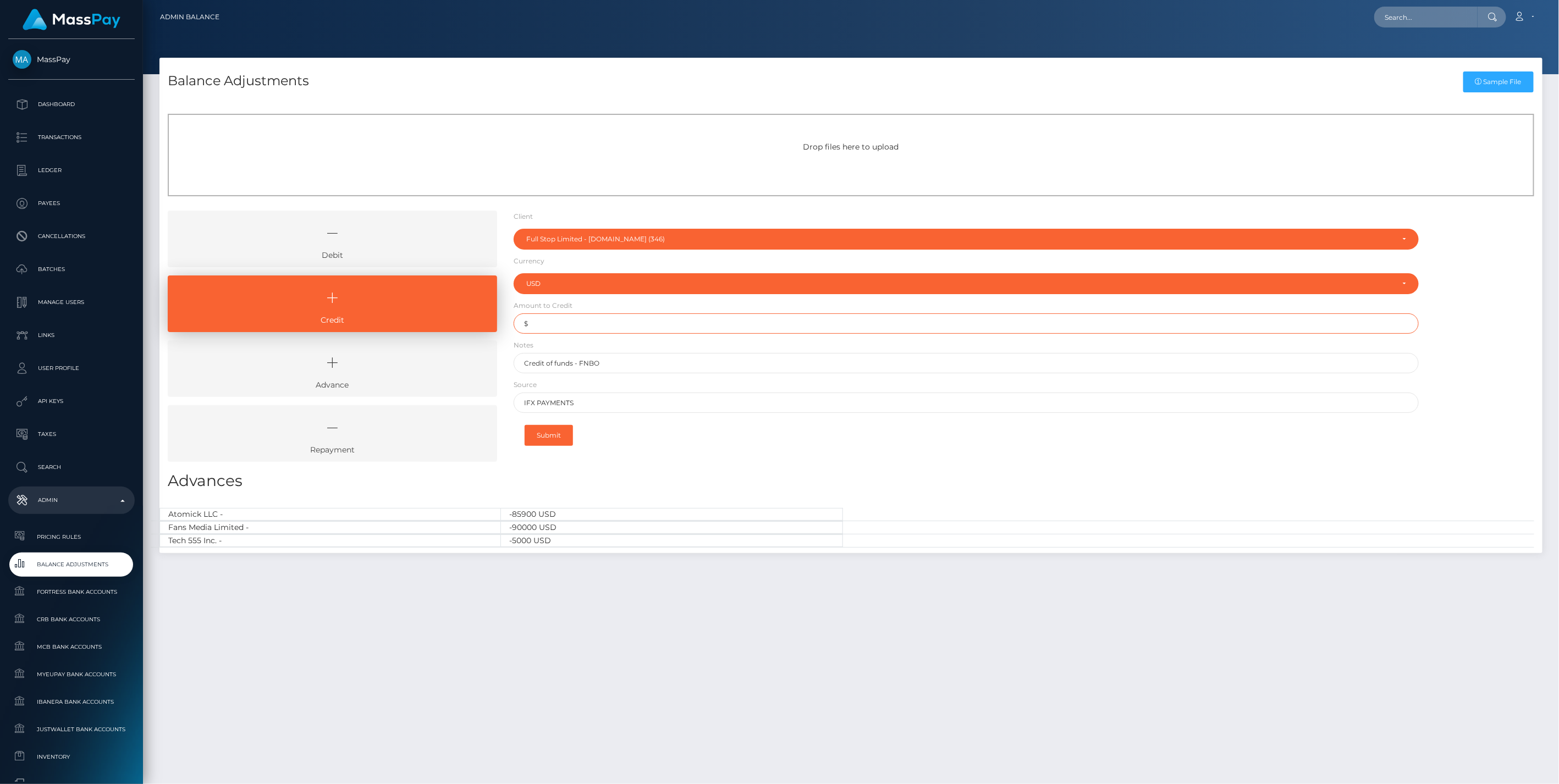
type input "$149,980.00"
click at [559, 433] on button "Submit" at bounding box center [549, 435] width 48 height 21
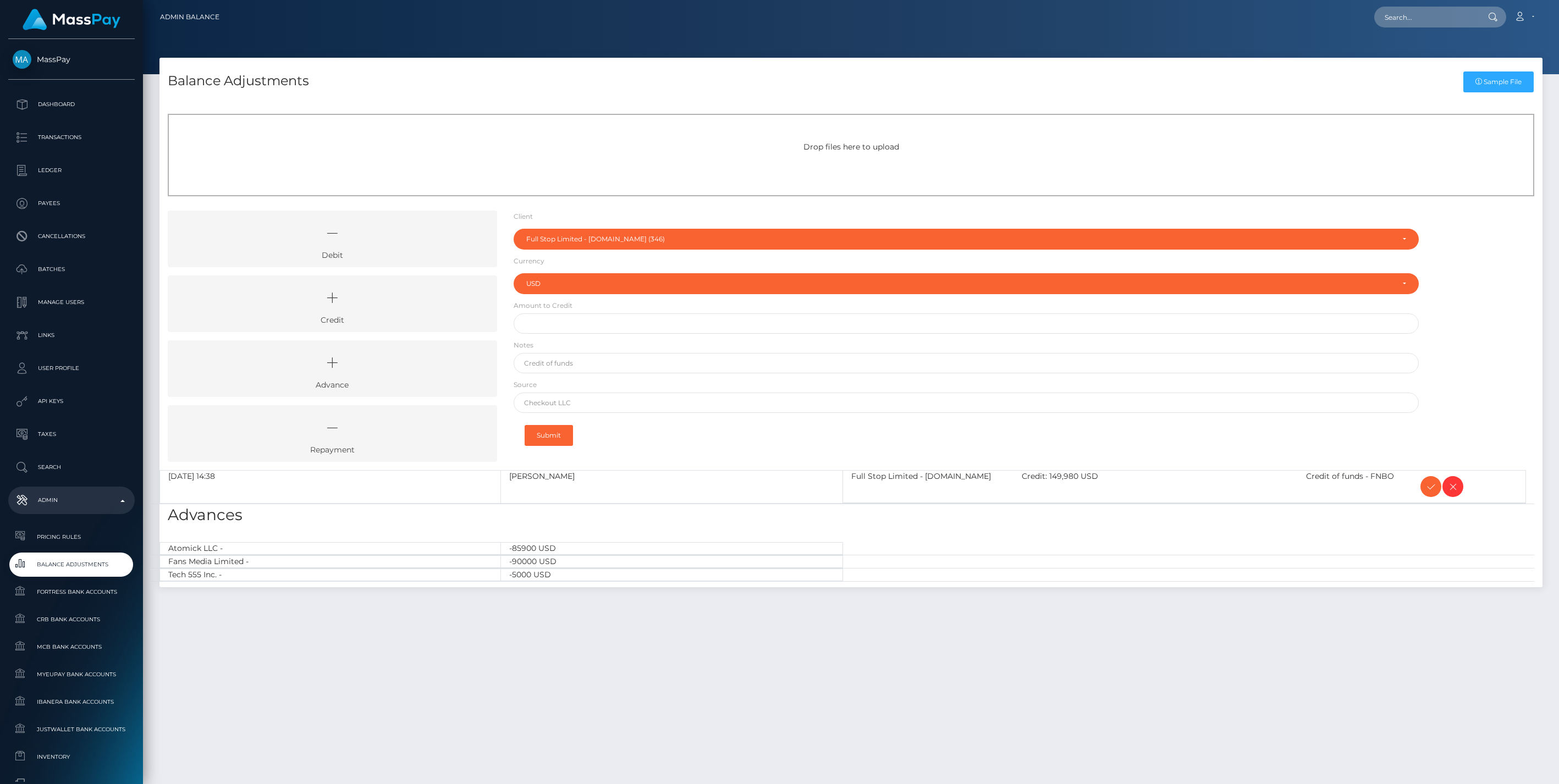
select select "346"
select select "USD"
click at [1431, 488] on icon at bounding box center [1431, 487] width 13 height 14
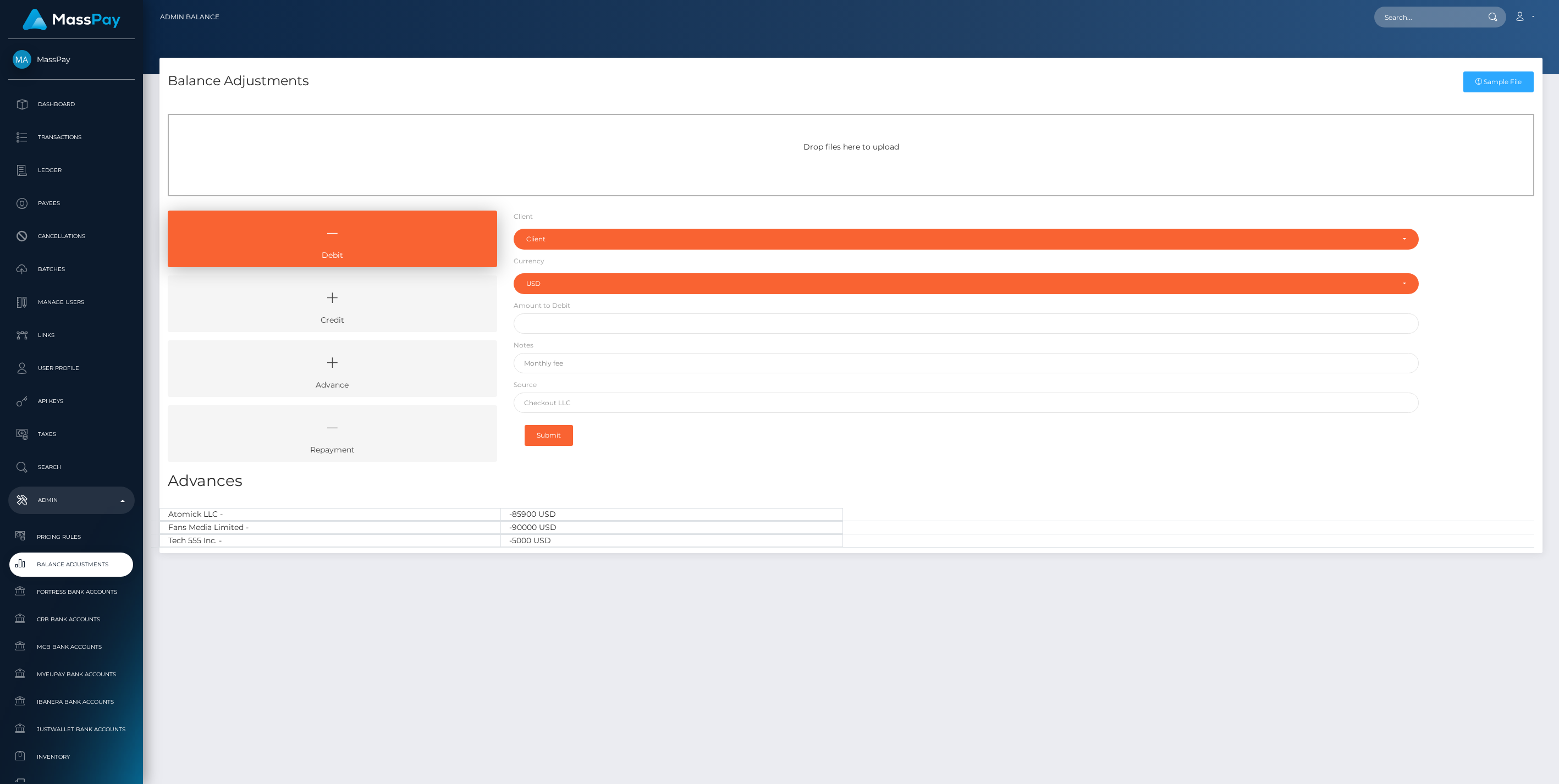
select select "USD"
click at [381, 294] on icon at bounding box center [332, 298] width 304 height 33
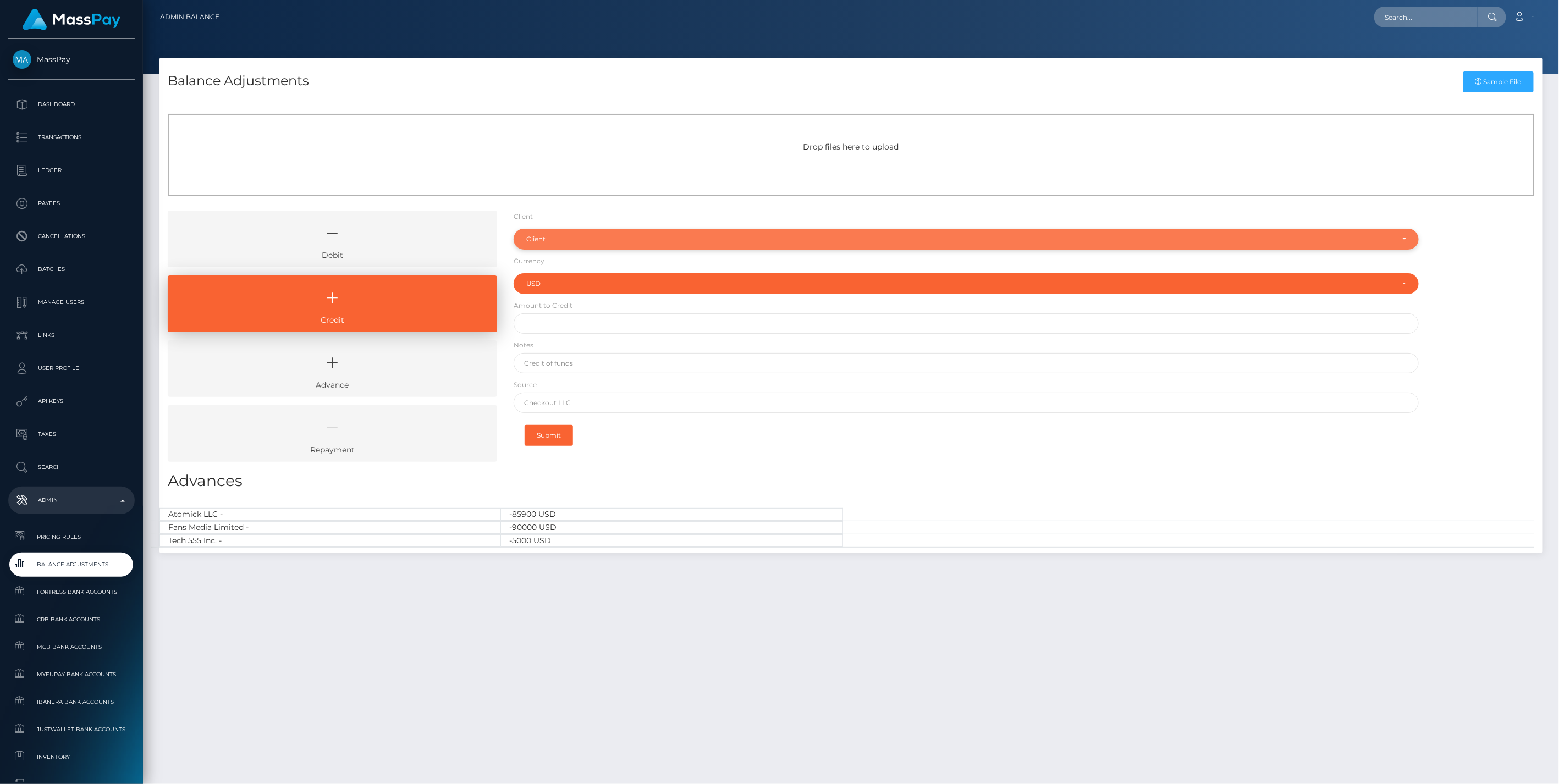
click at [541, 238] on div "Client" at bounding box center [961, 239] width 868 height 9
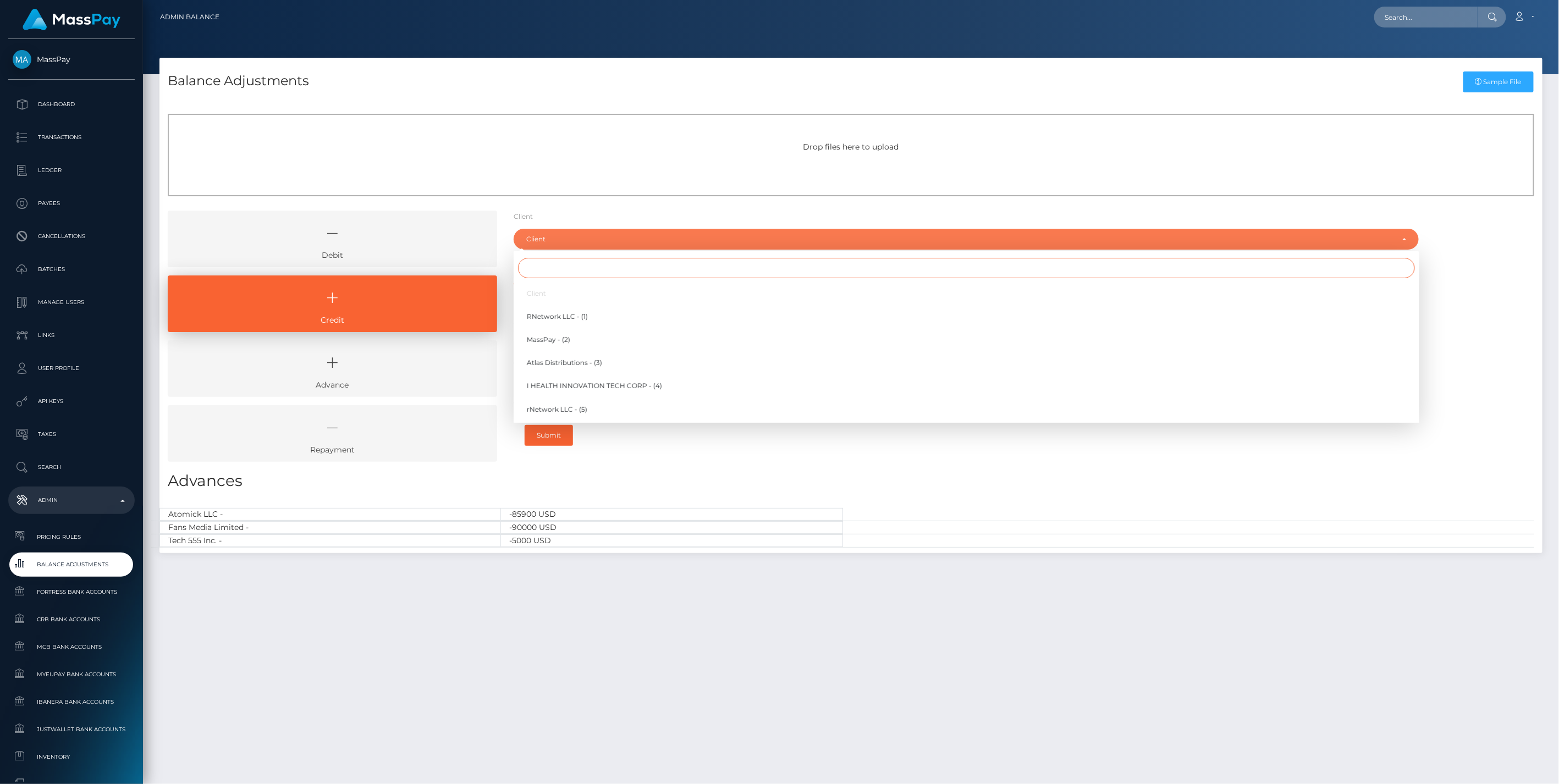
click at [549, 266] on input "Search" at bounding box center [967, 268] width 897 height 20
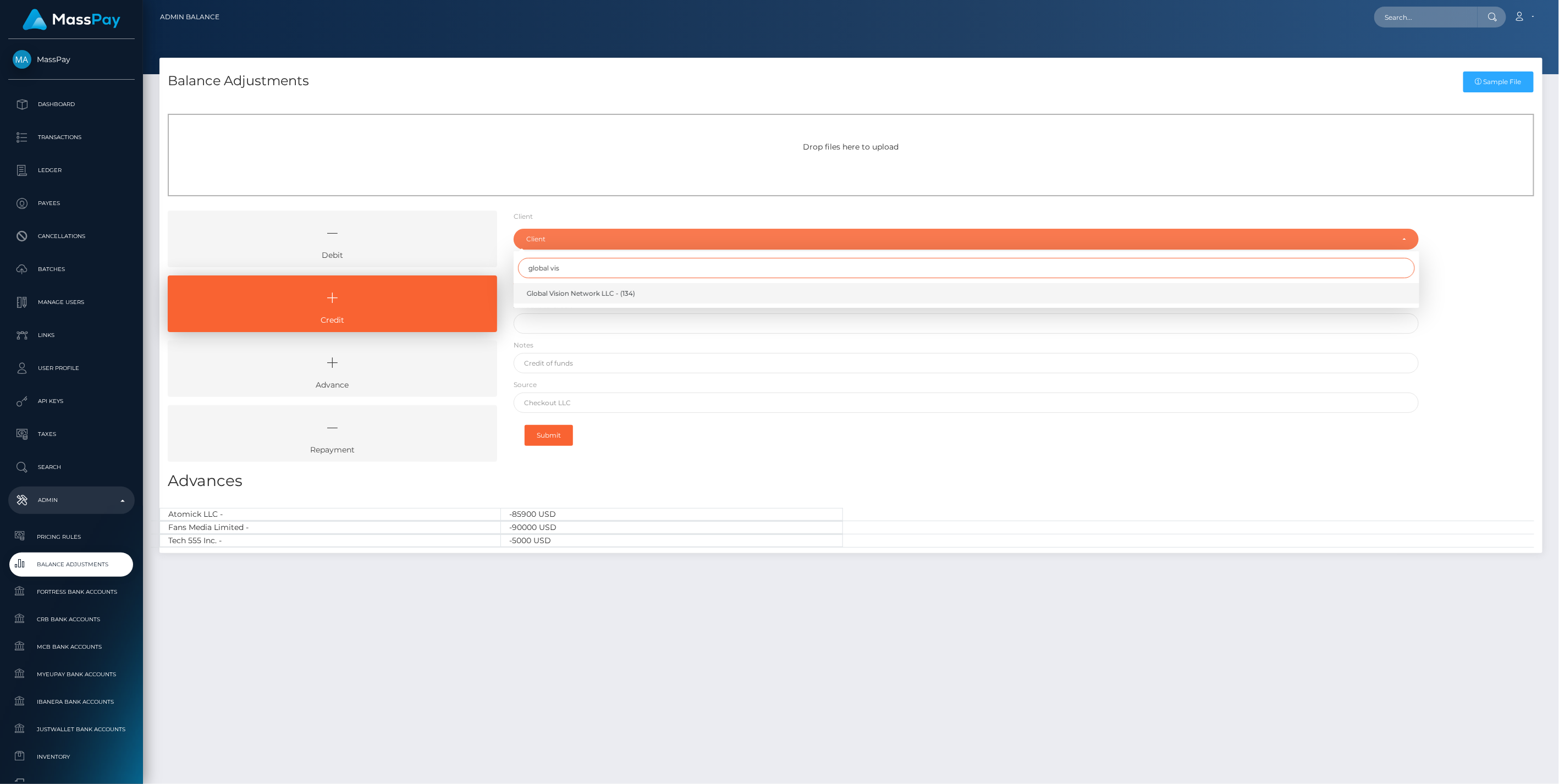
type input "global vis"
click at [556, 297] on span "Global Vision Network LLC - (134)" at bounding box center [581, 294] width 109 height 10
select select "134"
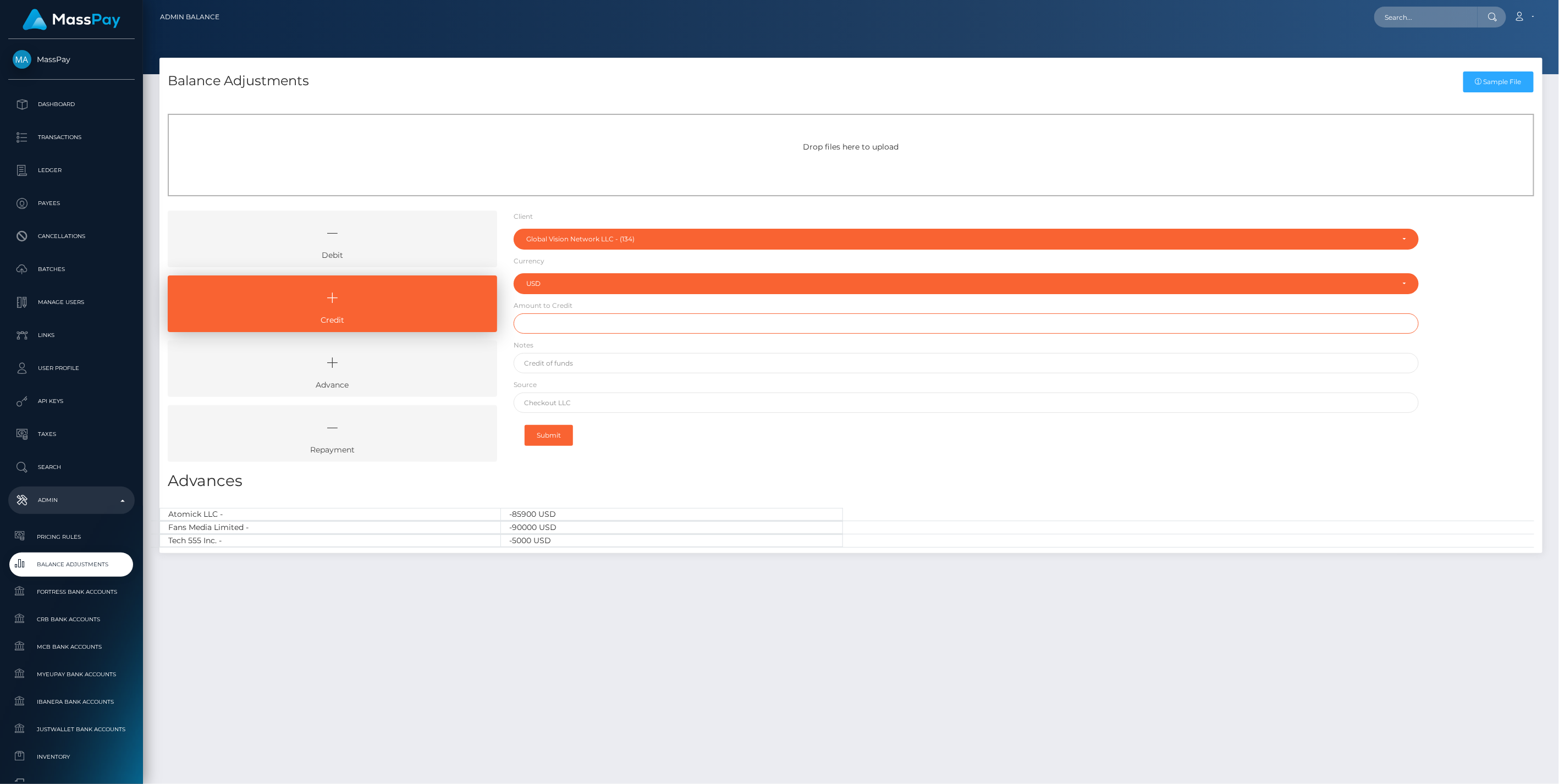
click at [567, 323] on input "text" at bounding box center [967, 323] width 906 height 20
type input "$2,356.00"
click at [589, 364] on input "text" at bounding box center [967, 363] width 906 height 20
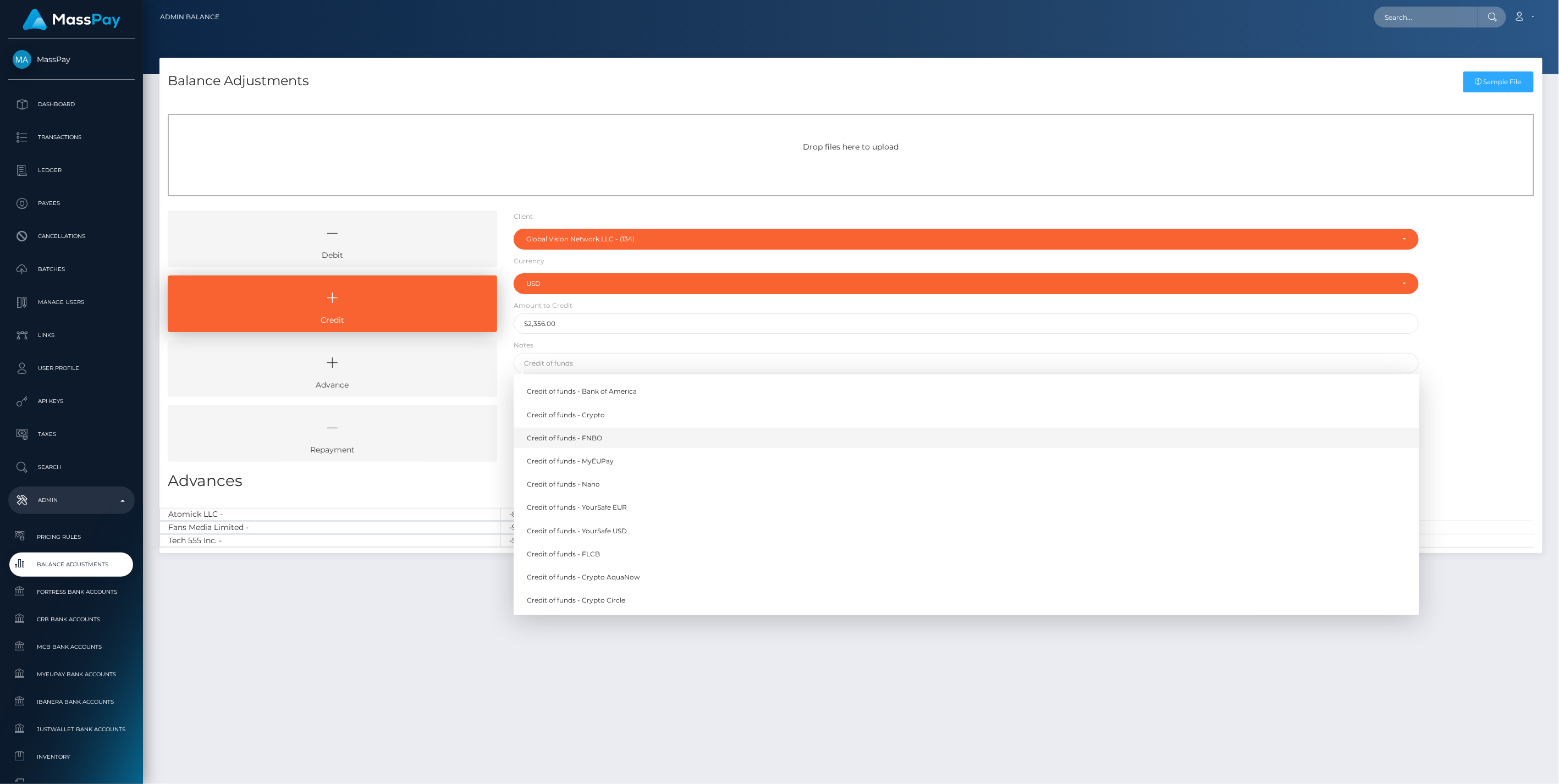
click at [595, 441] on link "Credit of funds - FNBO" at bounding box center [967, 438] width 906 height 20
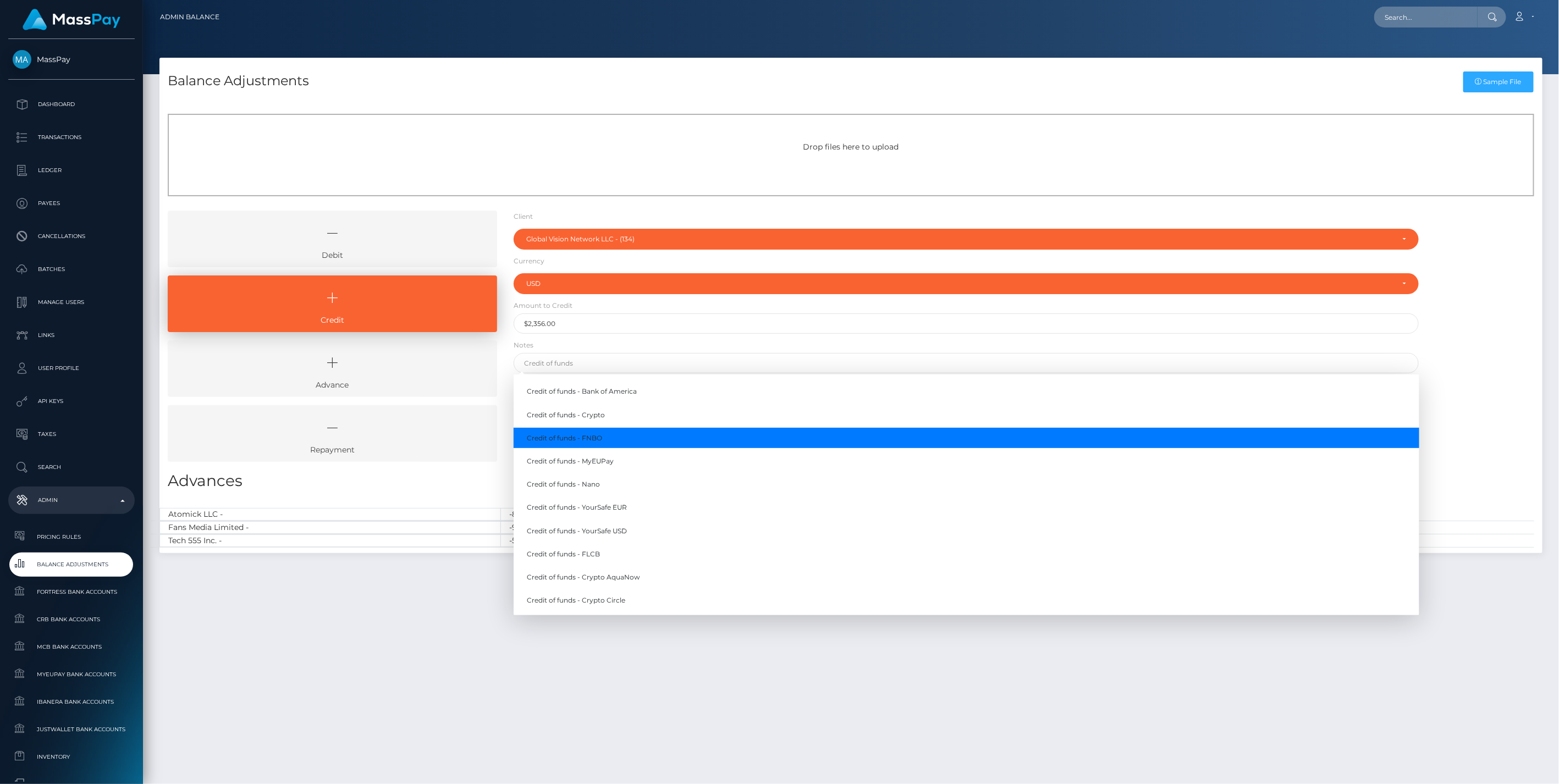
type input "Credit of funds - FNBO"
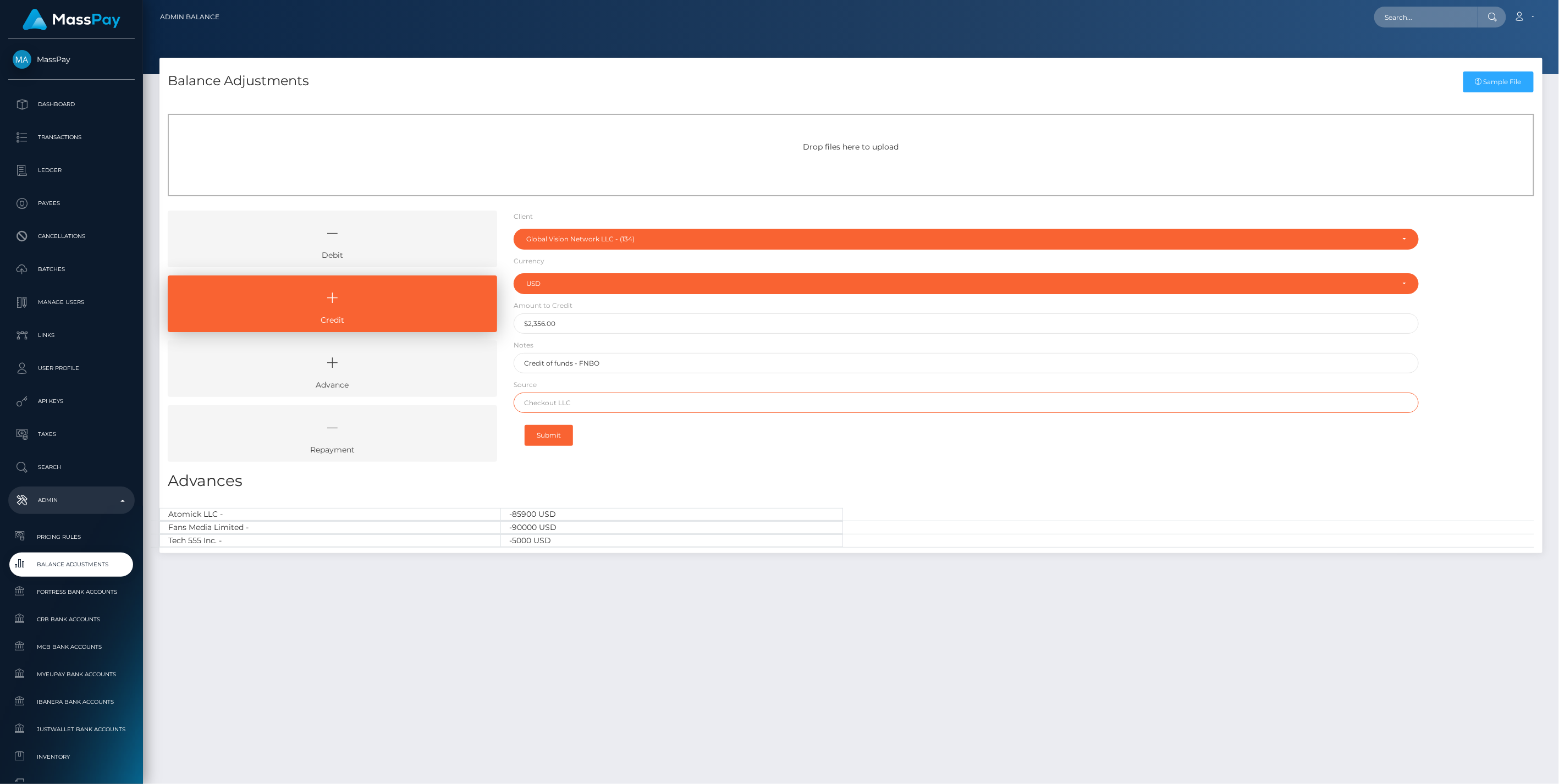
click at [573, 403] on input "text" at bounding box center [967, 402] width 906 height 20
paste input "BANK OF AMERICA"
type input "BANK OF AMERICA"
click at [550, 436] on button "Submit" at bounding box center [549, 435] width 48 height 21
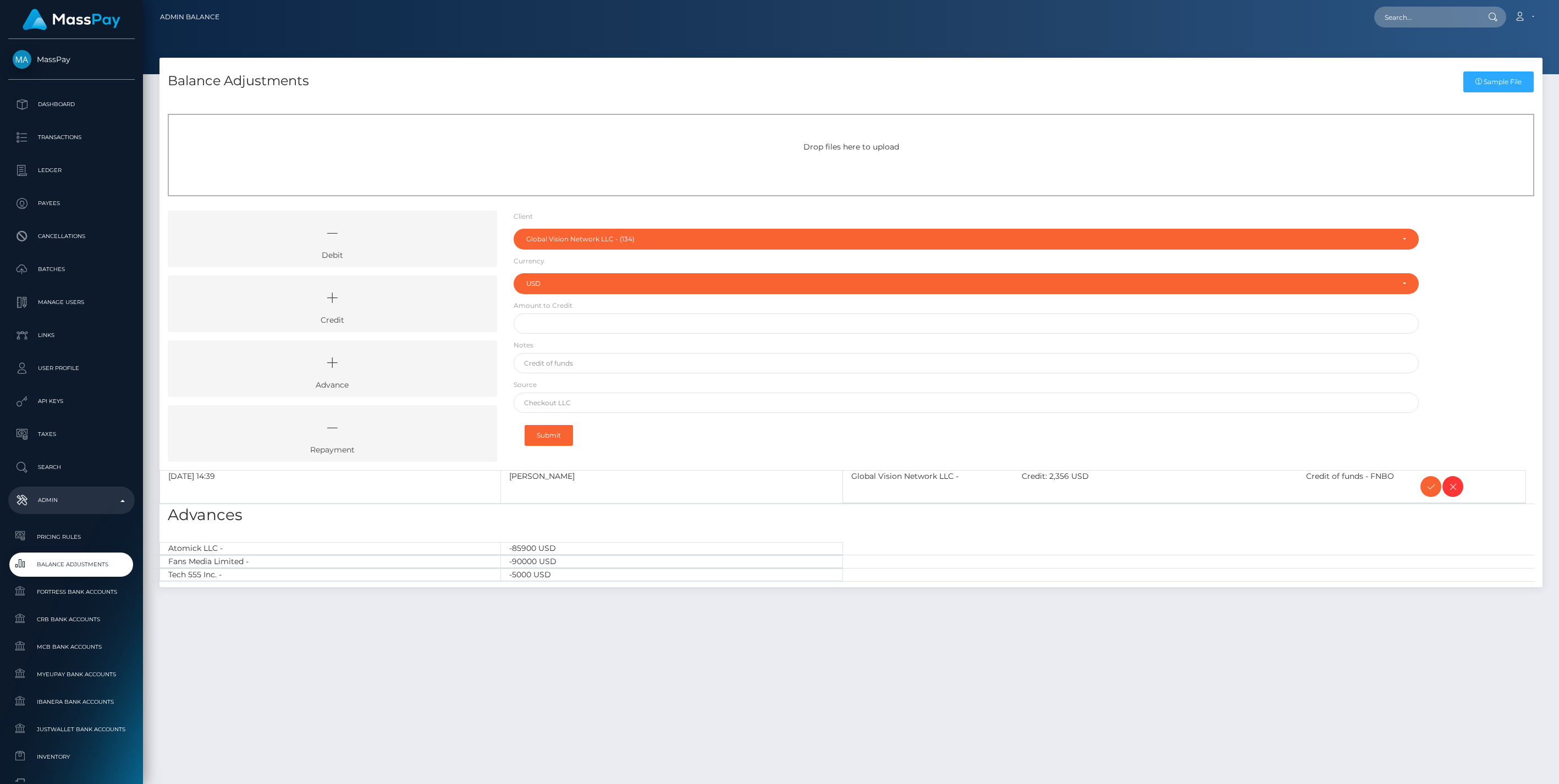
select select "134"
select select "USD"
click at [1431, 490] on icon at bounding box center [1431, 487] width 13 height 14
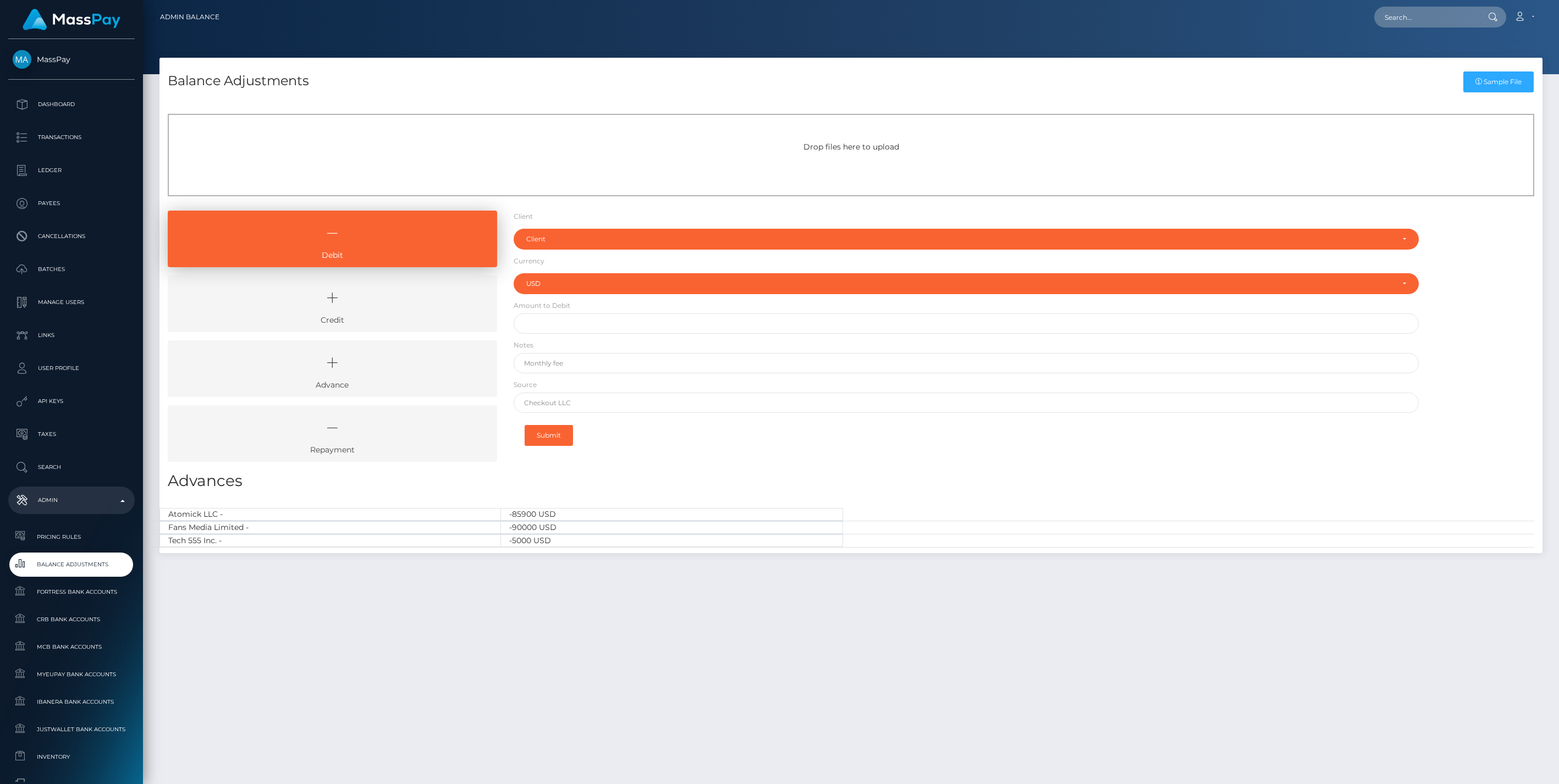
select select "USD"
click at [590, 238] on div "Client" at bounding box center [961, 239] width 868 height 9
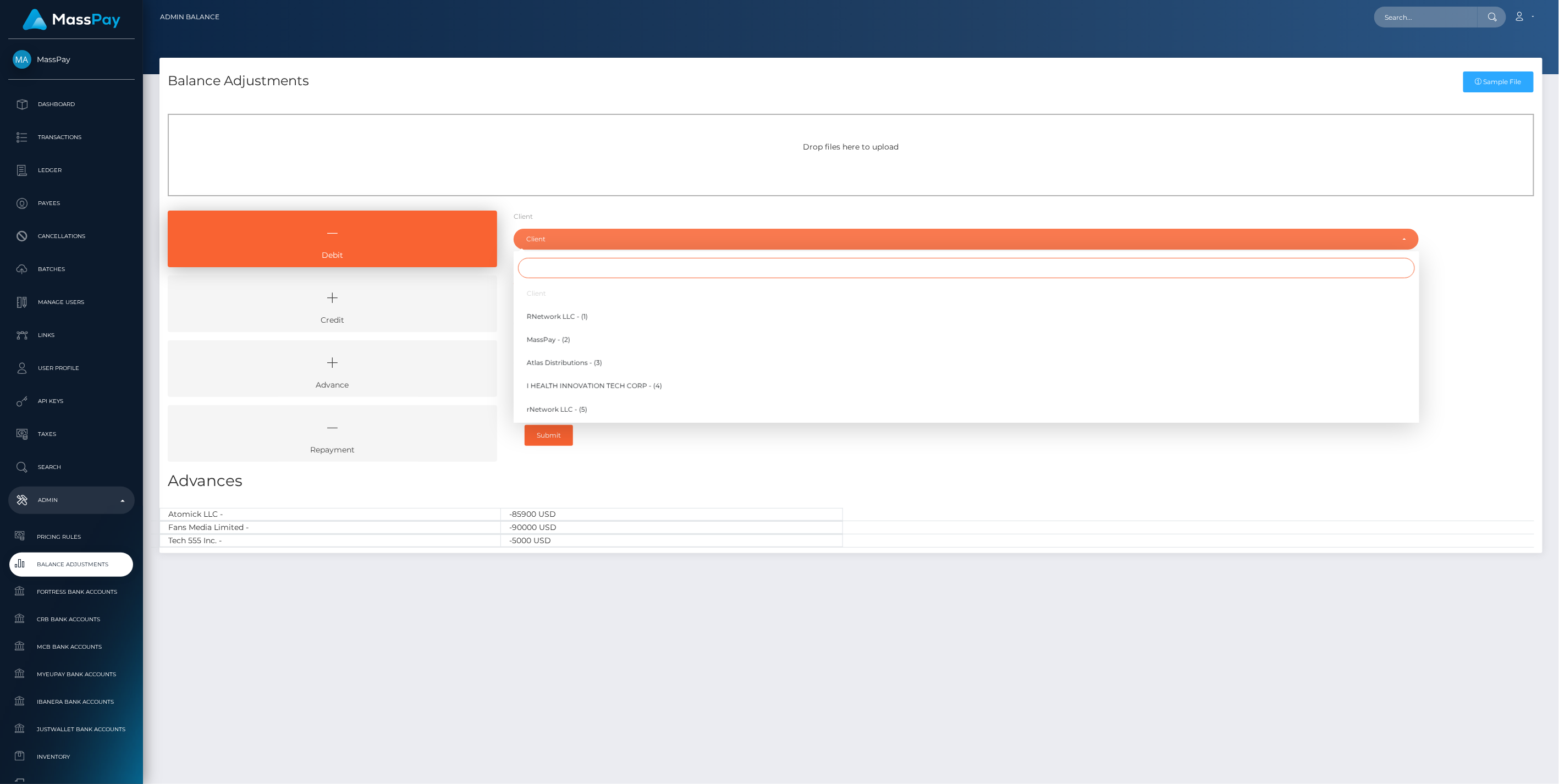
click at [540, 271] on input "Search" at bounding box center [967, 268] width 897 height 20
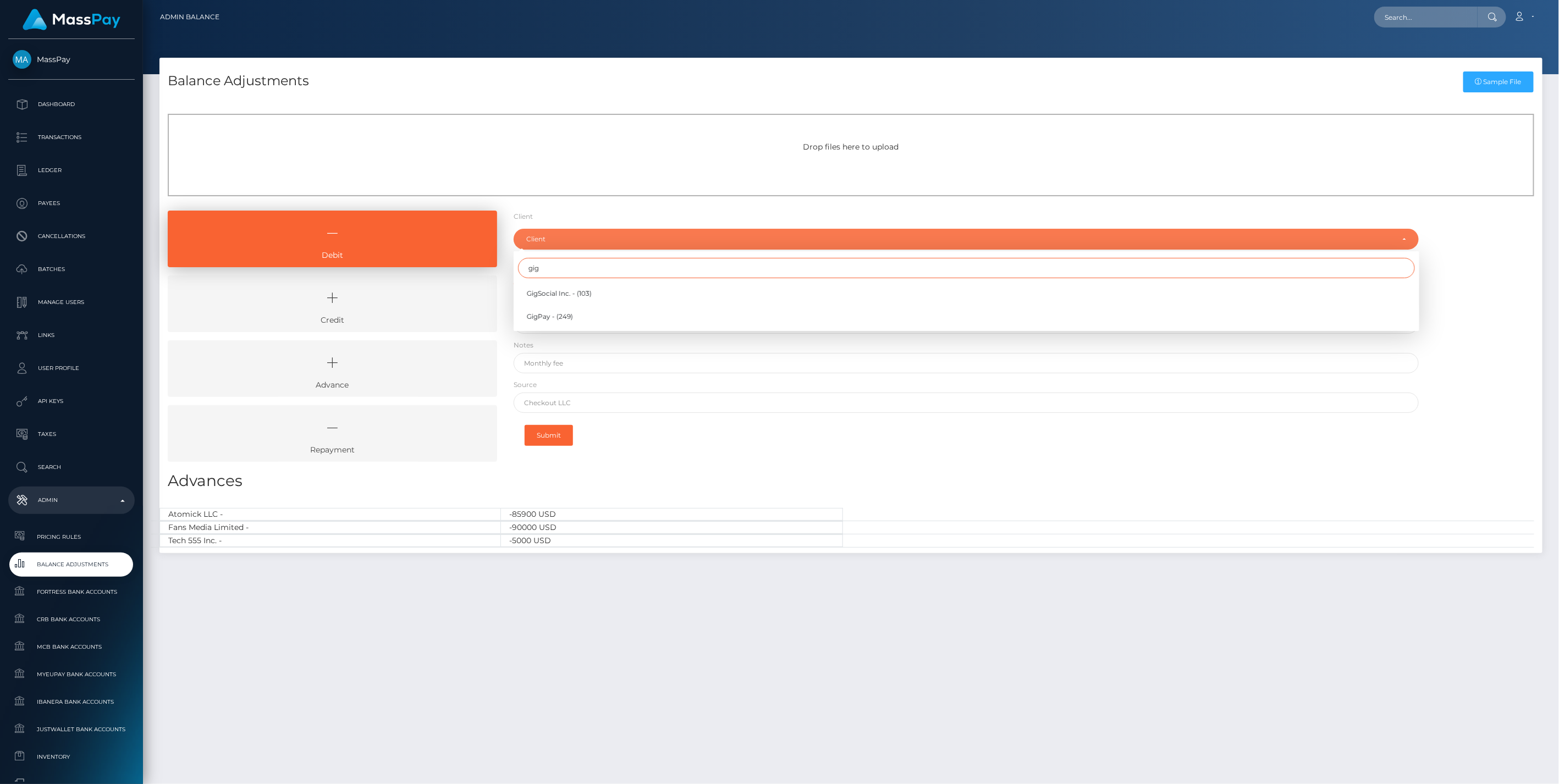
drag, startPoint x: 546, startPoint y: 267, endPoint x: 517, endPoint y: 267, distance: 29.0
click at [517, 267] on div "gig" at bounding box center [967, 268] width 906 height 25
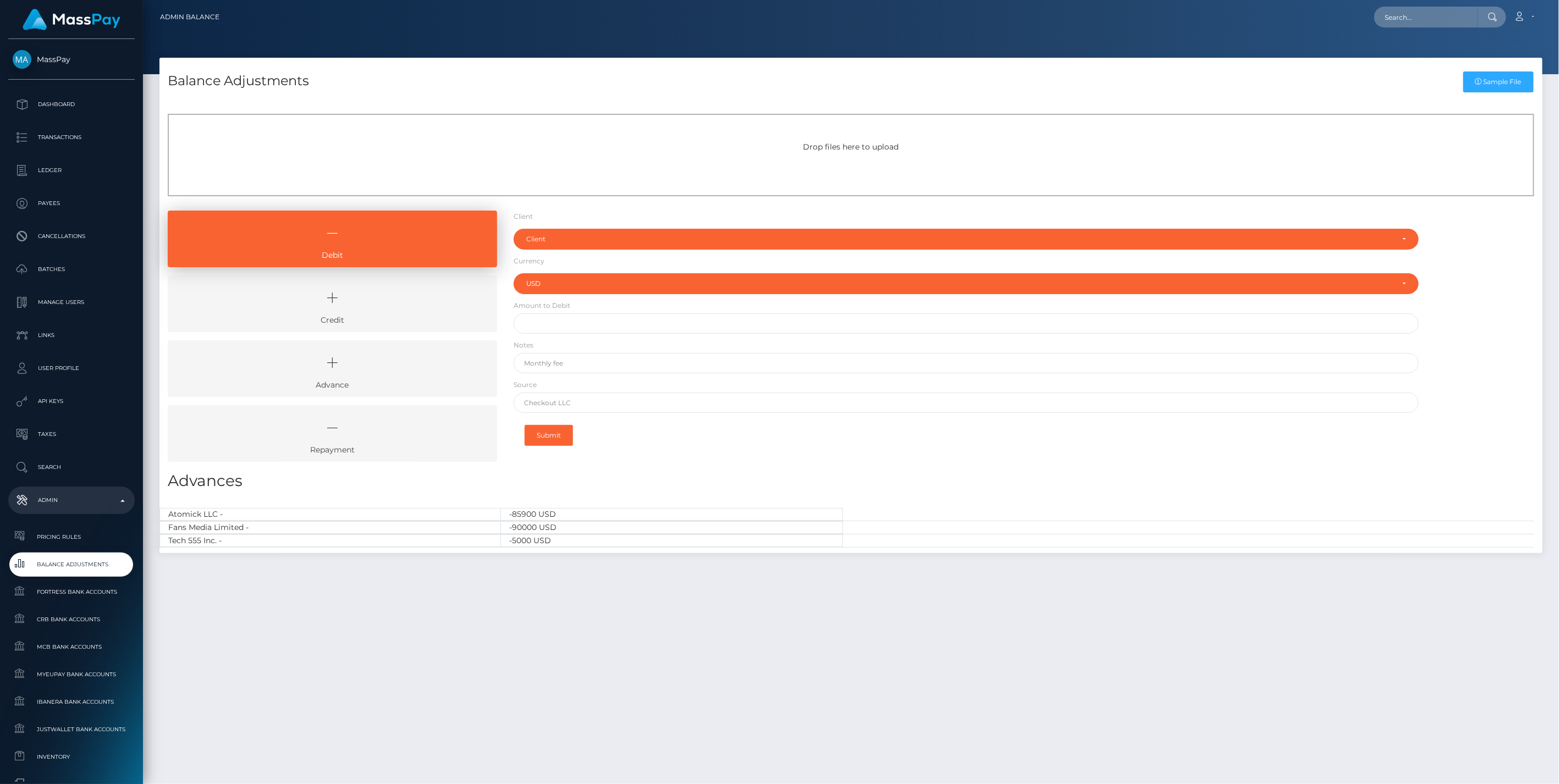
type input "gig"
click at [560, 239] on div "Client" at bounding box center [961, 239] width 868 height 9
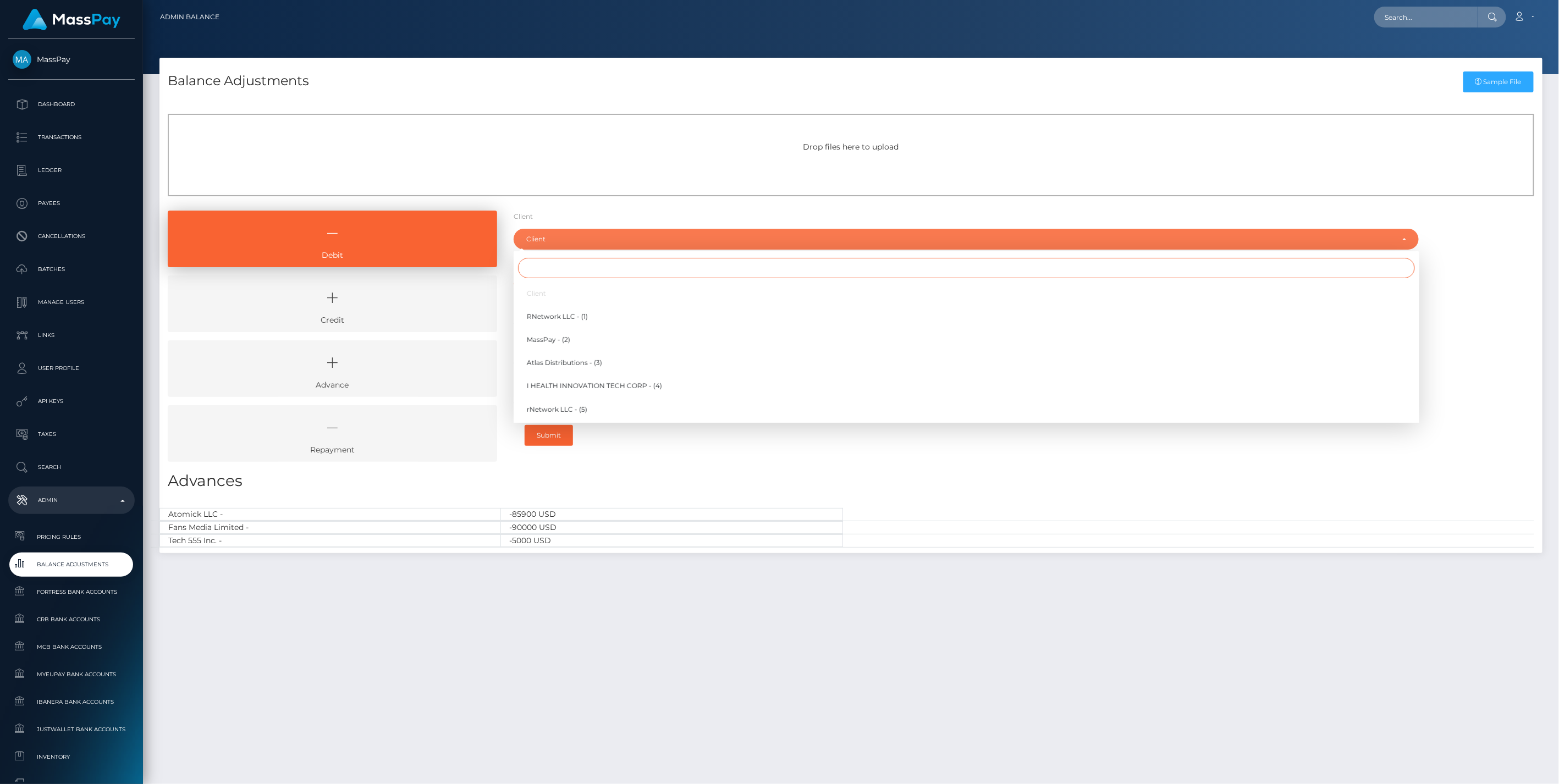
click at [539, 269] on input "Search" at bounding box center [967, 268] width 897 height 20
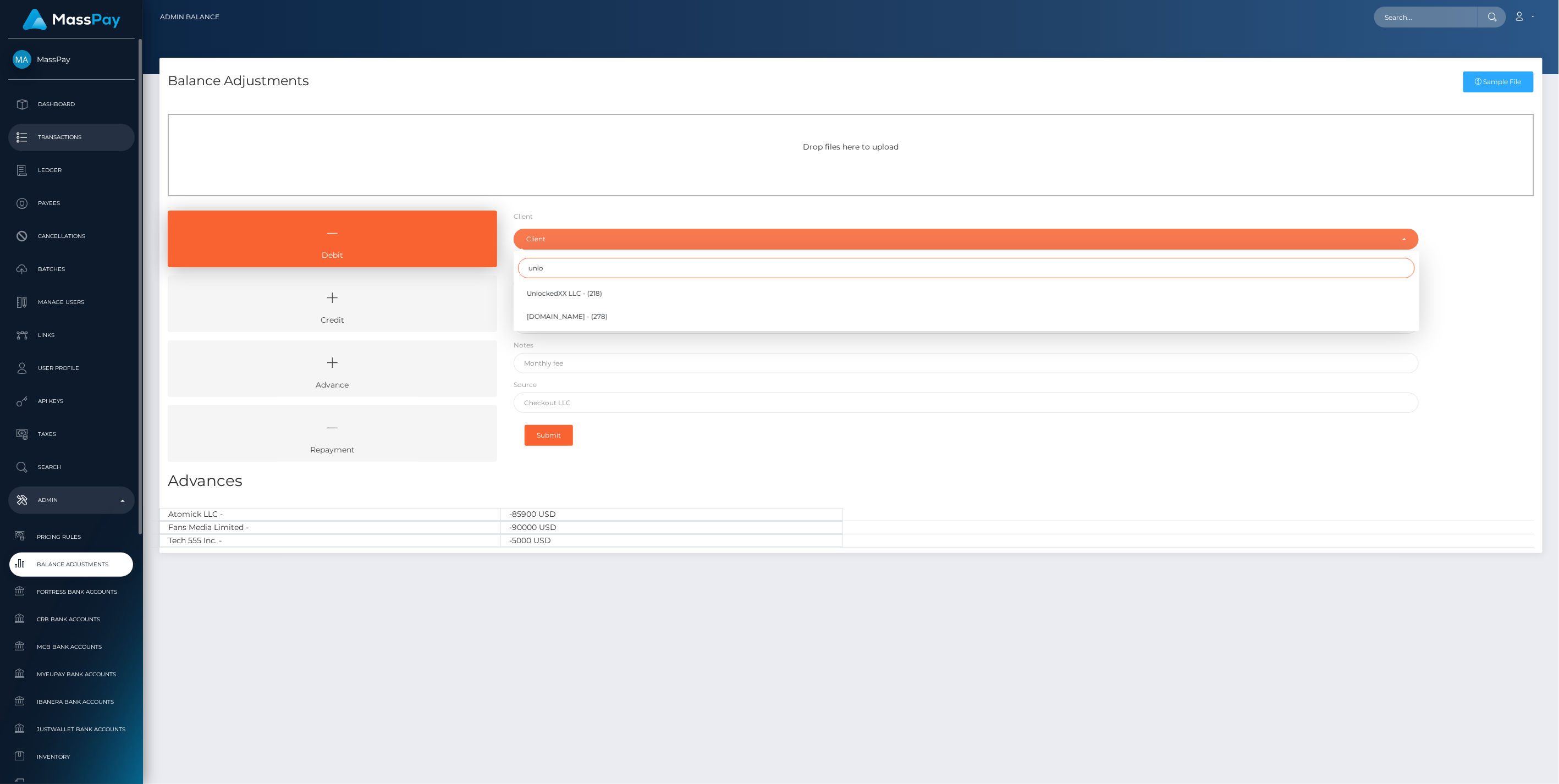
type input "unlo"
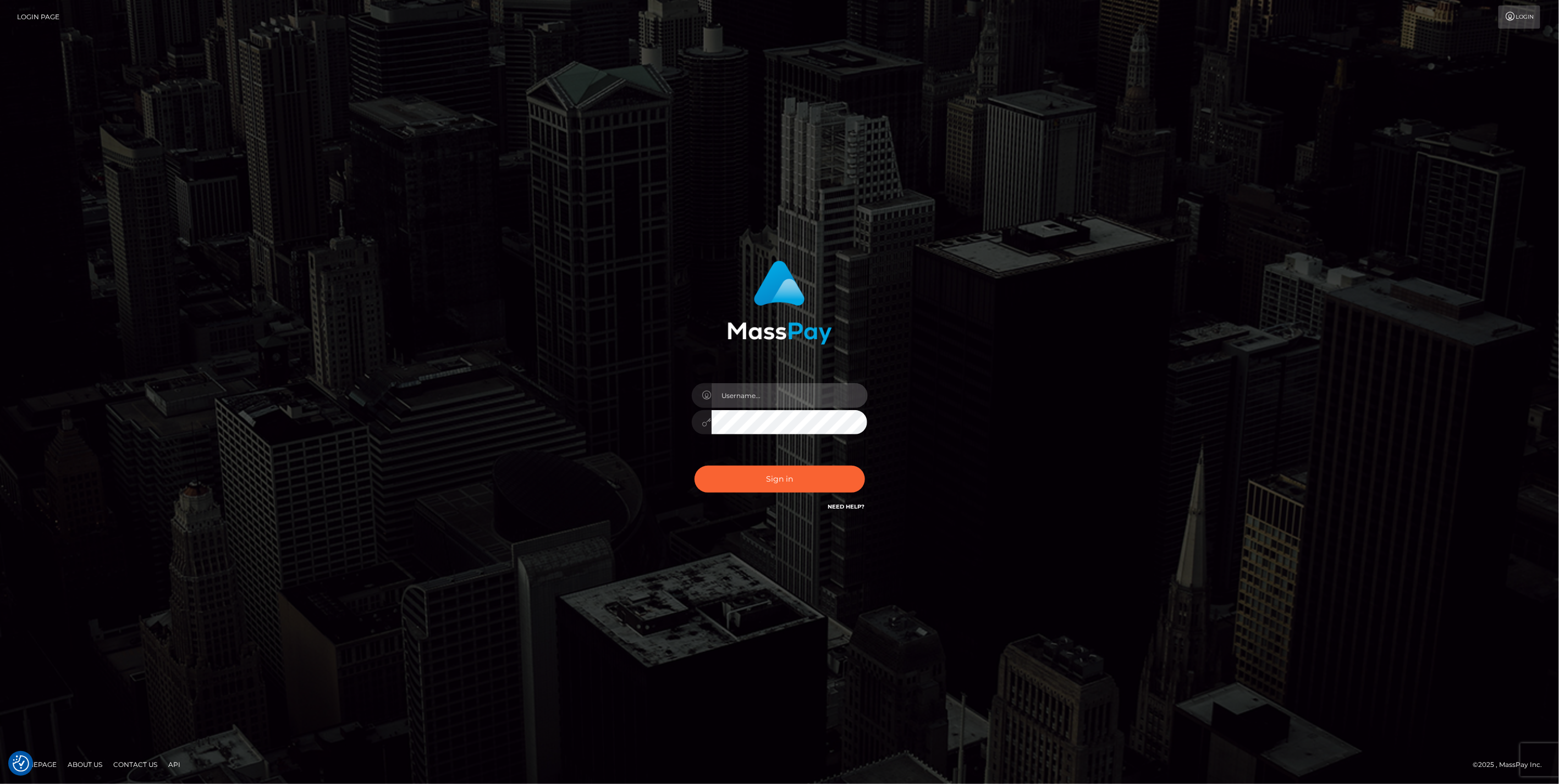
type input "jlo"
